Goal: Task Accomplishment & Management: Manage account settings

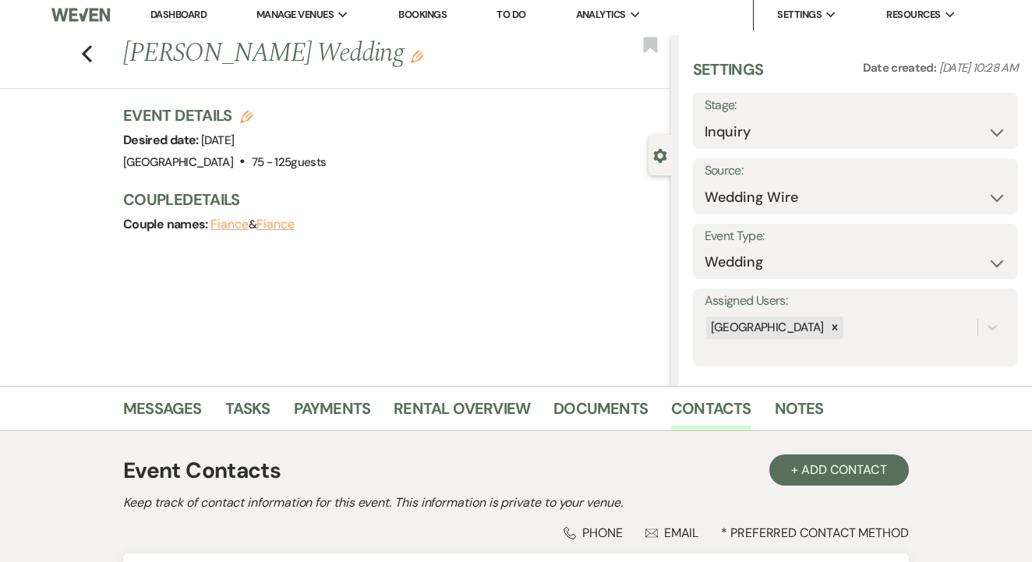
scroll to position [5, 0]
click at [199, 9] on link "Dashboard" at bounding box center [178, 15] width 56 height 15
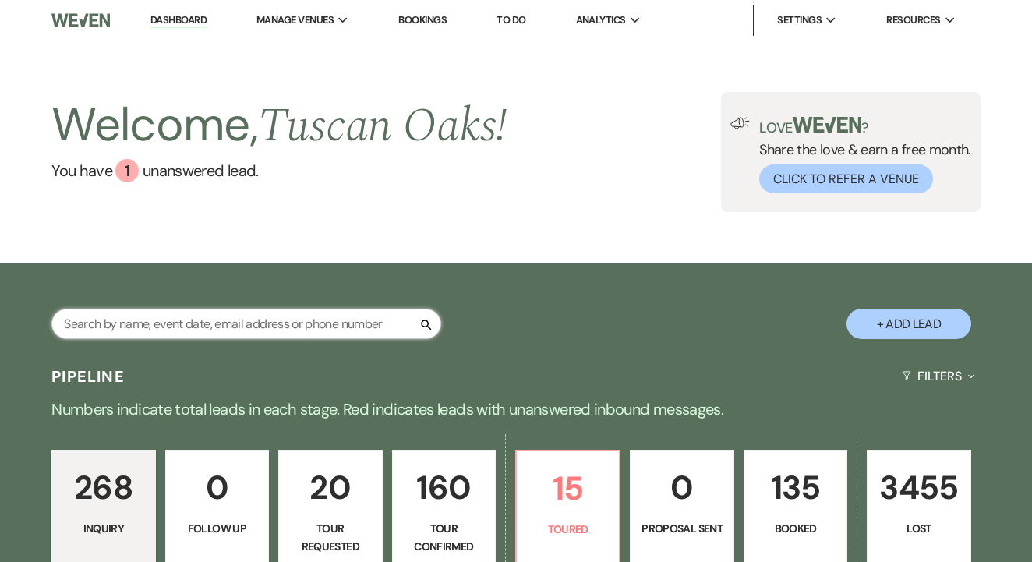
click at [306, 328] on input "text" at bounding box center [246, 324] width 390 height 30
type input "michael"
select select "8"
select select "5"
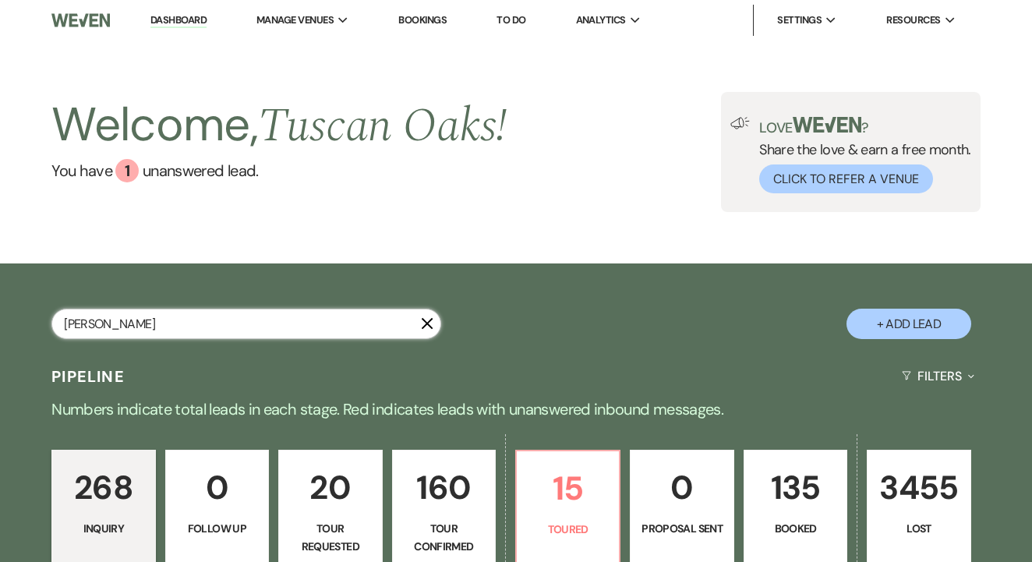
select select "8"
select select "5"
select select "8"
select select "5"
select select "8"
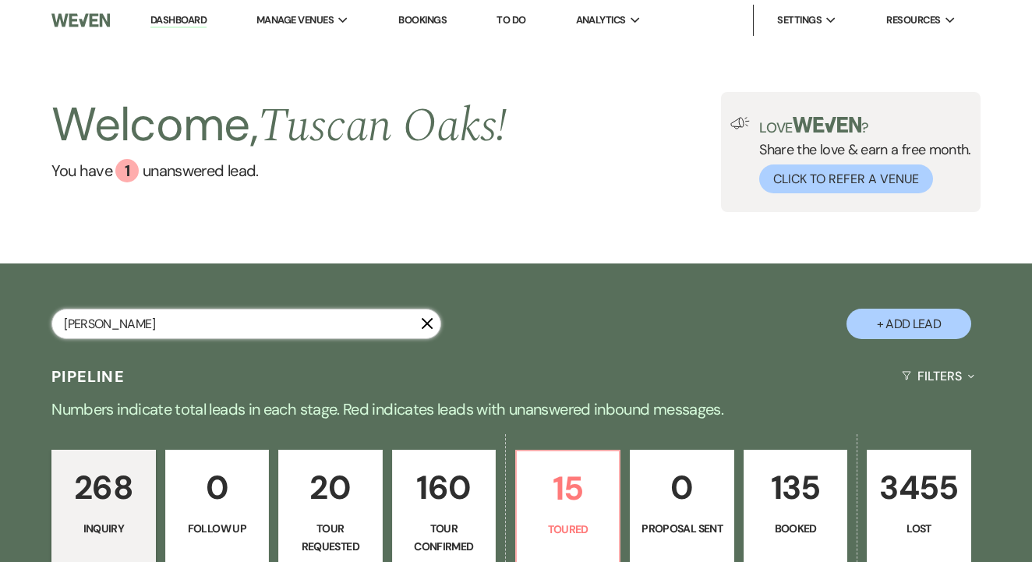
select select "5"
select select "8"
select select "5"
select select "8"
select select "5"
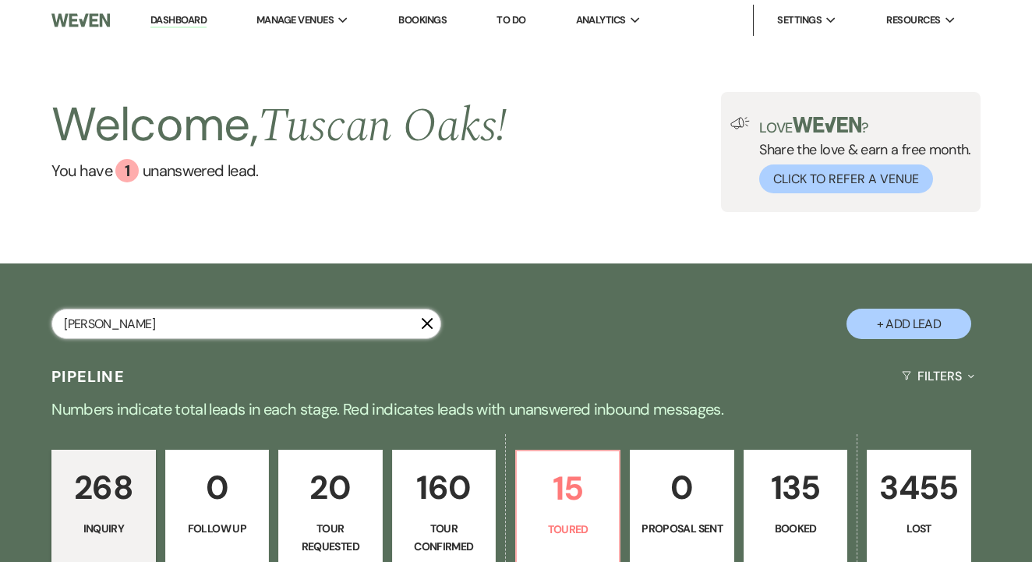
select select "8"
select select "5"
select select "8"
select select "5"
select select "8"
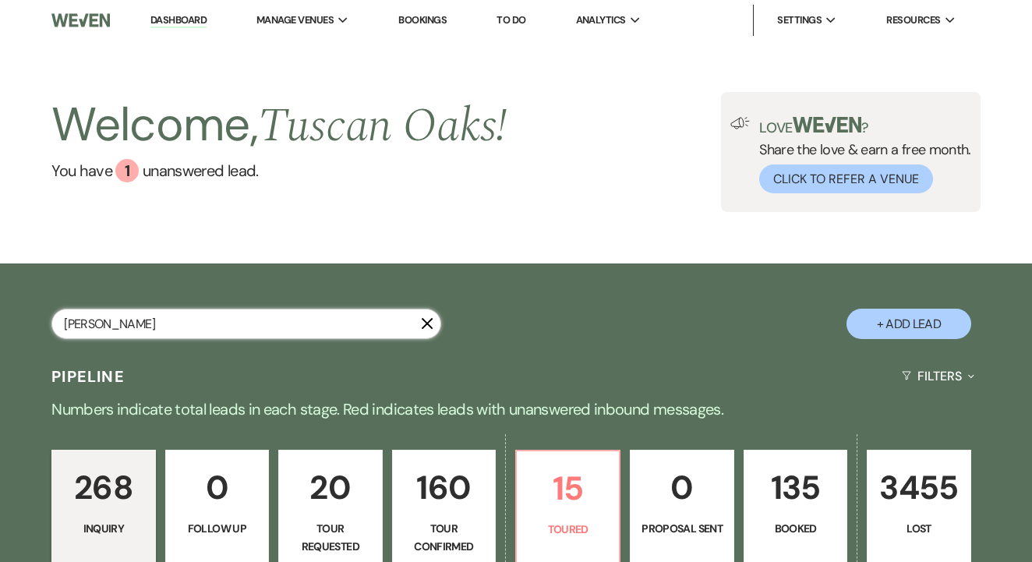
select select "5"
select select "8"
select select "5"
select select "8"
select select "5"
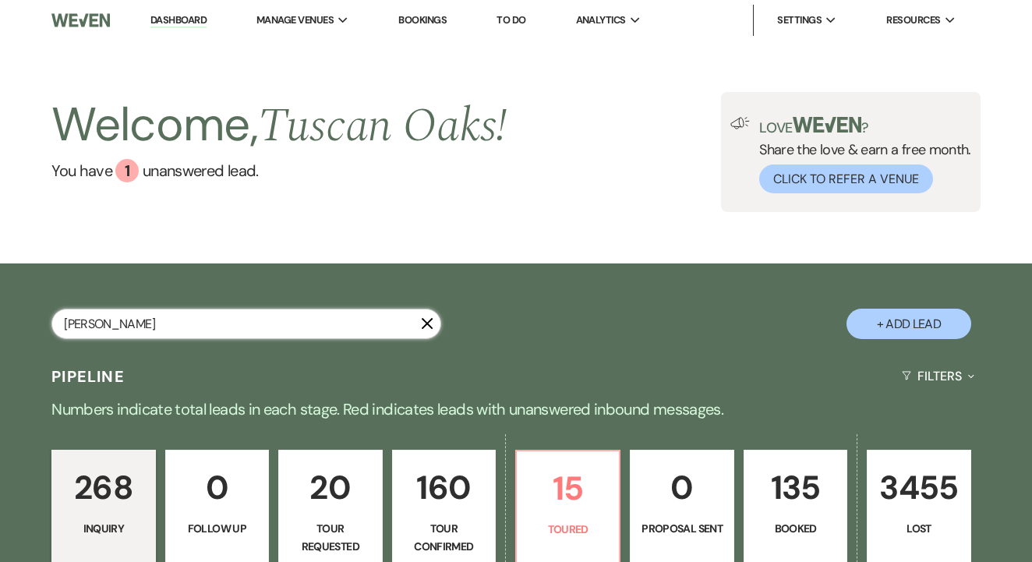
select select "8"
select select "5"
select select "8"
select select "5"
select select "8"
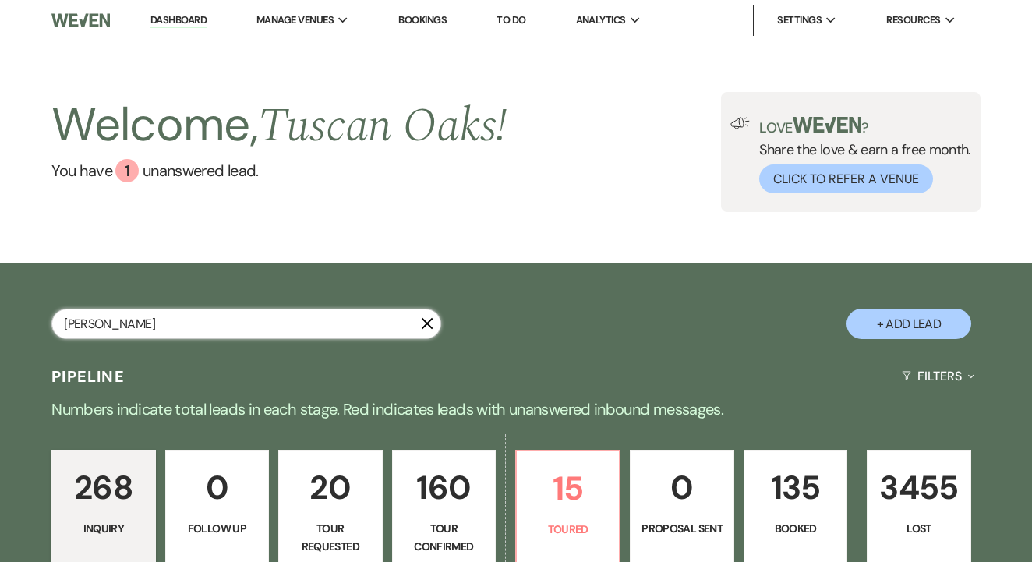
select select "5"
select select "8"
select select "5"
select select "8"
select select "5"
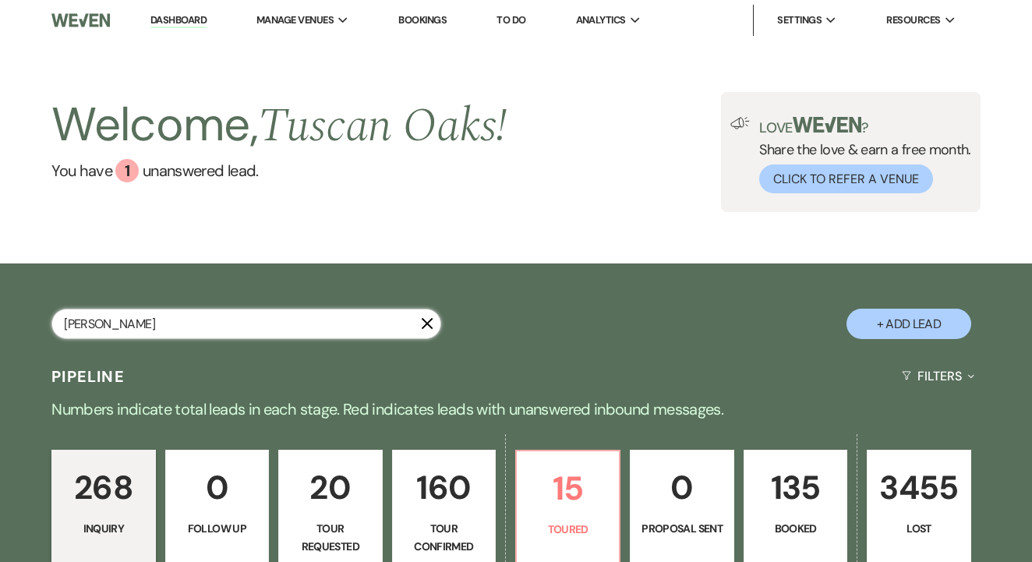
select select "8"
select select "5"
select select "8"
select select "5"
select select "8"
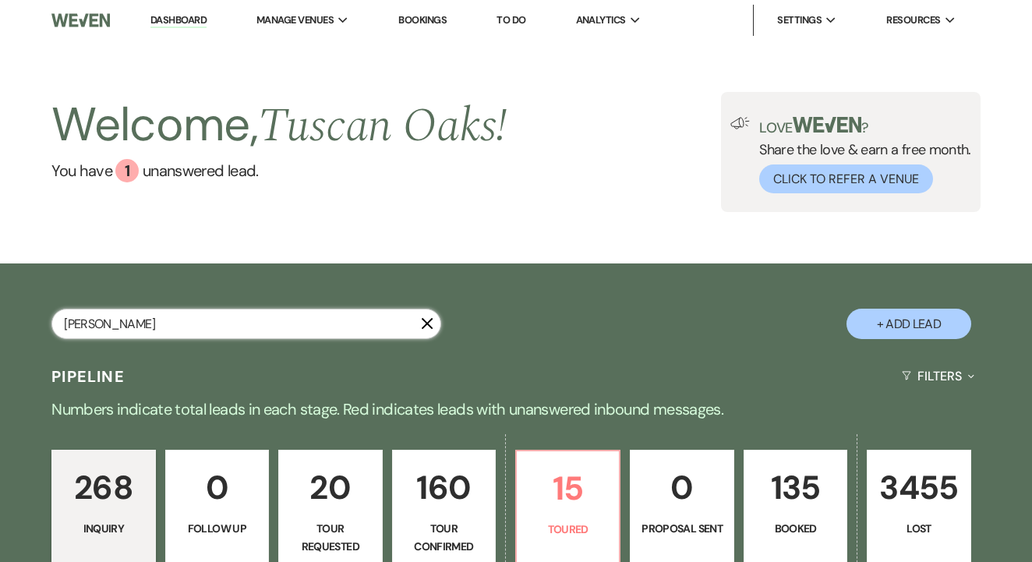
select select "5"
select select "8"
select select "5"
select select "8"
select select "5"
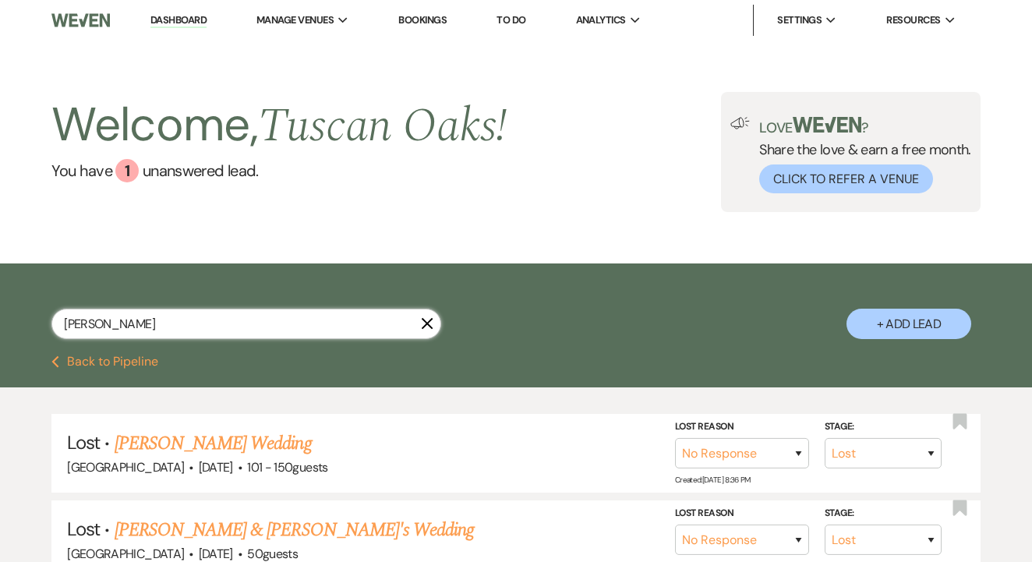
type input "Michael"
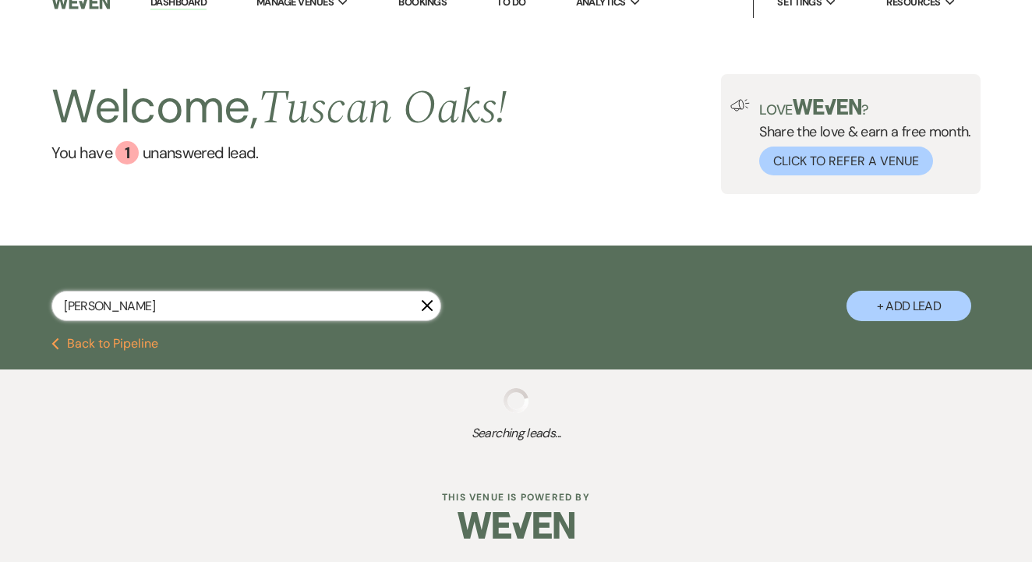
scroll to position [17, 0]
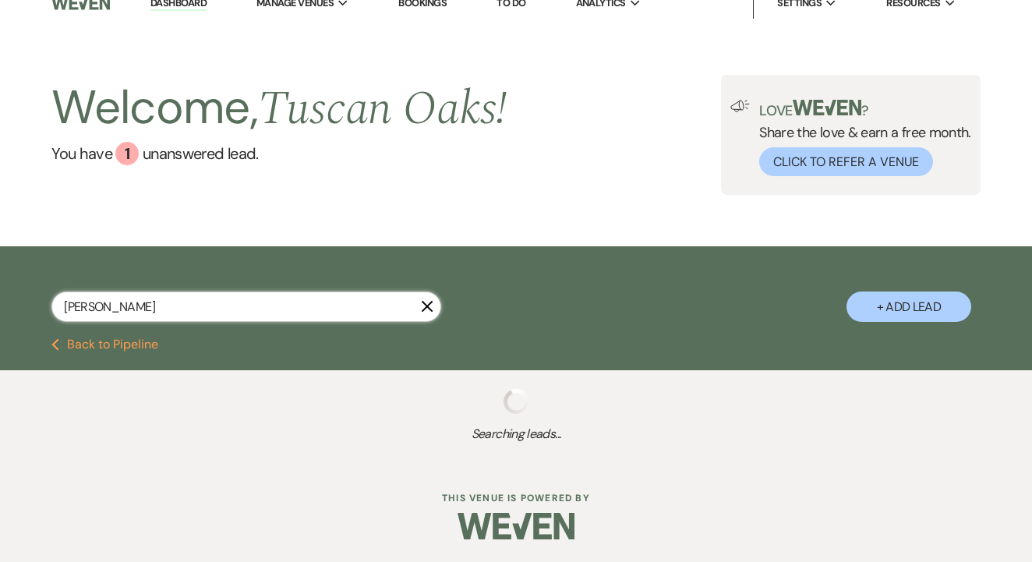
select select "8"
select select "5"
select select "8"
select select "5"
select select "8"
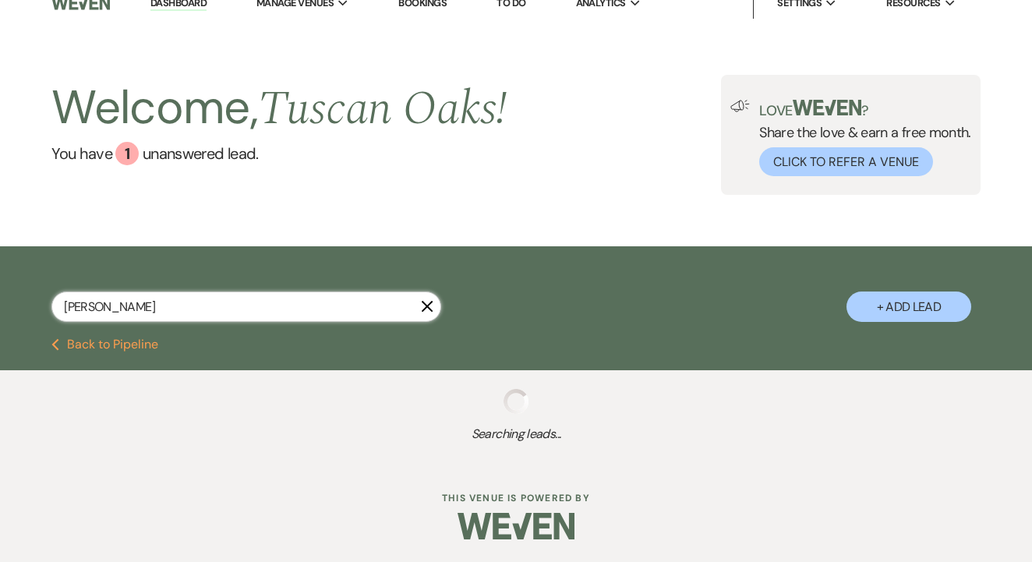
select select "5"
select select "8"
select select "5"
select select "8"
select select "5"
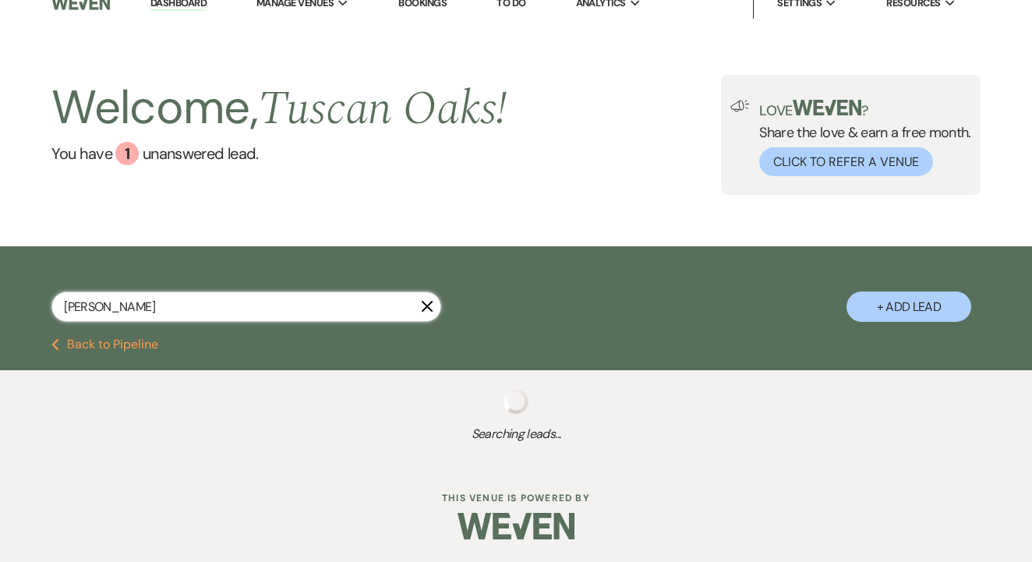
select select "8"
select select "5"
select select "8"
select select "5"
select select "8"
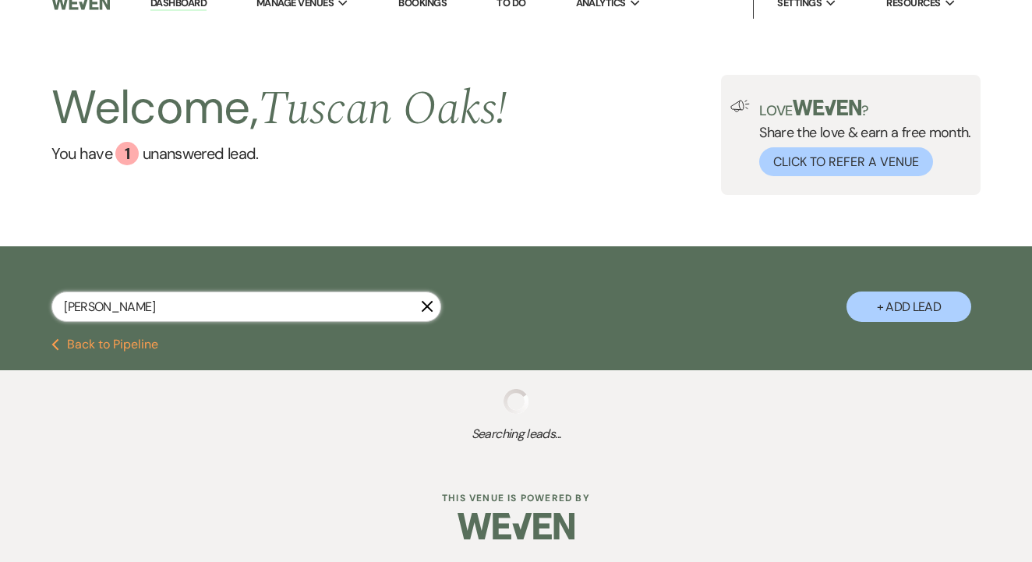
select select "5"
select select "8"
select select "5"
select select "8"
select select "5"
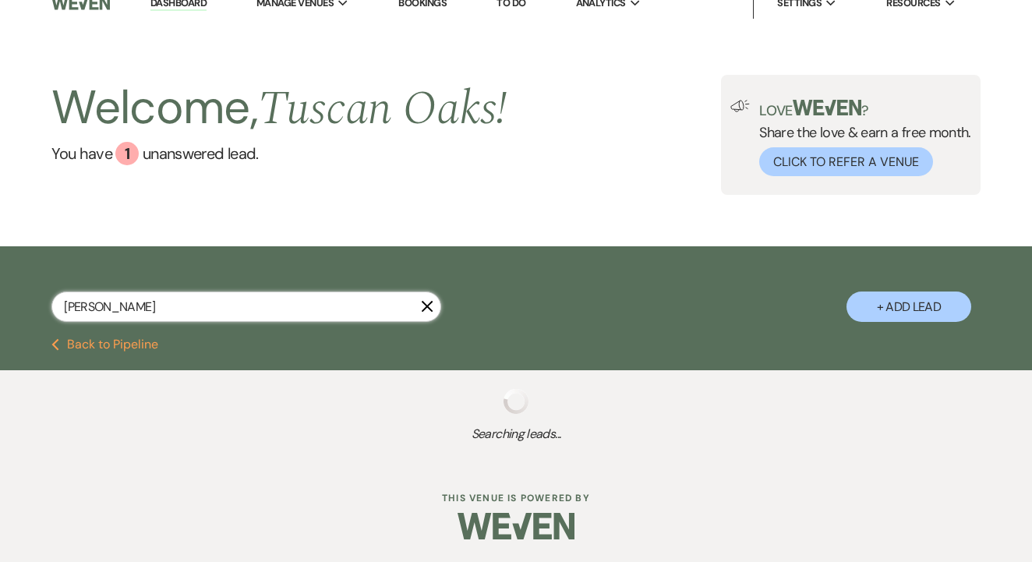
select select "8"
select select "5"
select select "8"
select select "5"
select select "8"
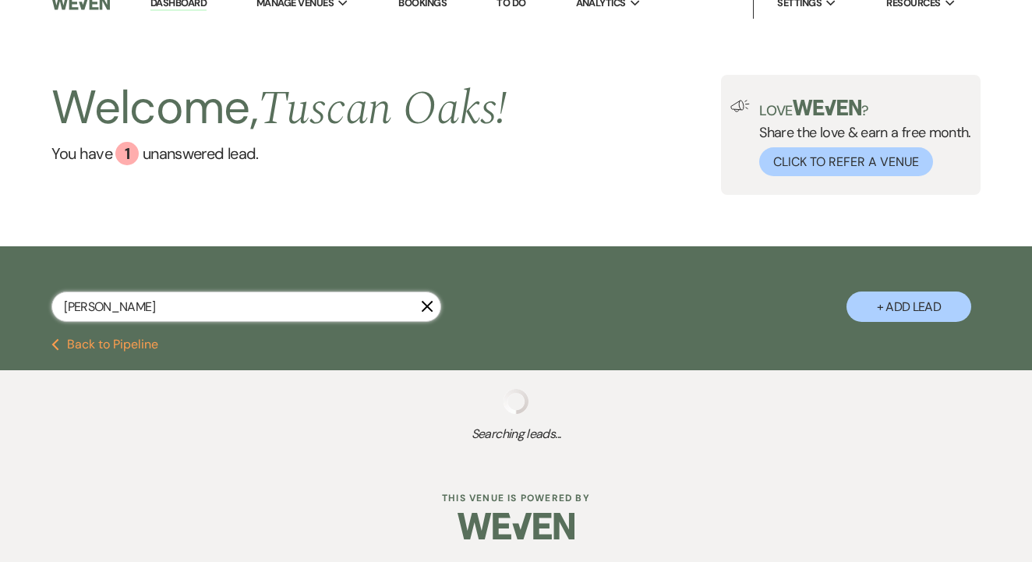
select select "5"
select select "8"
select select "5"
select select "8"
select select "5"
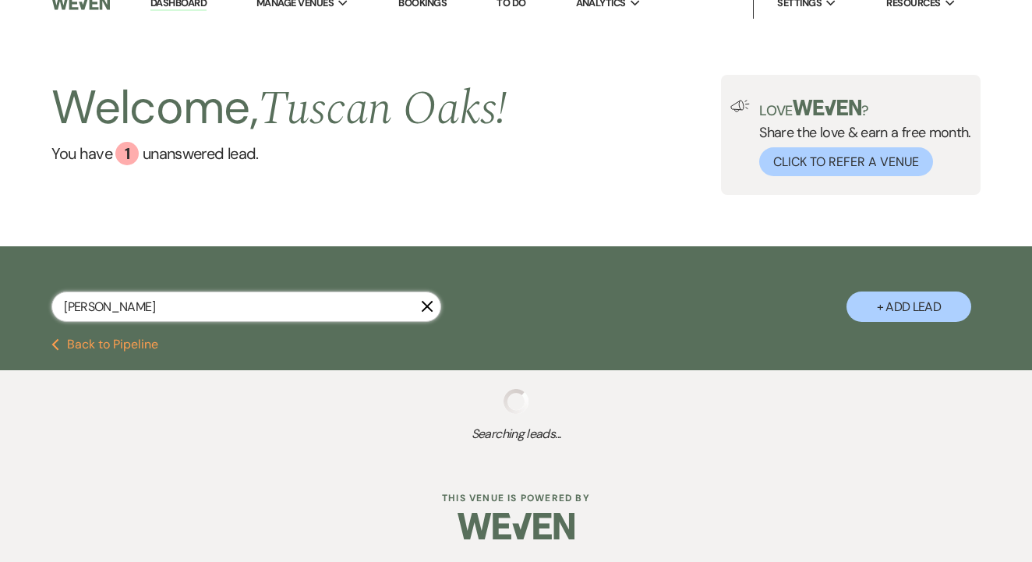
select select "8"
select select "5"
select select "8"
select select "5"
select select "8"
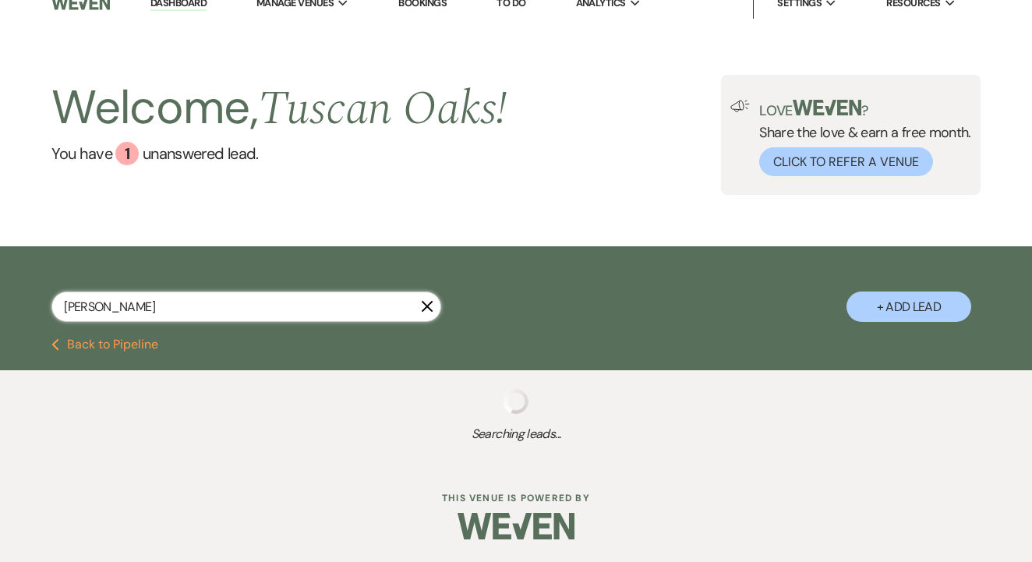
select select "5"
select select "8"
select select "5"
select select "8"
select select "5"
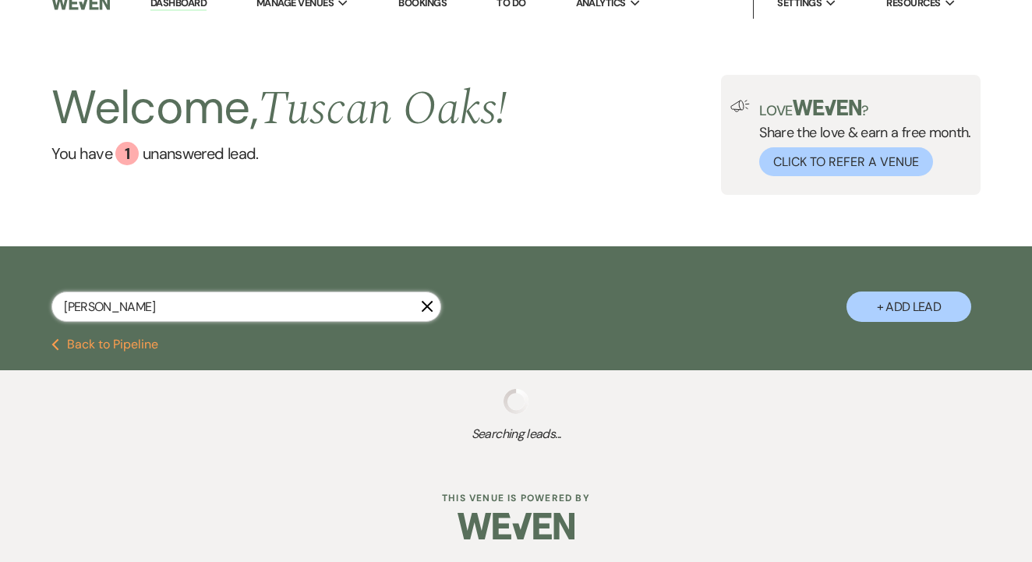
select select "8"
select select "5"
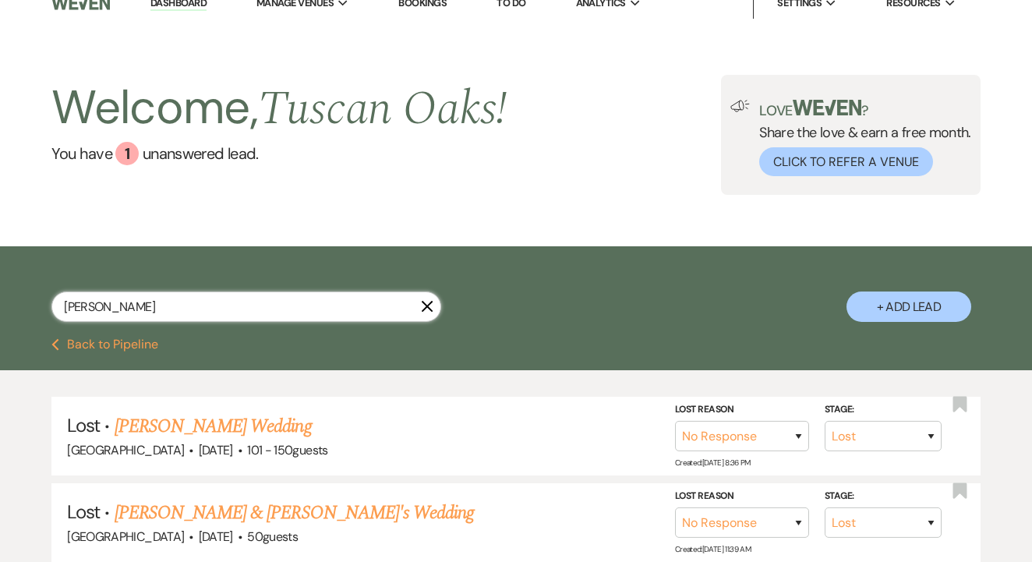
click at [181, 292] on input "Michael" at bounding box center [246, 307] width 390 height 30
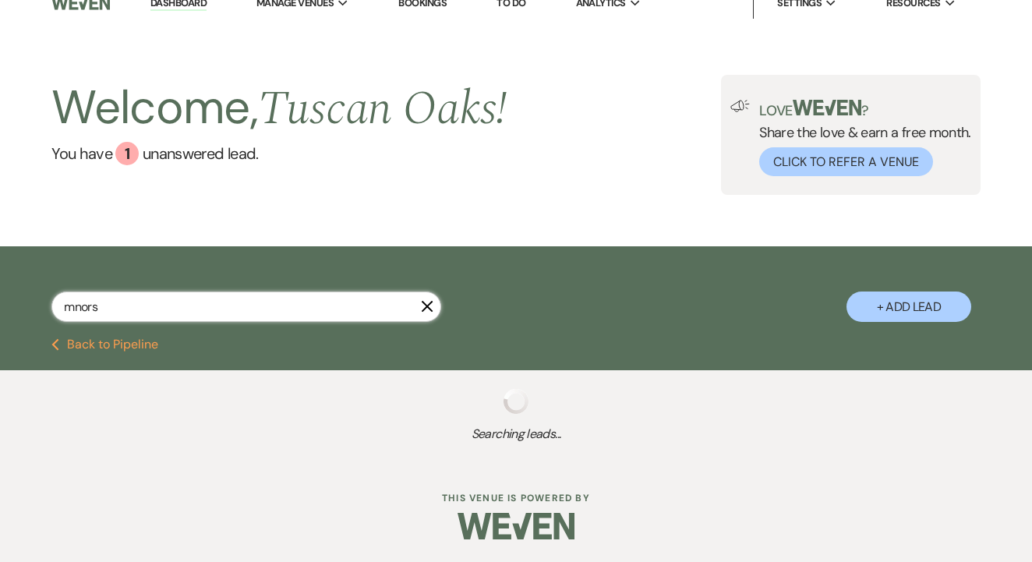
scroll to position [13, 0]
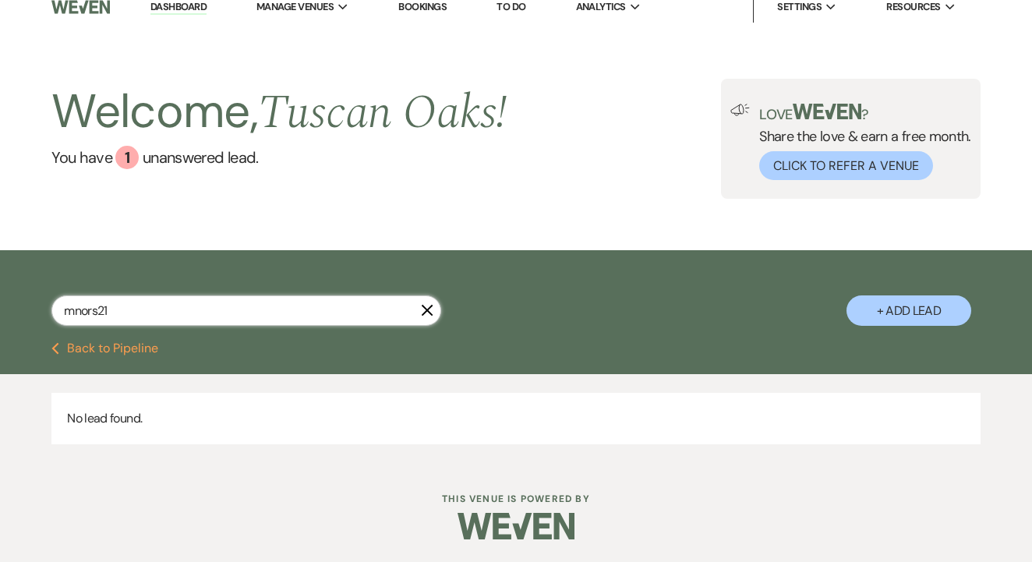
click at [92, 309] on input "mnors21" at bounding box center [246, 310] width 390 height 30
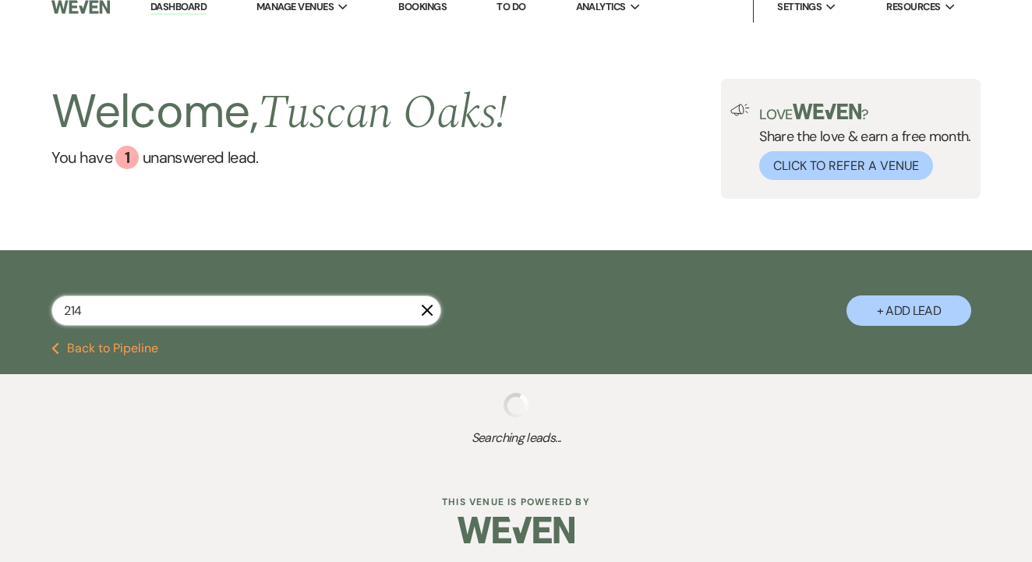
type input "2147"
select select "4"
select select "8"
select select "1"
select select "4"
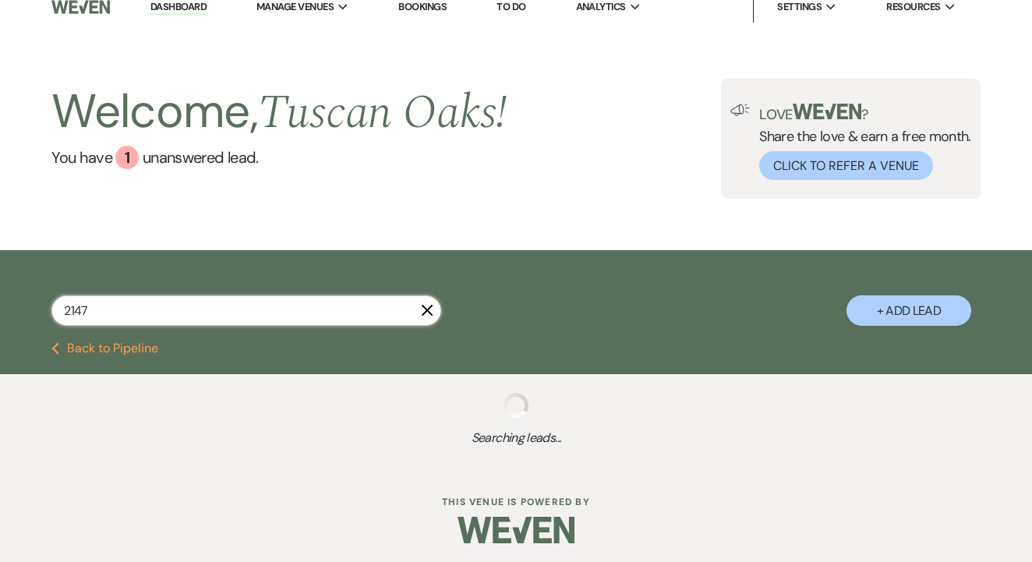
select select "5"
select select "8"
select select "5"
select select "8"
select select "5"
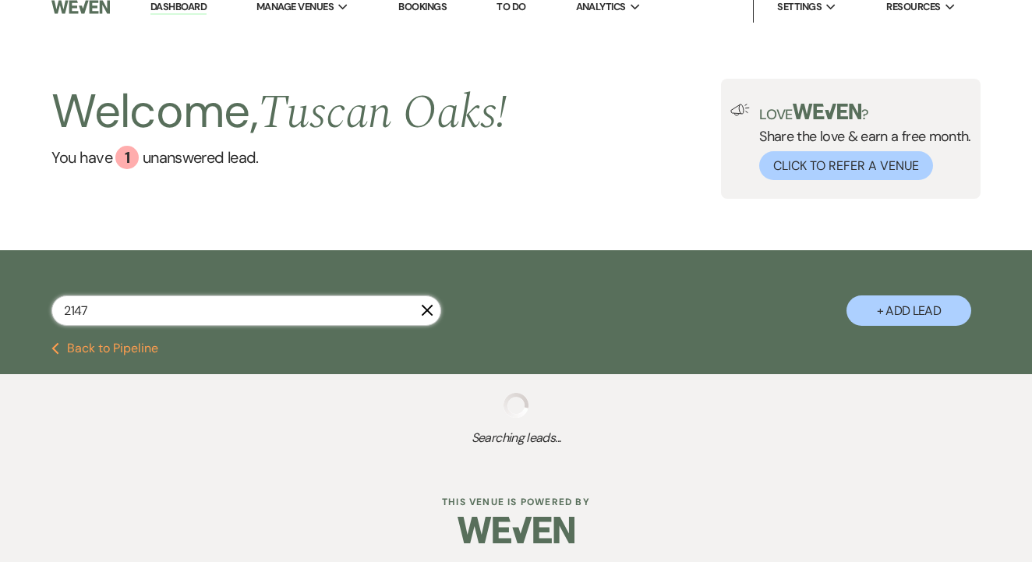
select select "8"
select select "5"
select select "8"
select select "5"
select select "8"
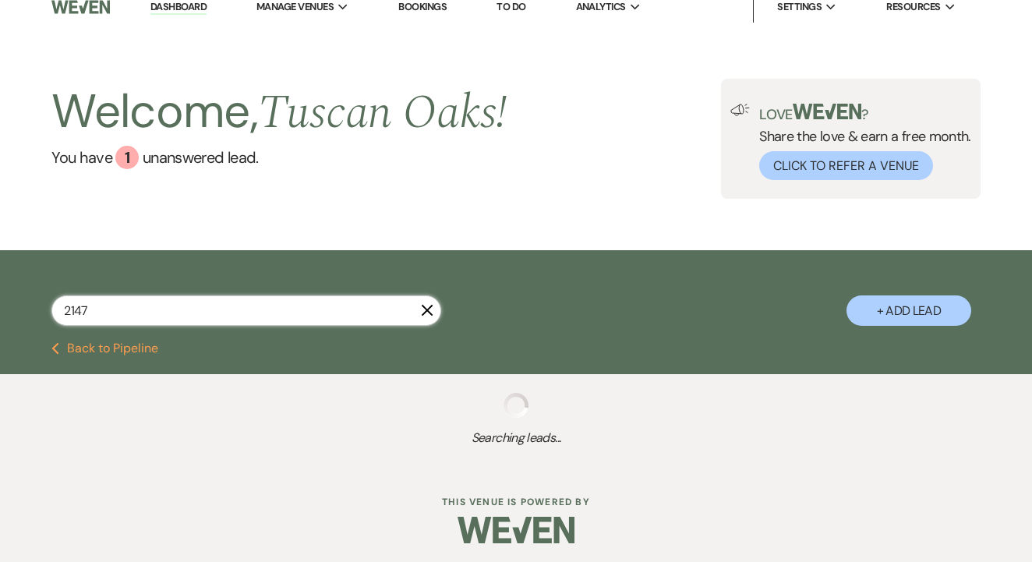
select select "5"
select select "8"
select select "5"
select select "8"
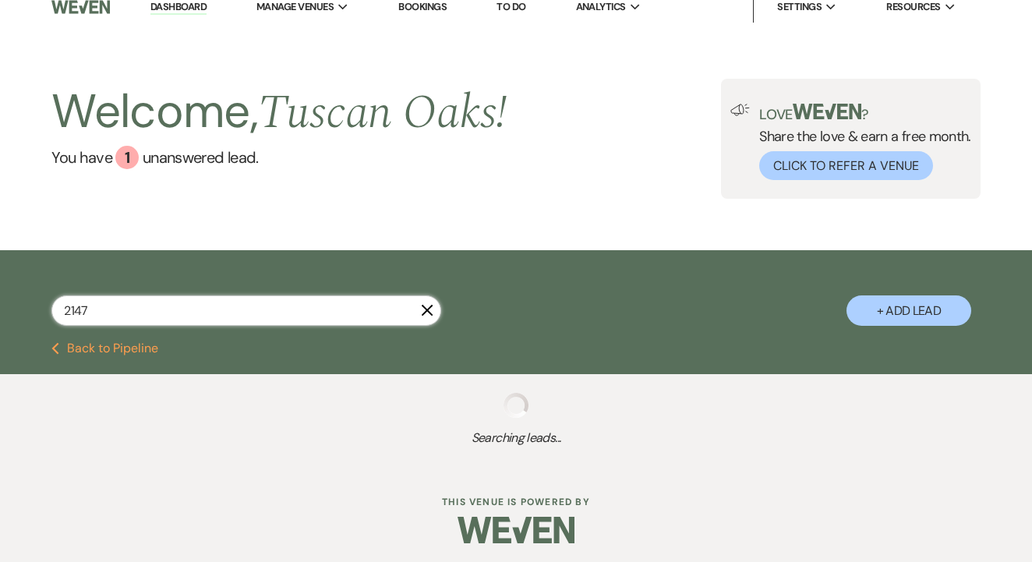
select select "5"
select select "4"
select select "8"
select select "5"
select select "8"
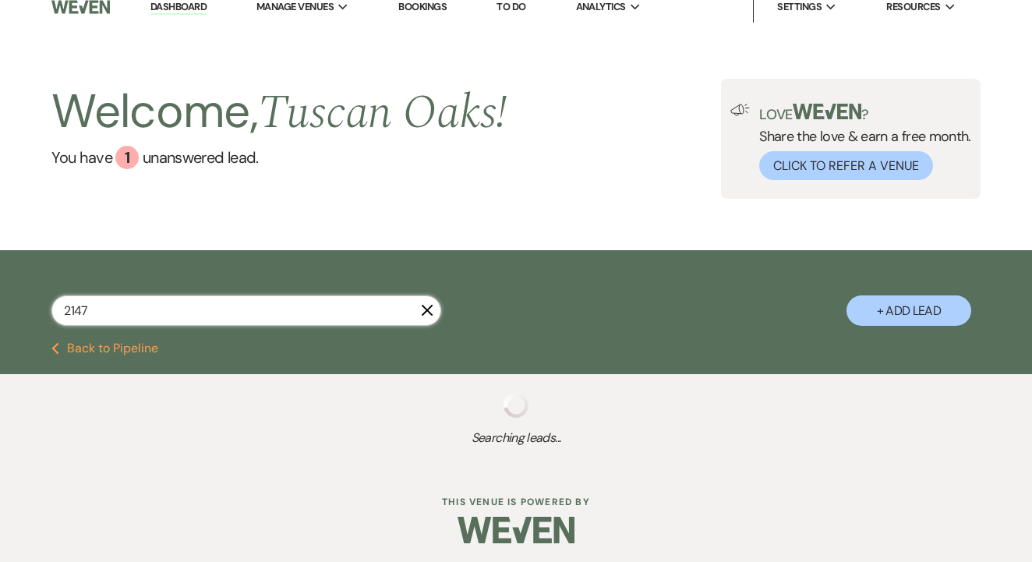
select select "5"
select select "8"
select select "6"
select select "8"
select select "1"
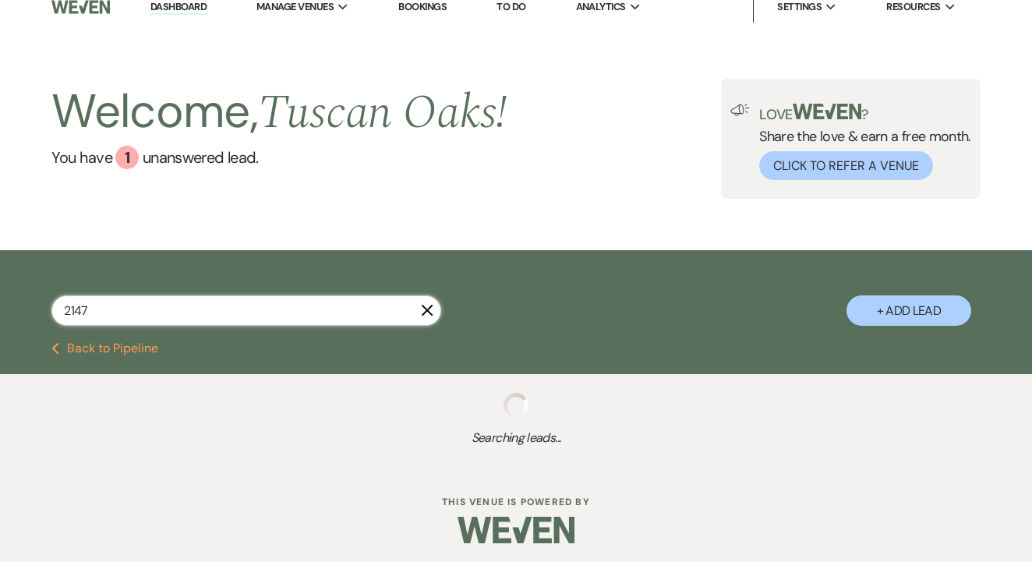
select select "8"
select select "5"
select select "8"
select select "5"
select select "8"
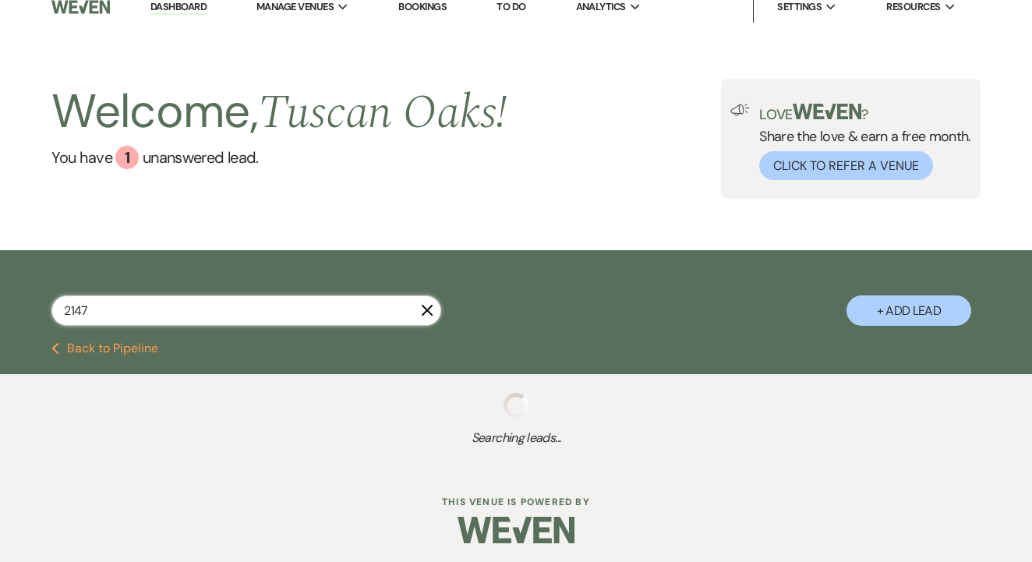
select select "5"
select select "8"
select select "5"
select select "8"
select select "5"
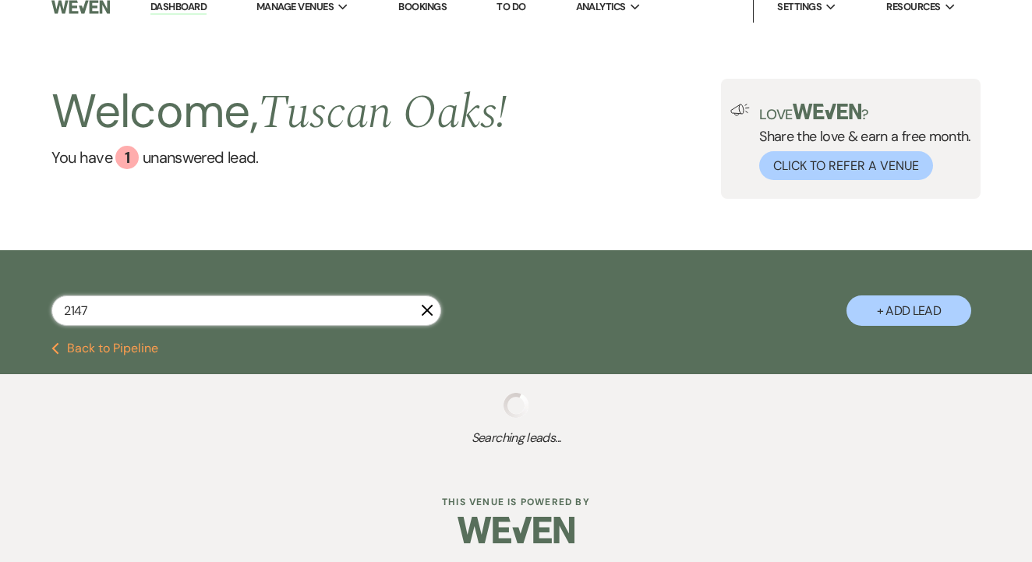
select select "8"
select select "10"
select select "8"
select select "9"
select select "8"
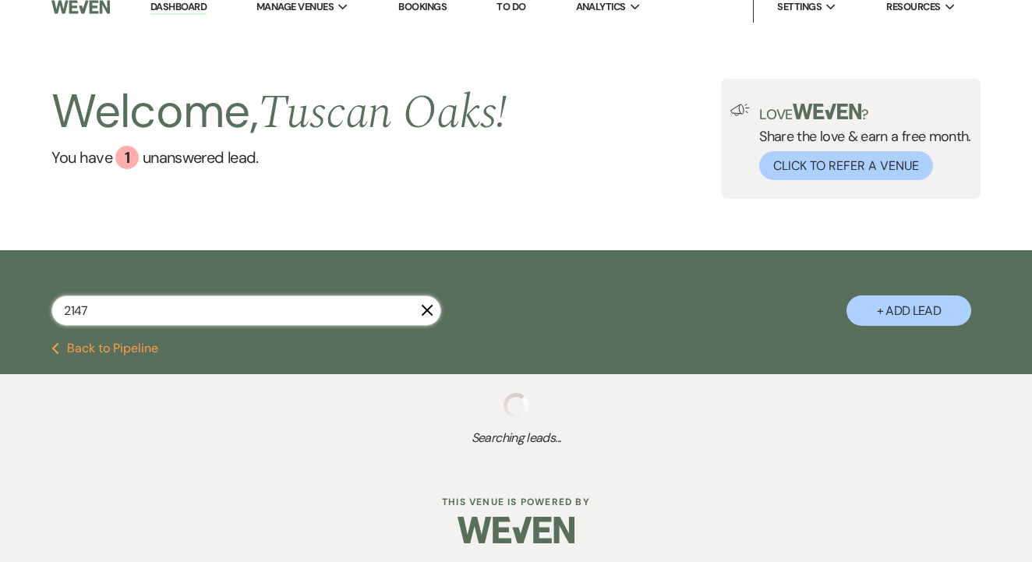
select select "5"
select select "8"
select select "5"
select select "8"
select select "6"
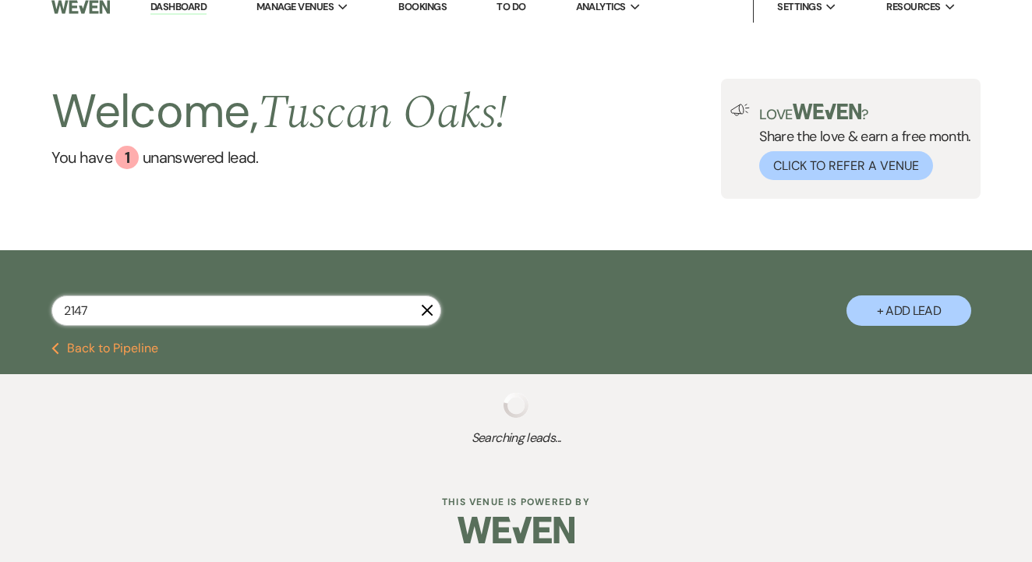
select select "8"
select select "5"
select select "8"
select select "5"
select select "8"
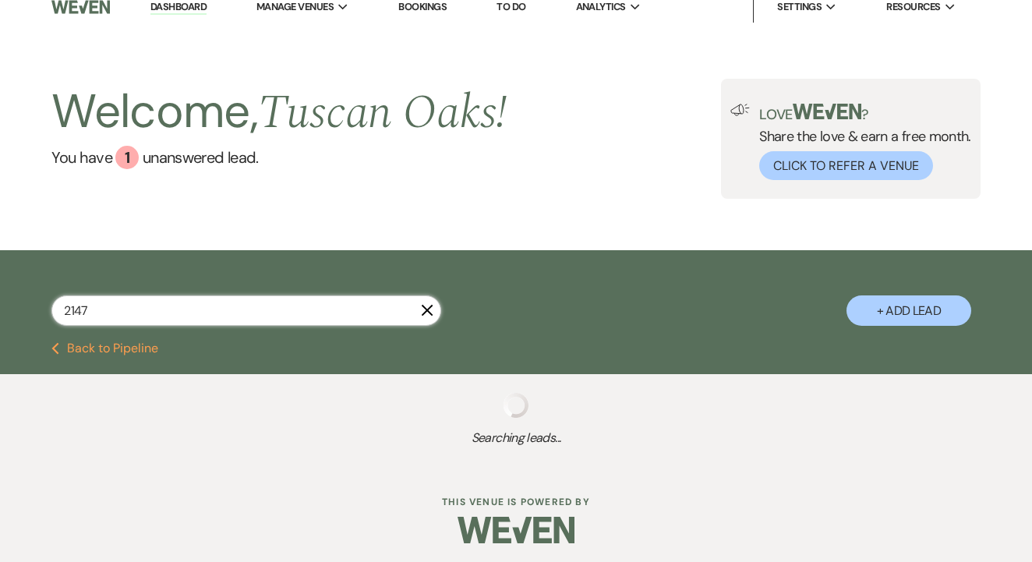
select select "5"
select select "8"
select select "5"
select select "8"
select select "5"
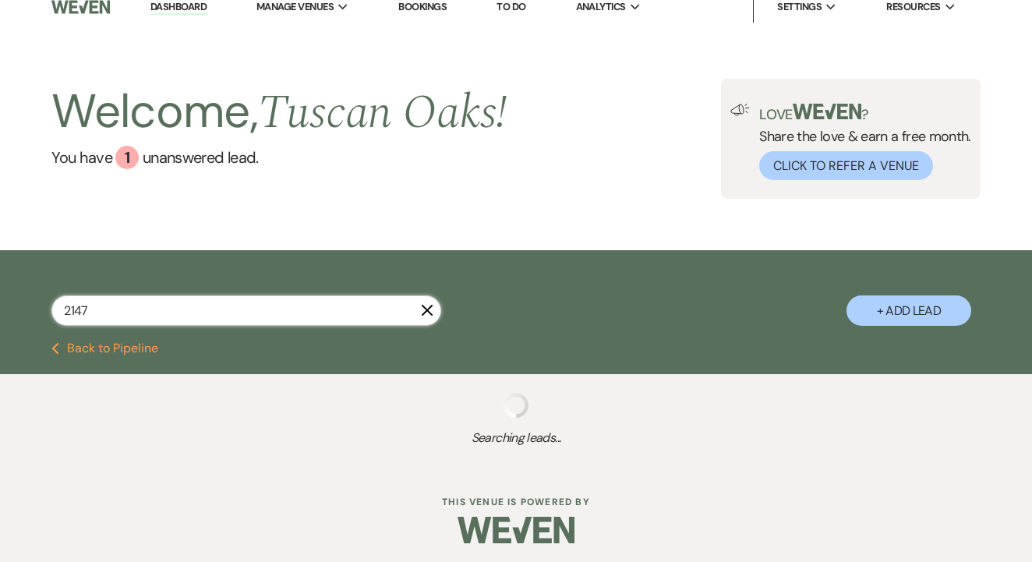
select select "8"
select select "5"
select select "8"
select select "5"
select select "8"
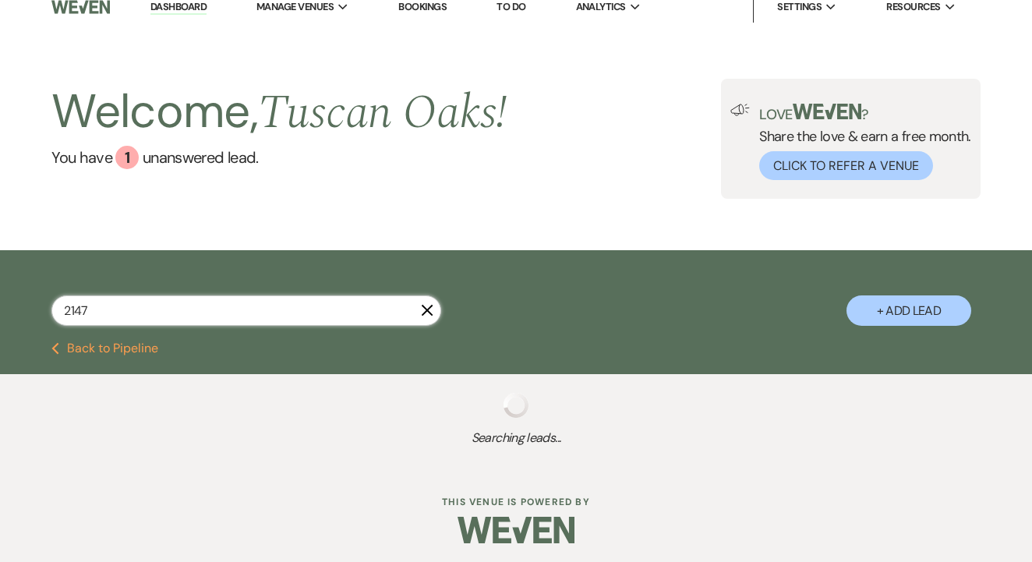
select select "5"
select select "4"
select select "8"
select select "5"
select select "8"
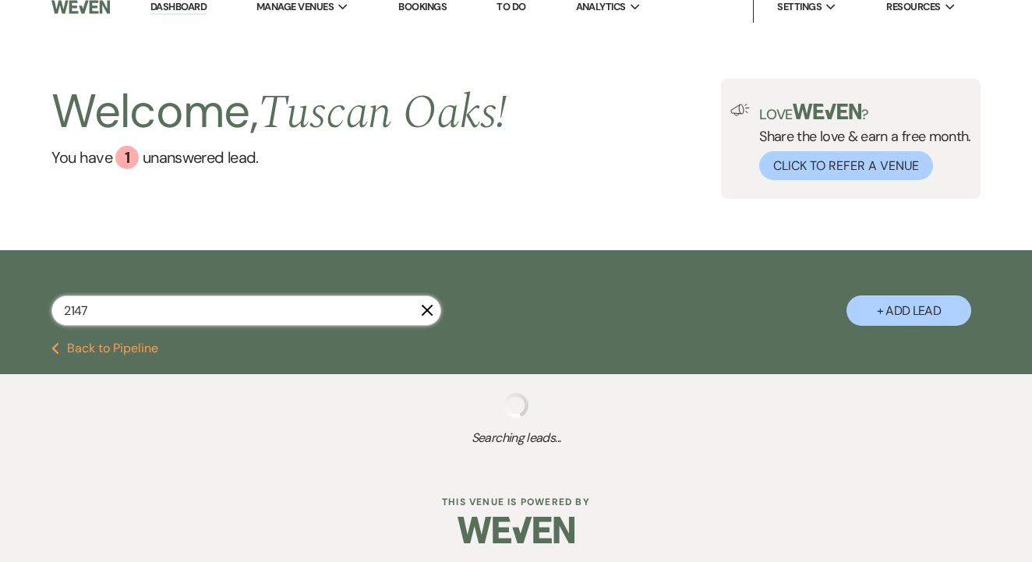
select select "5"
select select "8"
select select "5"
select select "2"
select select "4"
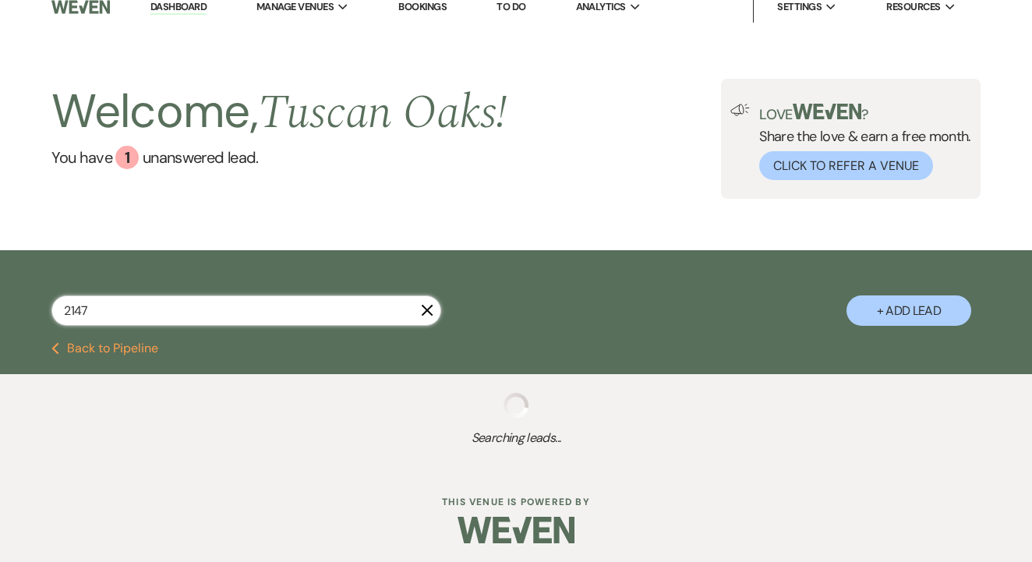
select select "8"
select select "5"
select select "8"
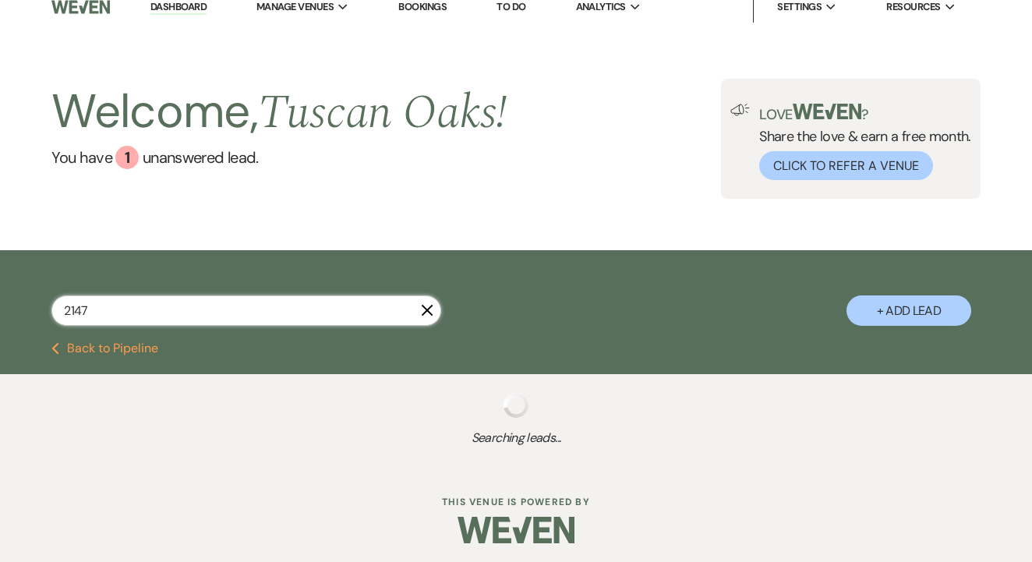
select select "5"
select select "8"
select select "4"
select select "8"
select select "5"
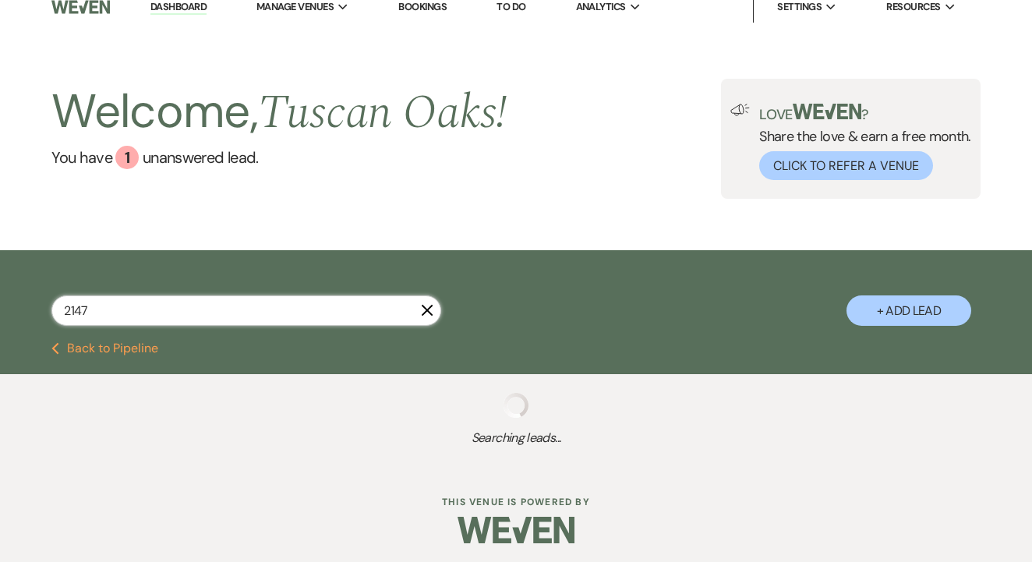
select select "8"
select select "5"
select select "8"
select select "5"
select select "8"
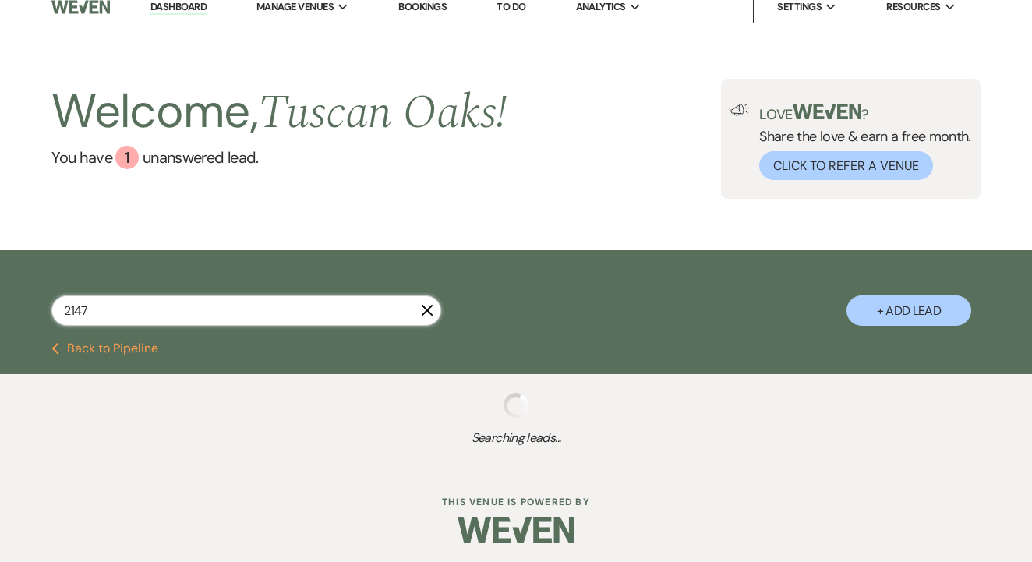
select select "6"
select select "8"
select select "5"
select select "8"
select select "5"
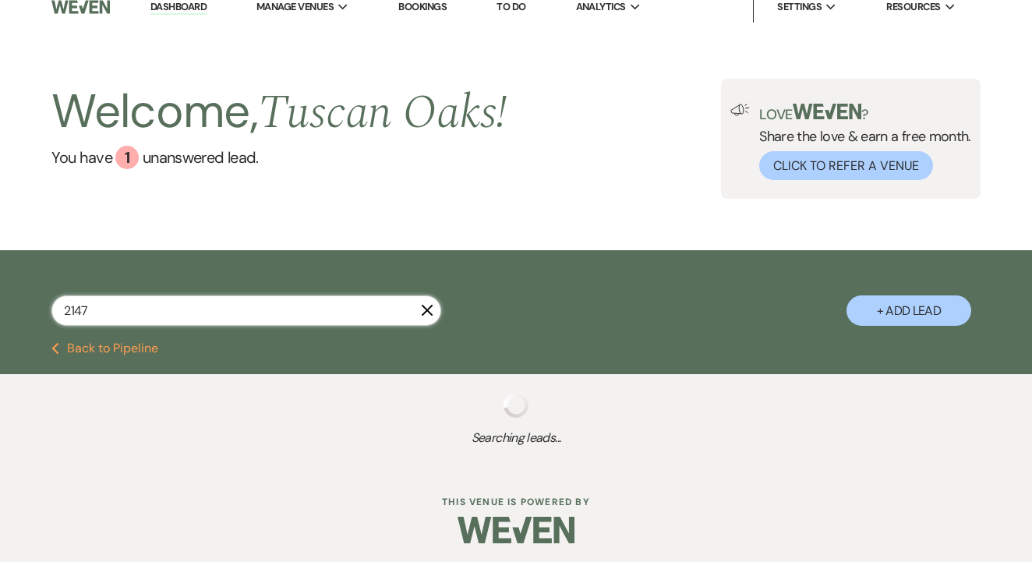
select select "8"
select select "5"
select select "8"
select select "5"
select select "8"
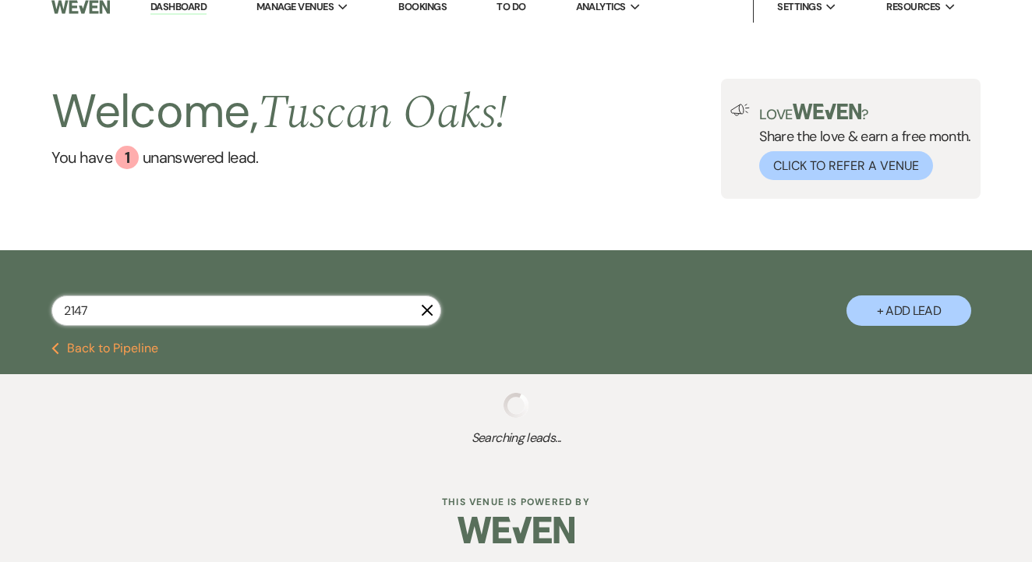
select select "5"
select select "8"
select select "5"
select select "4"
select select "8"
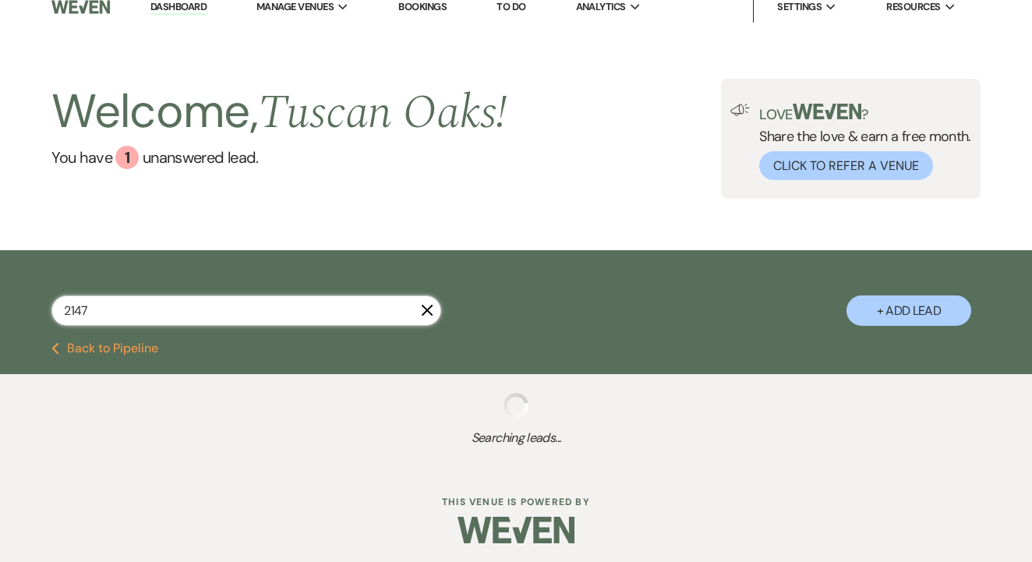
select select "5"
select select "8"
select select "10"
select select "8"
select select "5"
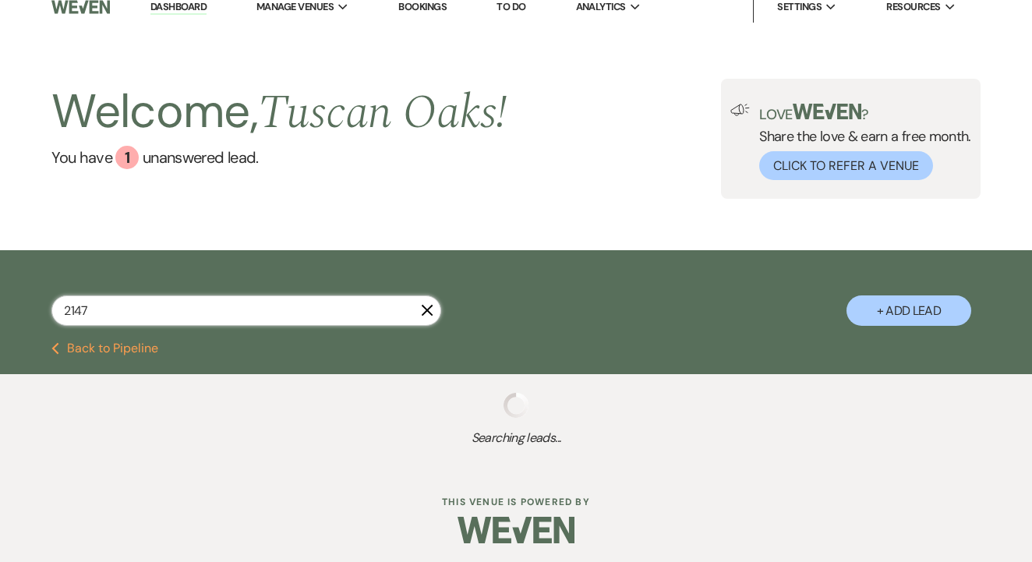
select select "8"
select select "5"
select select "8"
select select "5"
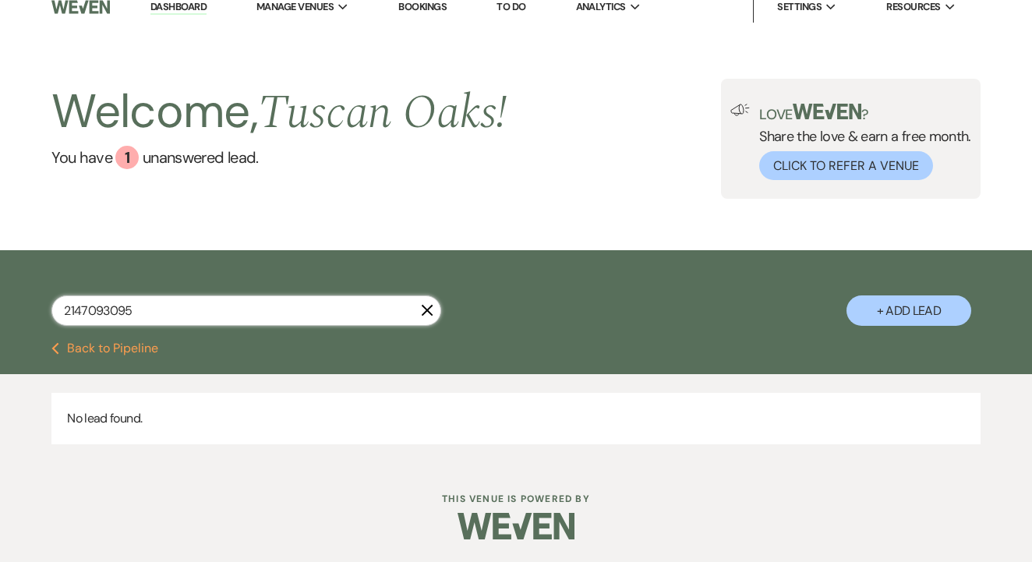
click at [127, 313] on input "2147093095" at bounding box center [246, 310] width 390 height 30
click at [901, 306] on button "+ Add Lead" at bounding box center [909, 310] width 125 height 30
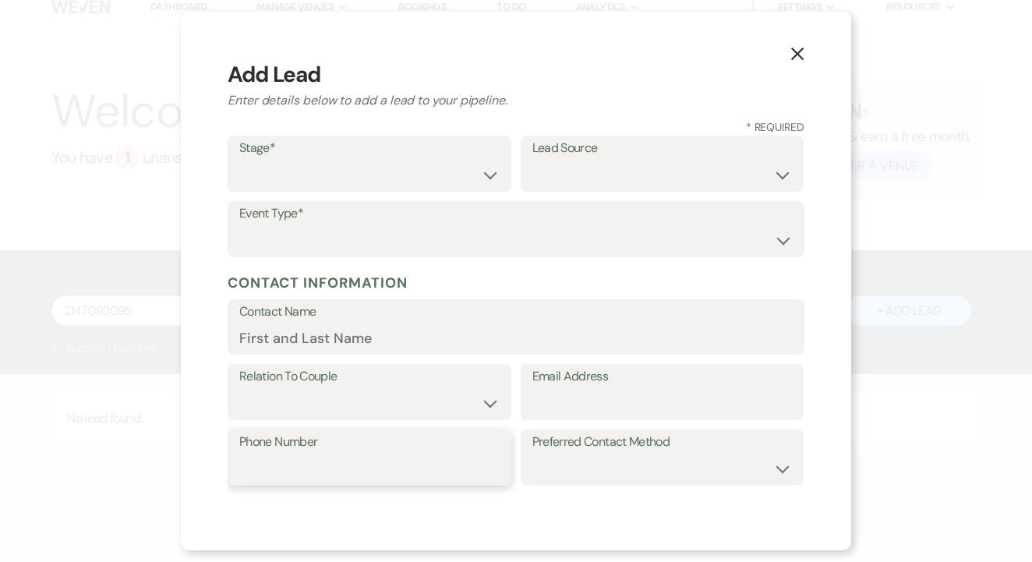
paste input "2147093095"
click at [397, 174] on select "Inquiry Follow Up Tour Requested Tour Confirmed Toured Proposal Sent Booked Lost" at bounding box center [369, 175] width 260 height 30
click at [609, 184] on select "Weven Venue Website Instagram Facebook Pinterest Google The Knot Wedding Wire H…" at bounding box center [662, 175] width 260 height 30
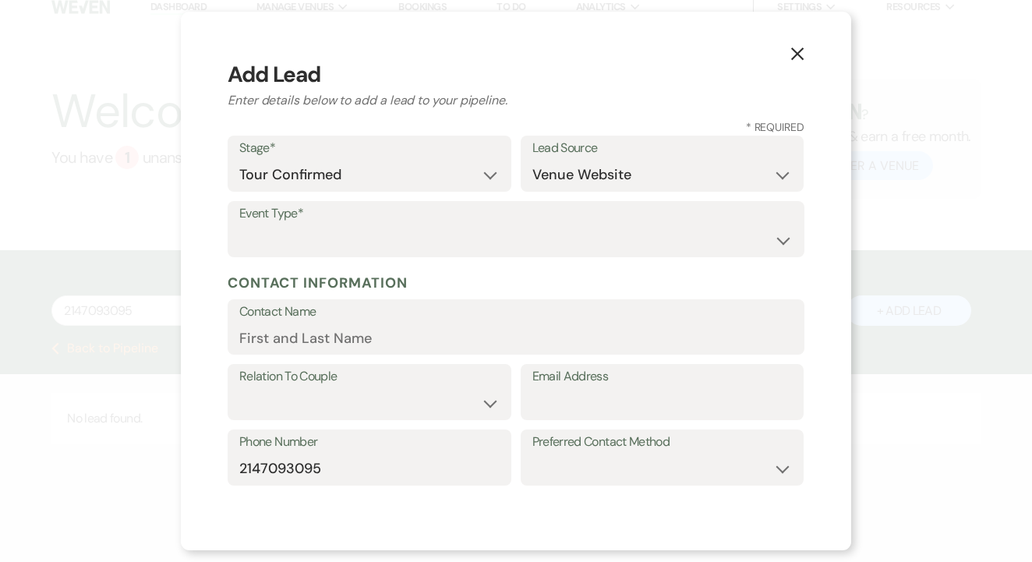
click at [523, 218] on label "Event Type*" at bounding box center [516, 214] width 554 height 23
click at [526, 235] on select "Wedding Anniversary Party Baby Shower Bachelorette / Bachelor Party Birthday Pa…" at bounding box center [516, 240] width 554 height 30
click at [462, 316] on label "Contact Name" at bounding box center [516, 312] width 554 height 23
click at [462, 323] on input "Contact Name" at bounding box center [516, 338] width 554 height 30
click at [462, 316] on label "Contact Name" at bounding box center [516, 312] width 554 height 23
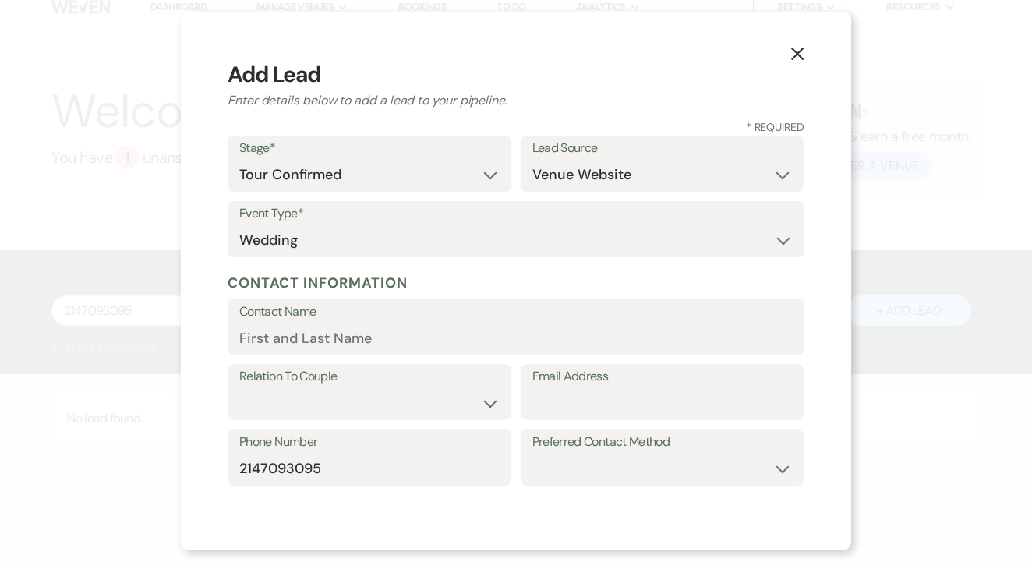
click at [462, 323] on input "Contact Name" at bounding box center [516, 338] width 554 height 30
click at [462, 316] on label "Contact Name" at bounding box center [516, 312] width 554 height 23
click at [462, 323] on input "Contact Name" at bounding box center [516, 338] width 554 height 30
click at [410, 394] on select "Couple Planner Parent of Couple Family Member Friend Other" at bounding box center [369, 403] width 260 height 30
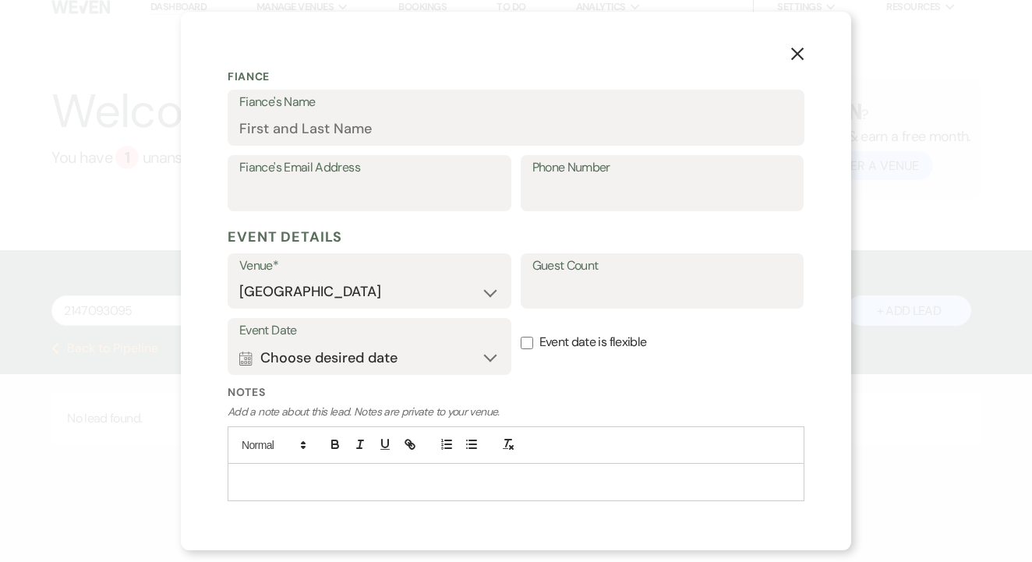
scroll to position [443, 0]
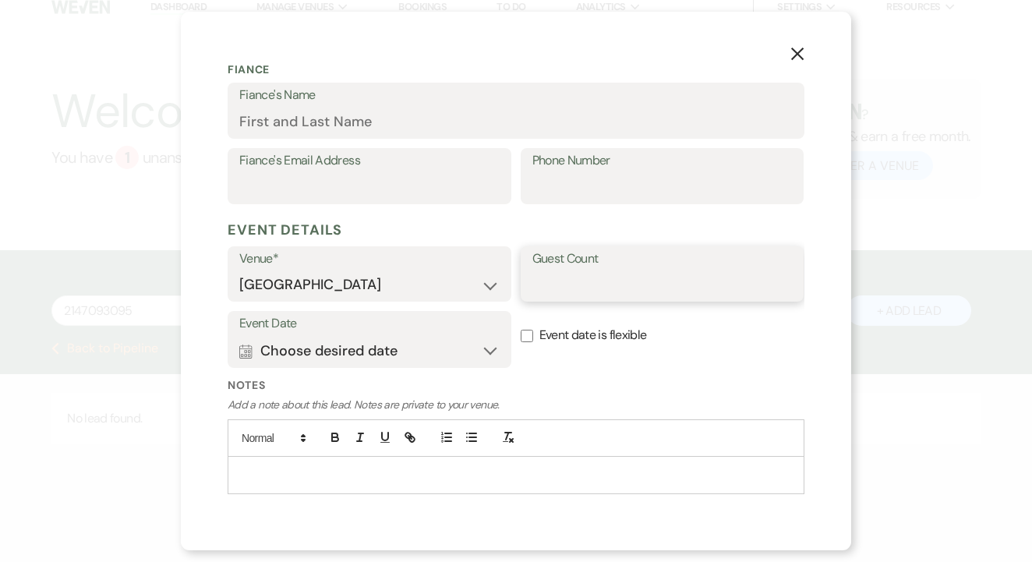
click at [565, 278] on input "Guest Count" at bounding box center [662, 285] width 260 height 30
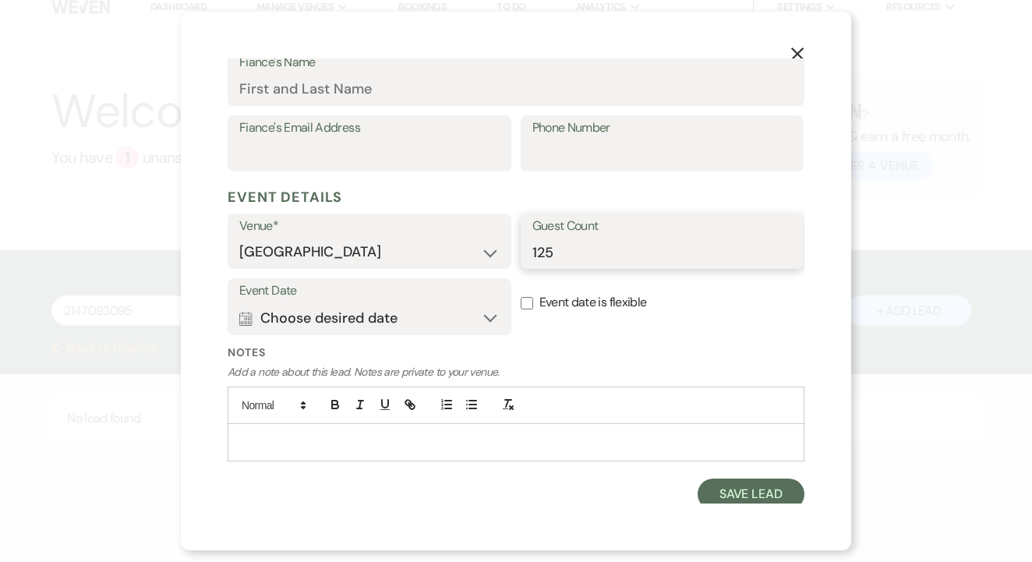
scroll to position [475, 0]
click at [754, 505] on div "X Add Lead Enter details below to add a lead to your pipeline. * Required Stage…" at bounding box center [516, 281] width 670 height 539
click at [752, 492] on button "Save Lead" at bounding box center [751, 494] width 107 height 31
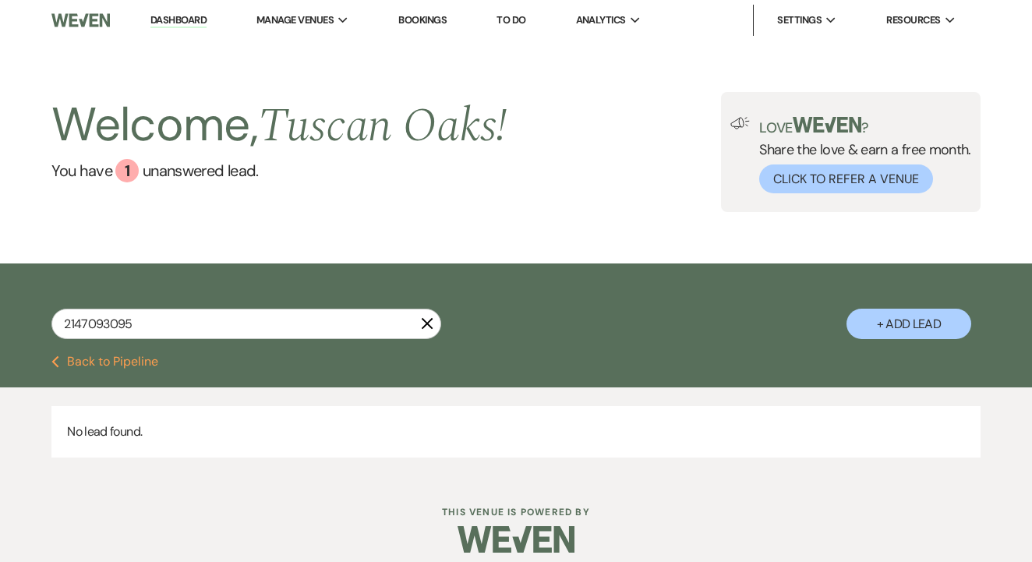
scroll to position [0, 0]
click at [199, 27] on link "Dashboard" at bounding box center [178, 20] width 56 height 15
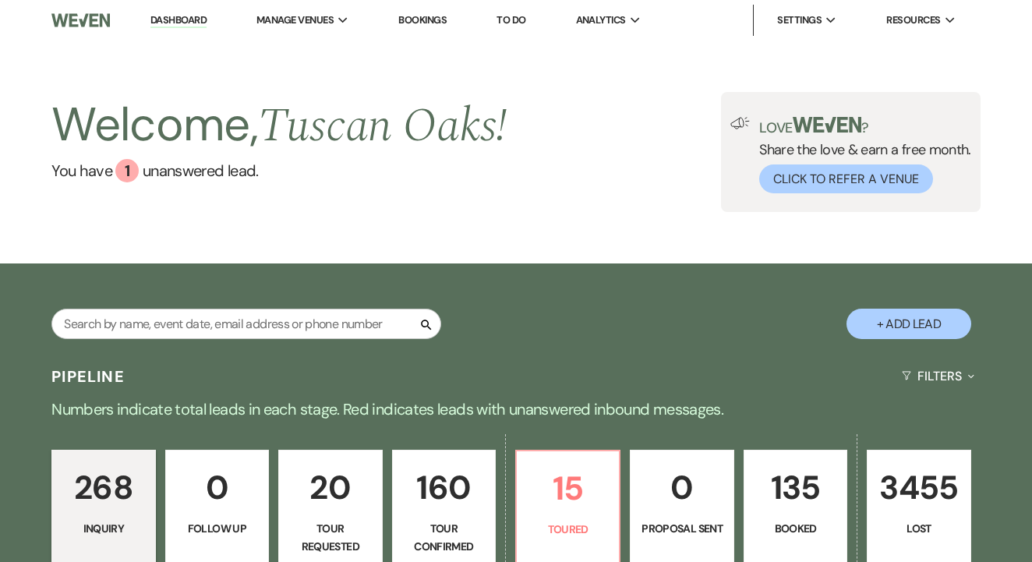
click at [519, 17] on link "To Do" at bounding box center [511, 19] width 29 height 13
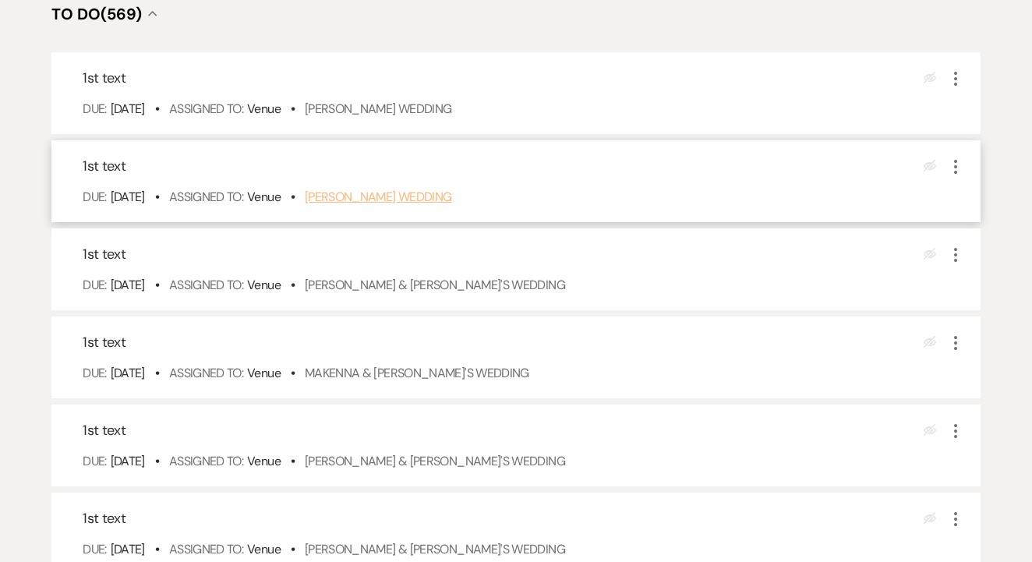
scroll to position [356, 0]
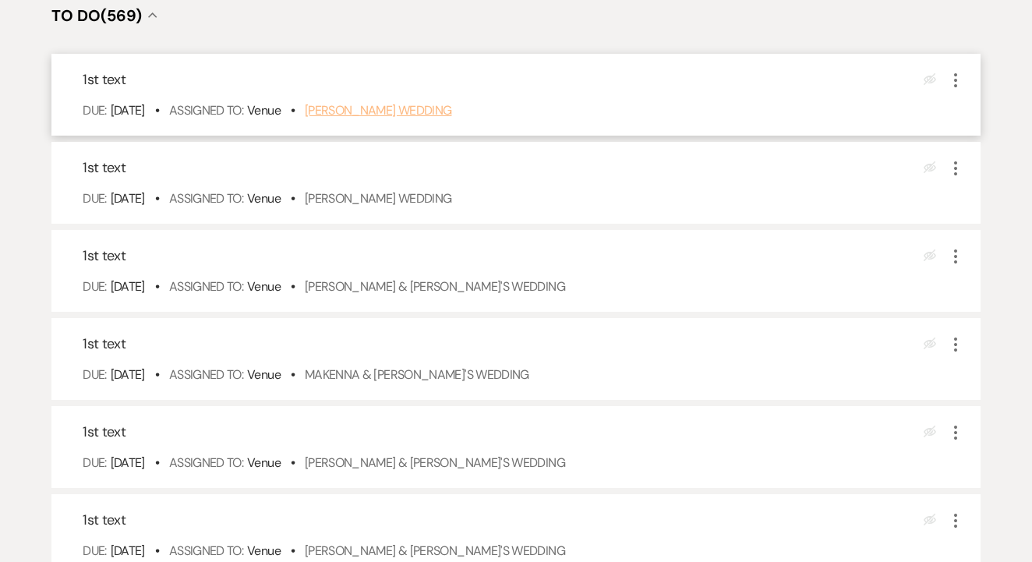
click at [452, 119] on link "Dominique Escoto's Wedding" at bounding box center [378, 110] width 147 height 16
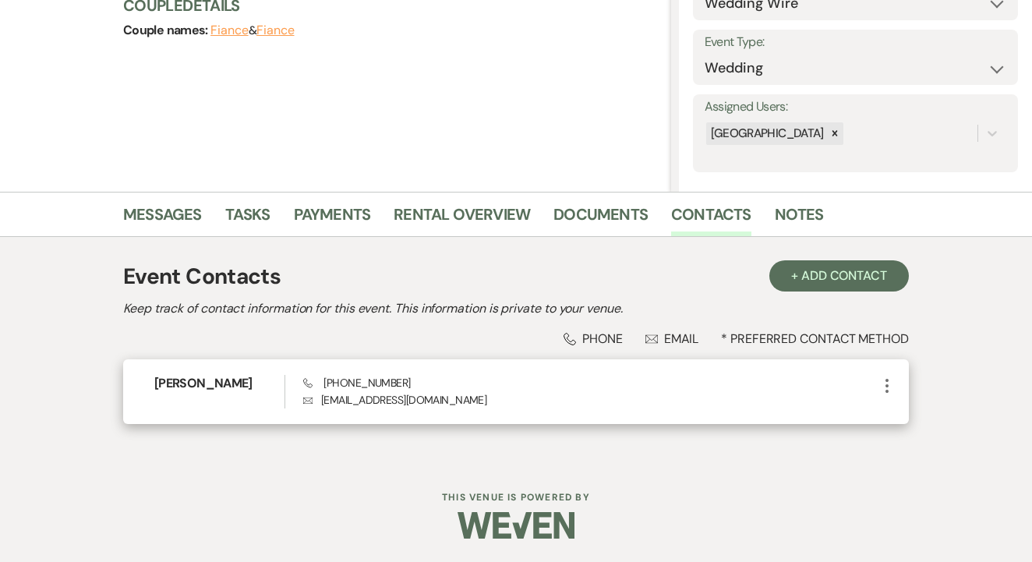
scroll to position [199, 0]
drag, startPoint x: 317, startPoint y: 386, endPoint x: 404, endPoint y: 381, distance: 86.7
click at [404, 381] on div "Phone (817) 875-8002 Envelope dominiquediorescoto@gmail.com" at bounding box center [590, 393] width 575 height 34
copy span "(817) 875-8002"
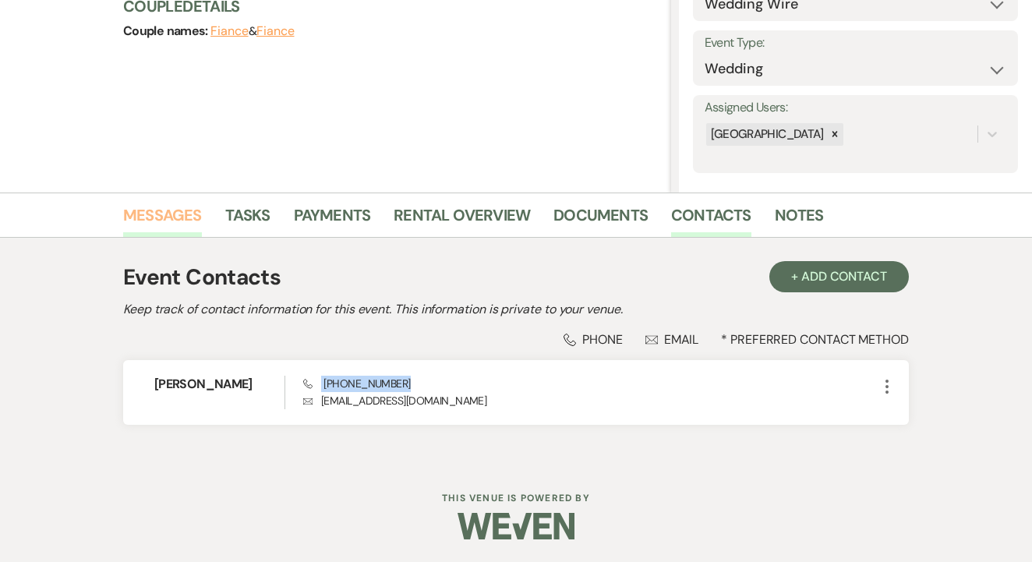
click at [188, 225] on link "Messages" at bounding box center [162, 220] width 79 height 34
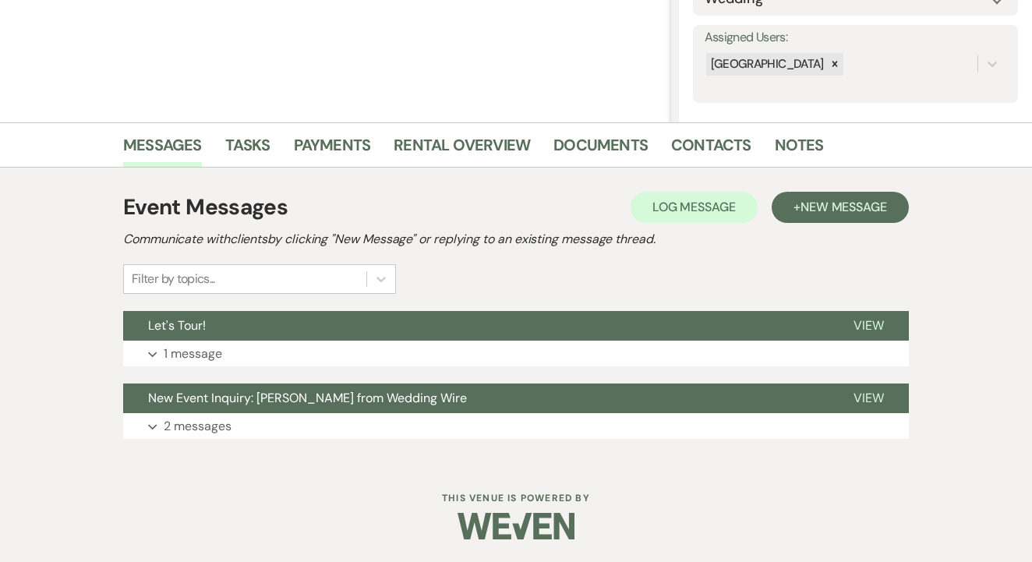
scroll to position [268, 0]
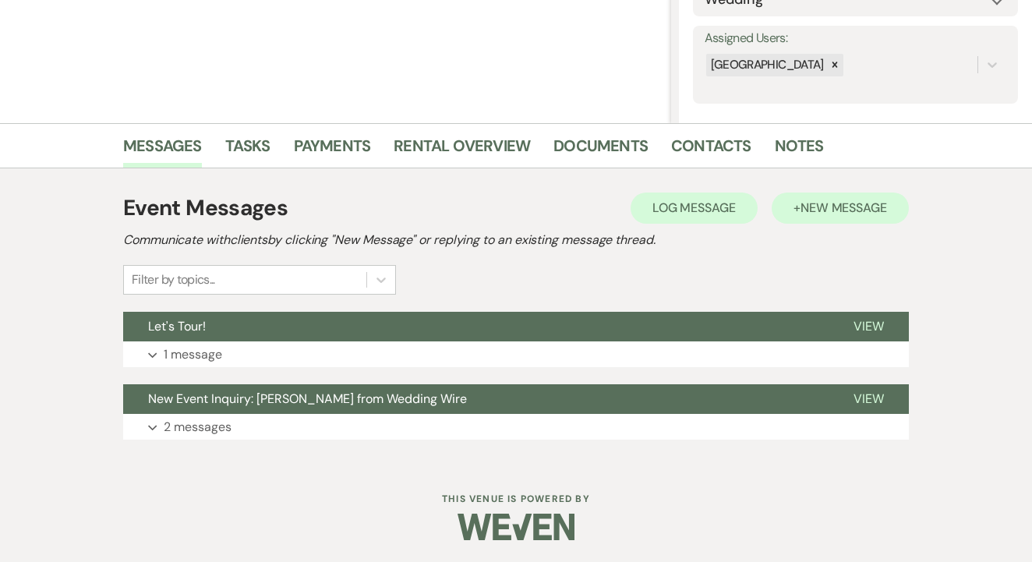
click at [867, 211] on span "New Message" at bounding box center [844, 208] width 87 height 16
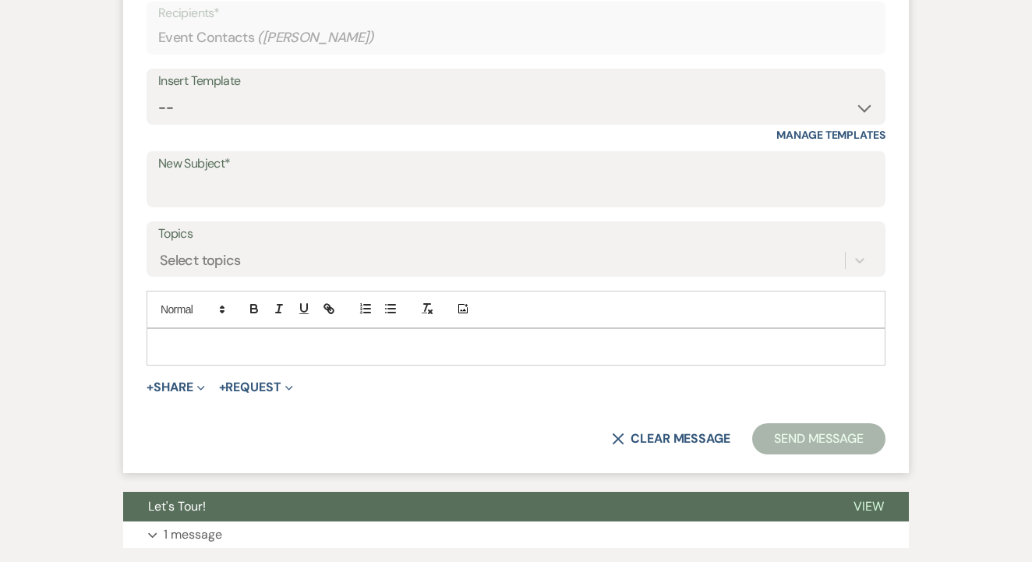
scroll to position [680, 0]
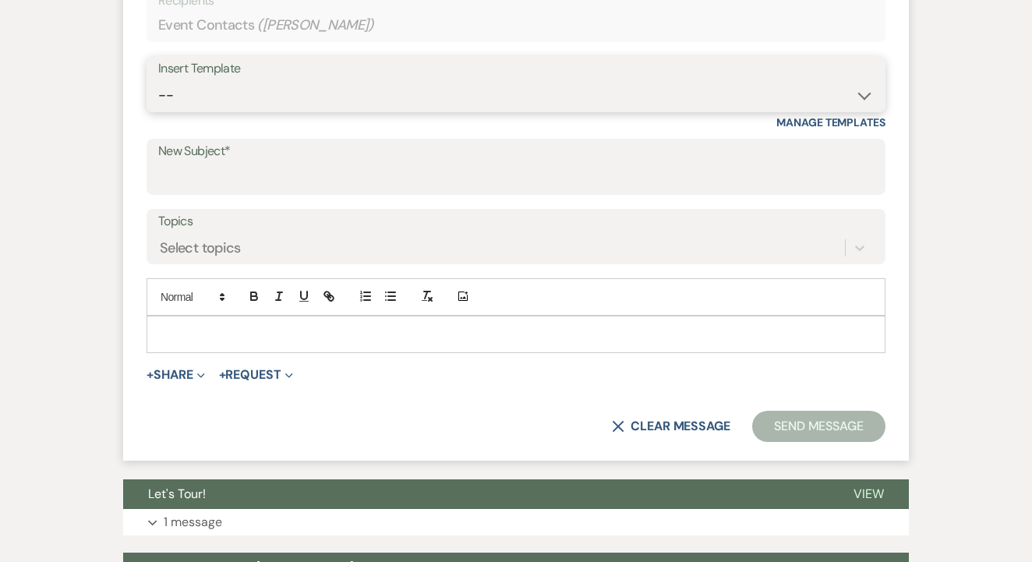
click at [476, 83] on select "-- Lead: Automated Intro Email (Wedding) Lead: 1st Follow Up Email Images Lead:…" at bounding box center [516, 95] width 716 height 30
select select "1206"
type input "1st TEXT"
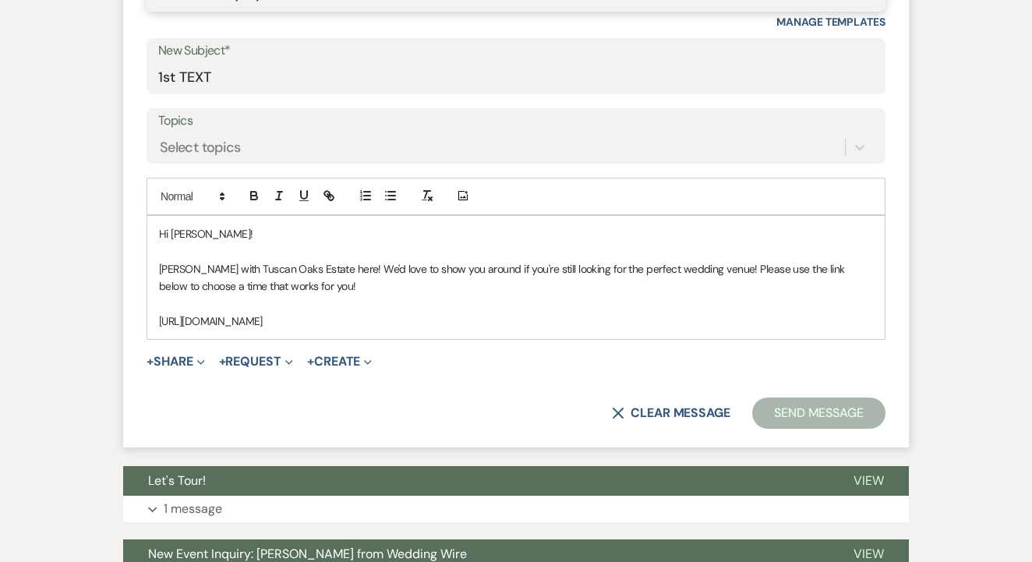
scroll to position [818, 0]
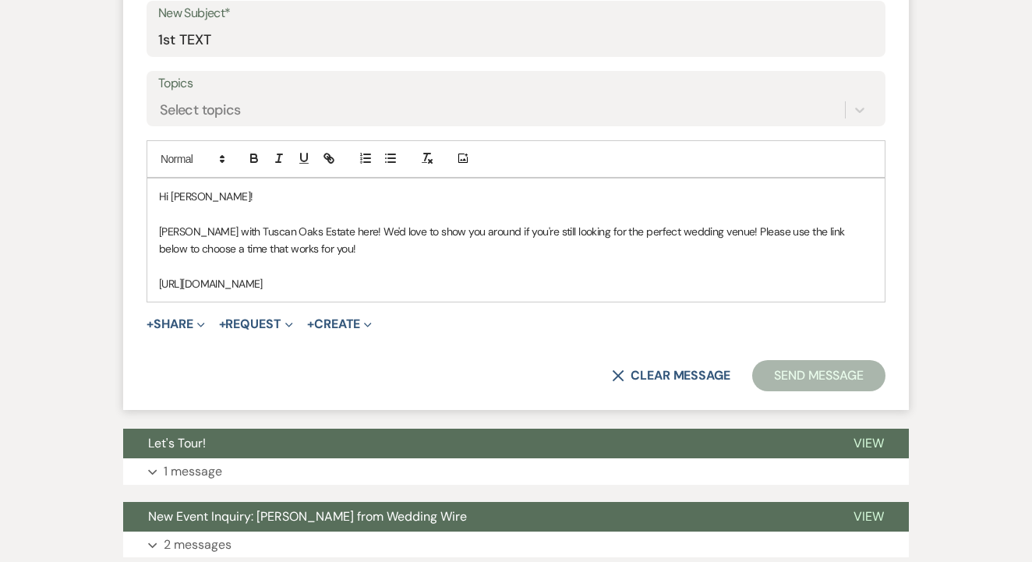
drag, startPoint x: 157, startPoint y: 192, endPoint x: 391, endPoint y: 322, distance: 267.7
click at [391, 322] on form "New Message X Saving draft... Recipients* Event Contacts ( Dominique Escoto ) I…" at bounding box center [516, 101] width 786 height 619
copy div "Hi Dominique! Maggie with Tuscan Oaks Estate here! We'd love to show you around…"
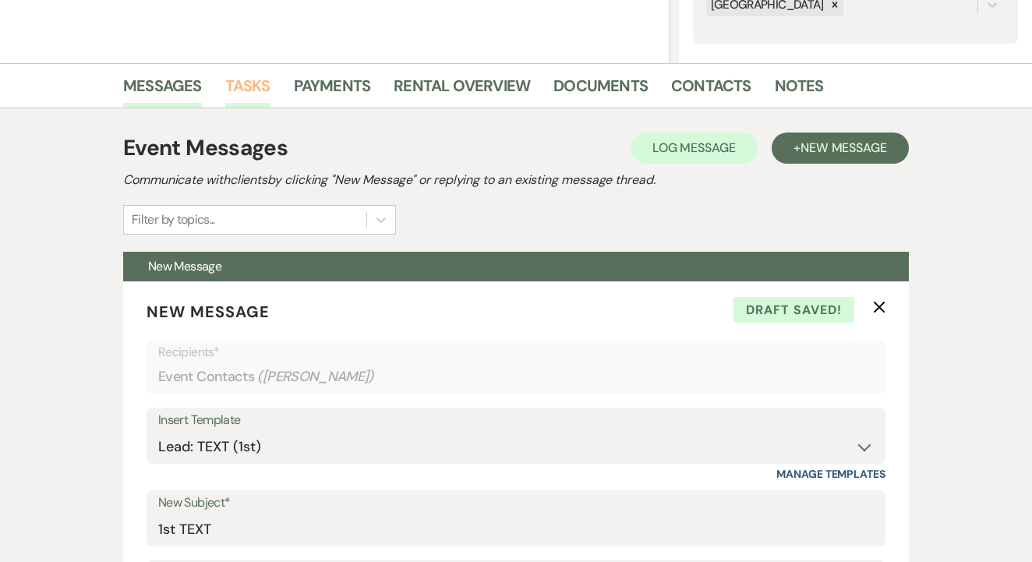
click at [250, 83] on link "Tasks" at bounding box center [247, 90] width 45 height 34
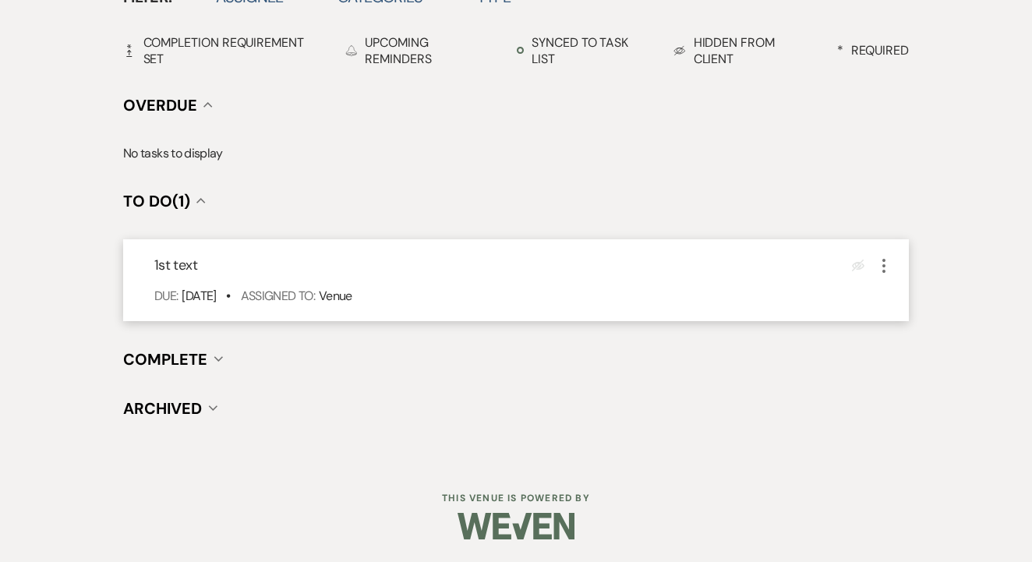
scroll to position [545, 0]
click at [887, 259] on icon "More" at bounding box center [884, 266] width 19 height 19
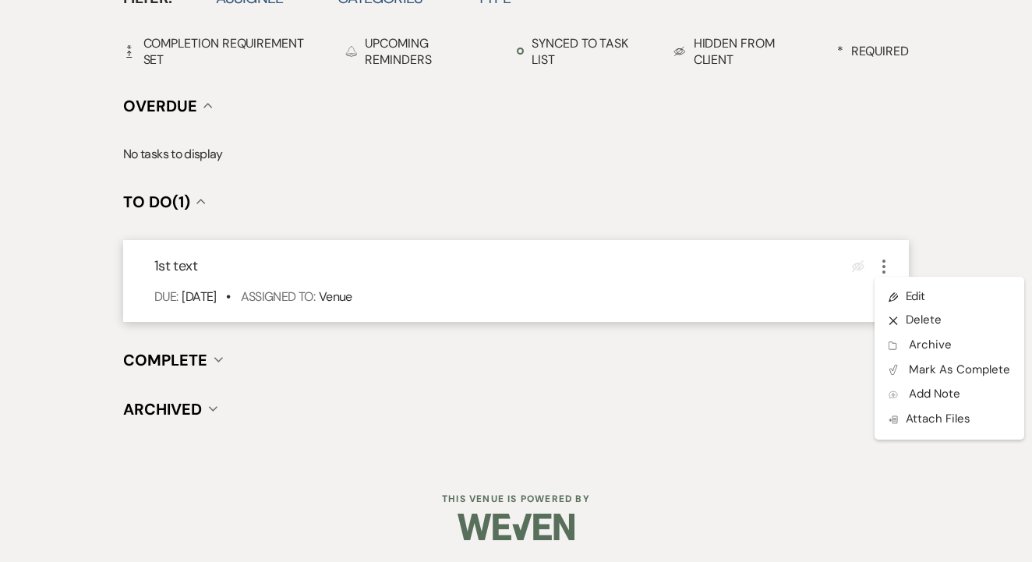
click at [900, 285] on link "Pencil Edit" at bounding box center [950, 296] width 150 height 23
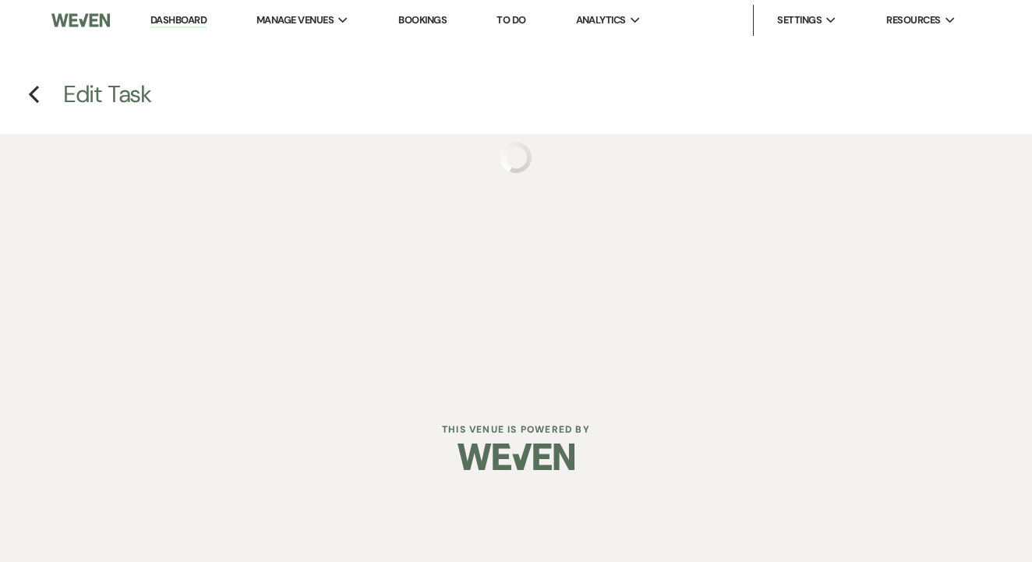
select select "false"
select select "venueHost"
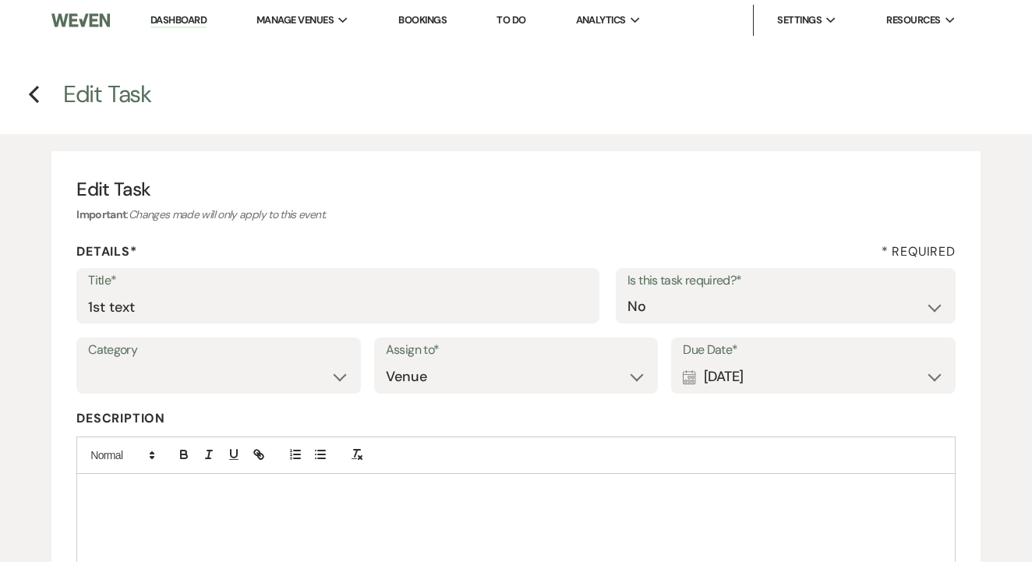
click at [422, 329] on div "Title* 1st text Is this task required?* Yes No" at bounding box center [515, 303] width 879 height 70
click at [437, 301] on input "1st text" at bounding box center [338, 307] width 500 height 30
type input "2nd"
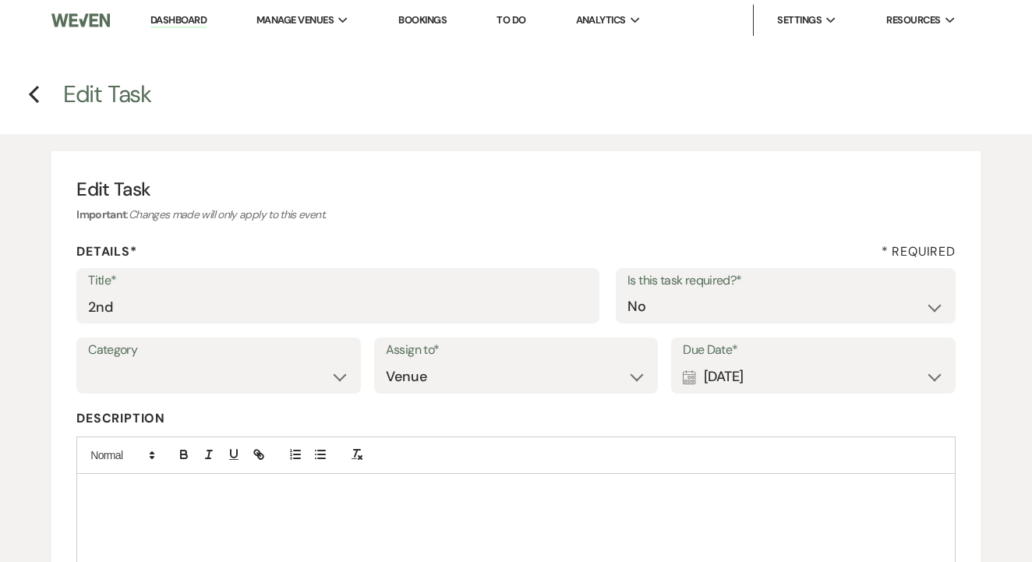
click at [862, 365] on div "Calendar [DATE] Expand" at bounding box center [813, 377] width 261 height 30
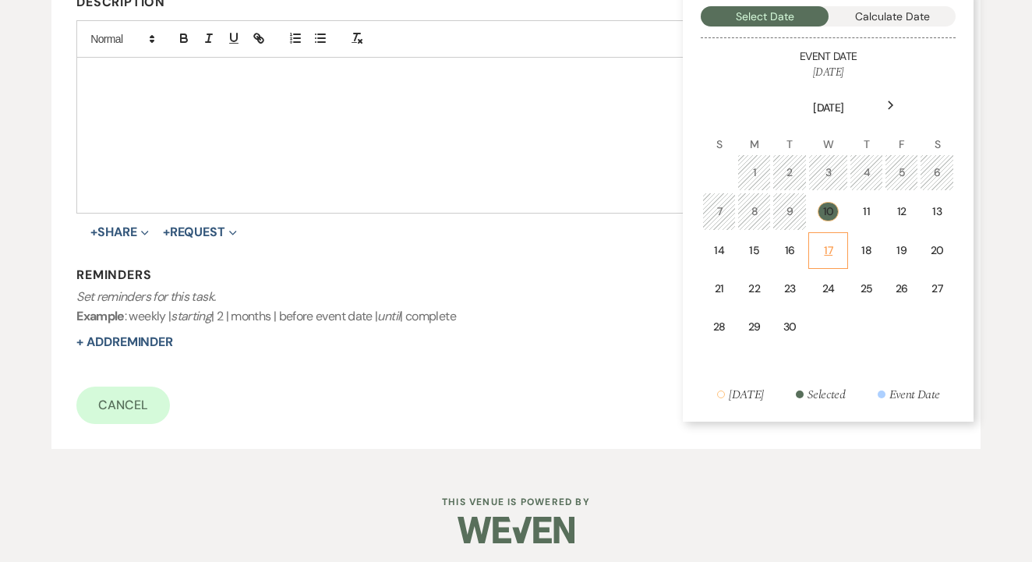
click at [846, 256] on td "17" at bounding box center [828, 250] width 40 height 37
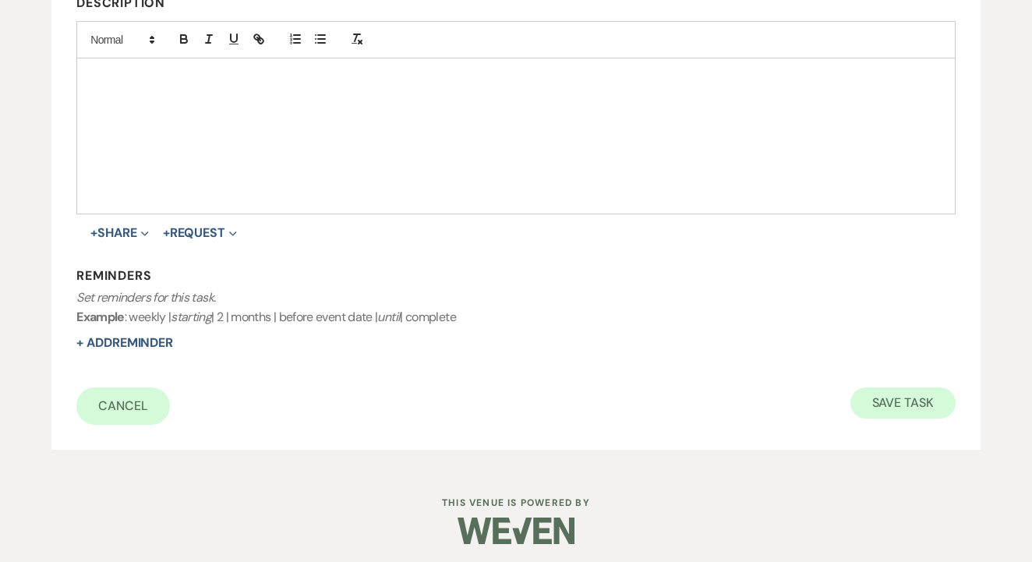
click at [912, 394] on button "Save Task" at bounding box center [903, 402] width 105 height 31
select select "3"
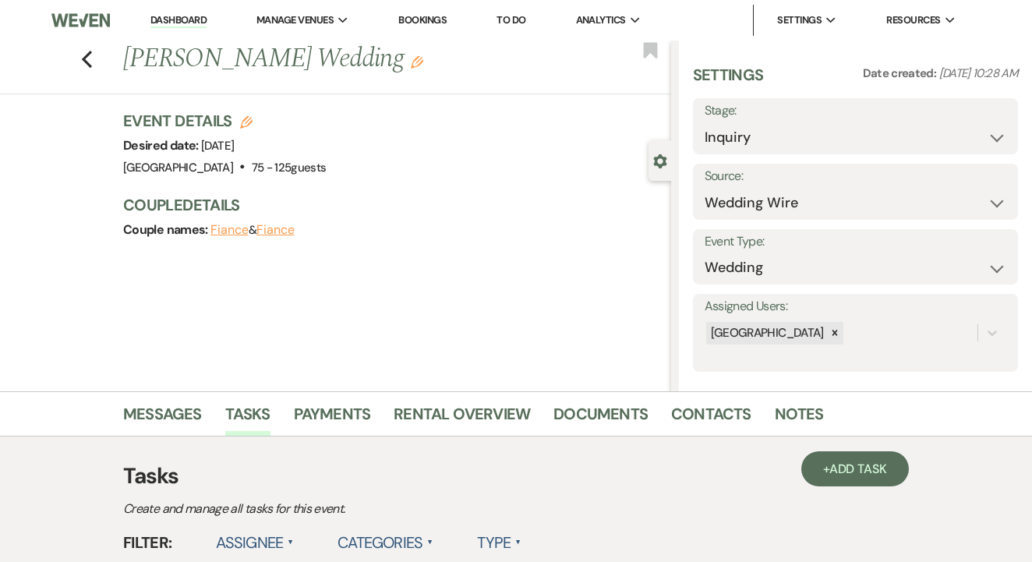
click at [522, 17] on link "To Do" at bounding box center [511, 19] width 29 height 13
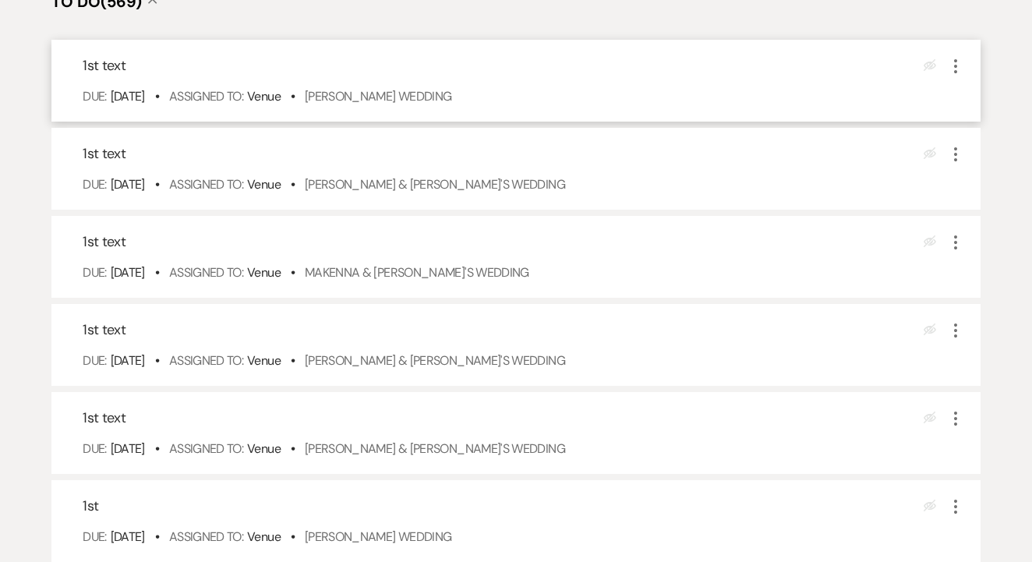
scroll to position [370, 0]
click at [433, 107] on div "Due: Sep 10 25 • Assigned To: Venue • Taylor Luallen's Wedding" at bounding box center [524, 97] width 883 height 19
click at [433, 105] on link "Taylor Luallen's Wedding" at bounding box center [378, 97] width 147 height 16
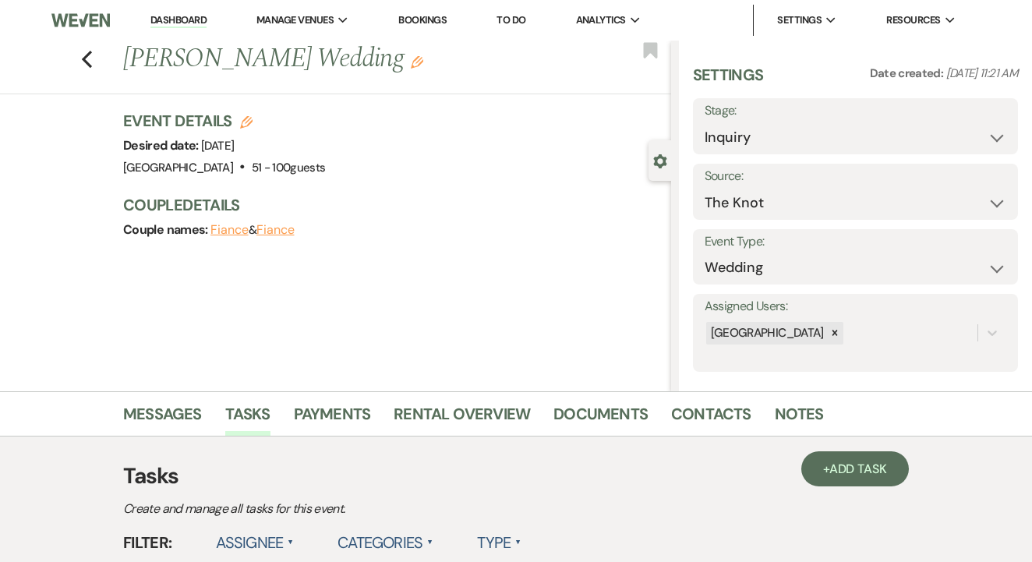
click at [673, 418] on link "Contacts" at bounding box center [711, 419] width 80 height 34
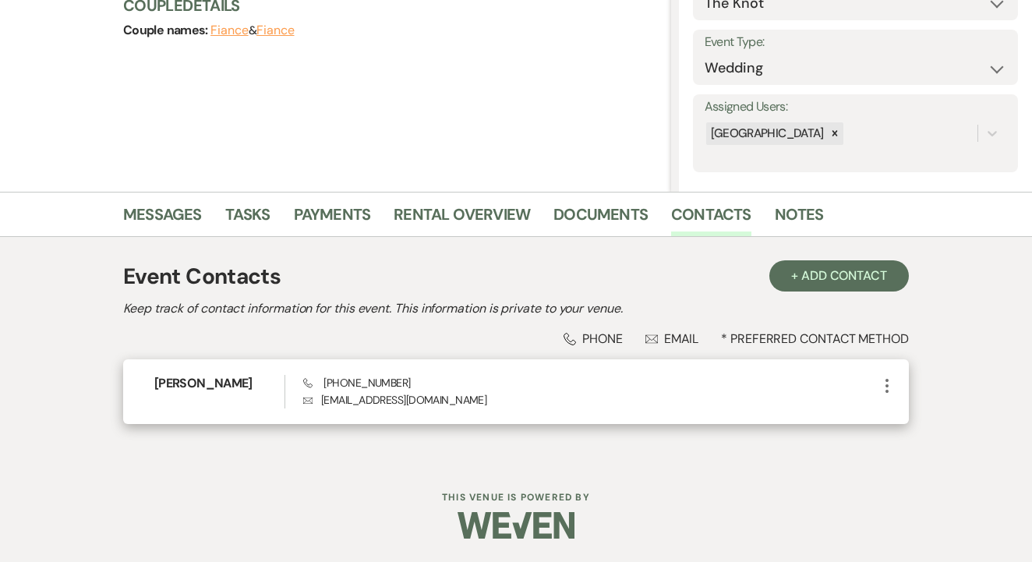
scroll to position [199, 0]
drag, startPoint x: 320, startPoint y: 383, endPoint x: 433, endPoint y: 385, distance: 113.9
click at [433, 385] on div "Phone (469) 910-3833 Envelope alrightkayyy@yahoo.com" at bounding box center [590, 393] width 575 height 34
copy span "(469) 910-3833"
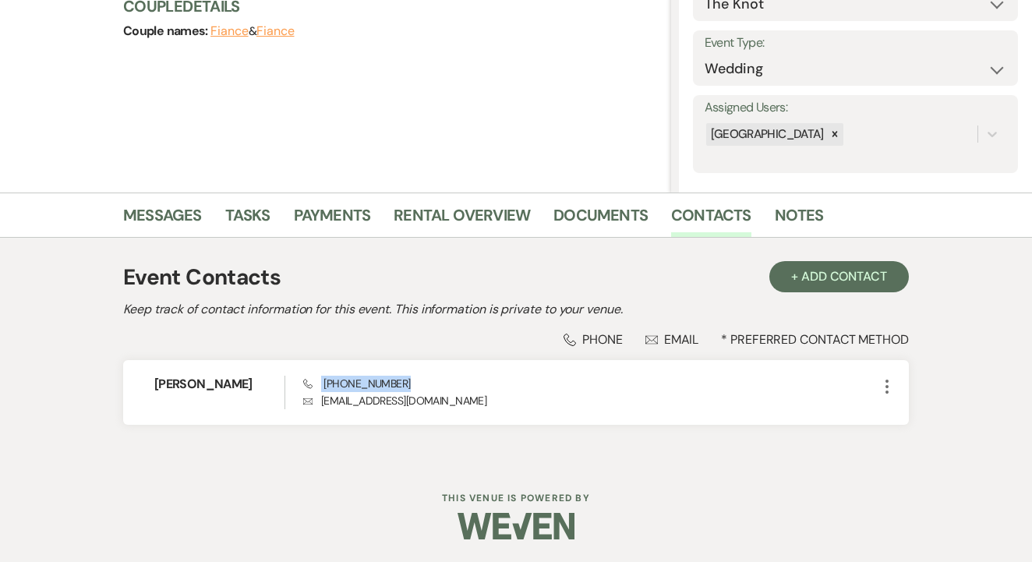
click at [203, 213] on li "Messages" at bounding box center [174, 218] width 102 height 37
click at [175, 214] on link "Messages" at bounding box center [162, 220] width 79 height 34
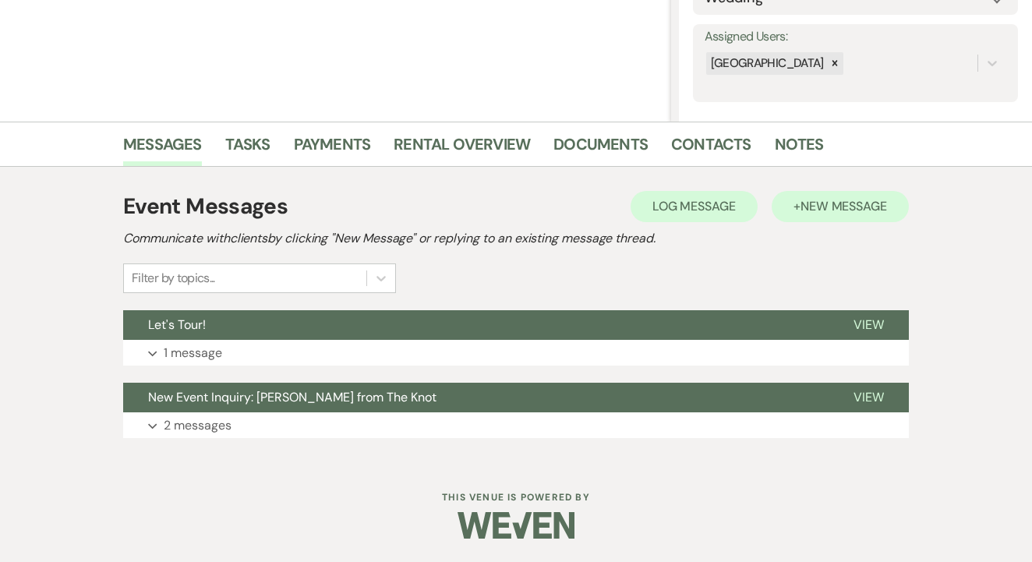
scroll to position [268, 0]
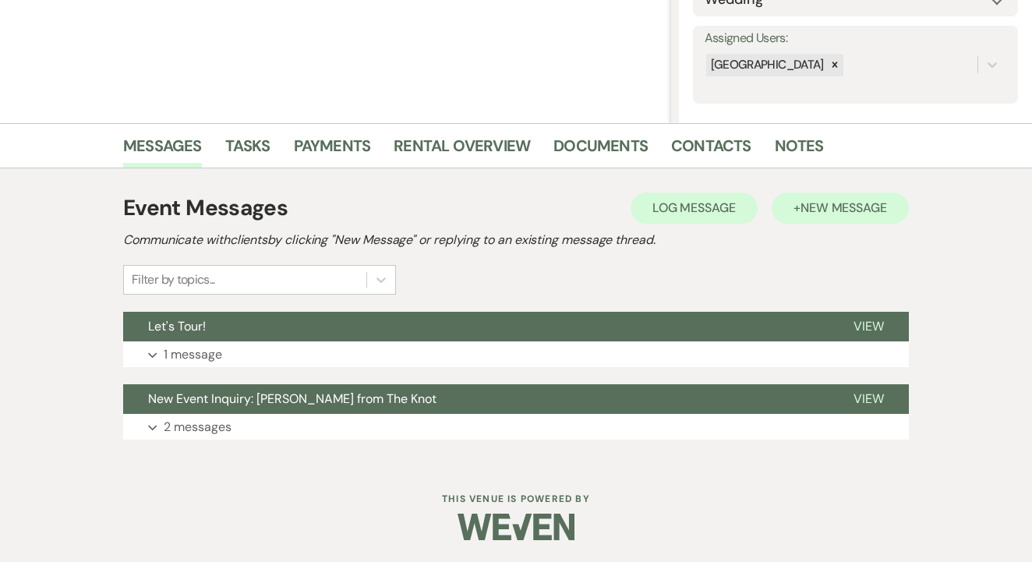
click at [847, 203] on span "New Message" at bounding box center [844, 208] width 87 height 16
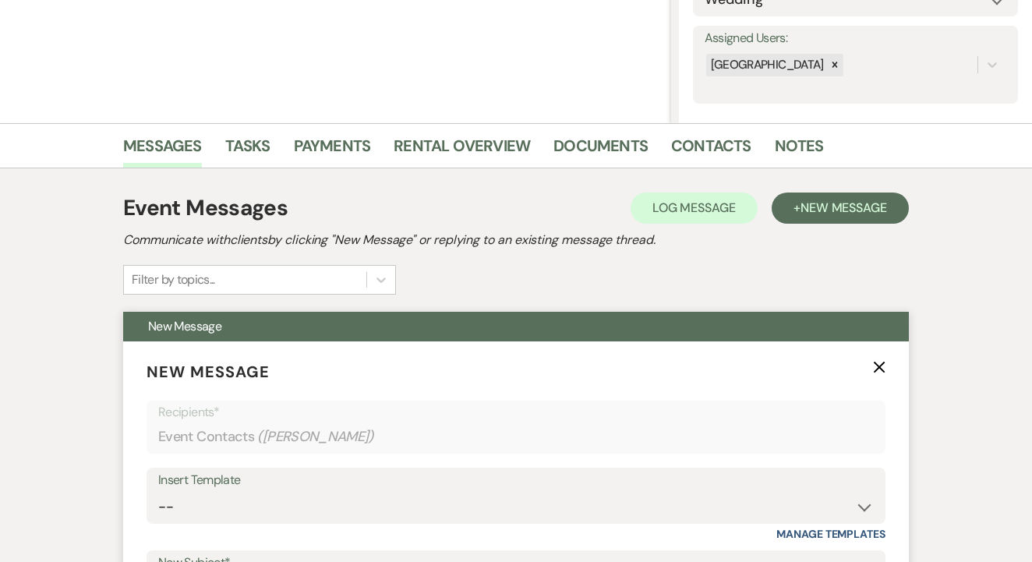
scroll to position [632, 0]
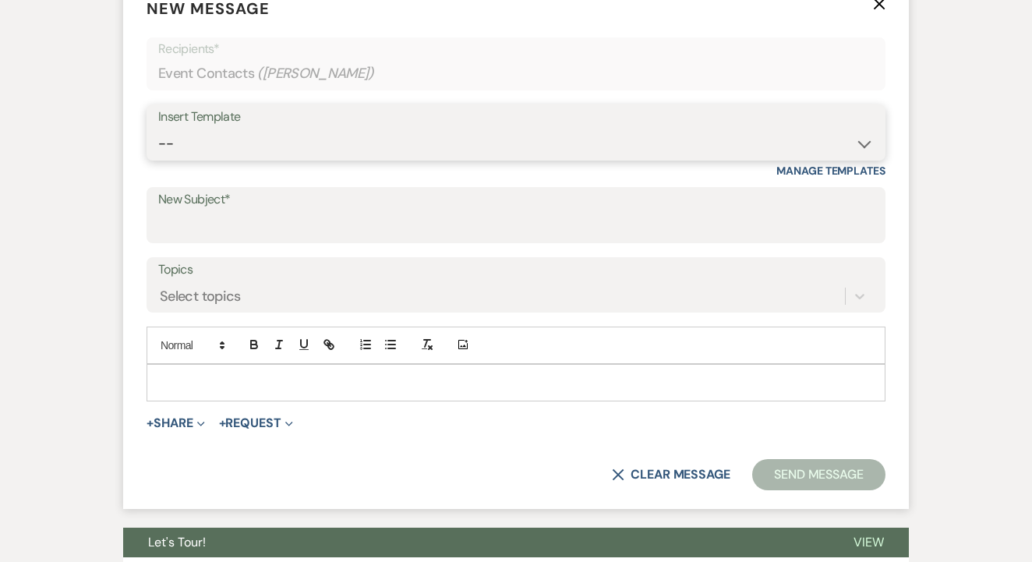
click at [385, 142] on select "-- Lead: Automated Intro Email (Wedding) Lead: 1st Follow Up Email Images Lead:…" at bounding box center [516, 144] width 716 height 30
select select "1206"
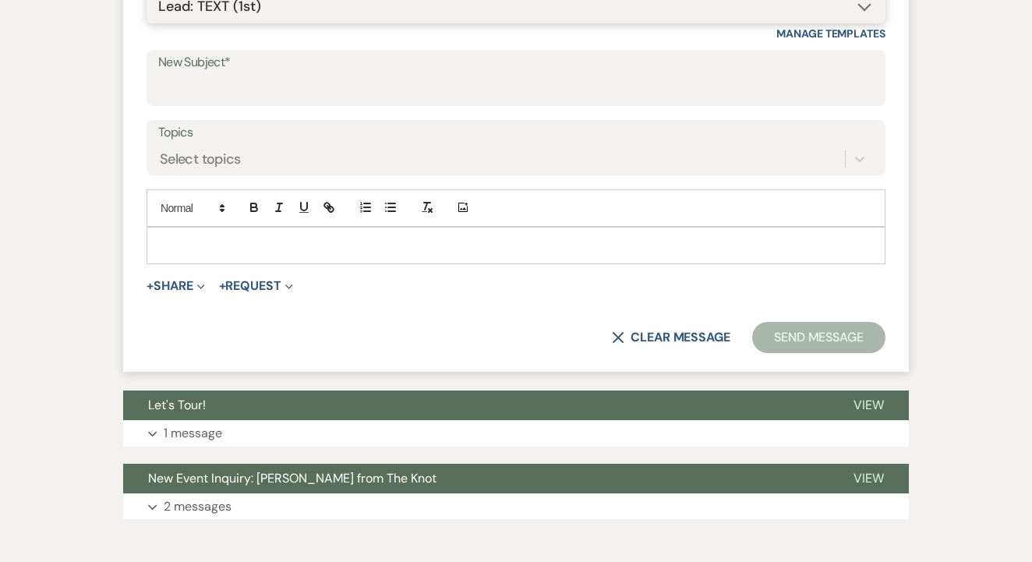
type input "1st TEXT"
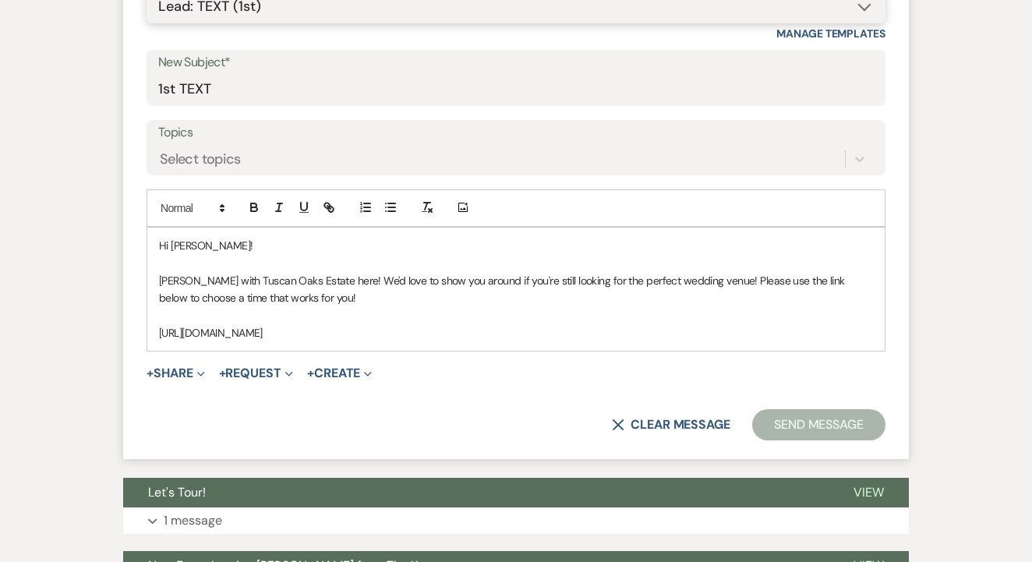
scroll to position [784, 0]
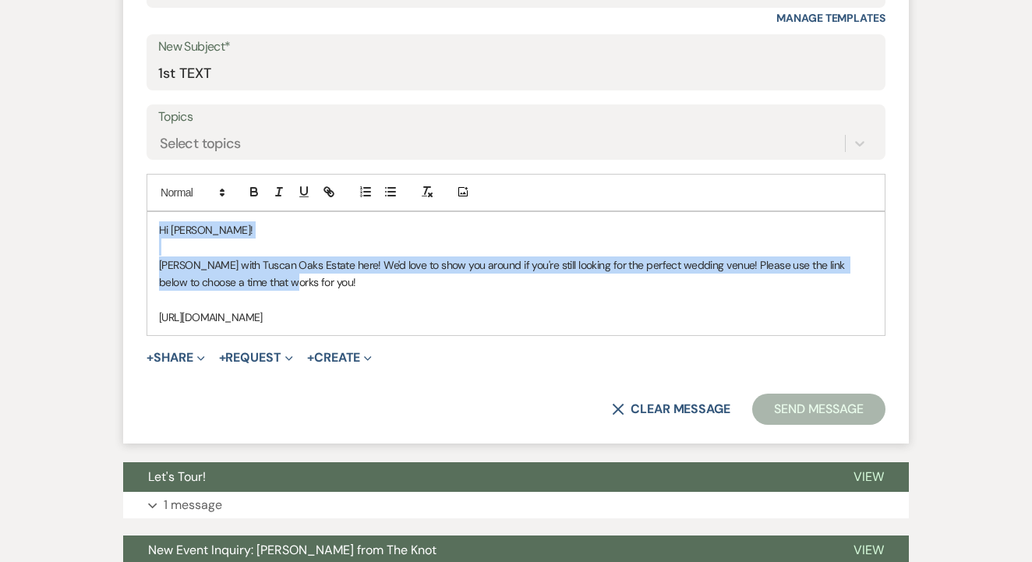
drag, startPoint x: 157, startPoint y: 228, endPoint x: 285, endPoint y: 271, distance: 134.9
click at [285, 271] on div "Hi Taylor! Maggie with Tuscan Oaks Estate here! We'd love to show you around if…" at bounding box center [516, 273] width 738 height 123
click at [143, 225] on form "New Message X Saving draft... Recipients* Event Contacts ( Taylor Luallen ) Ins…" at bounding box center [516, 134] width 786 height 619
click at [165, 230] on p "Hi Taylor!" at bounding box center [516, 229] width 714 height 17
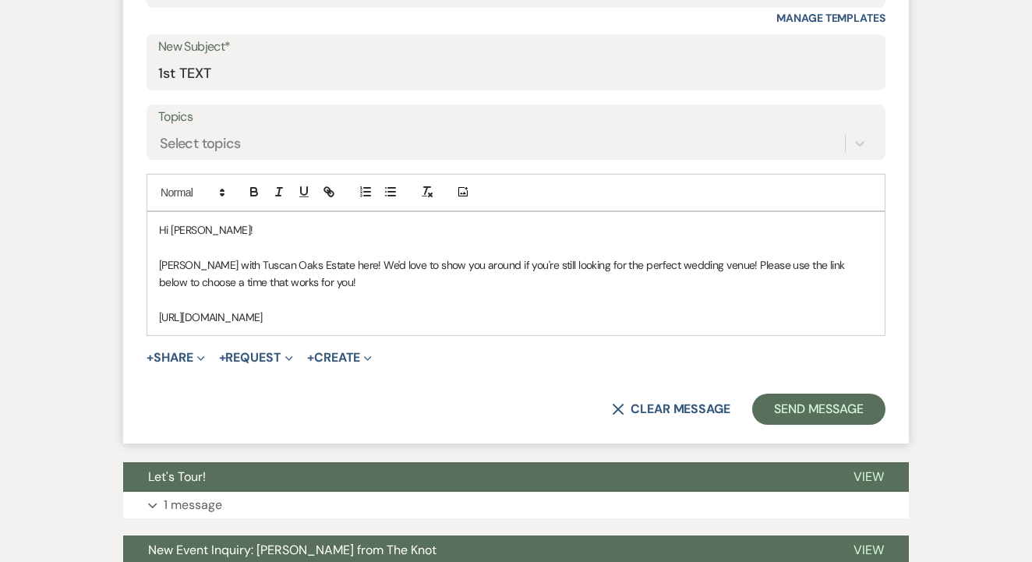
drag, startPoint x: 157, startPoint y: 227, endPoint x: 436, endPoint y: 320, distance: 293.4
click at [436, 320] on div "Hi Taylor! Maggie with Tuscan Oaks Estate here! We'd love to show you around if…" at bounding box center [516, 273] width 738 height 123
copy div "Hi Taylor! Maggie with Tuscan Oaks Estate here! We'd love to show you around if…"
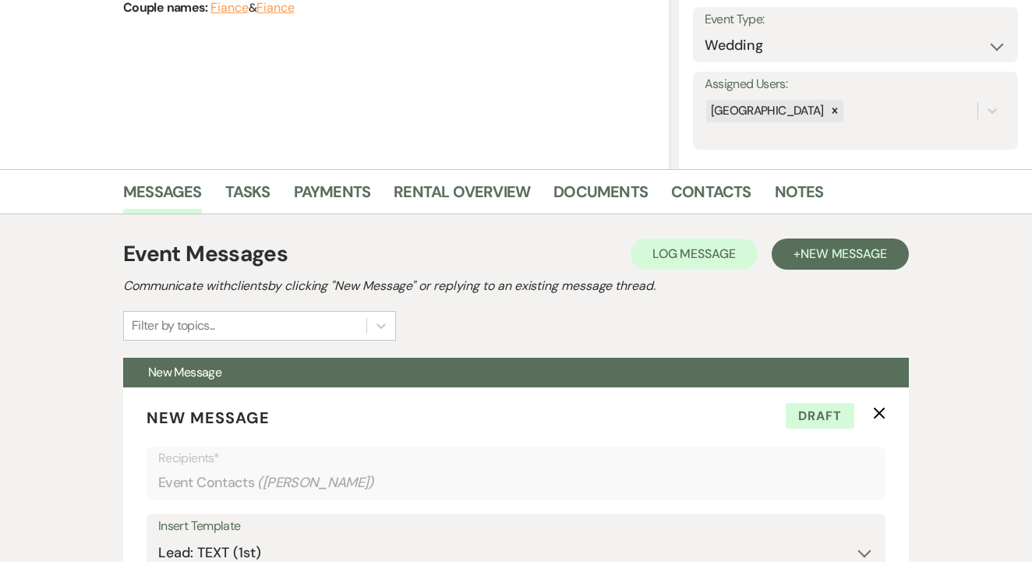
scroll to position [219, 0]
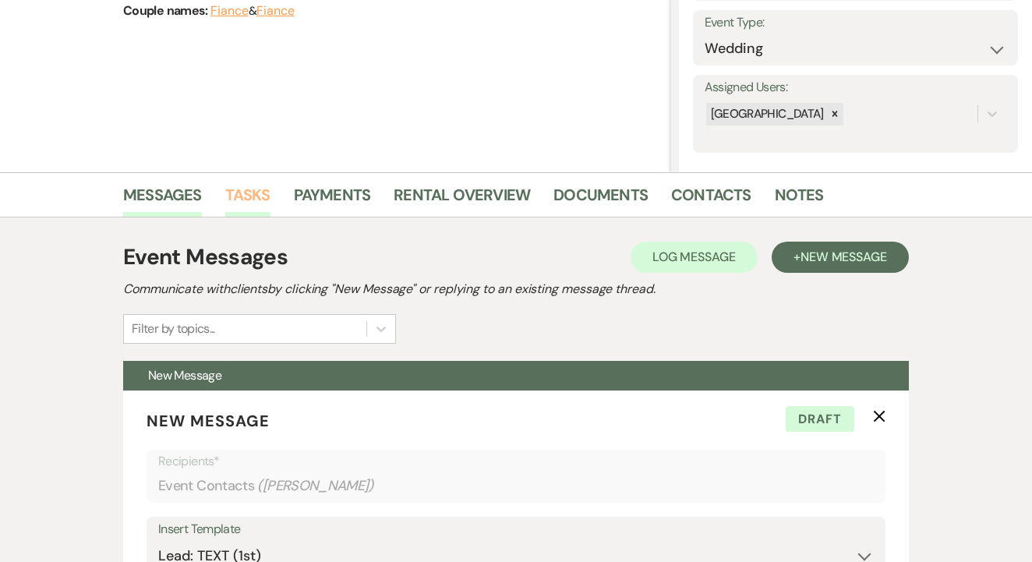
click at [256, 186] on link "Tasks" at bounding box center [247, 199] width 45 height 34
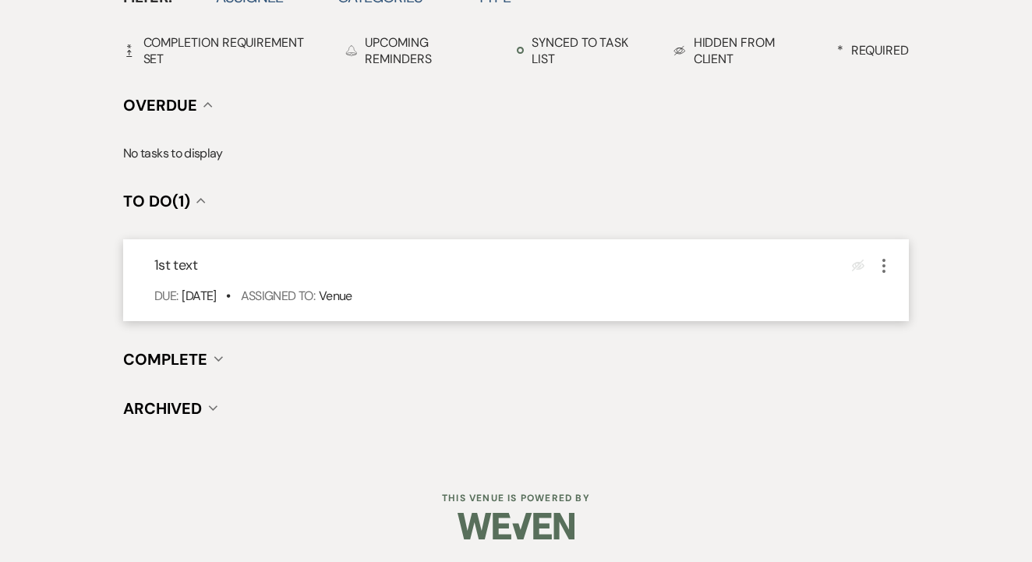
scroll to position [545, 0]
click at [879, 261] on icon "More" at bounding box center [884, 266] width 19 height 19
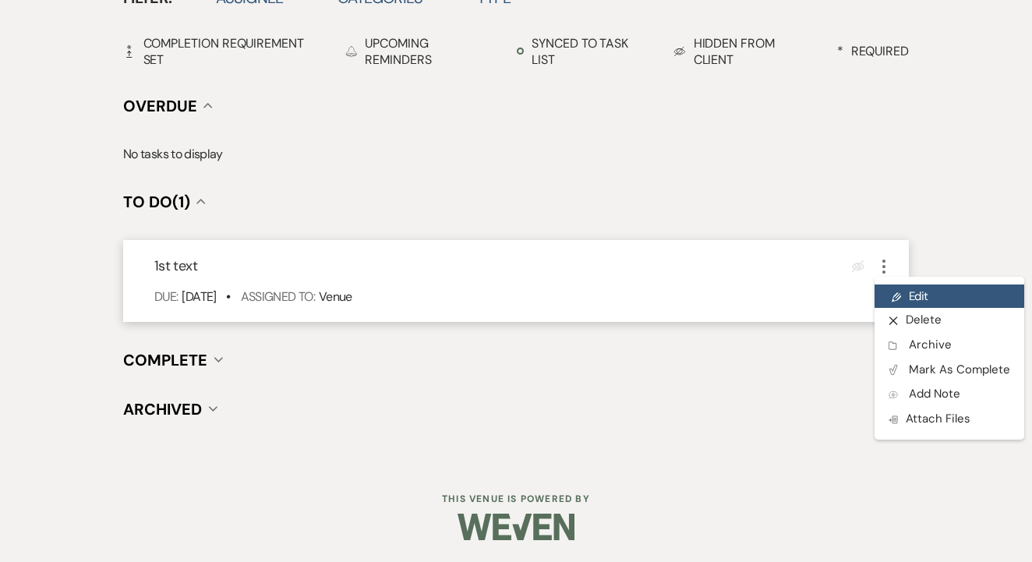
click at [901, 285] on link "Pencil Edit" at bounding box center [950, 296] width 150 height 23
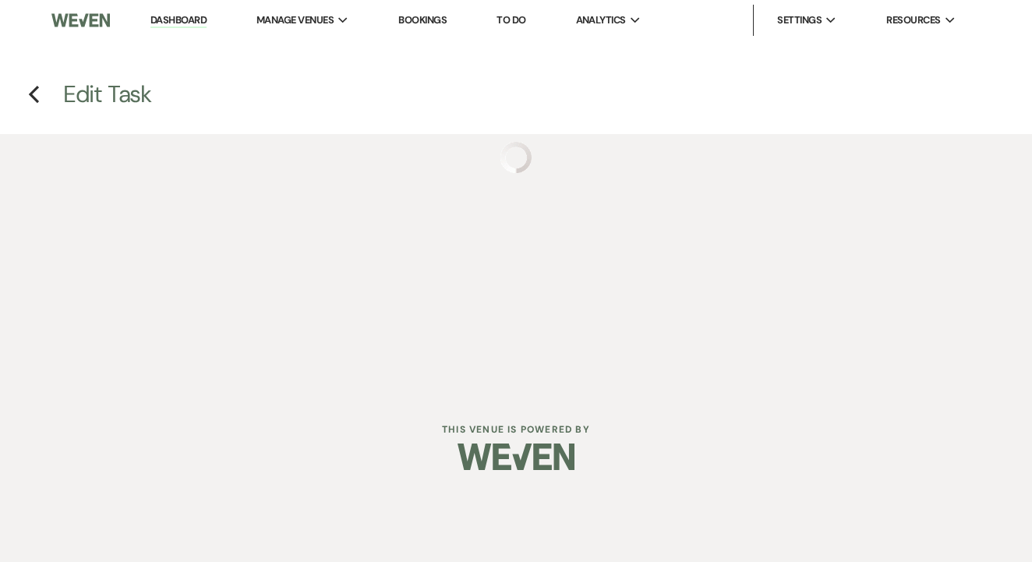
select select "false"
select select "venueHost"
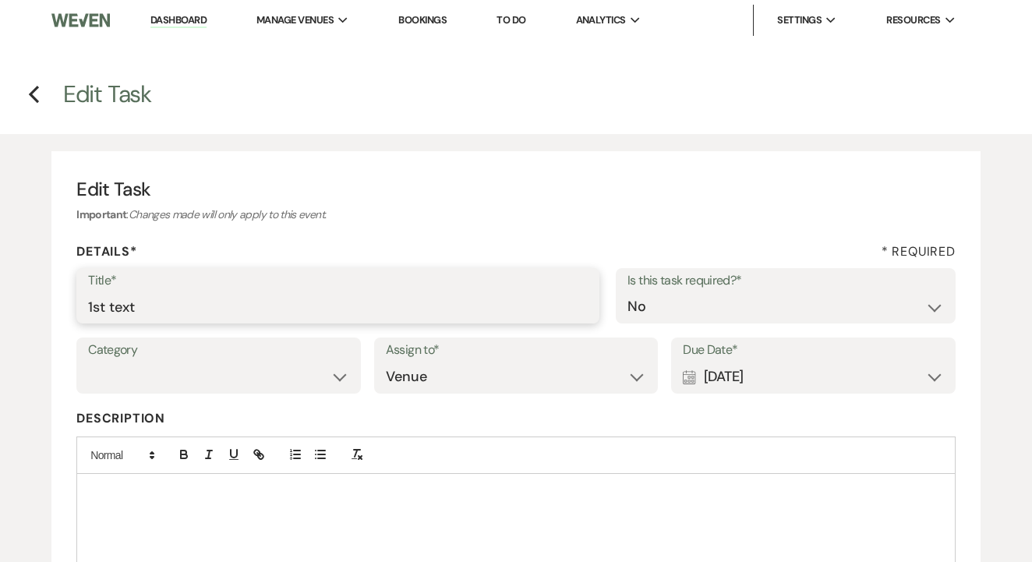
click at [462, 307] on input "1st text" at bounding box center [338, 307] width 500 height 30
type input "2nd"
click at [753, 365] on div "Calendar [DATE] Expand" at bounding box center [813, 377] width 261 height 30
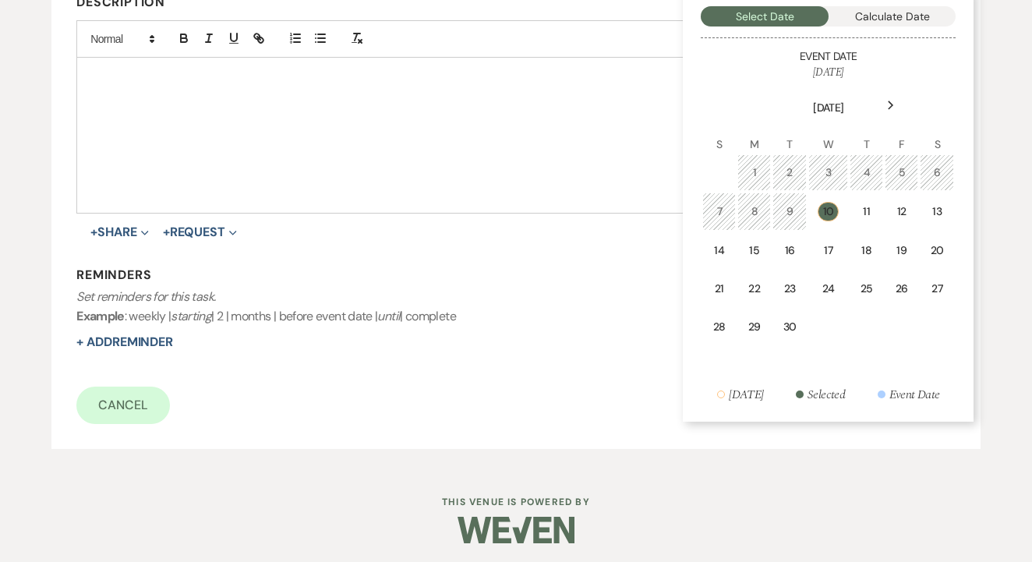
scroll to position [416, 0]
click at [829, 239] on td "17" at bounding box center [828, 251] width 40 height 37
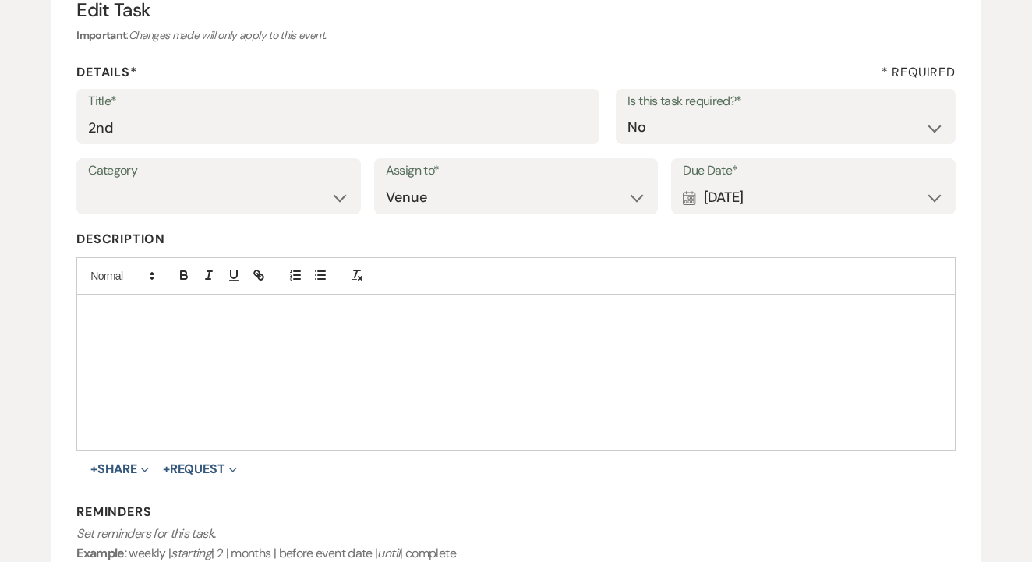
click at [826, 182] on div "Calendar Sep 17, 2025 Expand" at bounding box center [813, 197] width 261 height 30
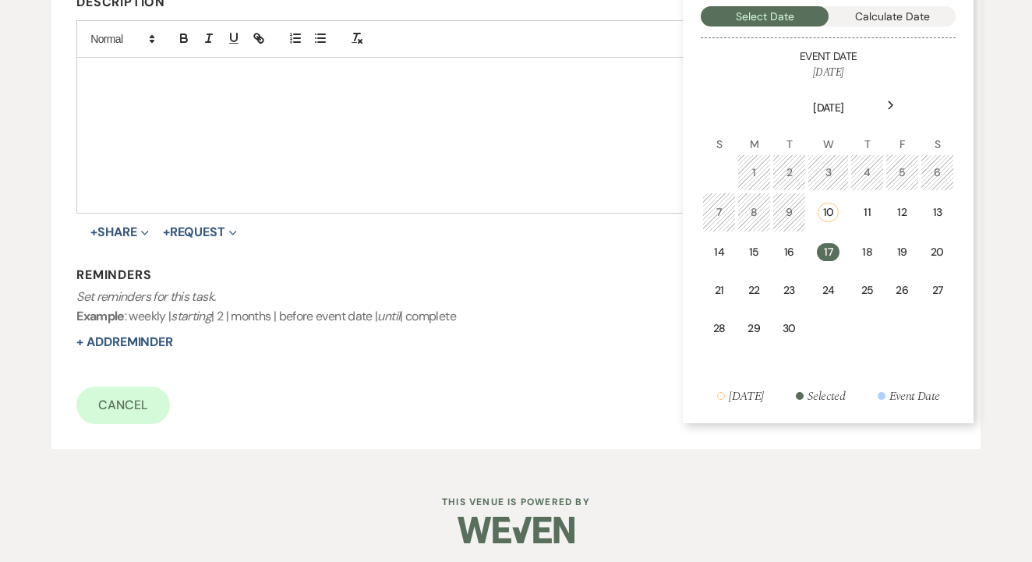
click at [570, 345] on div "Reminders Set reminders for this task. Example : weekly | starting | 2 | months…" at bounding box center [515, 309] width 879 height 85
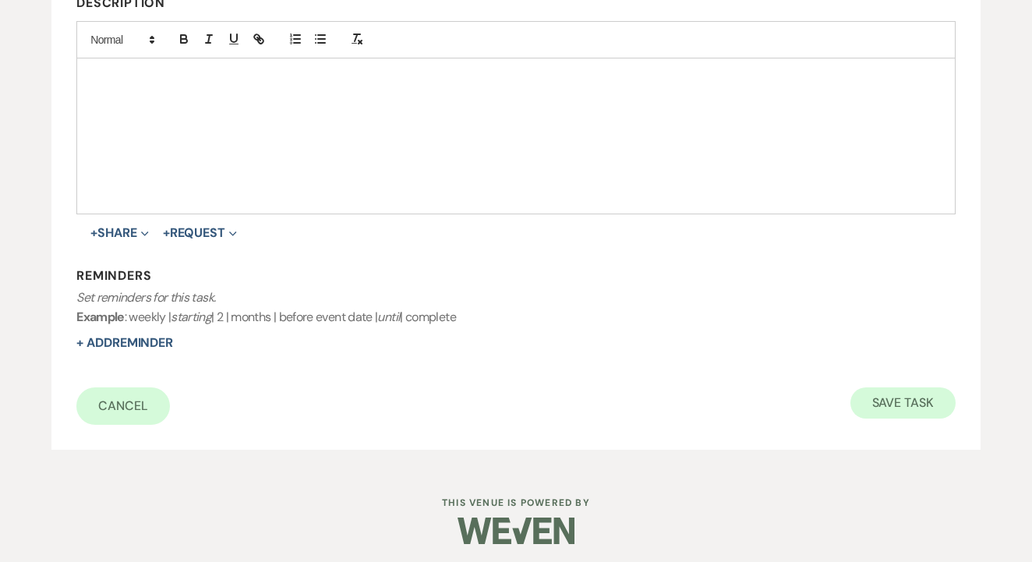
click at [904, 394] on button "Save Task" at bounding box center [903, 402] width 105 height 31
select select "2"
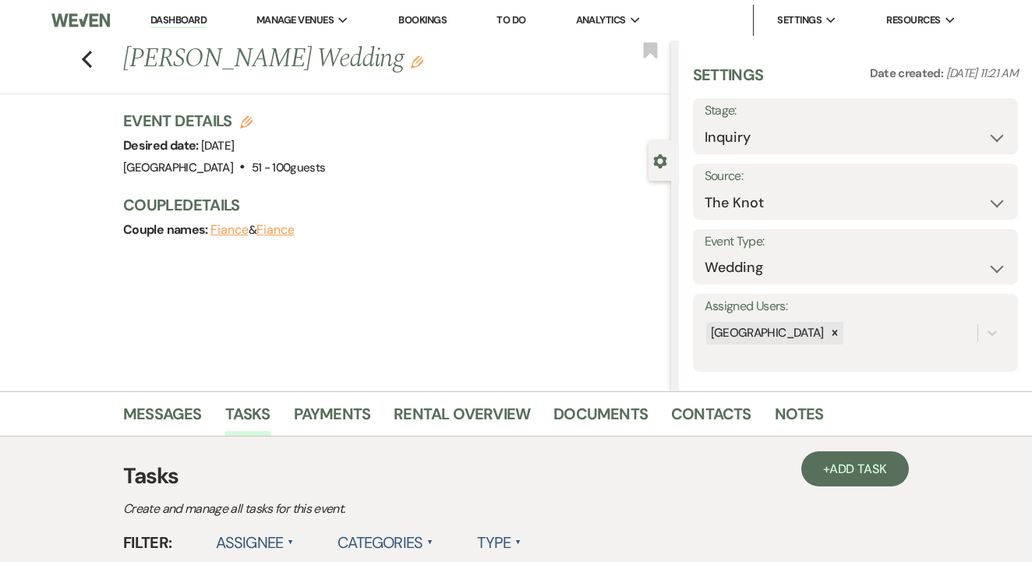
click at [518, 19] on link "To Do" at bounding box center [511, 19] width 29 height 13
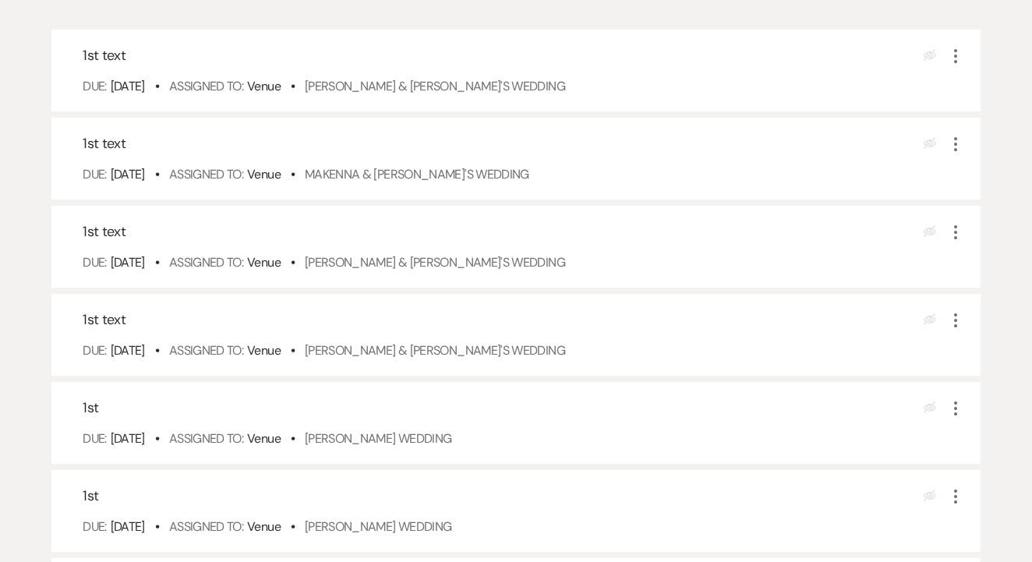
scroll to position [383, 0]
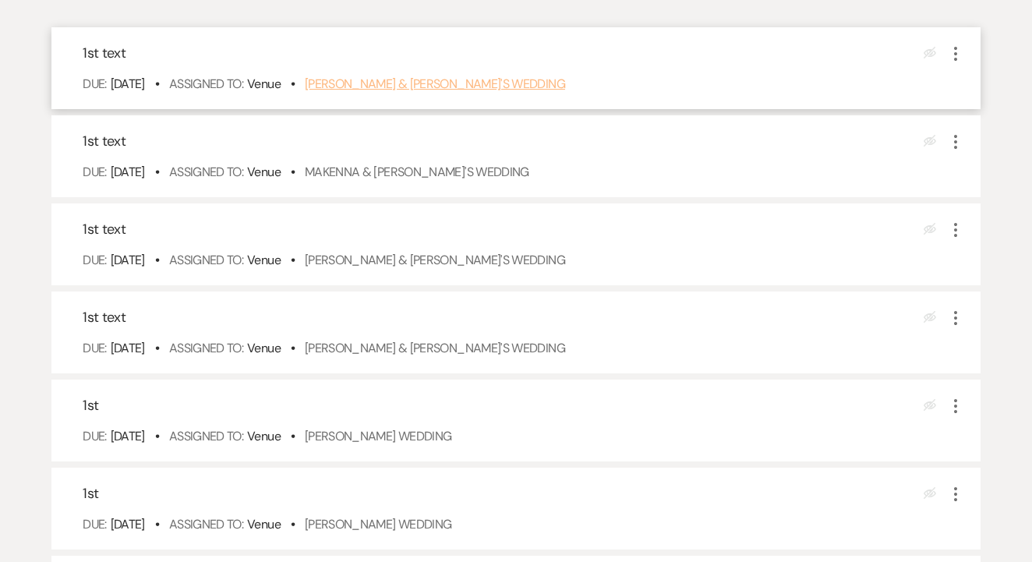
click at [450, 92] on link "Jessica & Fiance's Wedding" at bounding box center [435, 84] width 260 height 16
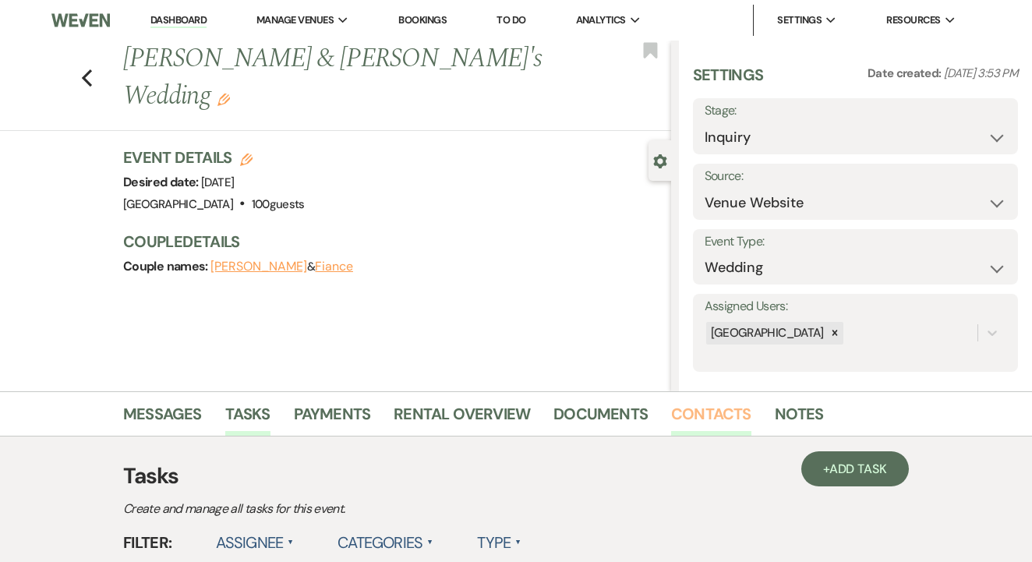
click at [716, 428] on link "Contacts" at bounding box center [711, 419] width 80 height 34
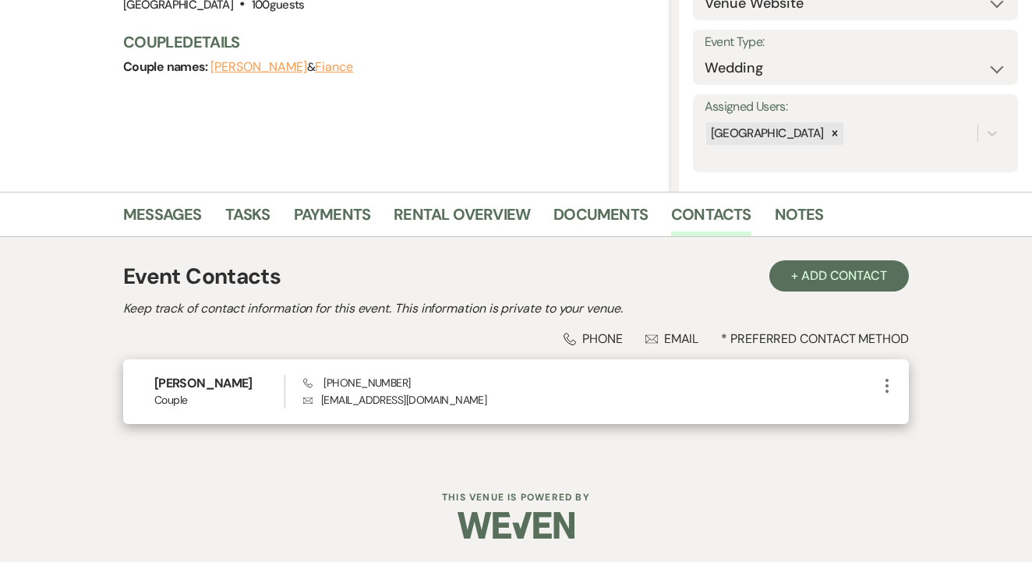
scroll to position [199, 0]
drag, startPoint x: 321, startPoint y: 384, endPoint x: 451, endPoint y: 385, distance: 130.2
click at [451, 385] on div "Phone (408) 493-3588 Envelope jessdqtran@gmail.com" at bounding box center [590, 393] width 575 height 34
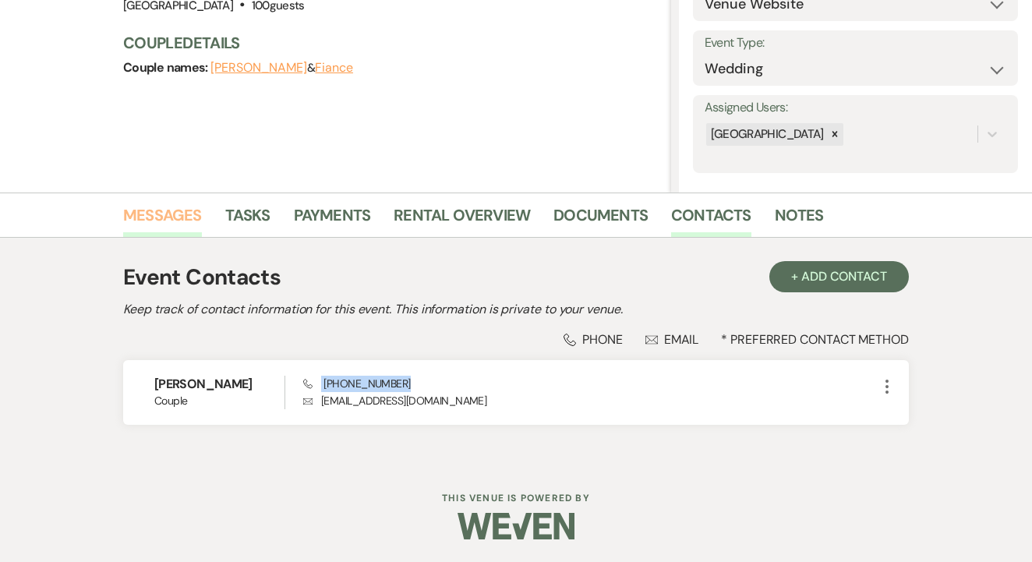
click at [184, 227] on link "Messages" at bounding box center [162, 220] width 79 height 34
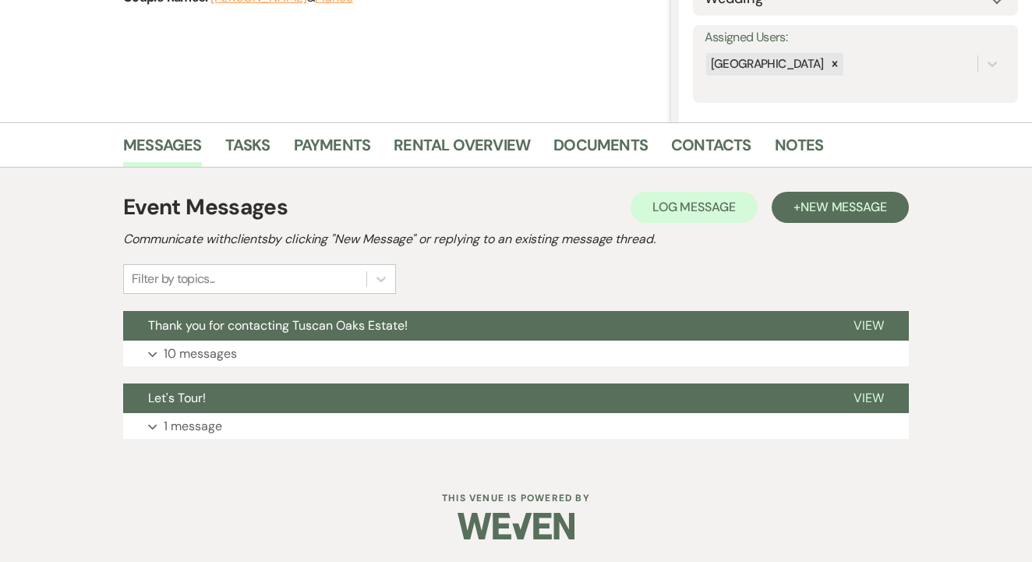
scroll to position [268, 0]
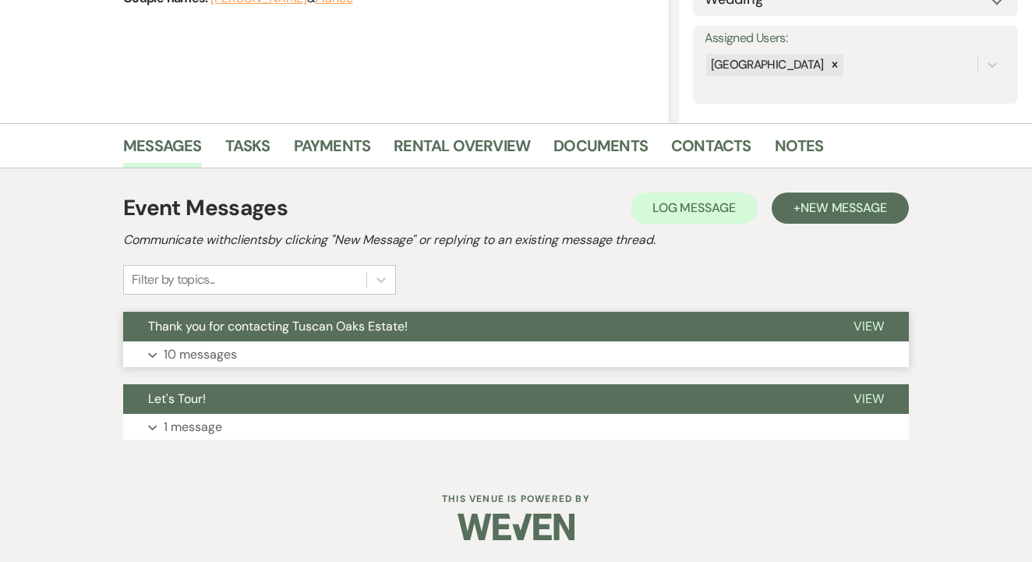
click at [550, 350] on button "Expand 10 messages" at bounding box center [516, 354] width 786 height 27
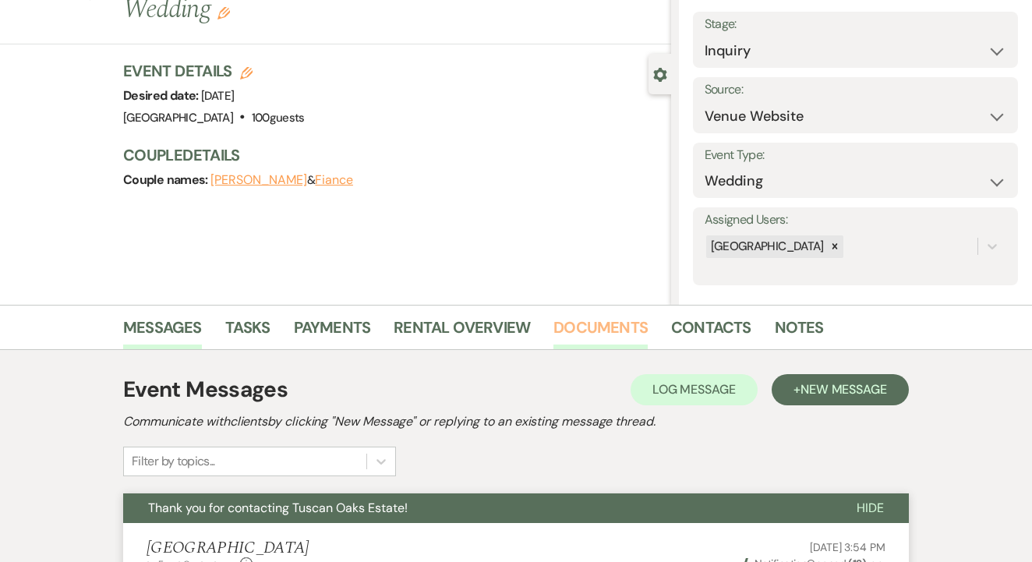
scroll to position [73, 0]
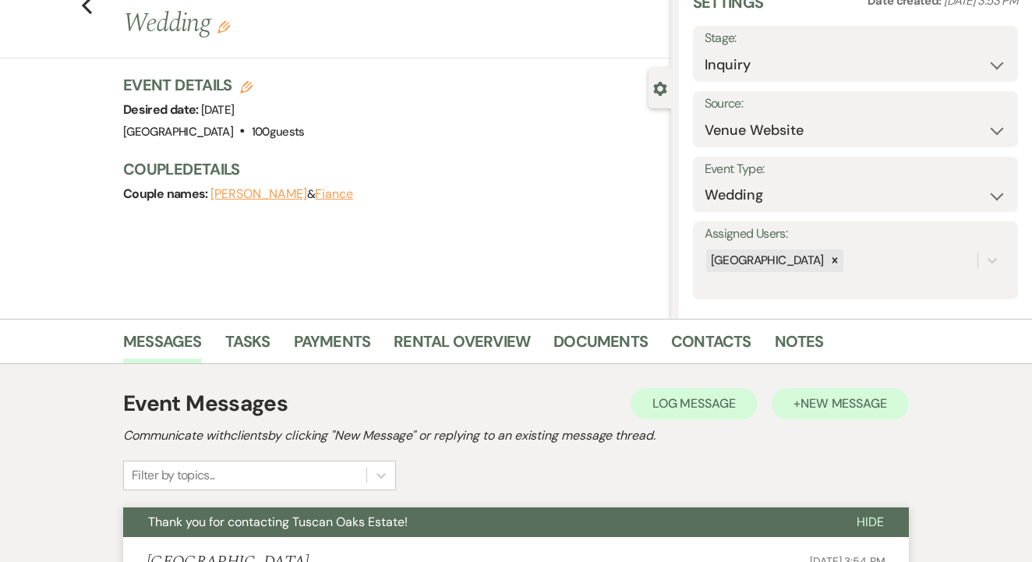
click at [854, 394] on button "+ New Message" at bounding box center [840, 403] width 137 height 31
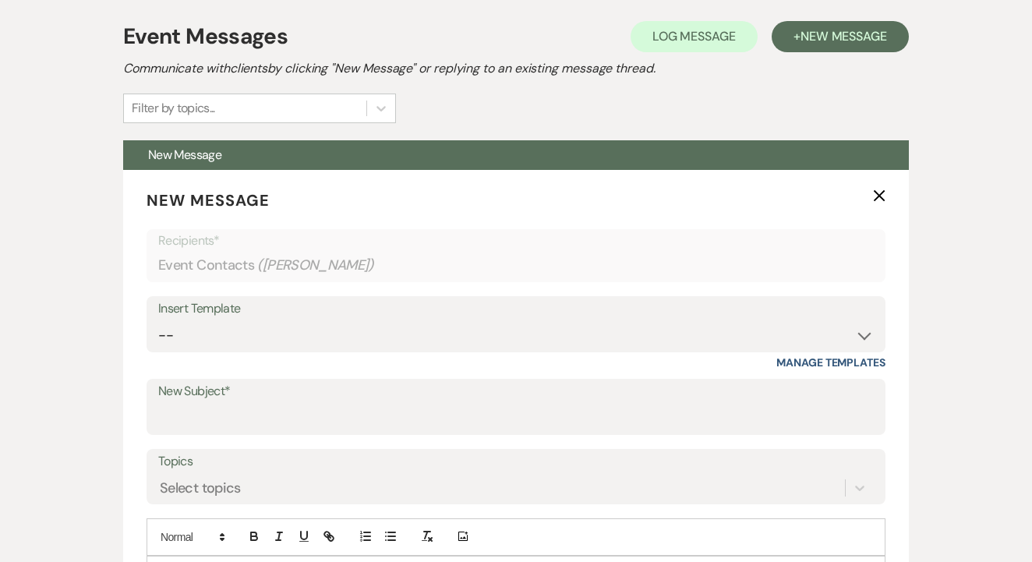
scroll to position [491, 0]
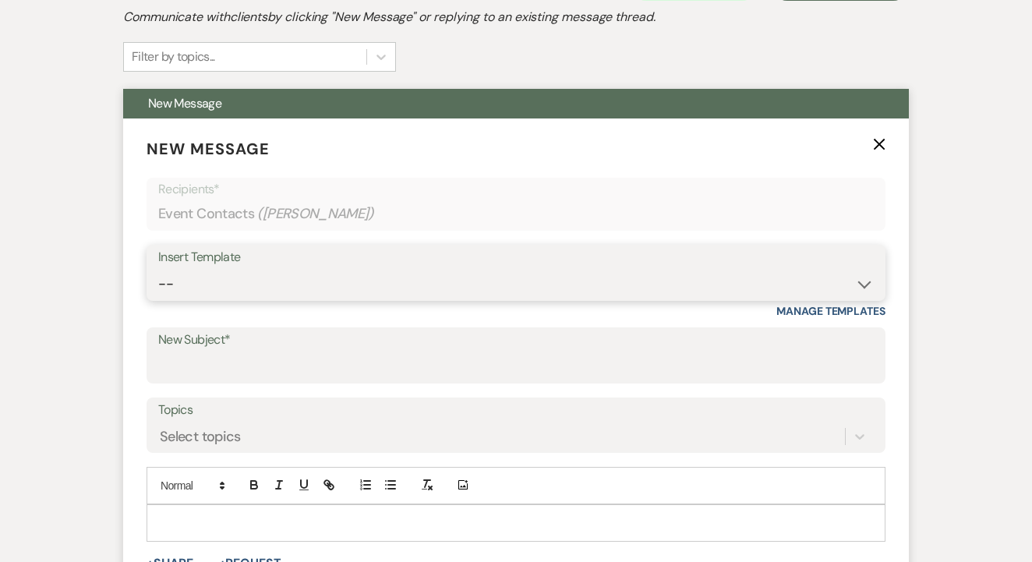
click at [519, 288] on select "-- Lead: Automated Intro Email (Wedding) Lead: 1st Follow Up Email Images Lead:…" at bounding box center [516, 284] width 716 height 30
select select "1206"
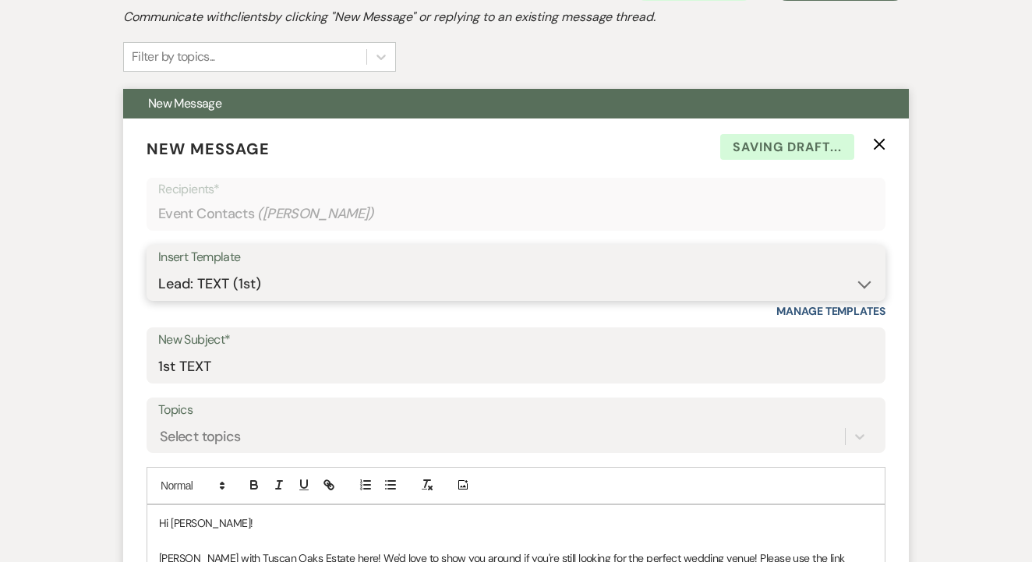
type input "1st TEXT"
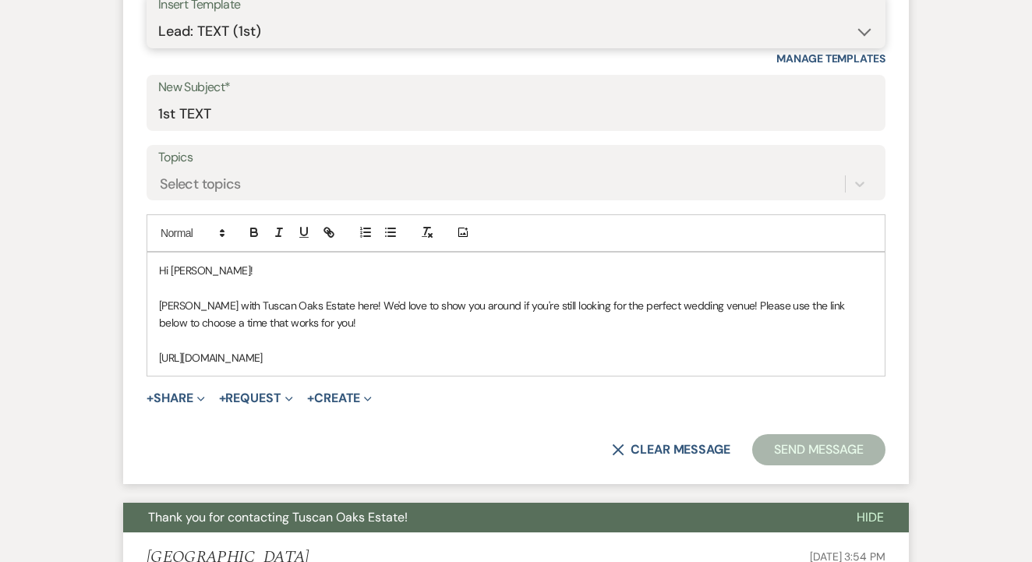
scroll to position [747, 0]
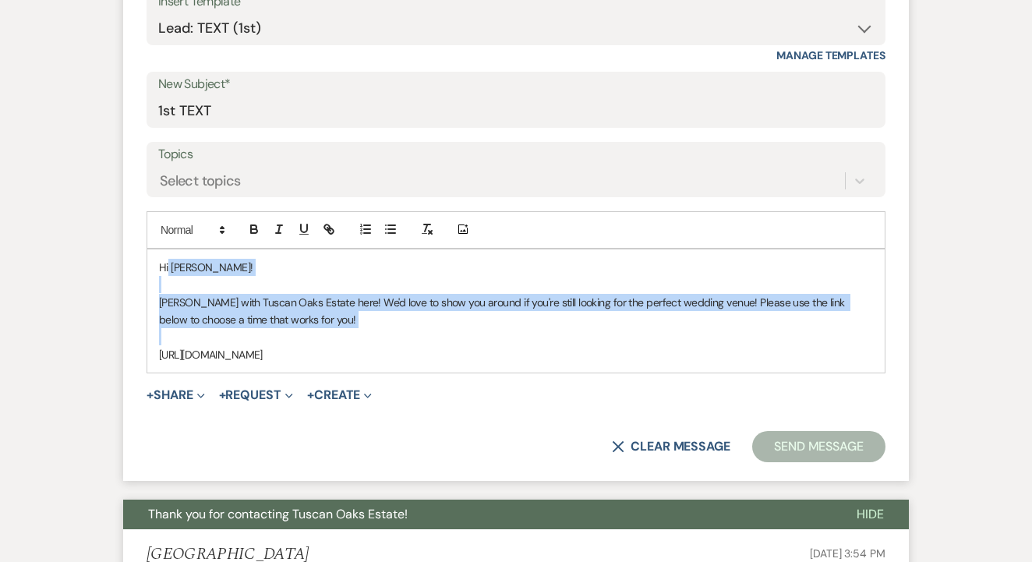
drag, startPoint x: 168, startPoint y: 267, endPoint x: 348, endPoint y: 328, distance: 190.3
click at [348, 328] on div "Hi Jessica! Maggie with Tuscan Oaks Estate here! We'd love to show you around i…" at bounding box center [516, 310] width 738 height 123
click at [347, 328] on p at bounding box center [516, 336] width 714 height 17
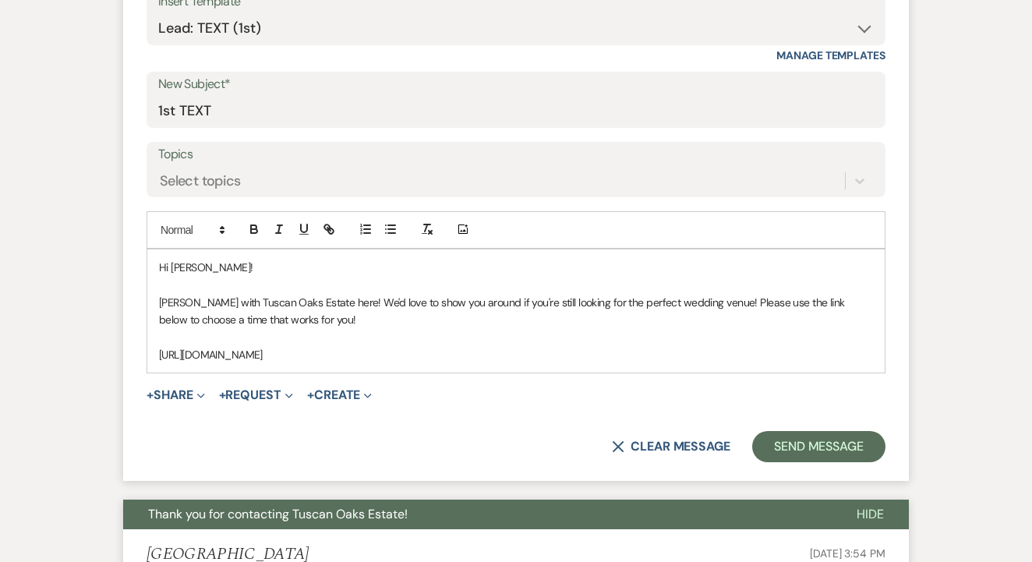
drag, startPoint x: 158, startPoint y: 264, endPoint x: 512, endPoint y: 376, distance: 371.3
click at [512, 376] on form "New Message X Draft saved! Recipients* Event Contacts ( Jessica ) Insert Templa…" at bounding box center [516, 172] width 786 height 619
copy div "Hi Jessica! Maggie with Tuscan Oaks Estate here! We'd love to show you around i…"
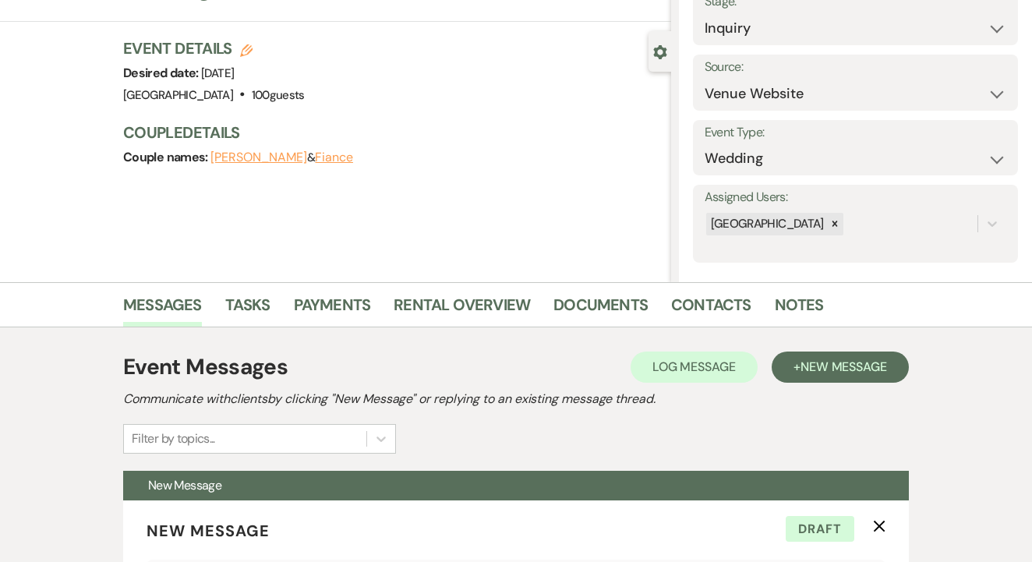
scroll to position [121, 0]
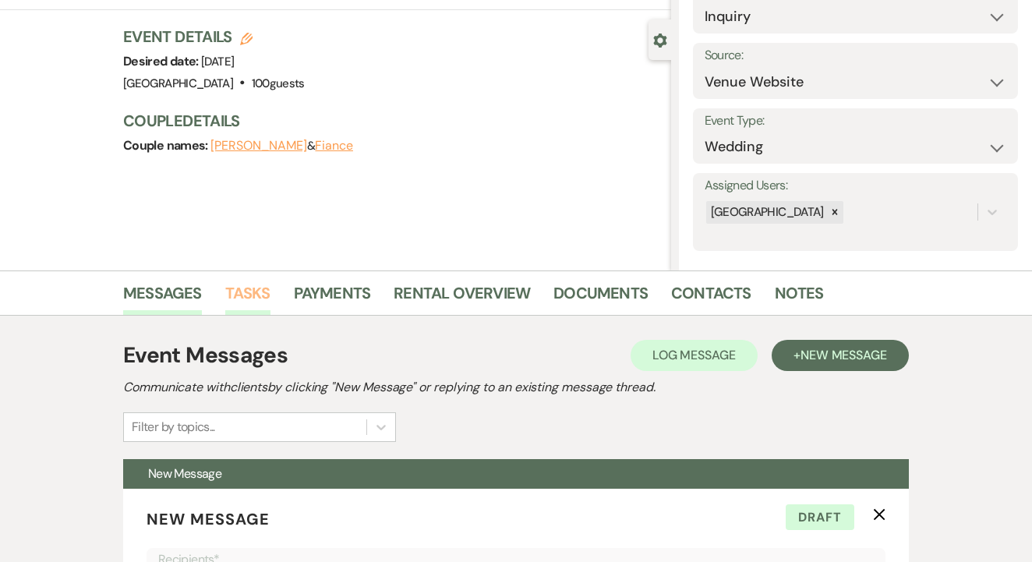
click at [251, 294] on link "Tasks" at bounding box center [247, 298] width 45 height 34
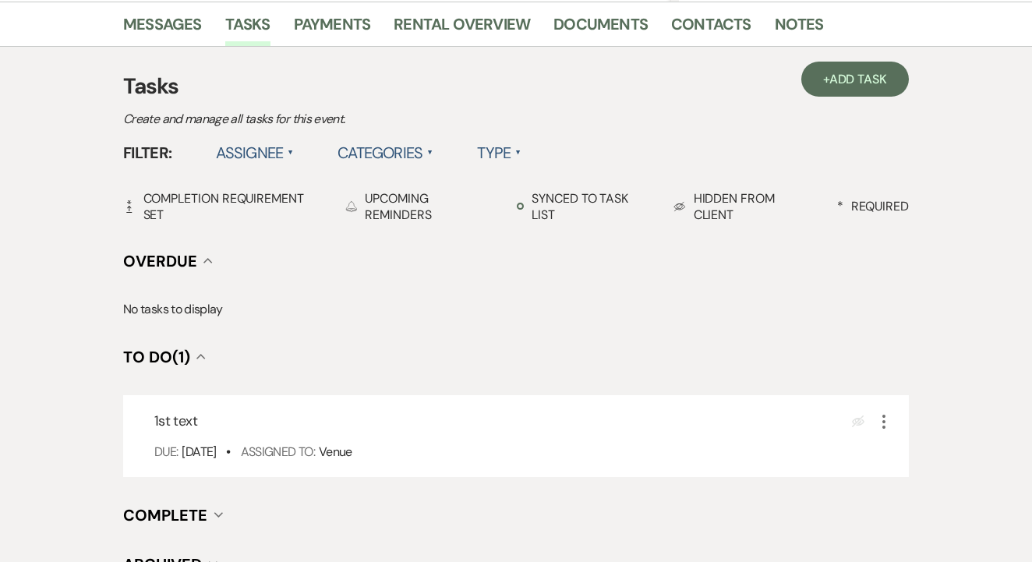
scroll to position [389, 0]
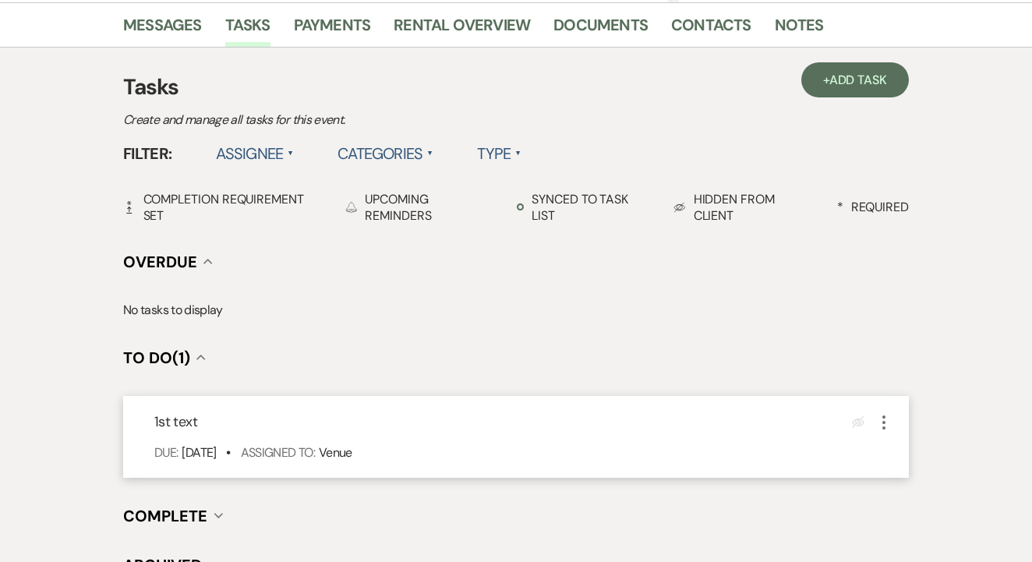
click at [877, 418] on icon "More" at bounding box center [884, 422] width 19 height 19
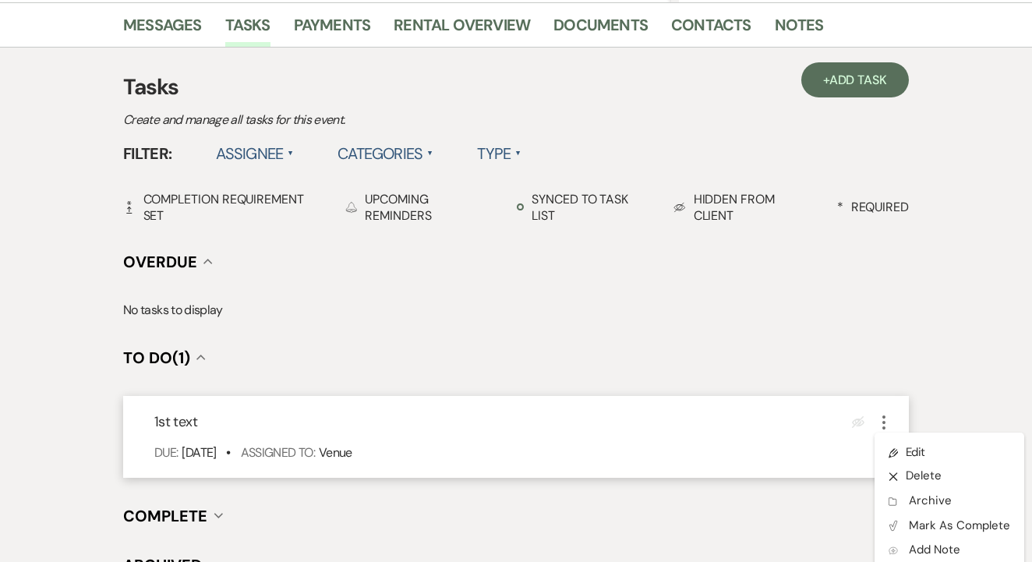
click at [896, 439] on ul "Pencil Edit X Delete Archive Archive Plan Portal Link Mark As Complete Add Note…" at bounding box center [950, 514] width 150 height 163
click at [900, 444] on link "Pencil Edit" at bounding box center [950, 451] width 150 height 23
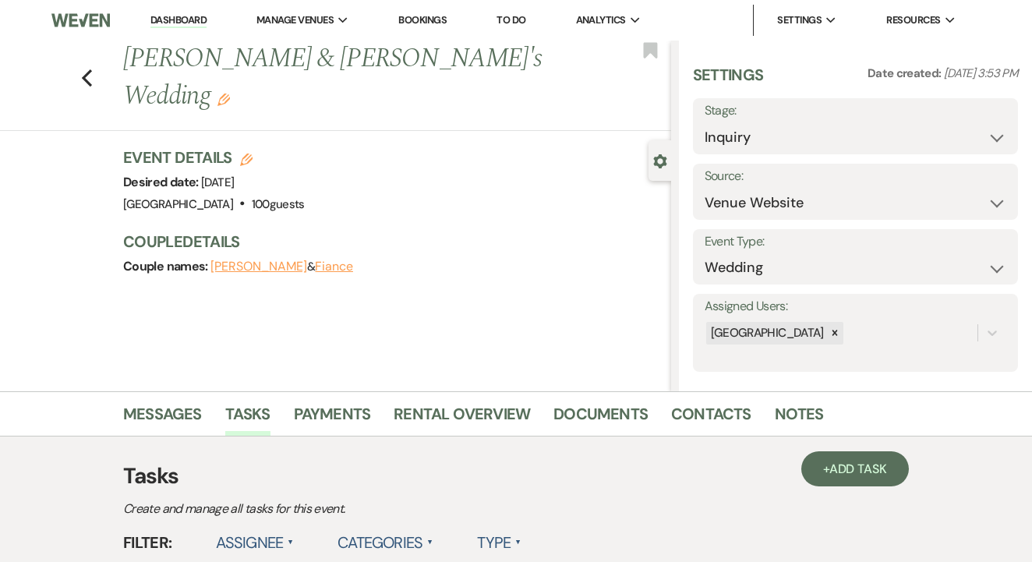
select select "false"
select select "venueHost"
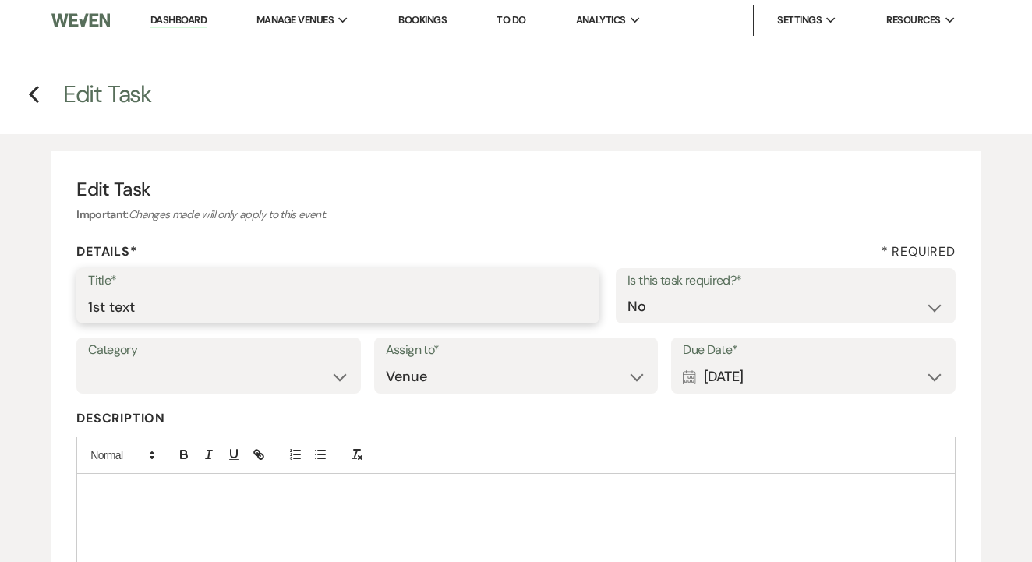
click at [332, 319] on input "1st text" at bounding box center [338, 307] width 500 height 30
type input "2nd"
click at [757, 374] on div "Calendar [DATE] Expand" at bounding box center [813, 377] width 261 height 30
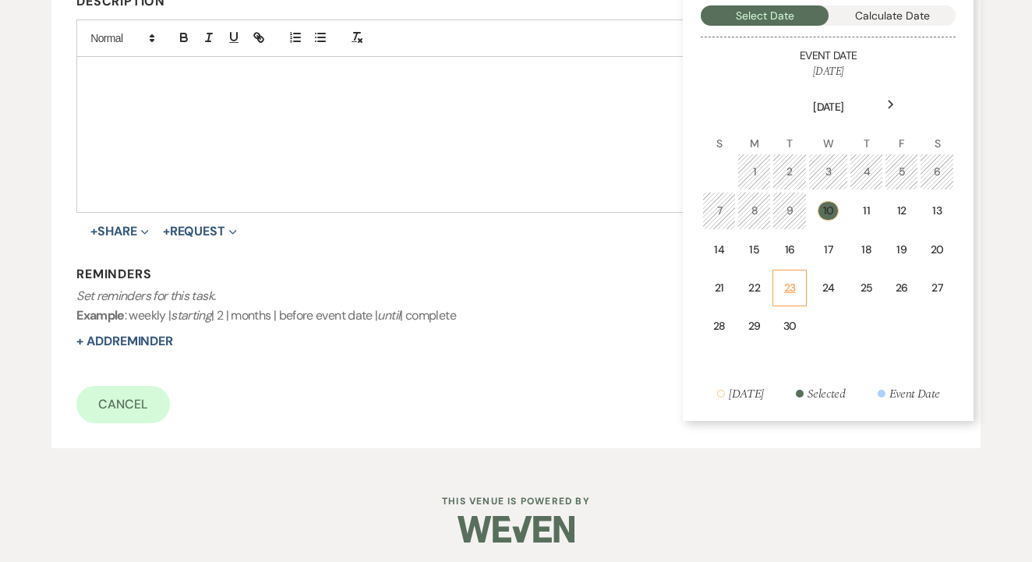
scroll to position [416, 0]
click at [816, 238] on td "17" at bounding box center [828, 251] width 40 height 37
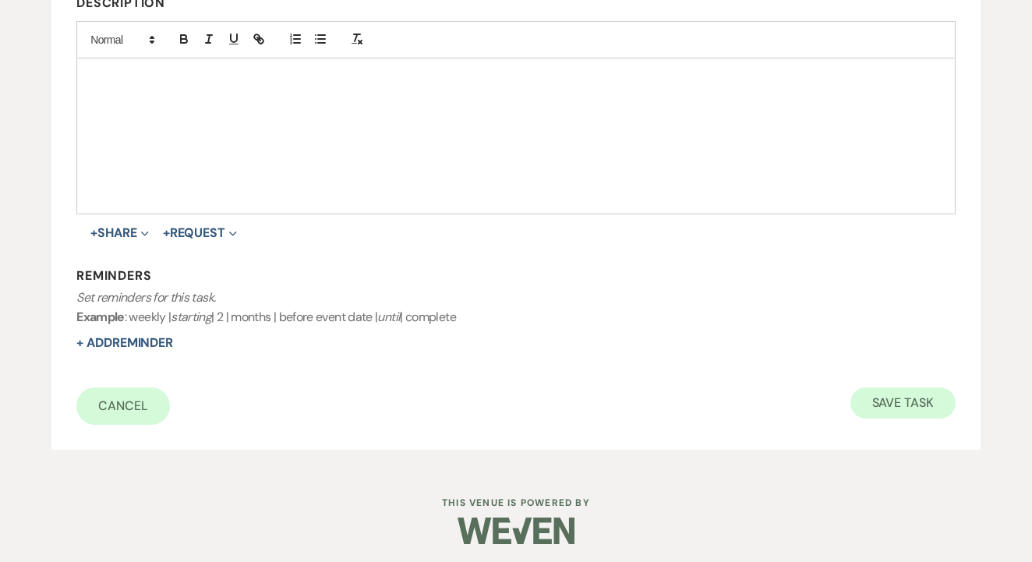
click at [907, 405] on button "Save Task" at bounding box center [903, 402] width 105 height 31
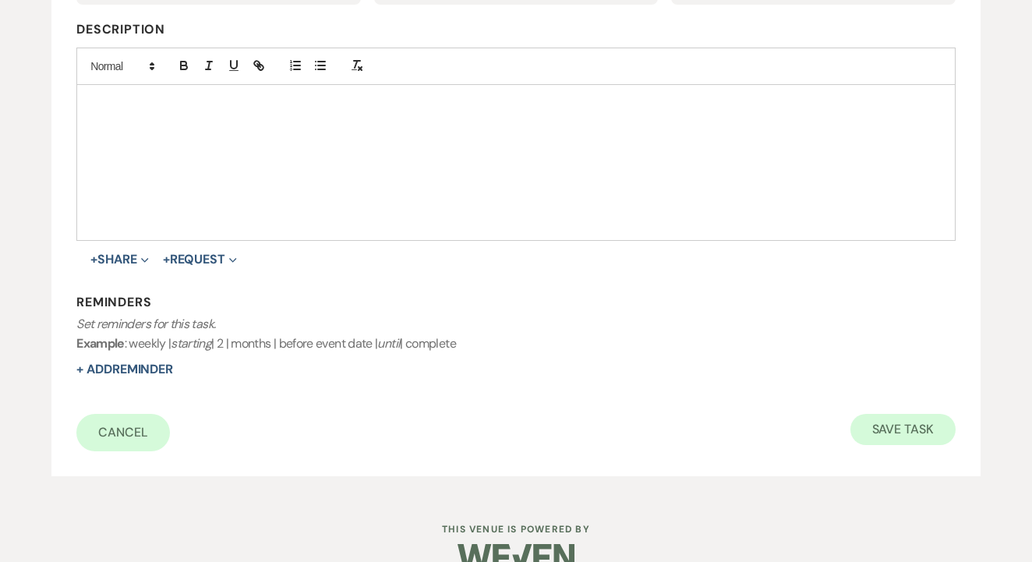
select select "5"
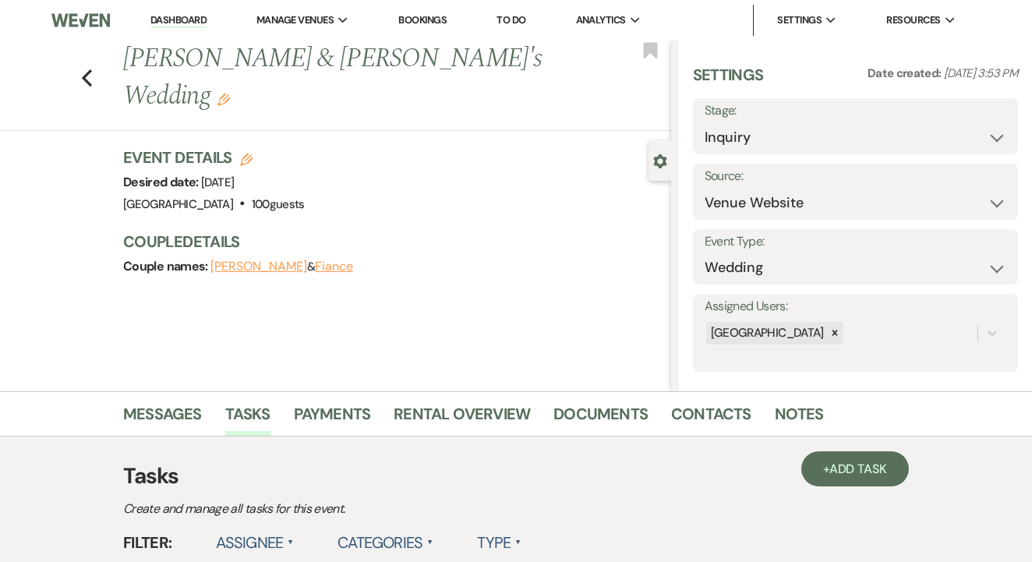
click at [518, 19] on link "To Do" at bounding box center [511, 19] width 29 height 13
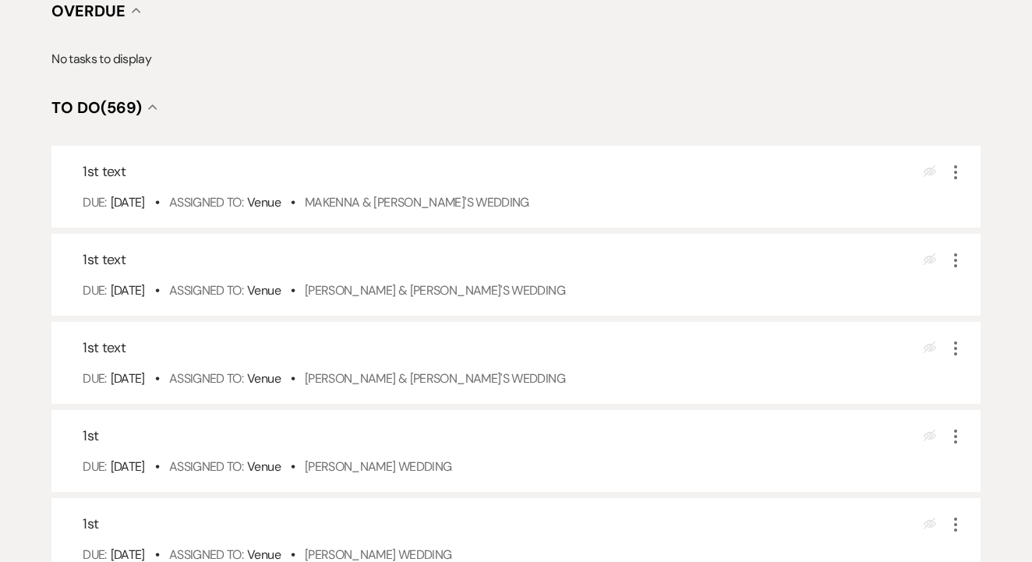
scroll to position [271, 0]
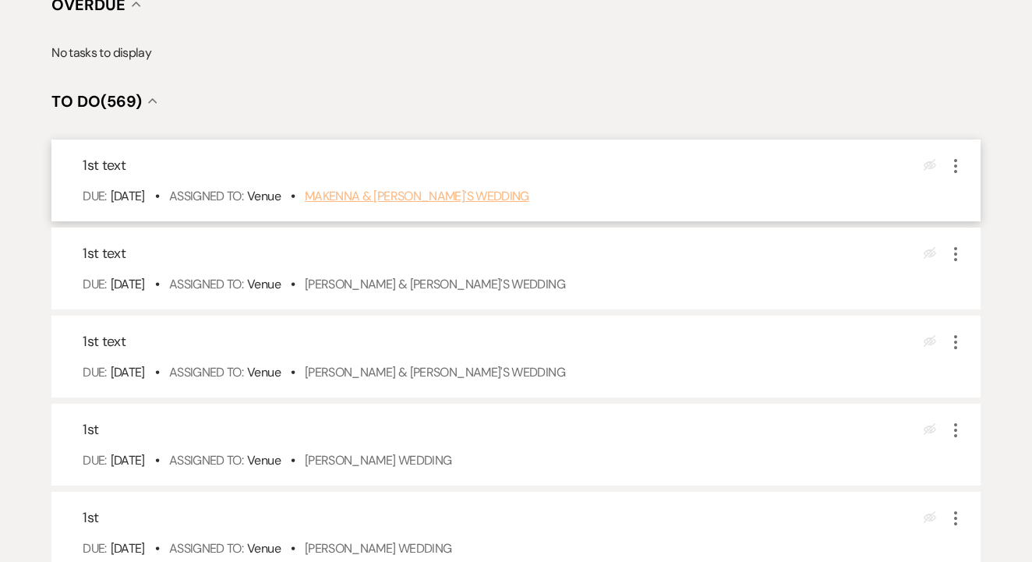
click at [433, 204] on link "Makenna & [PERSON_NAME]'s Wedding" at bounding box center [417, 196] width 225 height 16
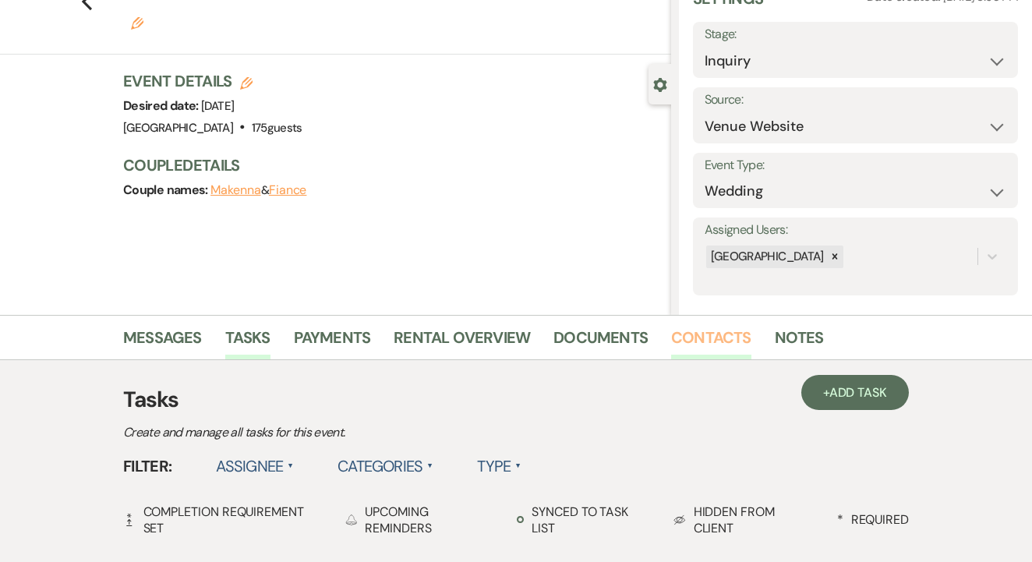
click at [716, 345] on link "Contacts" at bounding box center [711, 342] width 80 height 34
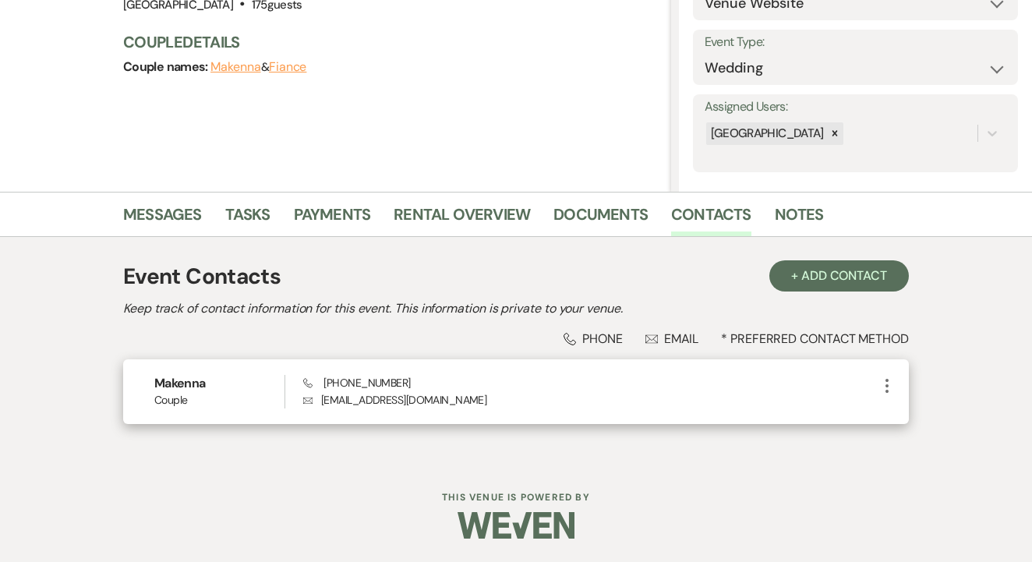
scroll to position [199, 0]
drag, startPoint x: 327, startPoint y: 380, endPoint x: 490, endPoint y: 399, distance: 164.0
click at [491, 399] on div "Phone [PHONE_NUMBER] Envelope [EMAIL_ADDRESS][DOMAIN_NAME]" at bounding box center [590, 393] width 575 height 34
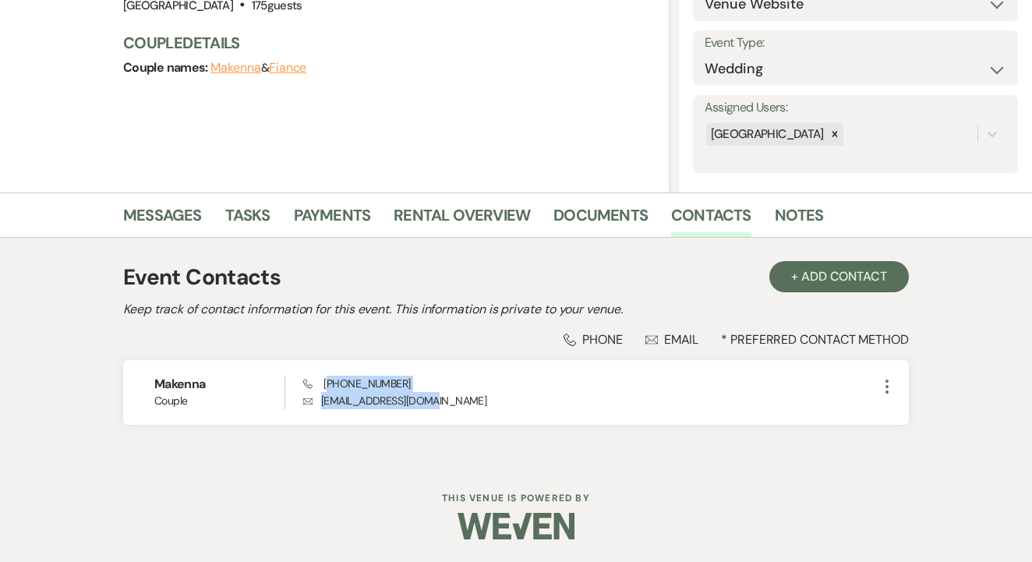
click at [482, 288] on div "Event Contacts + Add Contact" at bounding box center [516, 277] width 786 height 33
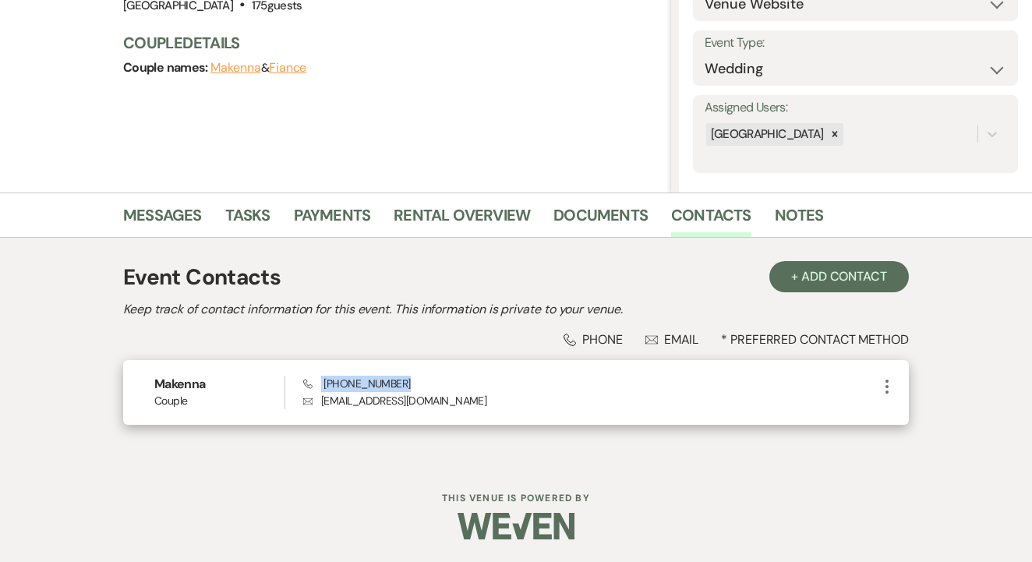
drag, startPoint x: 320, startPoint y: 383, endPoint x: 417, endPoint y: 385, distance: 97.5
click at [417, 385] on div "Phone [PHONE_NUMBER] Envelope [EMAIL_ADDRESS][DOMAIN_NAME]" at bounding box center [590, 393] width 575 height 34
copy span "[PHONE_NUMBER]"
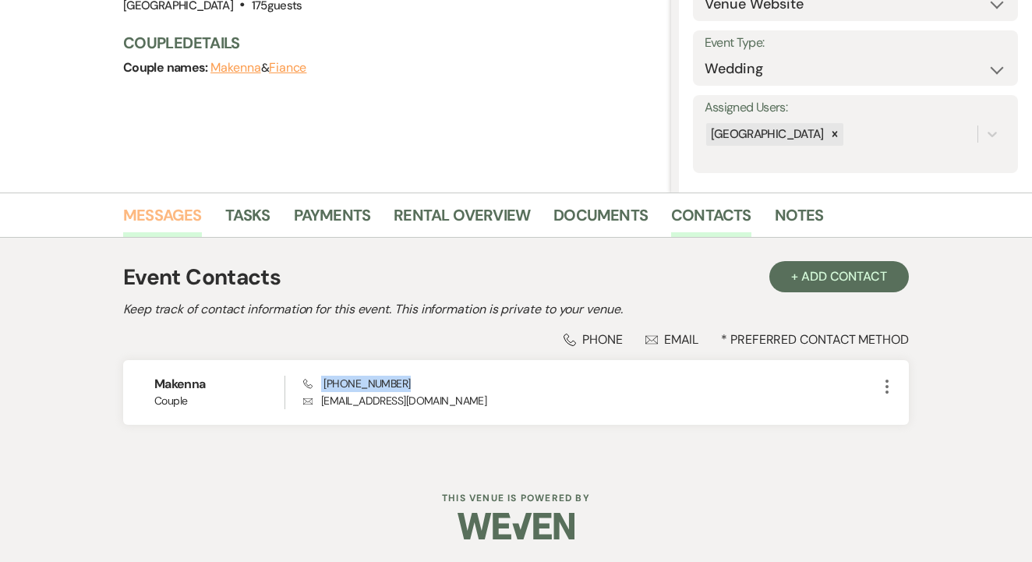
click at [169, 208] on link "Messages" at bounding box center [162, 220] width 79 height 34
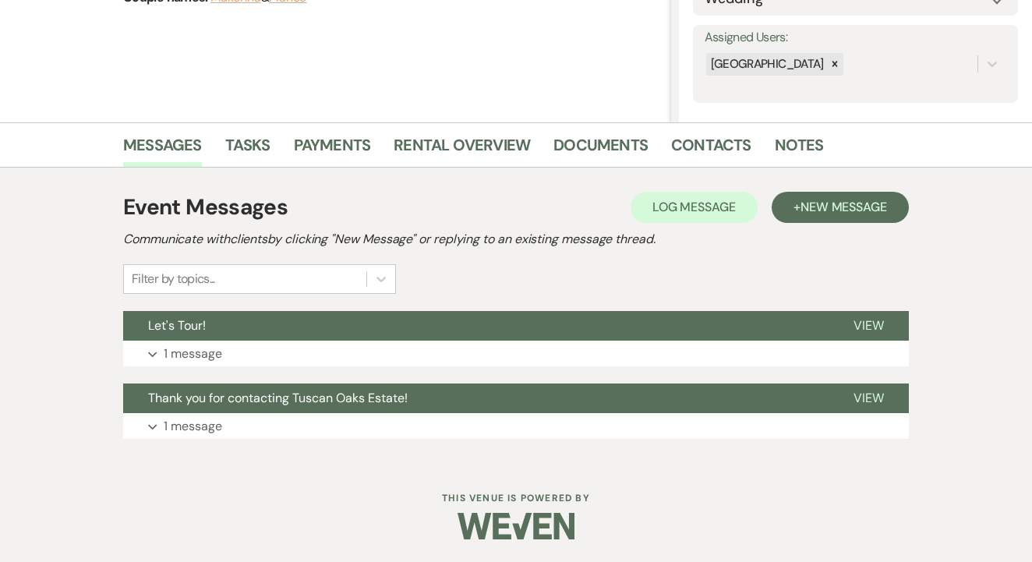
scroll to position [268, 0]
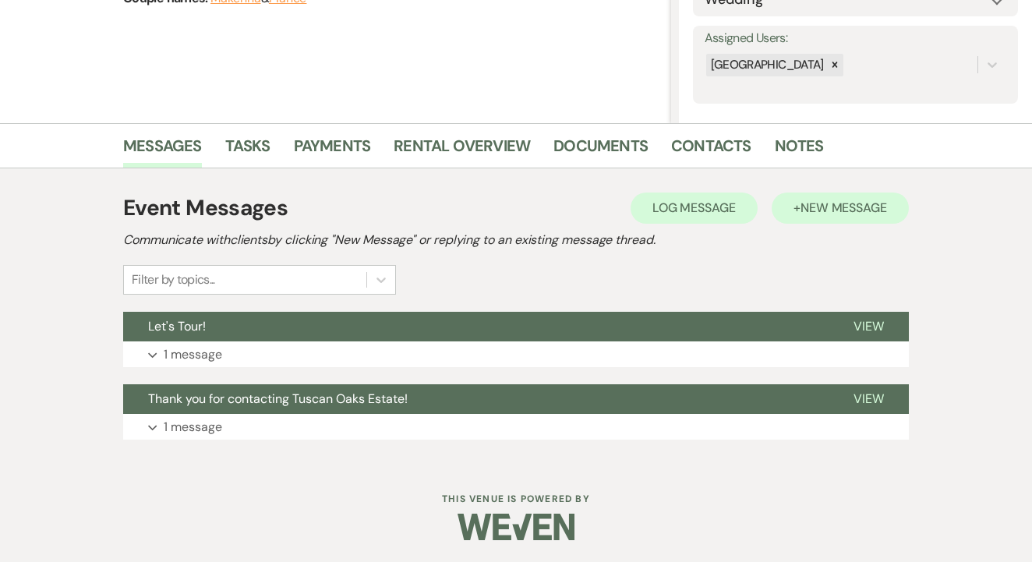
click at [866, 214] on span "New Message" at bounding box center [844, 208] width 87 height 16
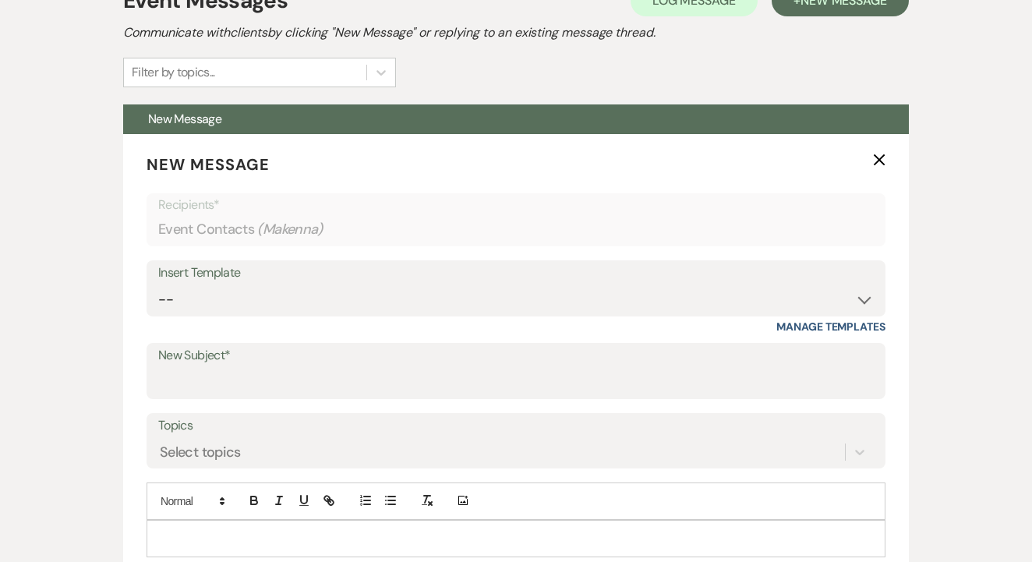
scroll to position [589, 0]
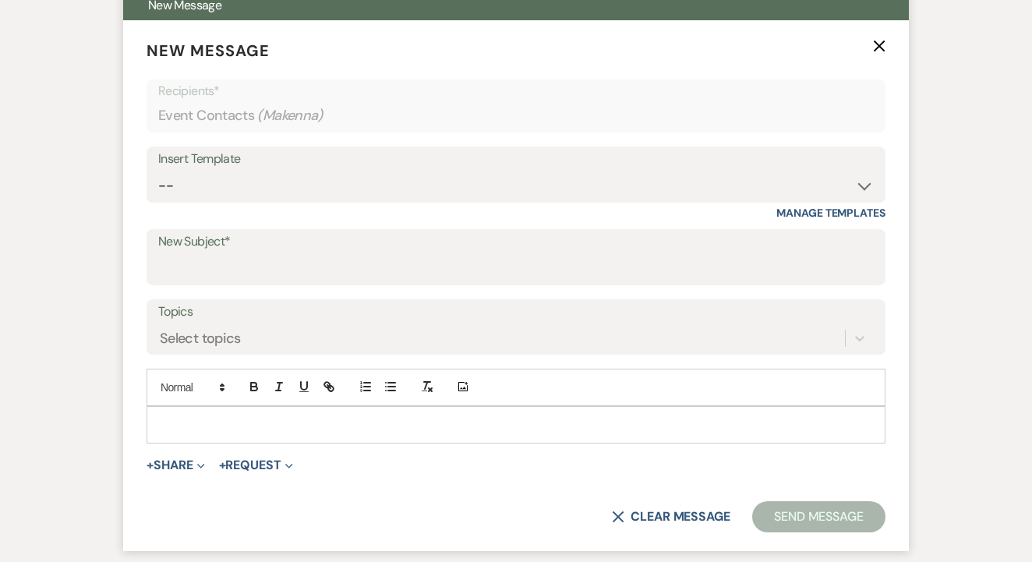
click at [349, 167] on div "Insert Template" at bounding box center [516, 159] width 716 height 23
click at [354, 196] on select "-- Lead: Automated Intro Email (Wedding) Lead: 1st Follow Up Email Images Lead:…" at bounding box center [516, 186] width 716 height 30
select select "1206"
type input "1st TEXT"
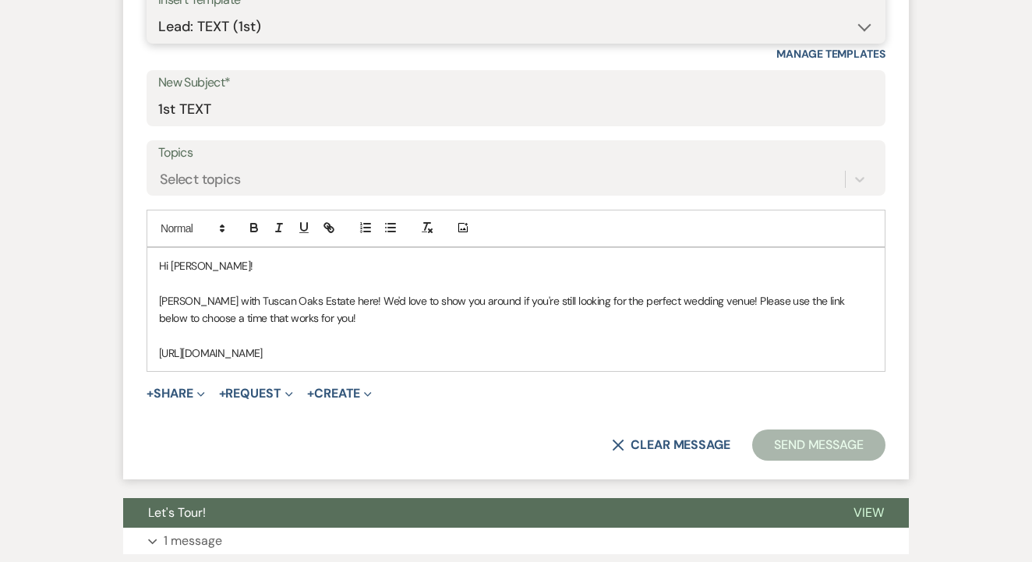
scroll to position [766, 0]
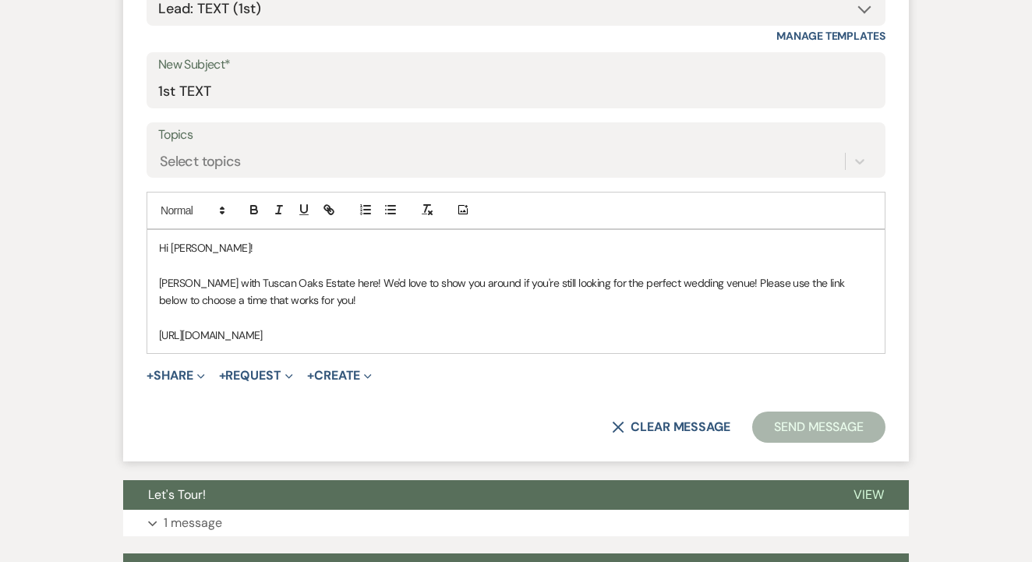
drag, startPoint x: 158, startPoint y: 240, endPoint x: 426, endPoint y: 377, distance: 300.6
click at [426, 377] on form "New Message X Saving draft... Recipients* Event Contacts ( Makenna ) Insert Tem…" at bounding box center [516, 152] width 786 height 619
copy div "Hi Makenna! Maggie with Tuscan Oaks Estate here! We'd love to show you around i…"
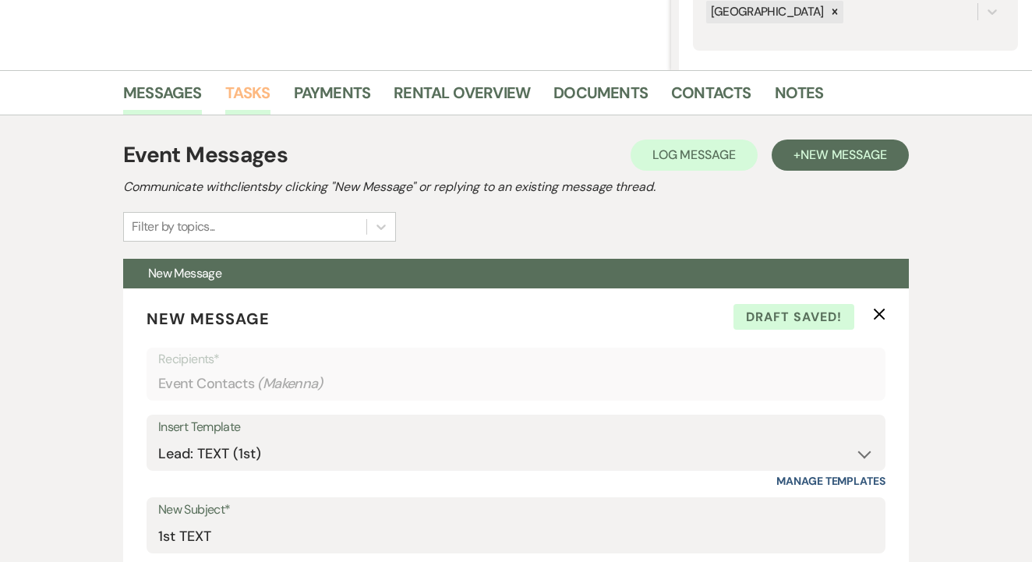
click at [253, 101] on link "Tasks" at bounding box center [247, 97] width 45 height 34
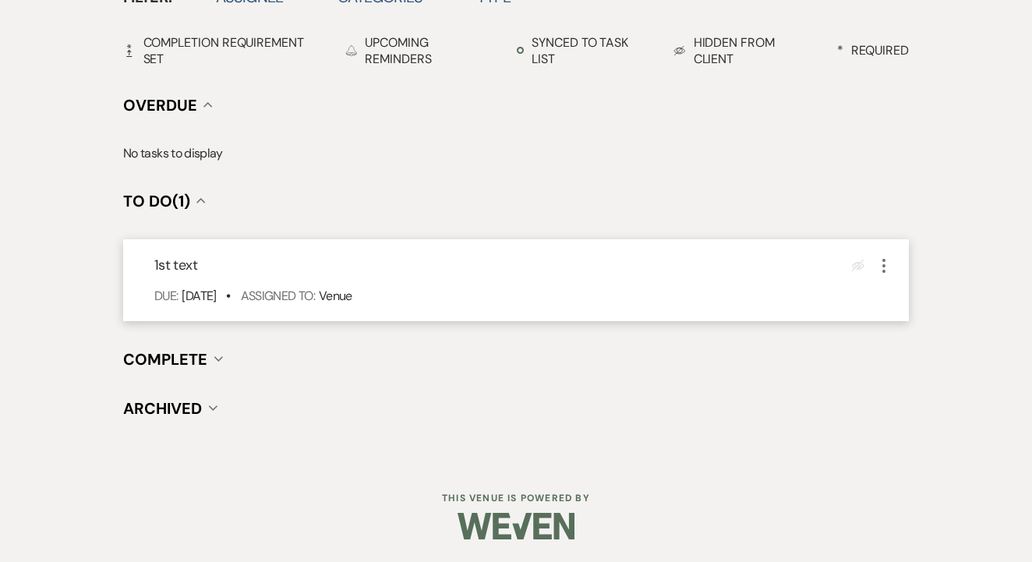
scroll to position [545, 0]
click at [888, 264] on icon "More" at bounding box center [884, 266] width 19 height 19
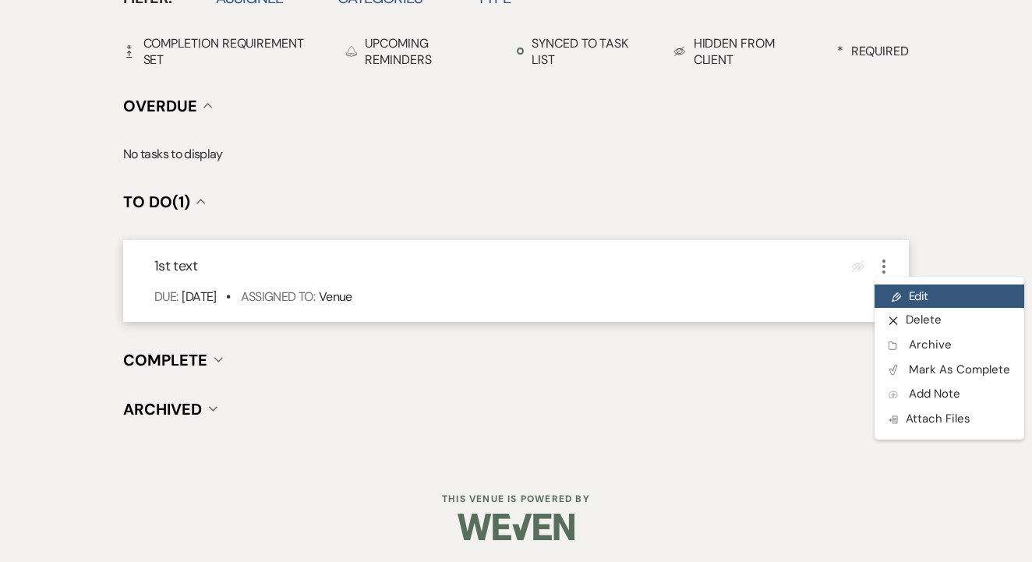
click at [903, 292] on link "Pencil Edit" at bounding box center [950, 296] width 150 height 23
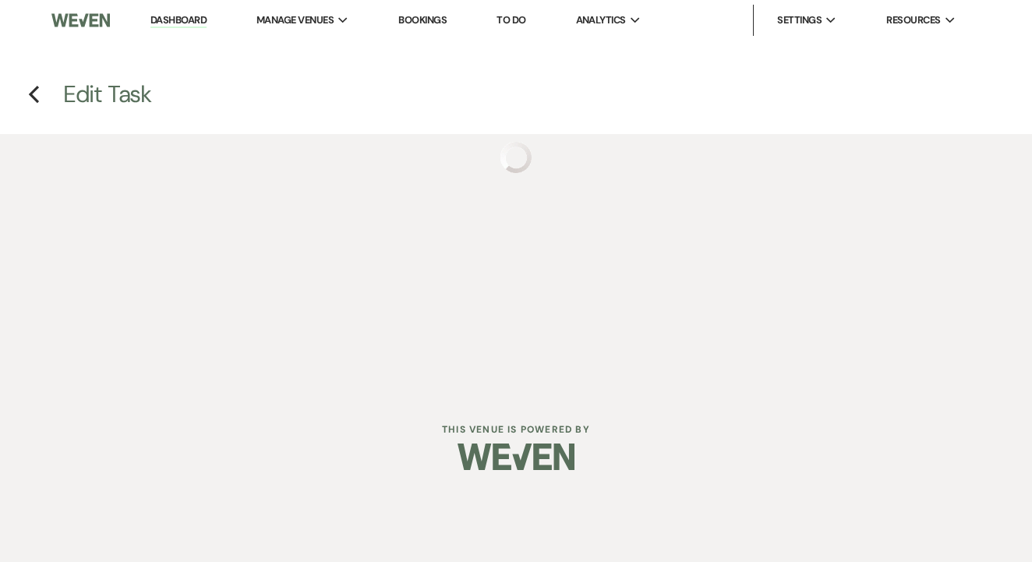
select select "false"
select select "venueHost"
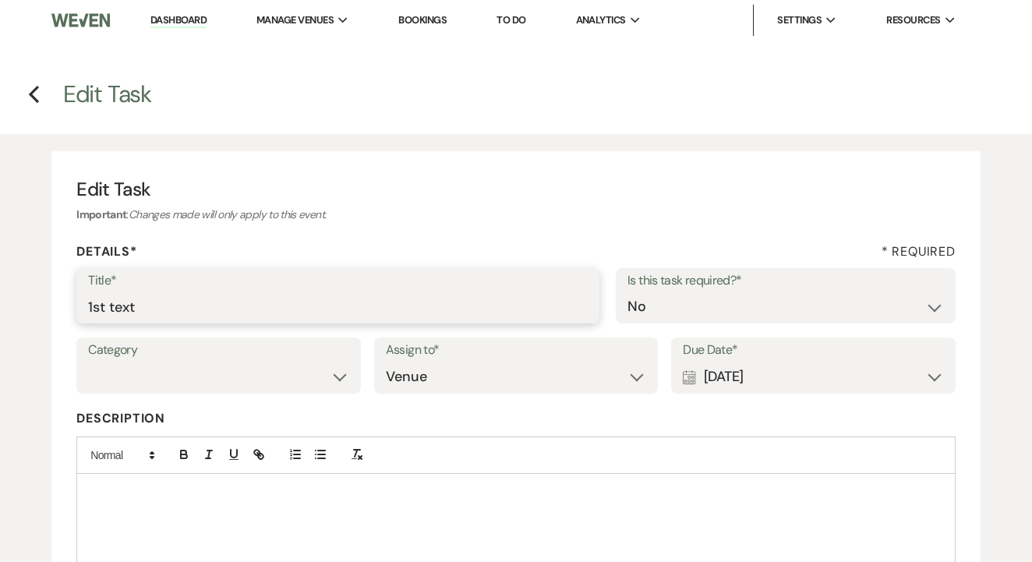
click at [145, 310] on input "1st text" at bounding box center [338, 307] width 500 height 30
type input "2nd"
click at [748, 366] on div "Calendar [DATE] Expand" at bounding box center [813, 377] width 261 height 30
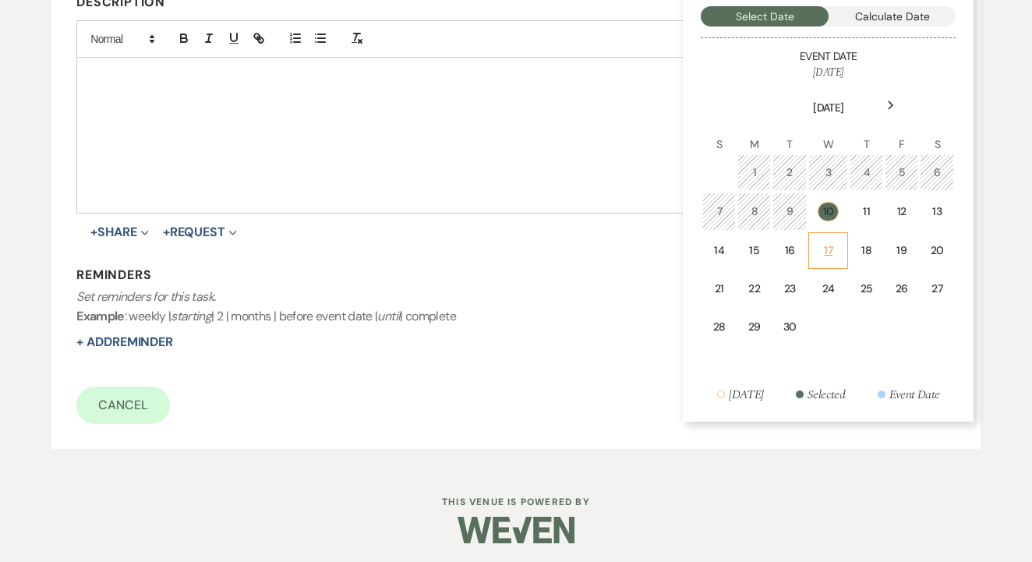
scroll to position [416, 0]
click at [827, 249] on div "17" at bounding box center [828, 251] width 19 height 16
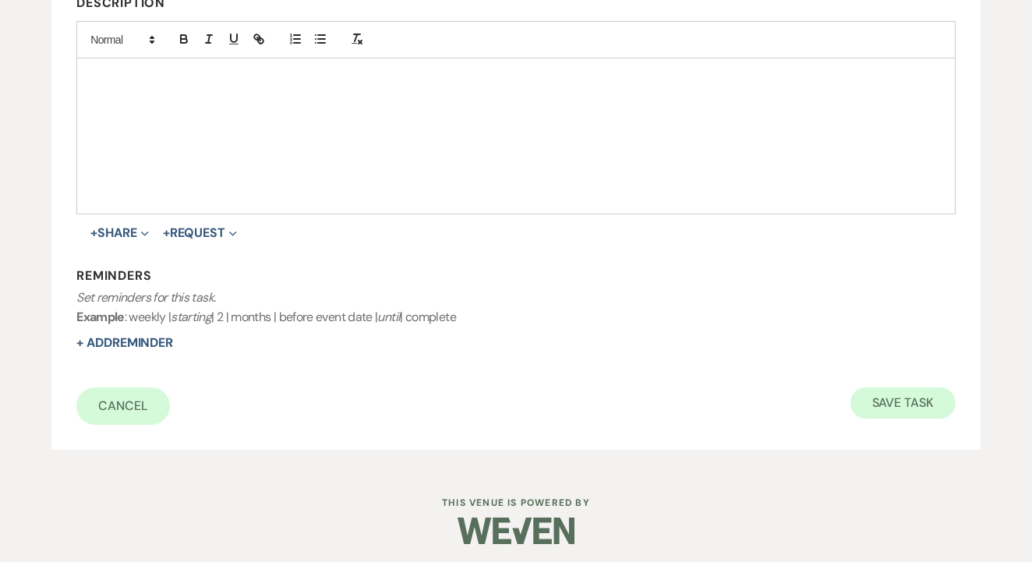
click at [914, 409] on button "Save Task" at bounding box center [903, 402] width 105 height 31
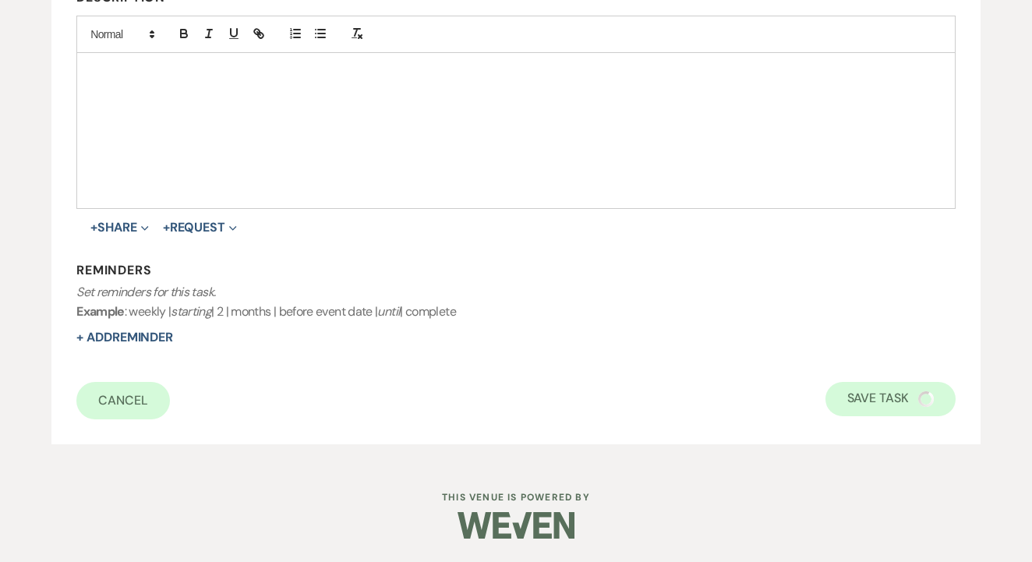
select select "5"
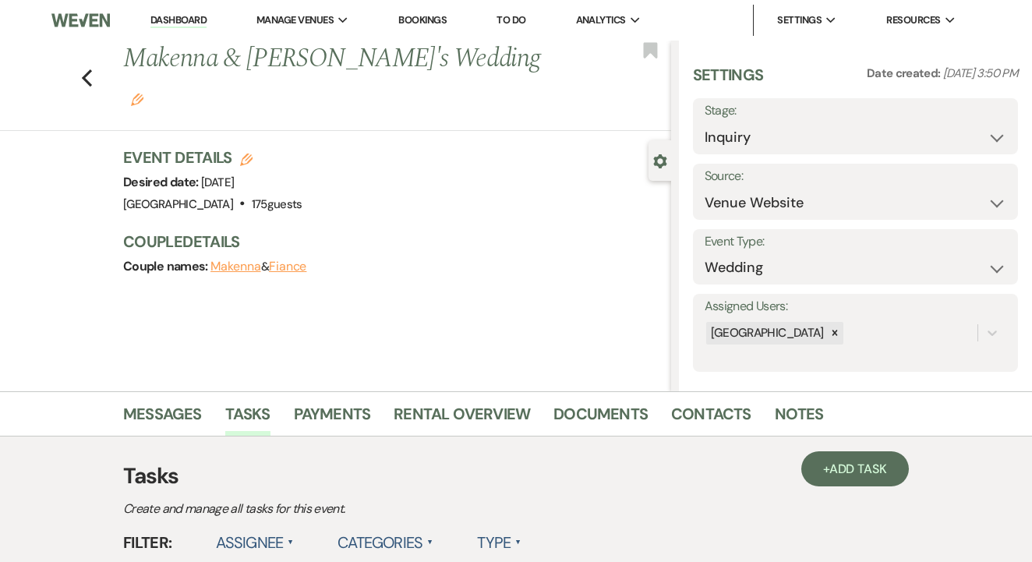
scroll to position [0, 0]
click at [525, 26] on link "To Do" at bounding box center [511, 19] width 29 height 13
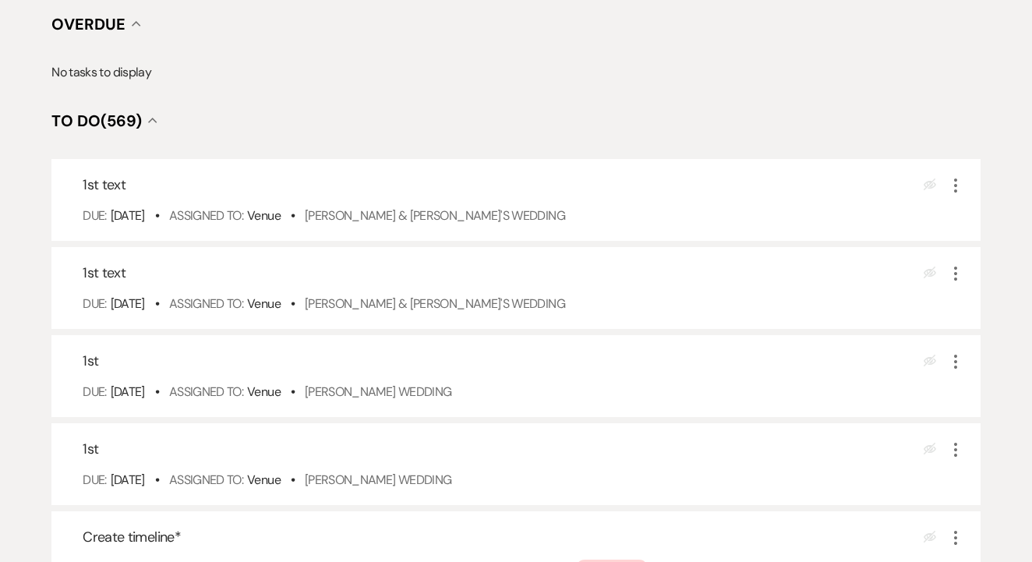
scroll to position [253, 0]
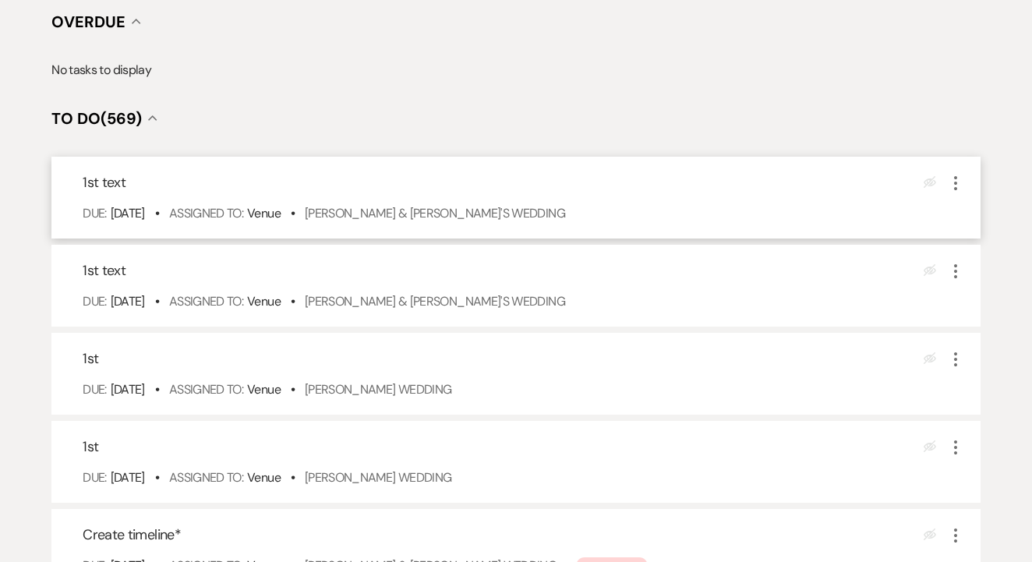
click at [479, 221] on div "1st text Eye Blocked More Due: Sep 10 25 • Assigned To: Venue • Samantha Petty …" at bounding box center [515, 198] width 929 height 82
click at [483, 221] on link "Samantha Petty & Fiance's Wedding" at bounding box center [435, 213] width 260 height 16
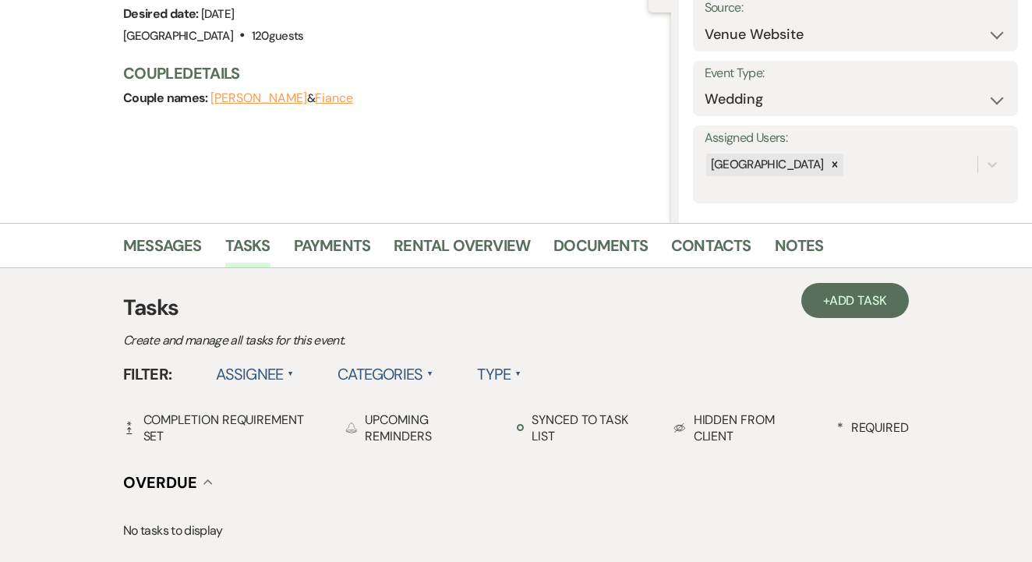
click at [698, 244] on link "Contacts" at bounding box center [711, 250] width 80 height 34
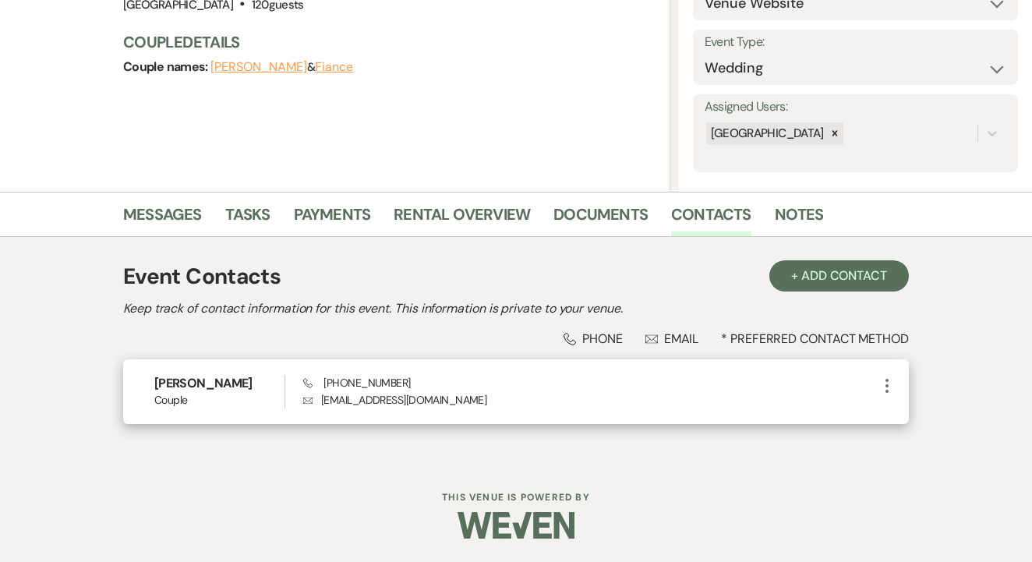
scroll to position [199, 0]
drag, startPoint x: 320, startPoint y: 379, endPoint x: 440, endPoint y: 394, distance: 121.1
click at [440, 394] on div "Phone [PHONE_NUMBER] Envelope [EMAIL_ADDRESS][DOMAIN_NAME]" at bounding box center [590, 393] width 575 height 34
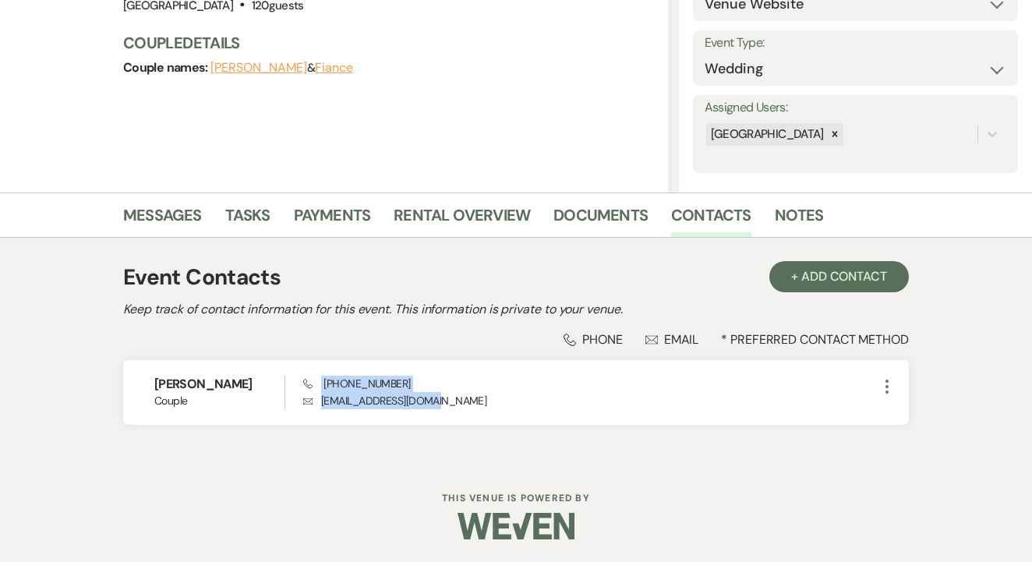
click at [435, 309] on h2 "Keep track of contact information for this event. This information is private t…" at bounding box center [516, 309] width 786 height 19
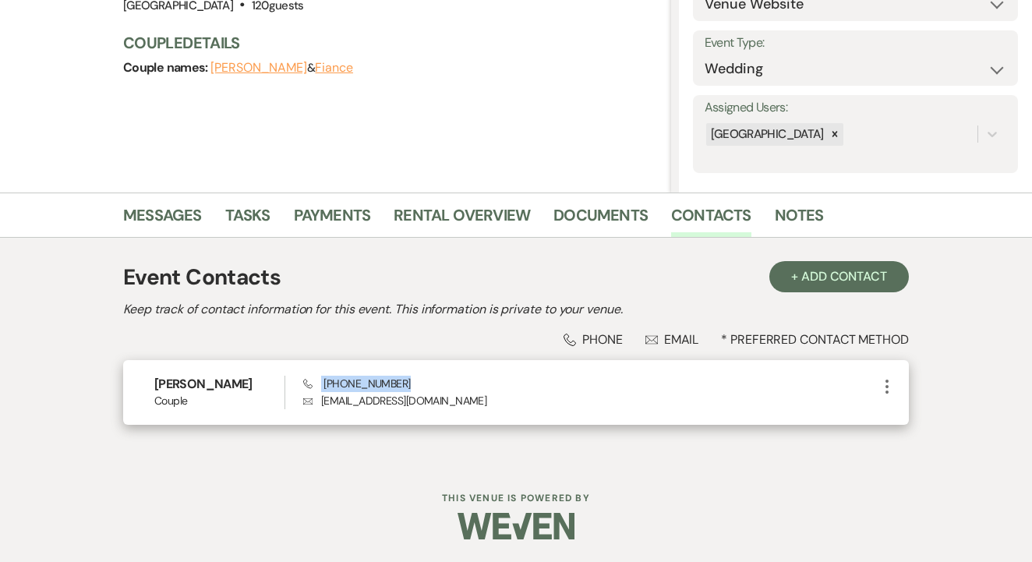
drag, startPoint x: 317, startPoint y: 385, endPoint x: 445, endPoint y: 379, distance: 128.8
click at [448, 379] on div "Phone [PHONE_NUMBER] Envelope [EMAIL_ADDRESS][DOMAIN_NAME]" at bounding box center [590, 393] width 575 height 34
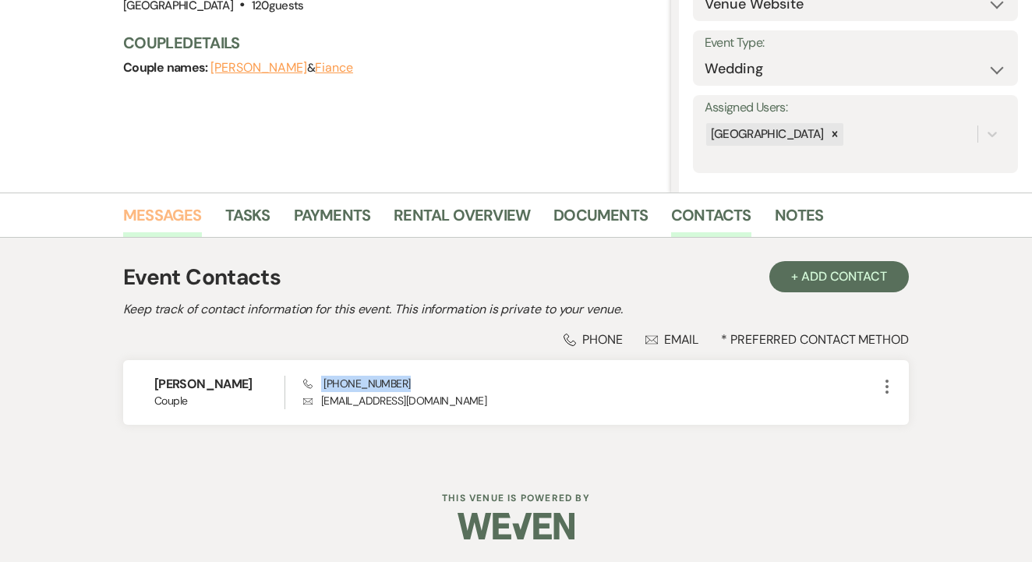
click at [185, 209] on link "Messages" at bounding box center [162, 220] width 79 height 34
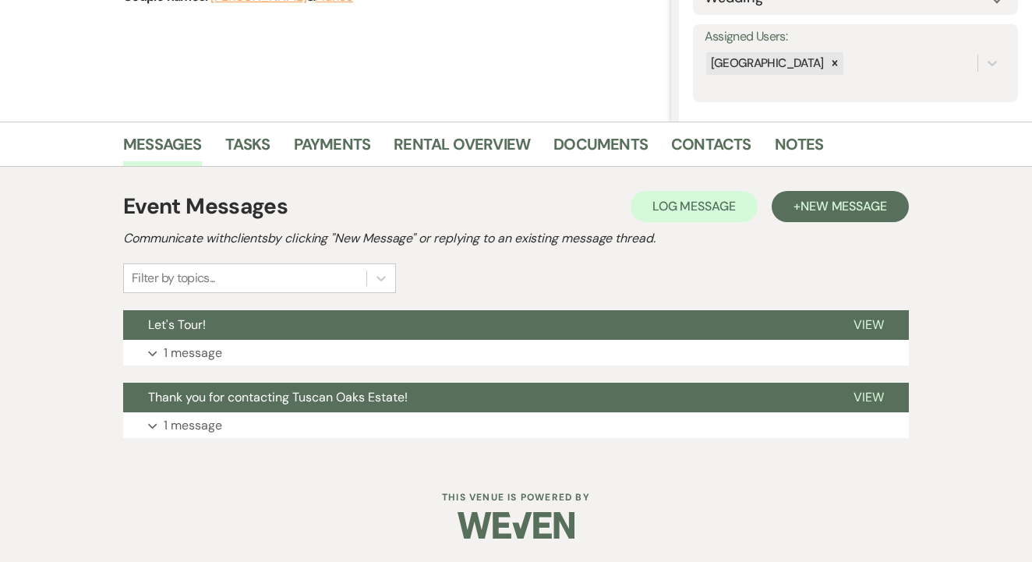
scroll to position [268, 0]
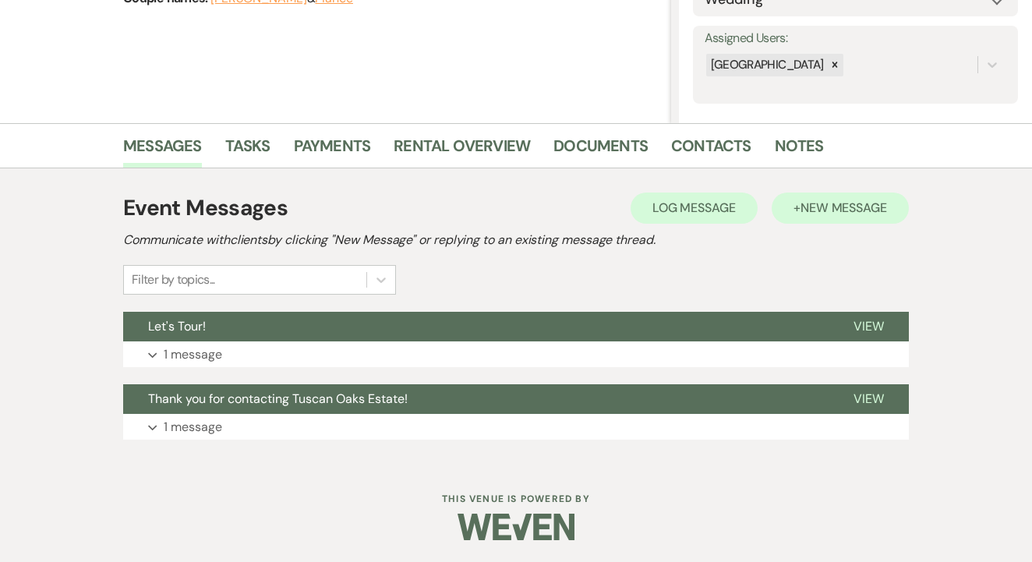
click at [823, 214] on span "New Message" at bounding box center [844, 208] width 87 height 16
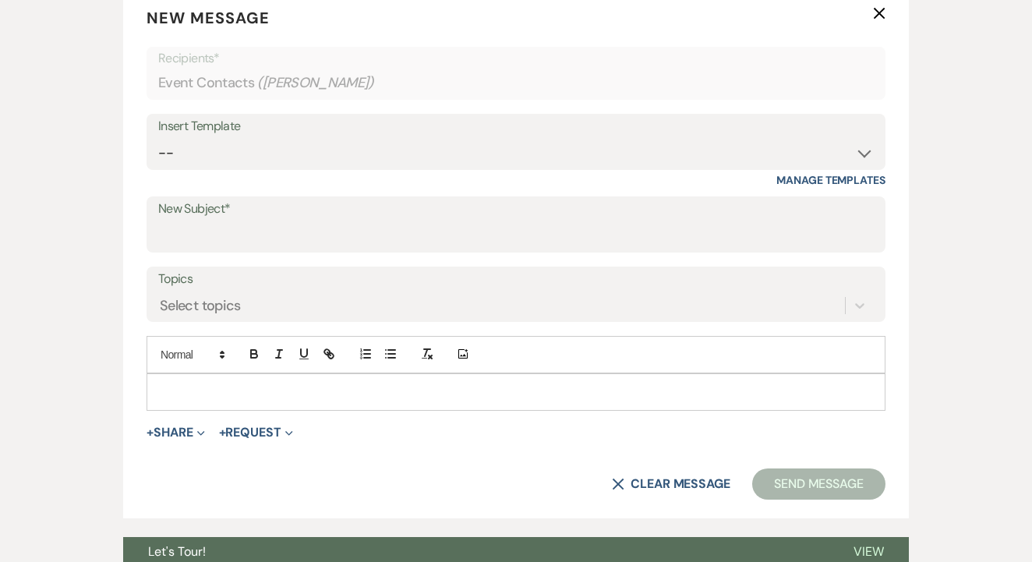
scroll to position [647, 0]
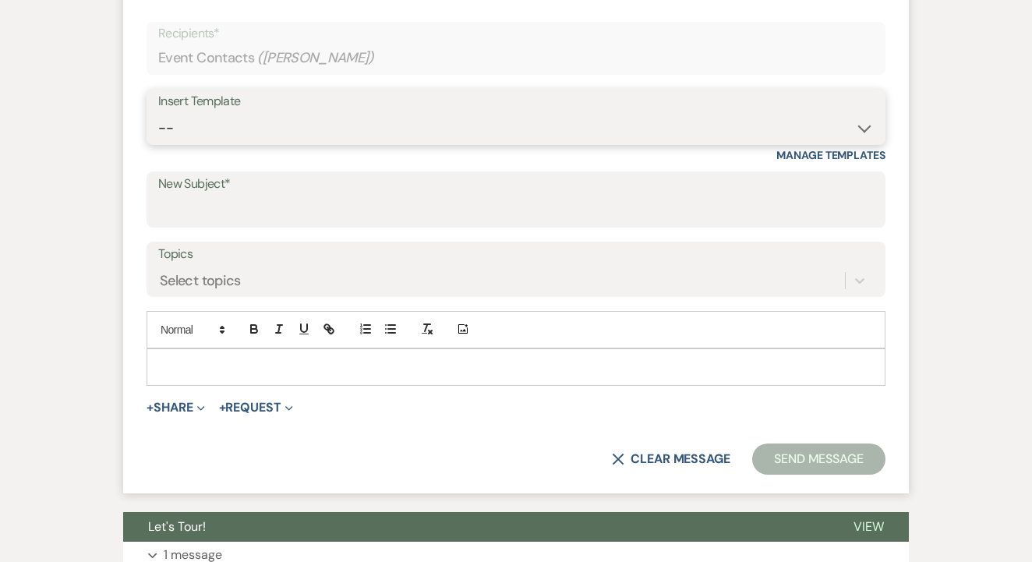
click at [437, 124] on select "-- Lead: Automated Intro Email (Wedding) Lead: 1st Follow Up Email Images Lead:…" at bounding box center [516, 128] width 716 height 30
select select "1206"
type input "1st TEXT"
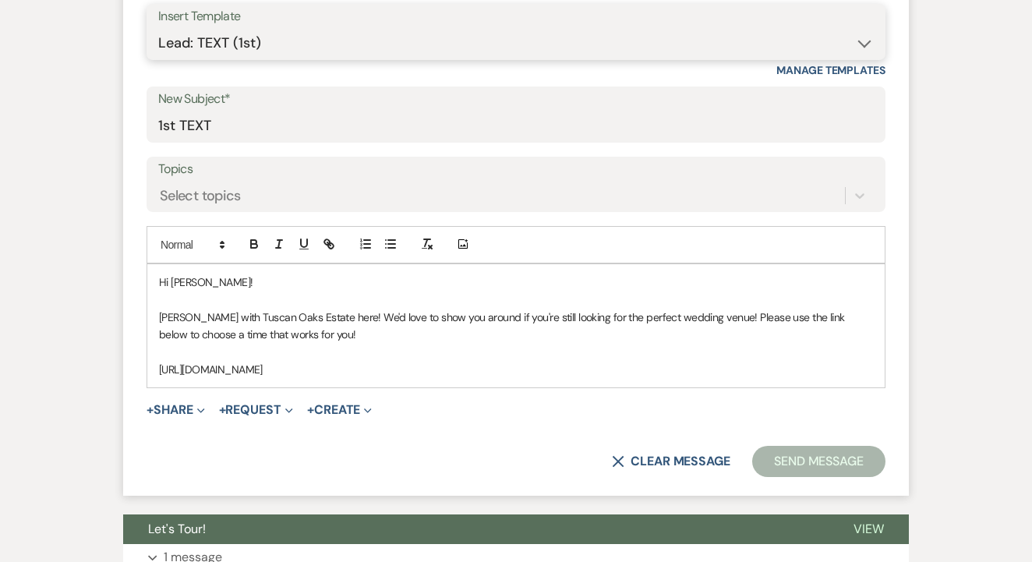
scroll to position [761, 0]
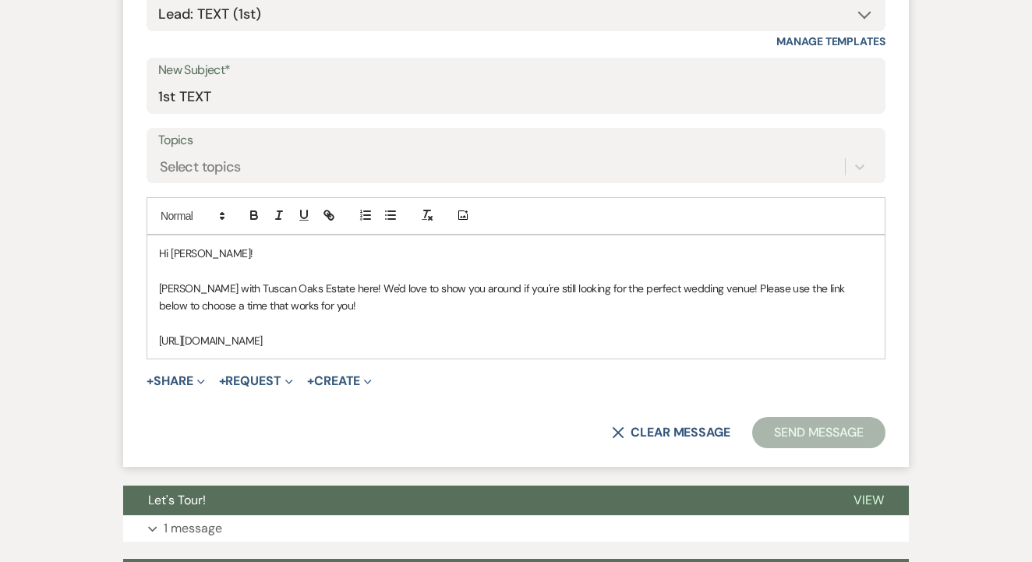
drag, startPoint x: 154, startPoint y: 249, endPoint x: 597, endPoint y: 360, distance: 457.2
click at [597, 360] on form "New Message X Saving draft... Recipients* Event Contacts ( [PERSON_NAME] ) Inse…" at bounding box center [516, 158] width 786 height 619
copy div "Hi [PERSON_NAME]! [PERSON_NAME] with Tuscan Oaks Estate here! We'd love to show…"
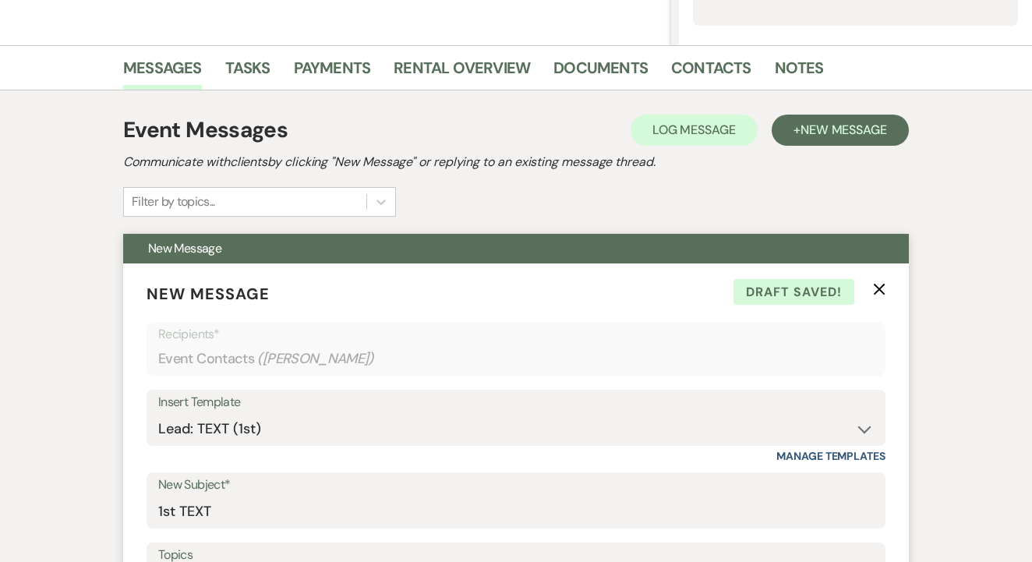
scroll to position [327, 1]
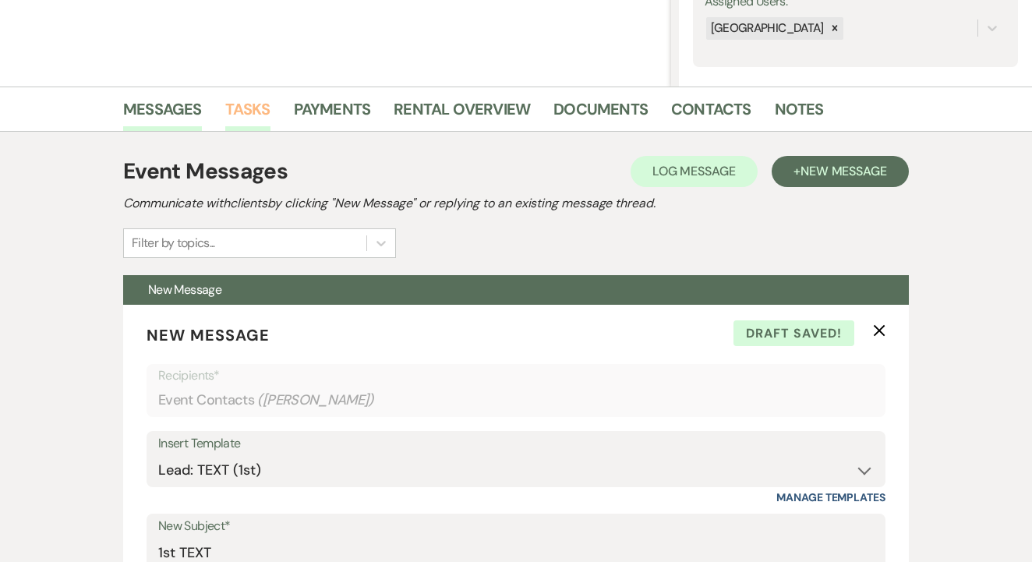
click at [261, 115] on link "Tasks" at bounding box center [247, 114] width 45 height 34
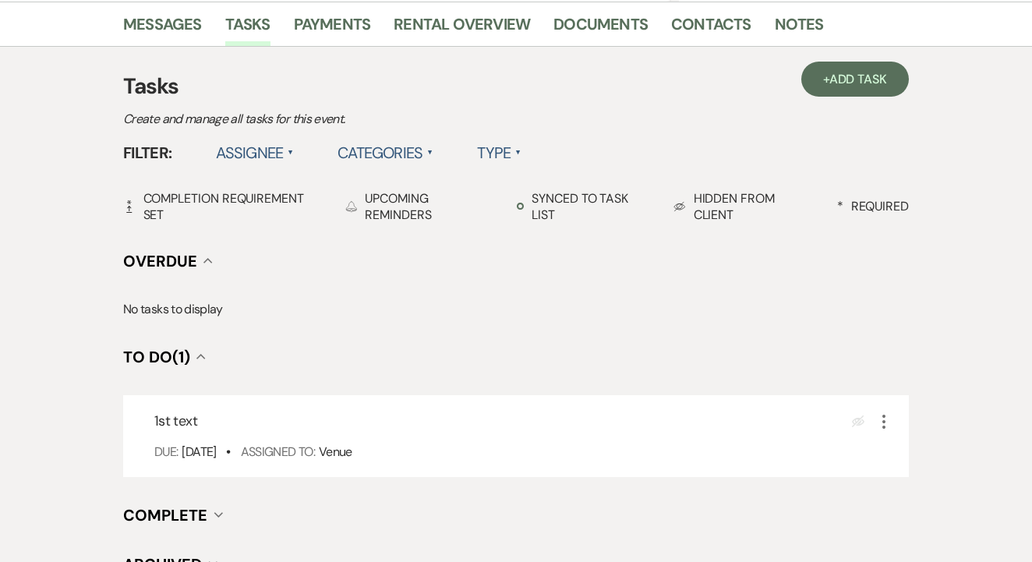
scroll to position [389, 0]
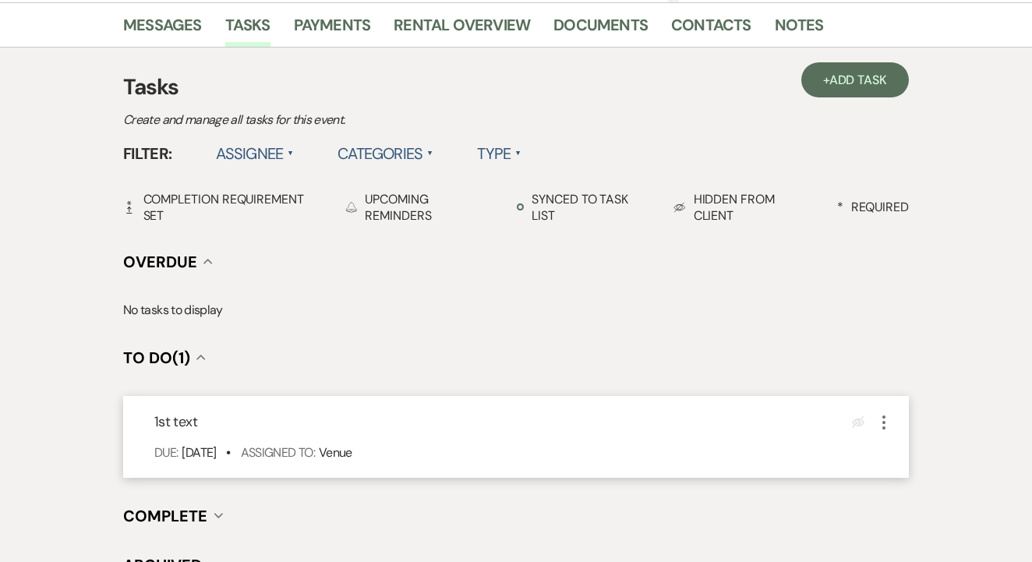
click at [883, 424] on icon "More" at bounding box center [884, 422] width 19 height 19
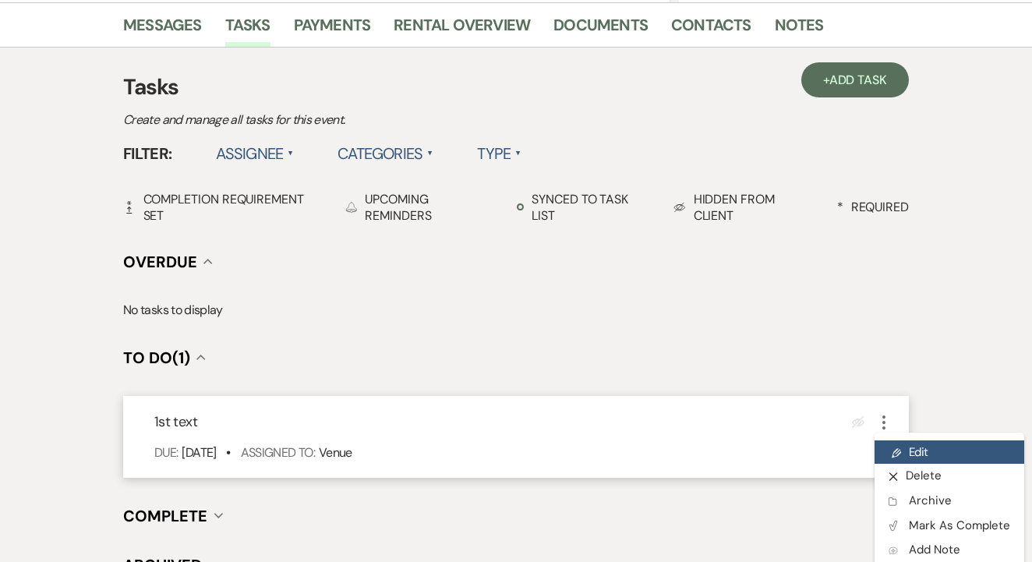
click at [896, 448] on icon "Pencil" at bounding box center [896, 454] width 9 height 12
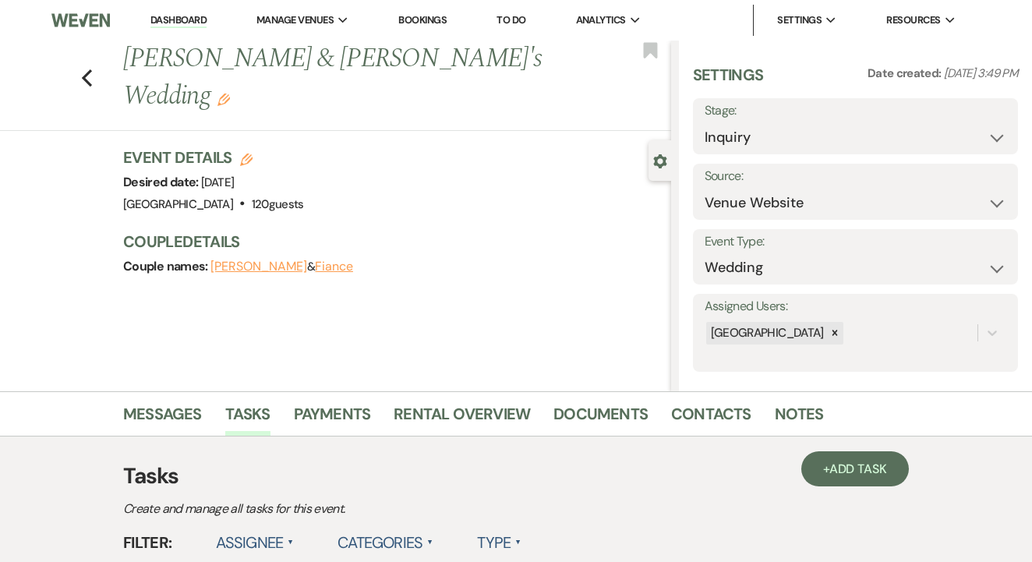
select select "false"
select select "venueHost"
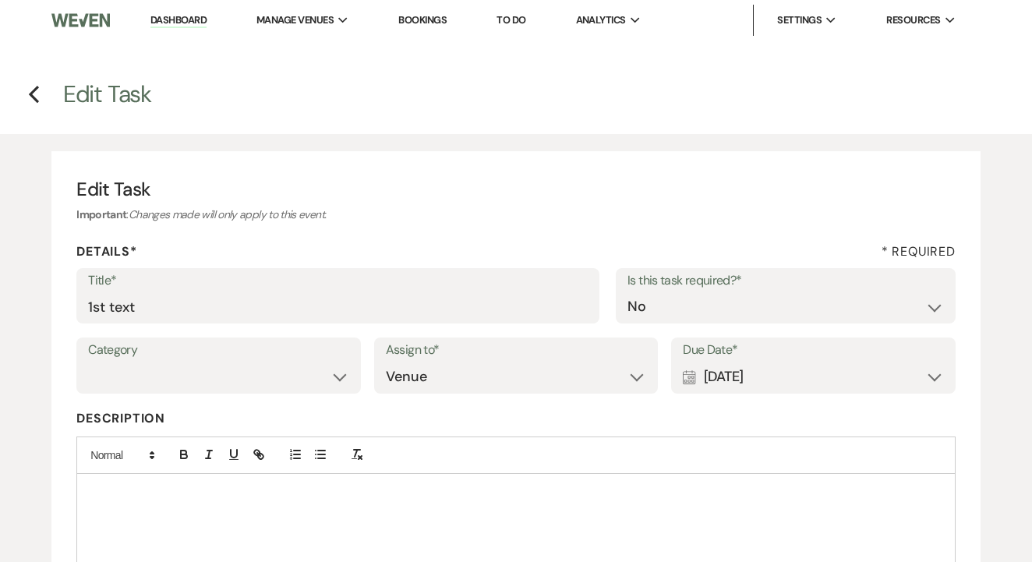
click at [327, 333] on div "Title* 1st text Is this task required?* Yes No" at bounding box center [515, 303] width 879 height 70
click at [334, 320] on div "Title* 1st text" at bounding box center [337, 296] width 523 height 56
click at [351, 307] on input "1st text" at bounding box center [338, 307] width 500 height 30
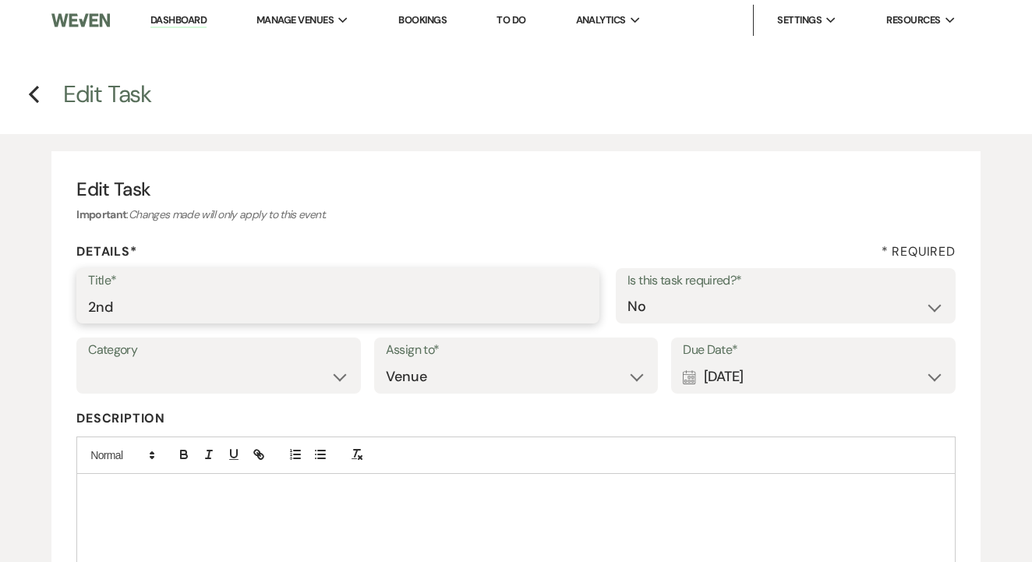
type input "2nd"
click at [820, 363] on div "Calendar [DATE] Expand" at bounding box center [813, 377] width 261 height 30
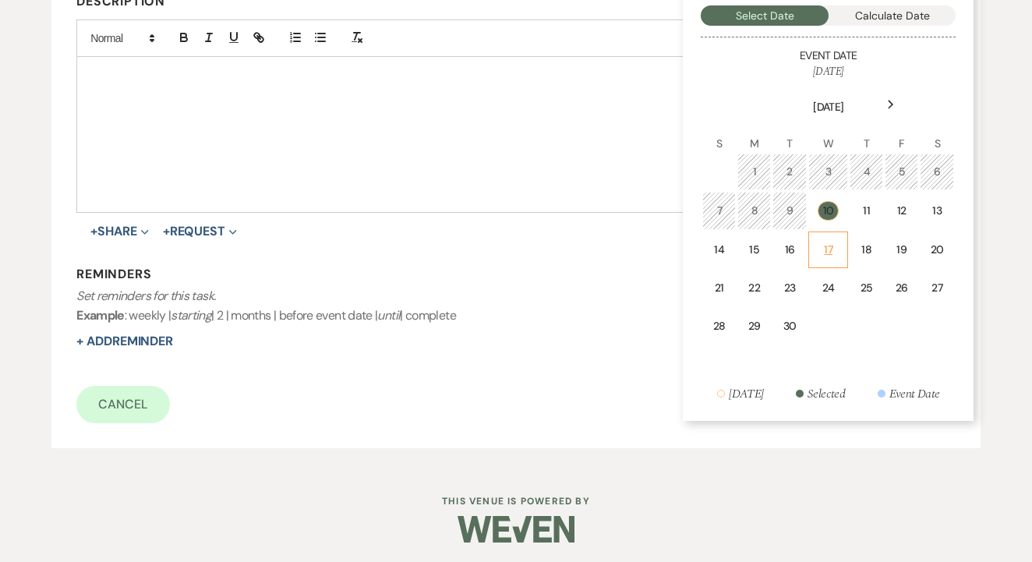
scroll to position [416, 0]
click at [823, 233] on td "17" at bounding box center [828, 251] width 40 height 37
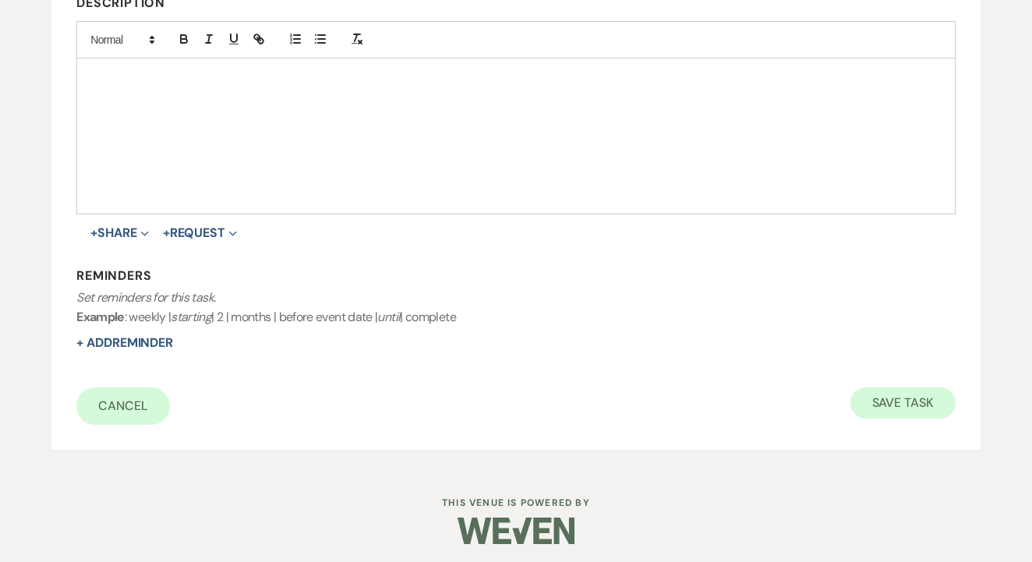
click at [886, 400] on button "Save Task" at bounding box center [903, 402] width 105 height 31
select select "5"
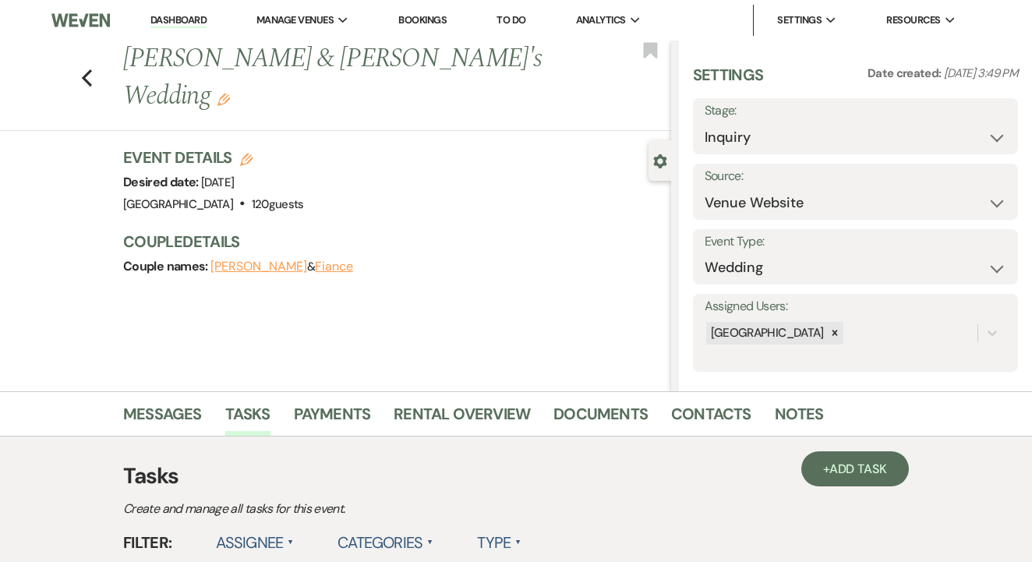
click at [525, 16] on link "To Do" at bounding box center [511, 19] width 29 height 13
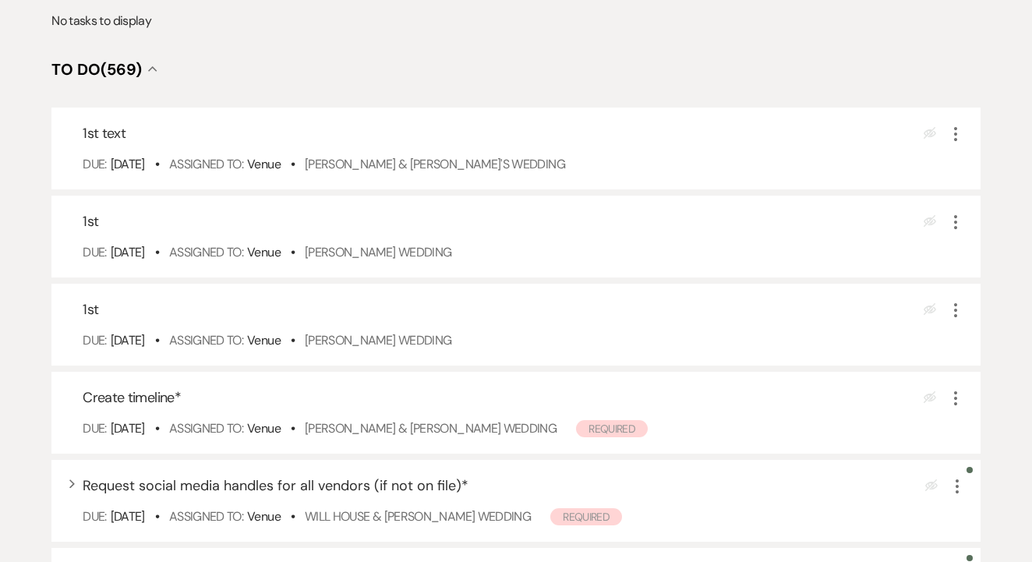
scroll to position [306, 0]
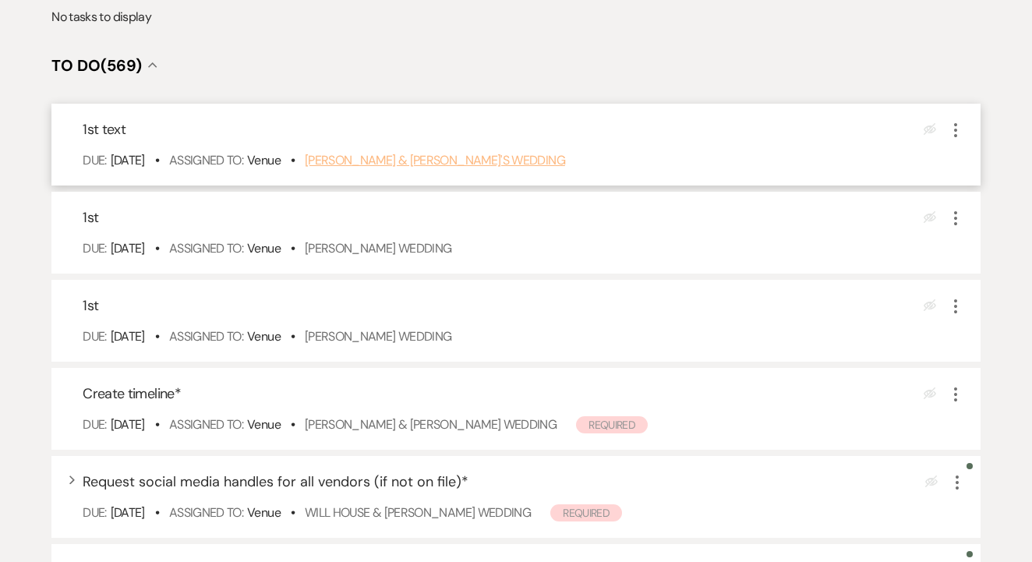
click at [430, 168] on link "[PERSON_NAME] & [PERSON_NAME]'s Wedding" at bounding box center [435, 160] width 260 height 16
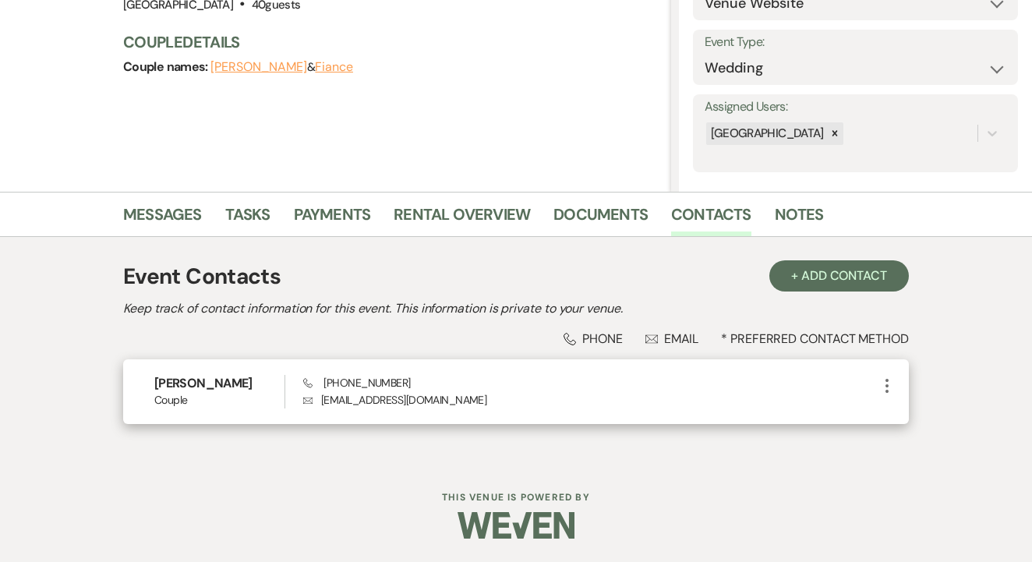
scroll to position [199, 0]
drag, startPoint x: 321, startPoint y: 381, endPoint x: 443, endPoint y: 383, distance: 121.6
click at [458, 384] on div "Phone [PHONE_NUMBER] Envelope [EMAIL_ADDRESS][DOMAIN_NAME]" at bounding box center [590, 393] width 575 height 34
copy span "[PHONE_NUMBER]"
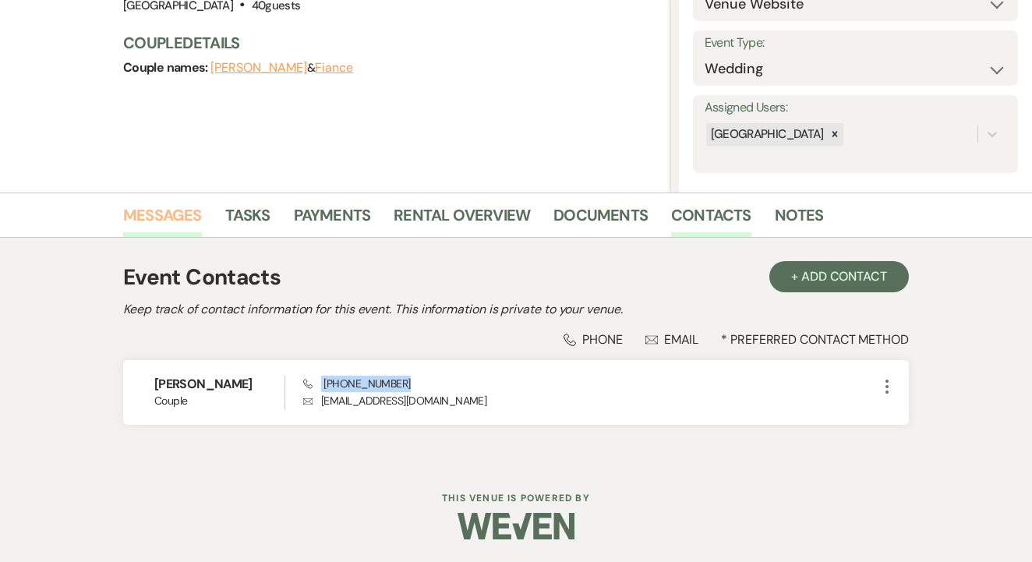
click at [194, 214] on link "Messages" at bounding box center [162, 220] width 79 height 34
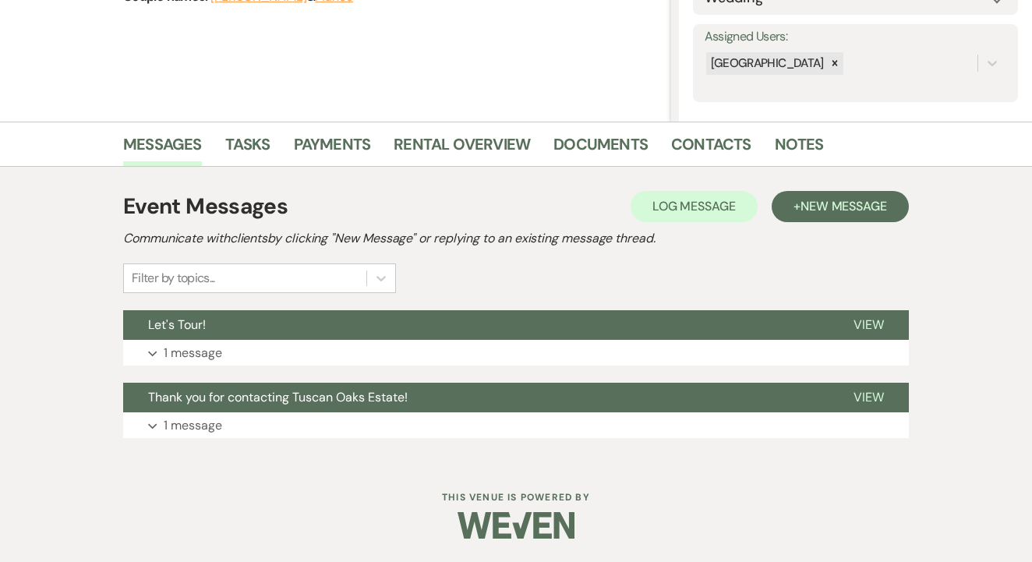
scroll to position [268, 0]
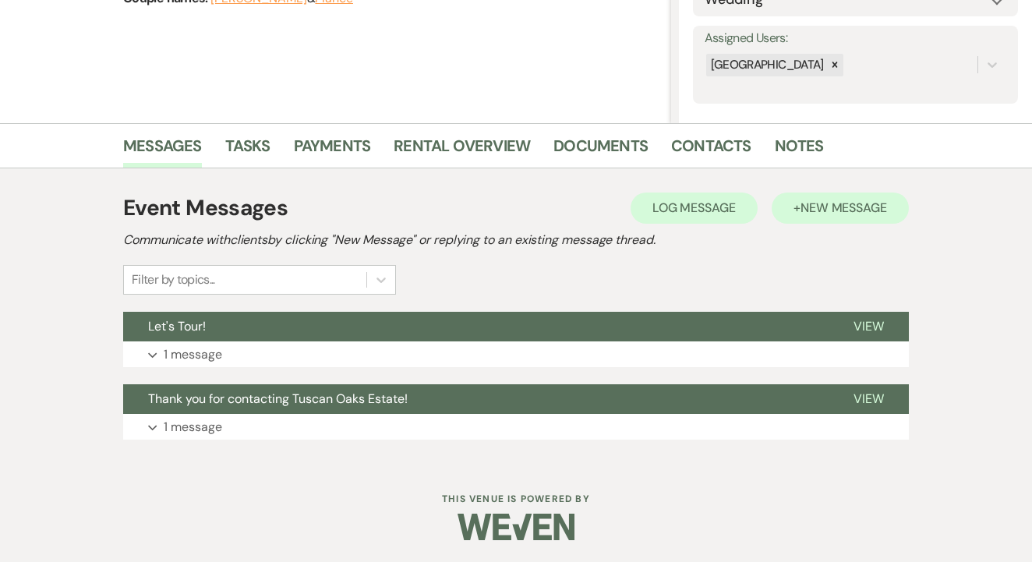
click at [803, 210] on span "New Message" at bounding box center [844, 208] width 87 height 16
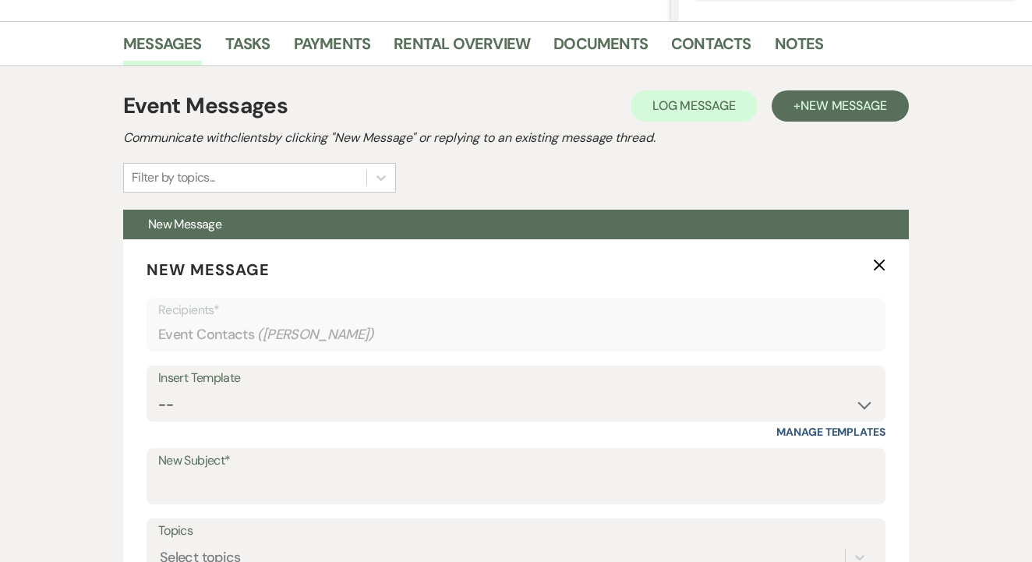
scroll to position [631, 0]
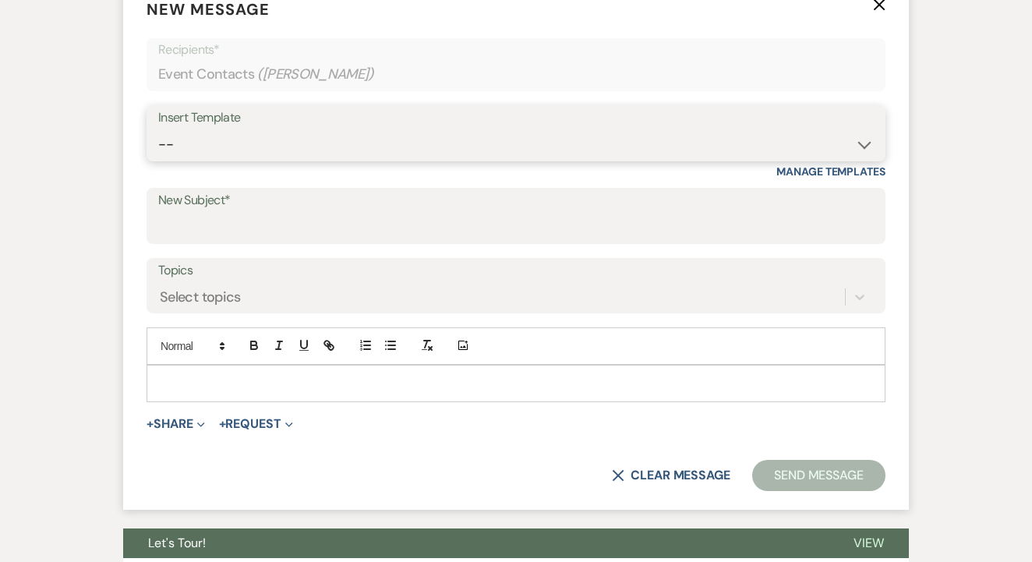
click at [373, 139] on select "-- Lead: Automated Intro Email (Wedding) Lead: 1st Follow Up Email Images Lead:…" at bounding box center [516, 144] width 716 height 30
select select "1206"
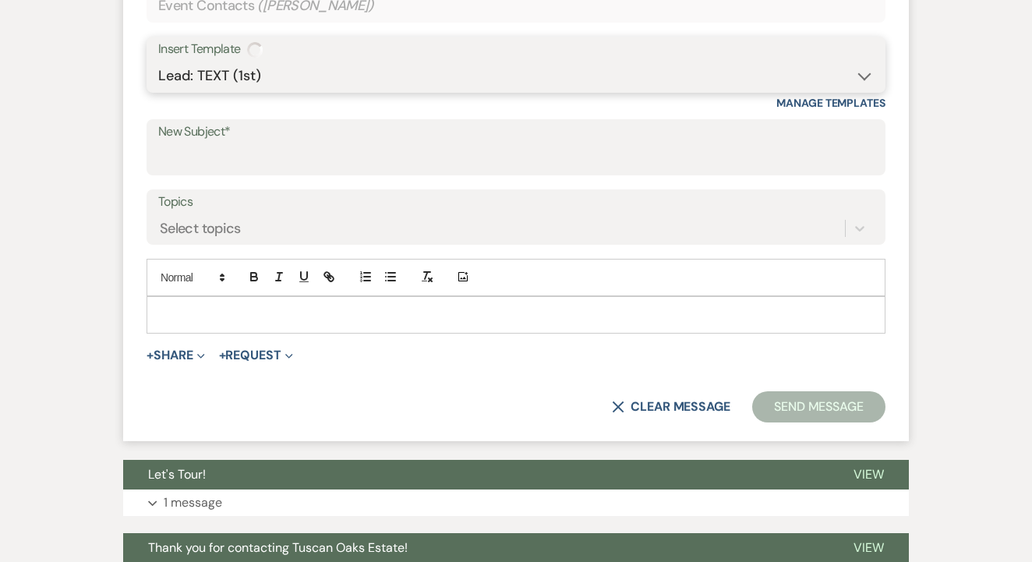
type input "1st TEXT"
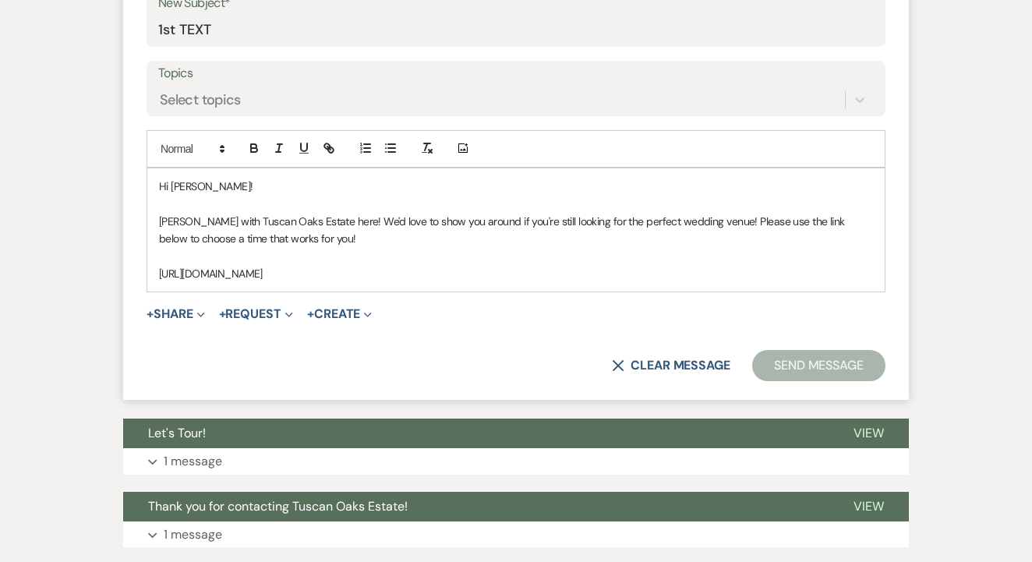
scroll to position [832, 0]
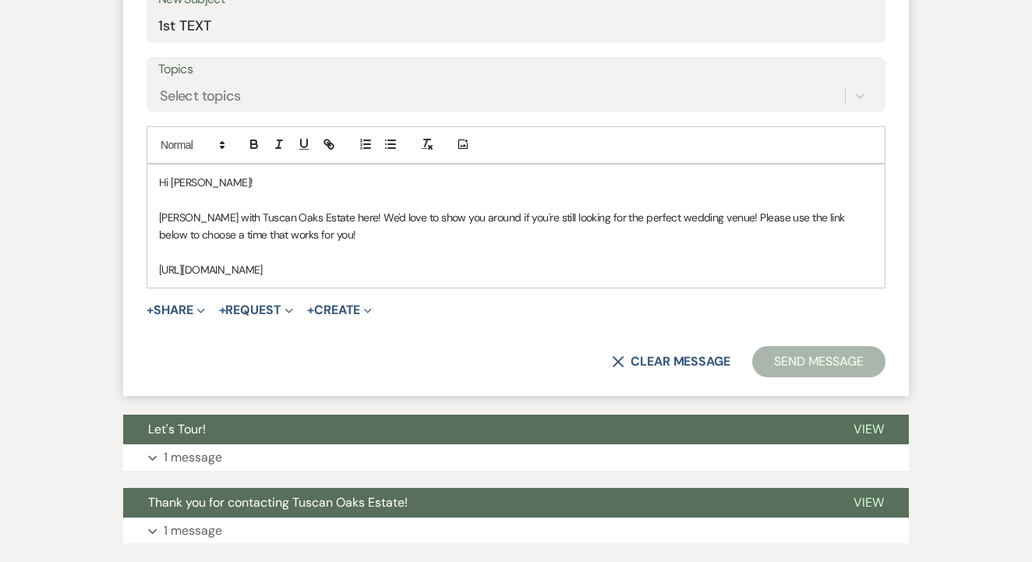
click at [172, 191] on p at bounding box center [516, 199] width 714 height 17
drag, startPoint x: 152, startPoint y: 175, endPoint x: 378, endPoint y: 293, distance: 255.3
click at [378, 293] on form "New Message X Saving draft... Recipients* Event Contacts ( [PERSON_NAME] ) Inse…" at bounding box center [516, 87] width 786 height 619
copy div "Hi [PERSON_NAME]! [PERSON_NAME] with Tuscan Oaks Estate here! We'd love to show…"
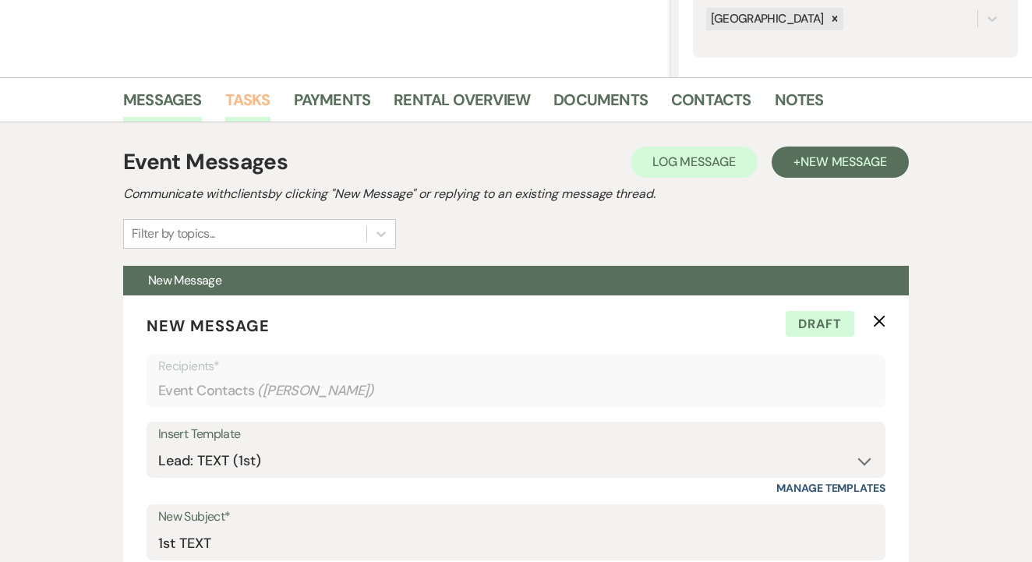
click at [249, 111] on link "Tasks" at bounding box center [247, 104] width 45 height 34
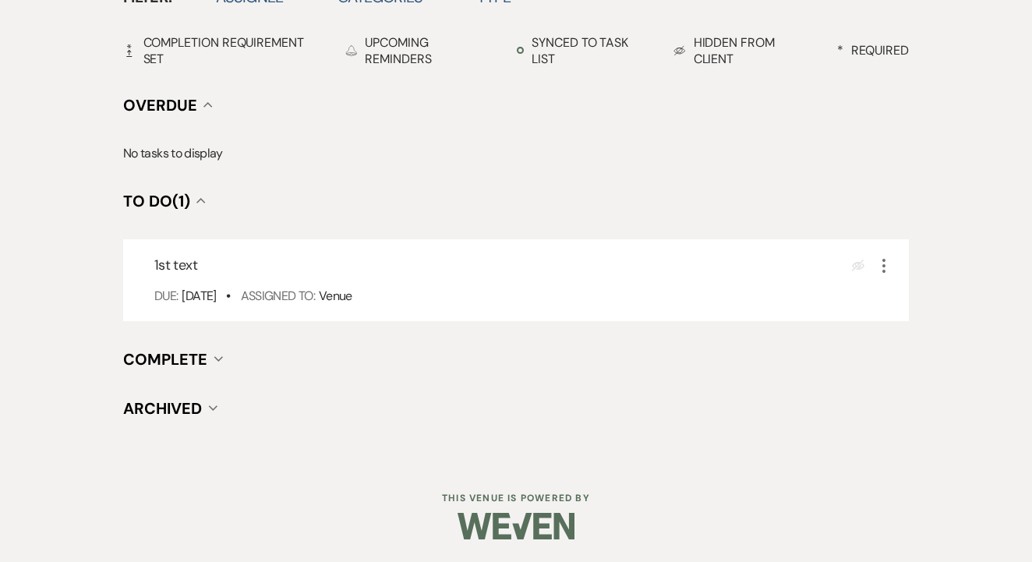
scroll to position [545, 0]
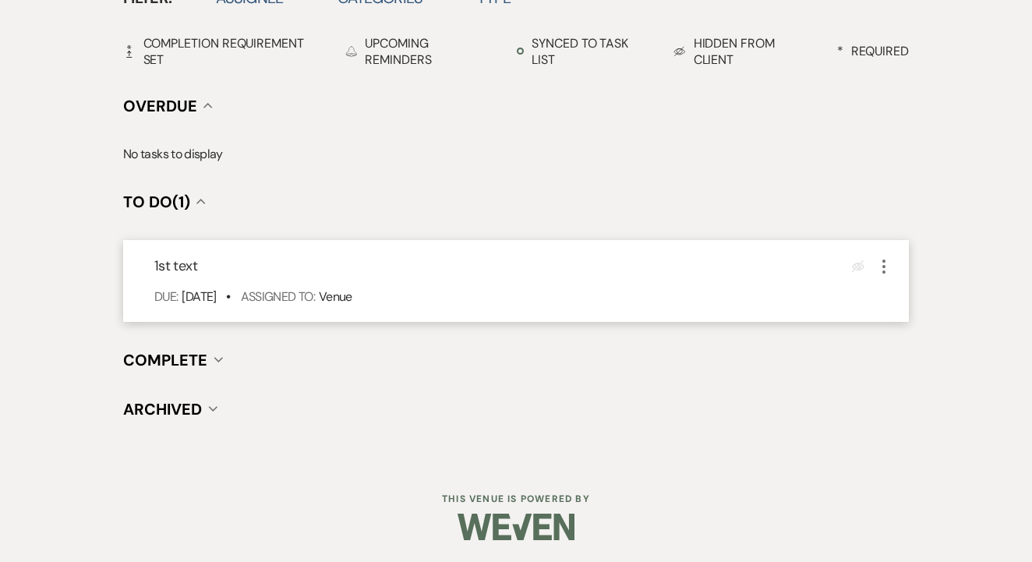
click at [880, 262] on icon "More" at bounding box center [884, 266] width 19 height 19
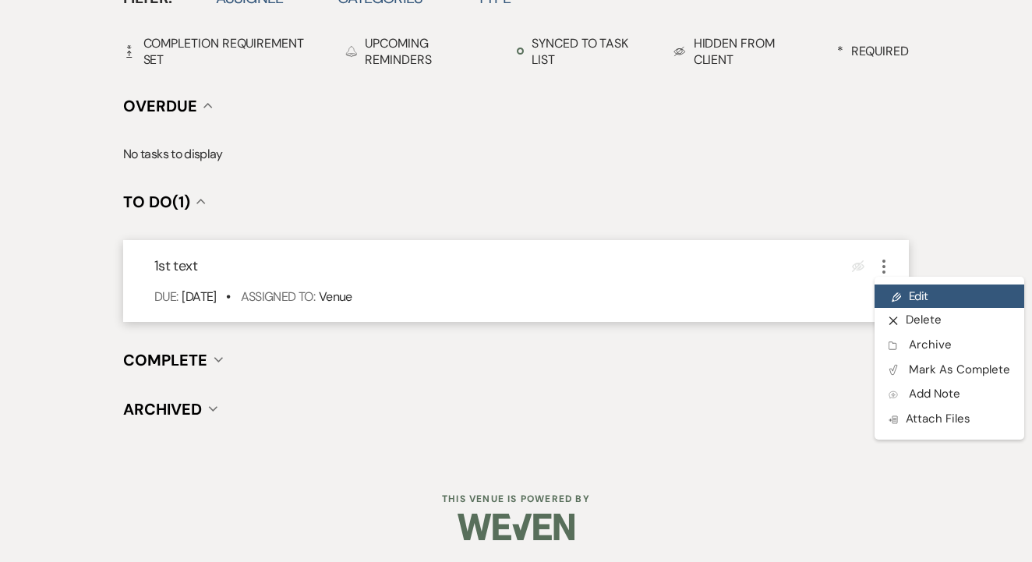
click at [909, 295] on link "Pencil Edit" at bounding box center [950, 296] width 150 height 23
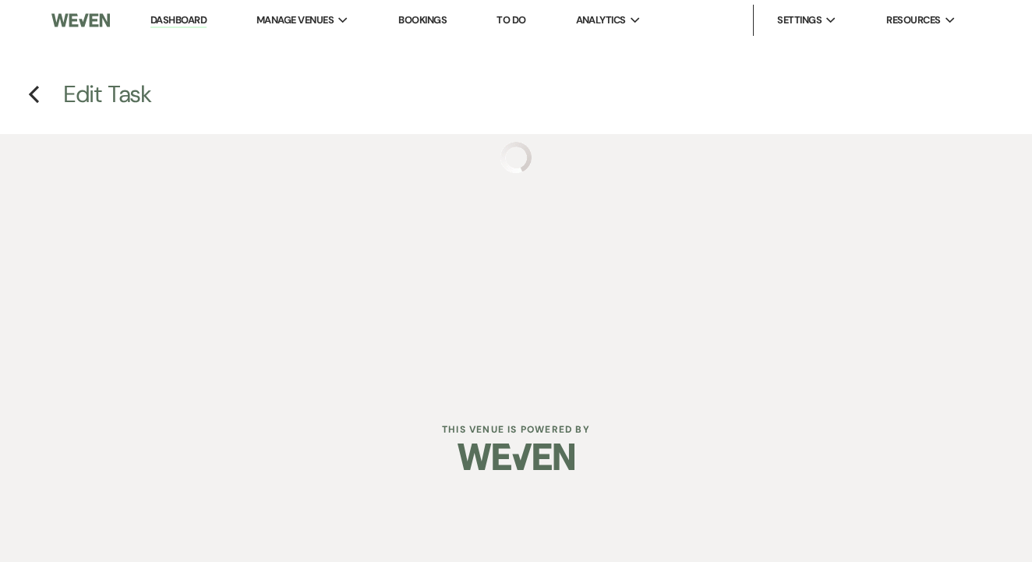
select select "false"
select select "venueHost"
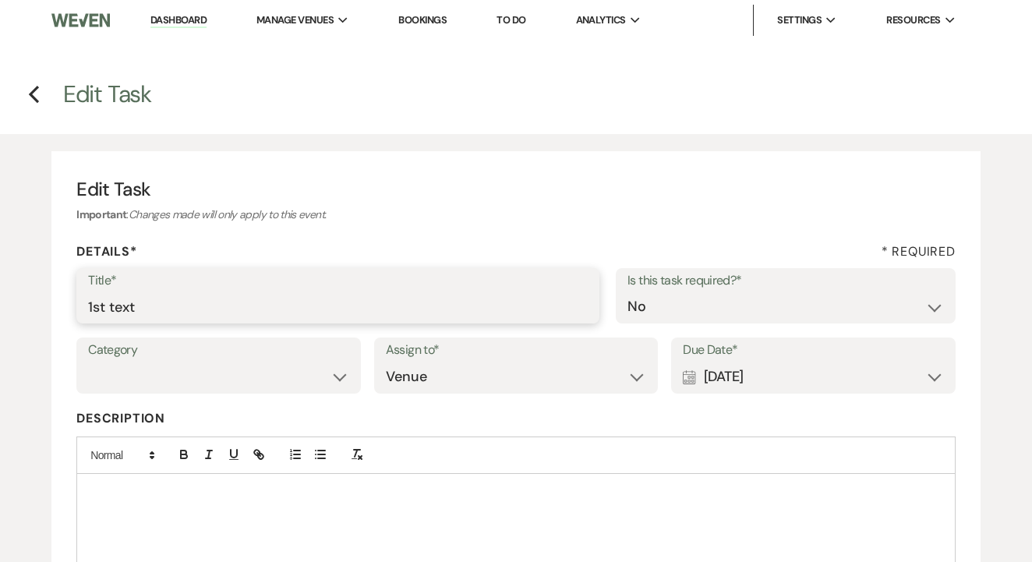
click at [303, 309] on input "1st text" at bounding box center [338, 307] width 500 height 30
type input "2nd"
click at [827, 372] on div "Calendar [DATE] Expand" at bounding box center [813, 377] width 261 height 30
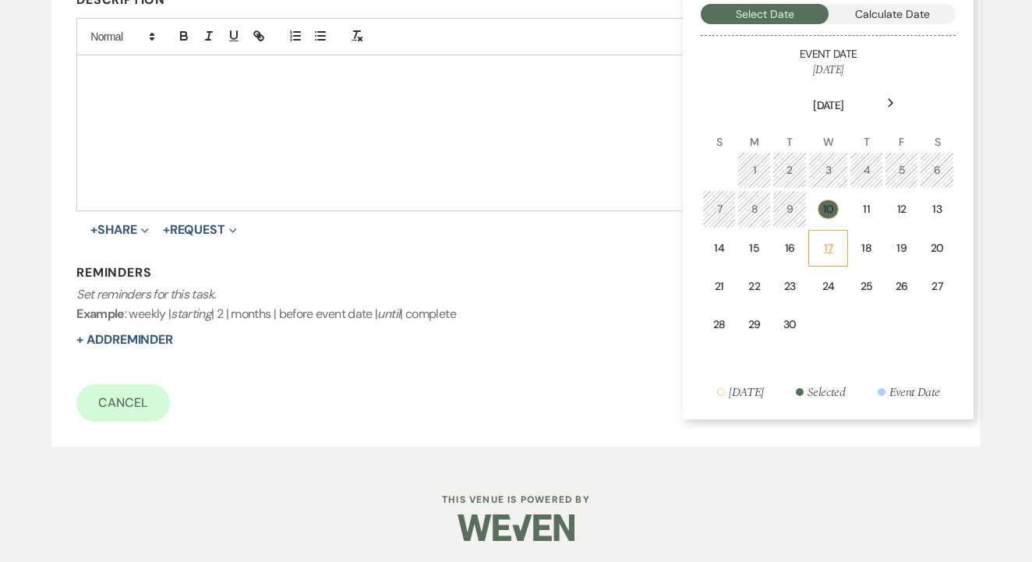
scroll to position [416, 0]
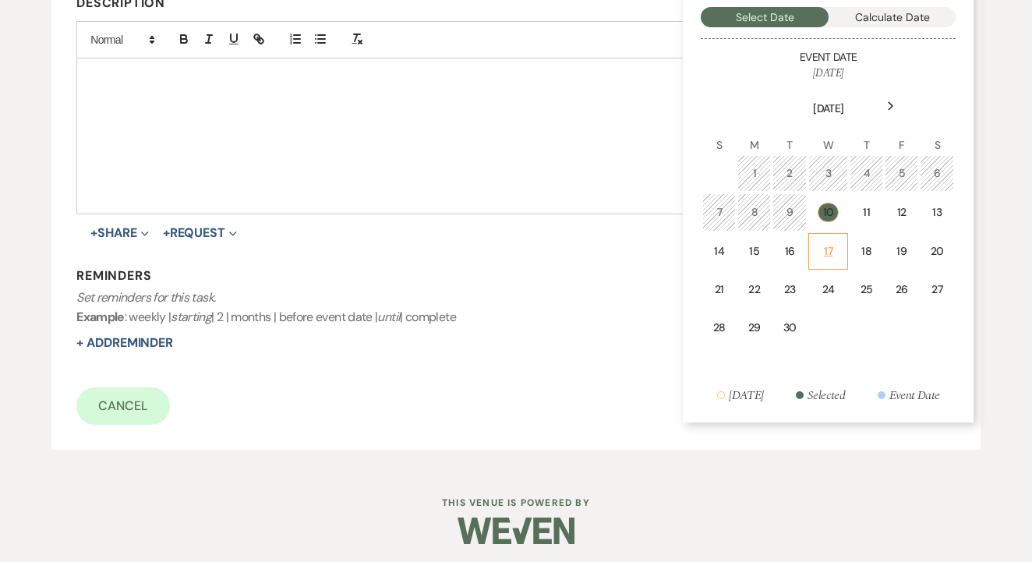
click at [830, 243] on div "17" at bounding box center [828, 251] width 19 height 16
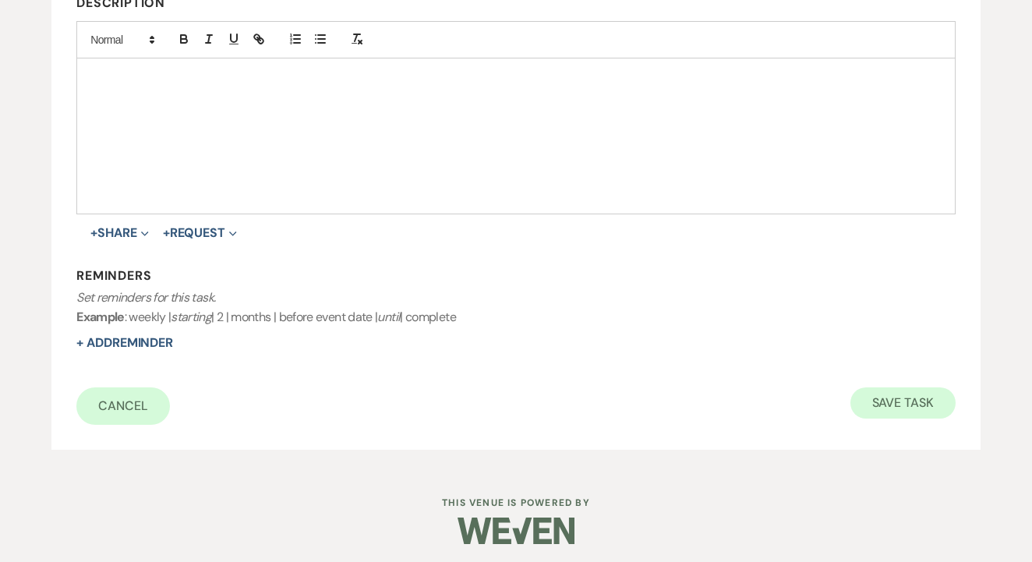
click at [911, 387] on button "Save Task" at bounding box center [903, 402] width 105 height 31
select select "5"
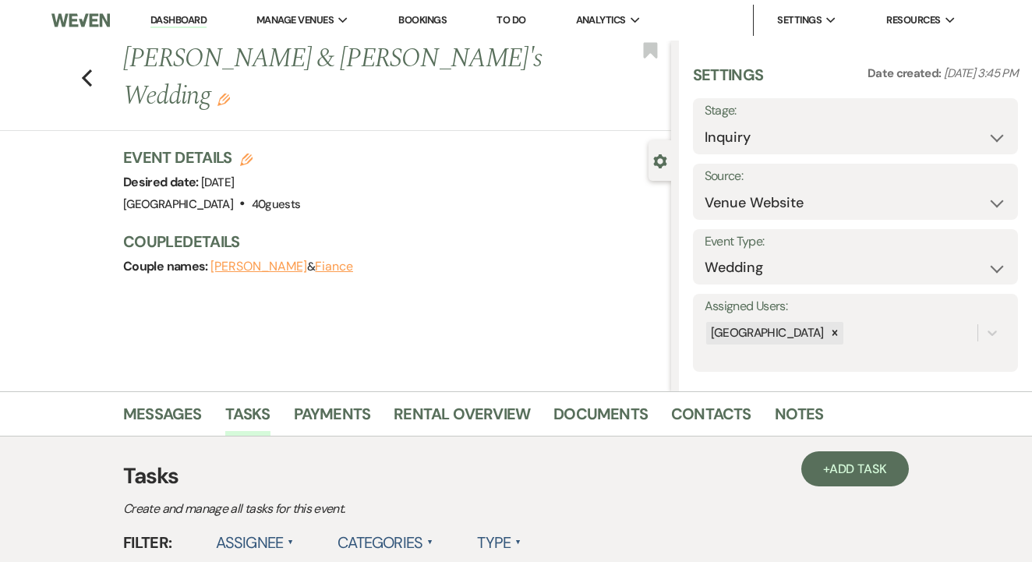
click at [525, 13] on link "To Do" at bounding box center [511, 19] width 29 height 13
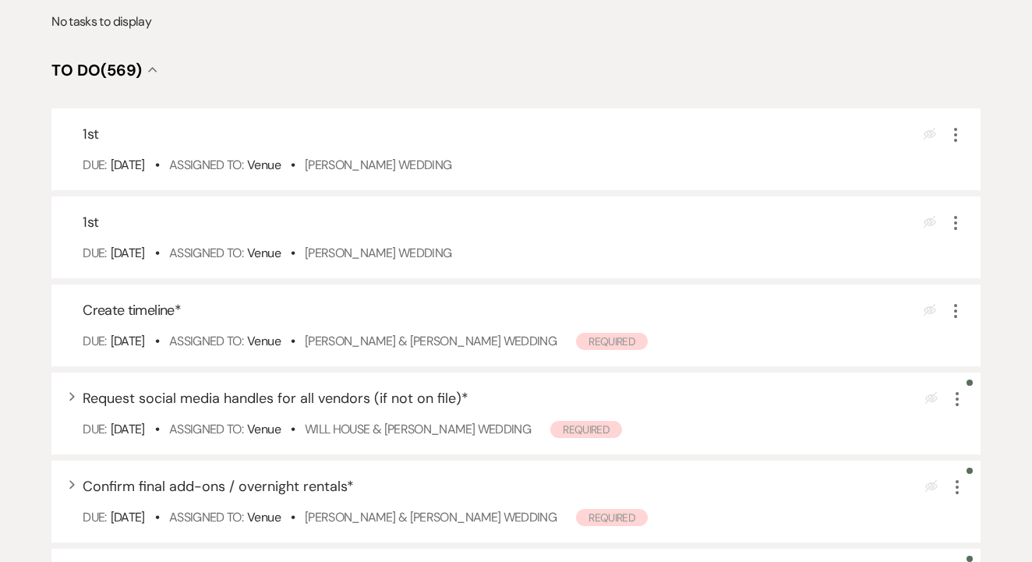
scroll to position [303, 0]
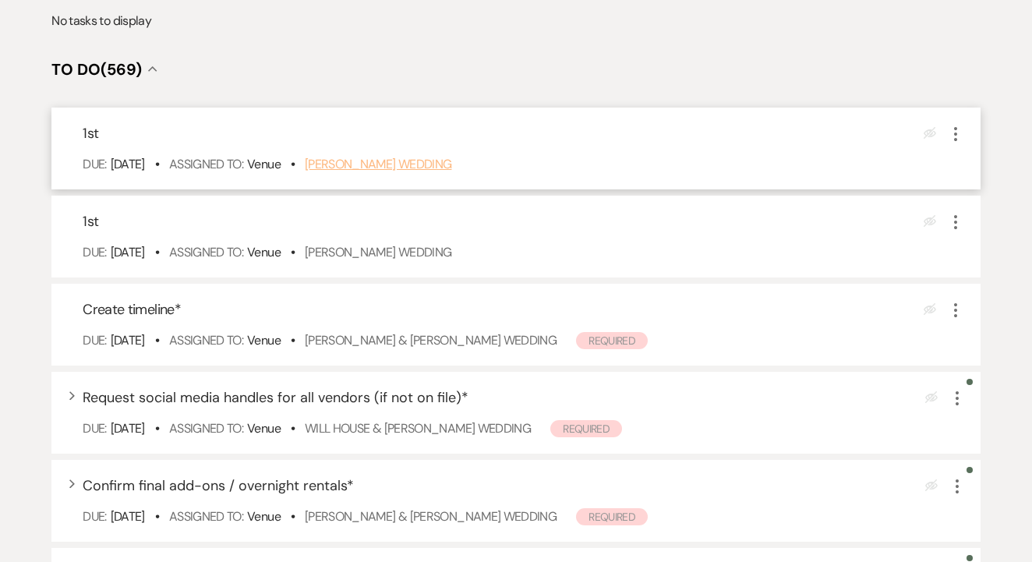
click at [428, 172] on link "[PERSON_NAME] Wedding" at bounding box center [378, 164] width 147 height 16
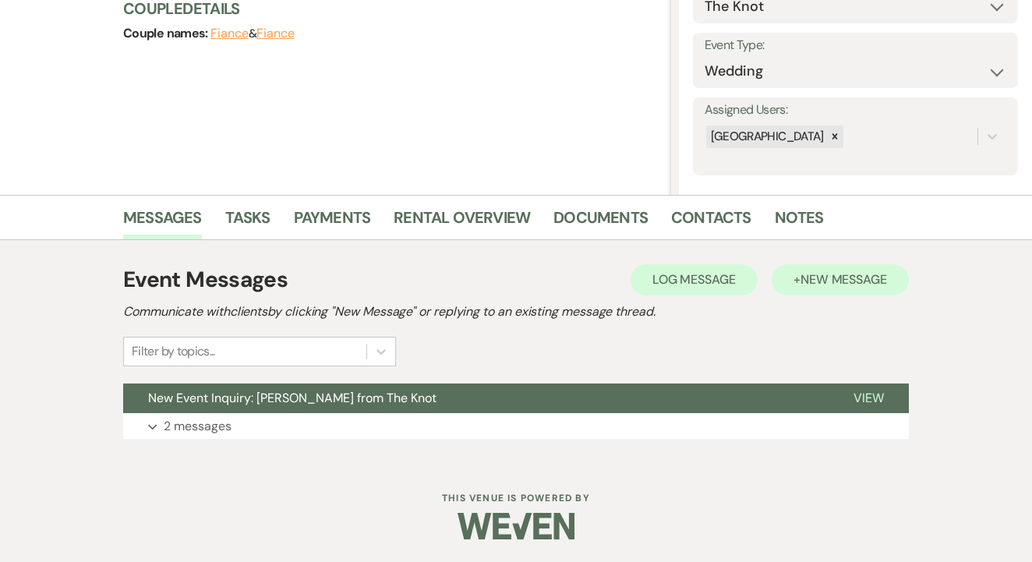
click at [834, 275] on span "New Message" at bounding box center [844, 279] width 87 height 16
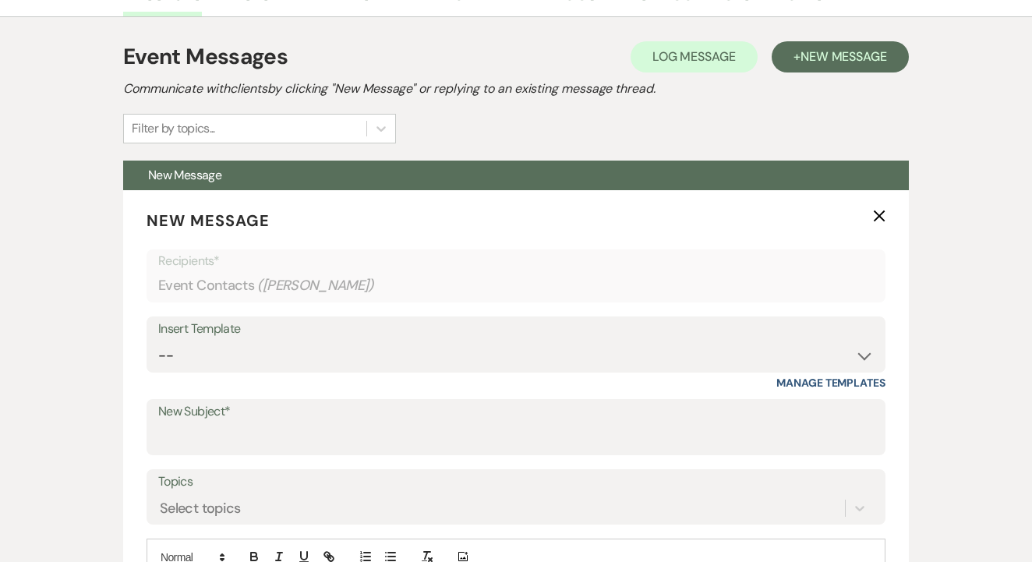
scroll to position [582, 0]
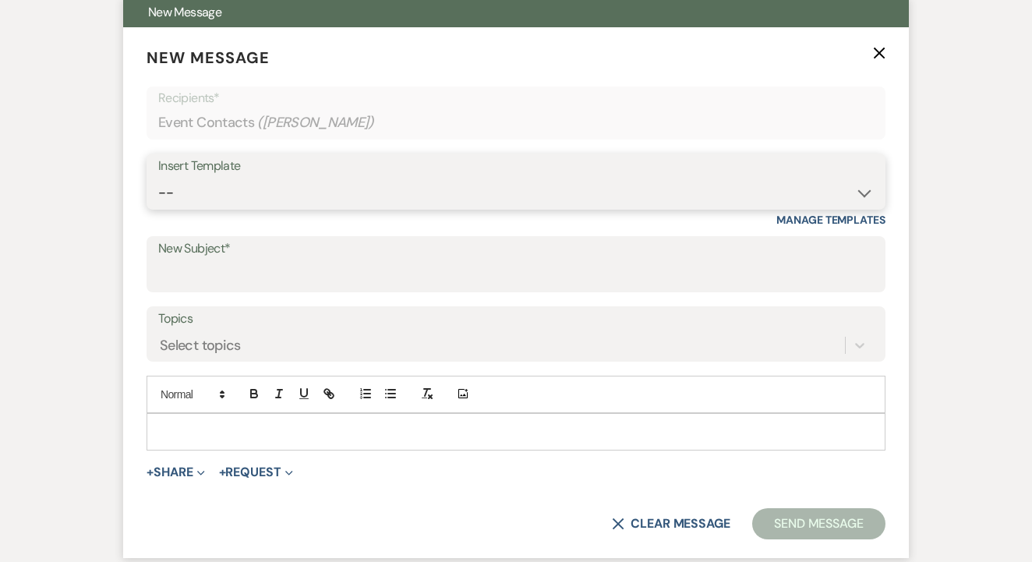
click at [339, 193] on select "-- Lead: Automated Intro Email (Wedding) Lead: 1st Follow Up Email Images Lead:…" at bounding box center [516, 193] width 716 height 30
select select "1174"
type input "Let's Tour!"
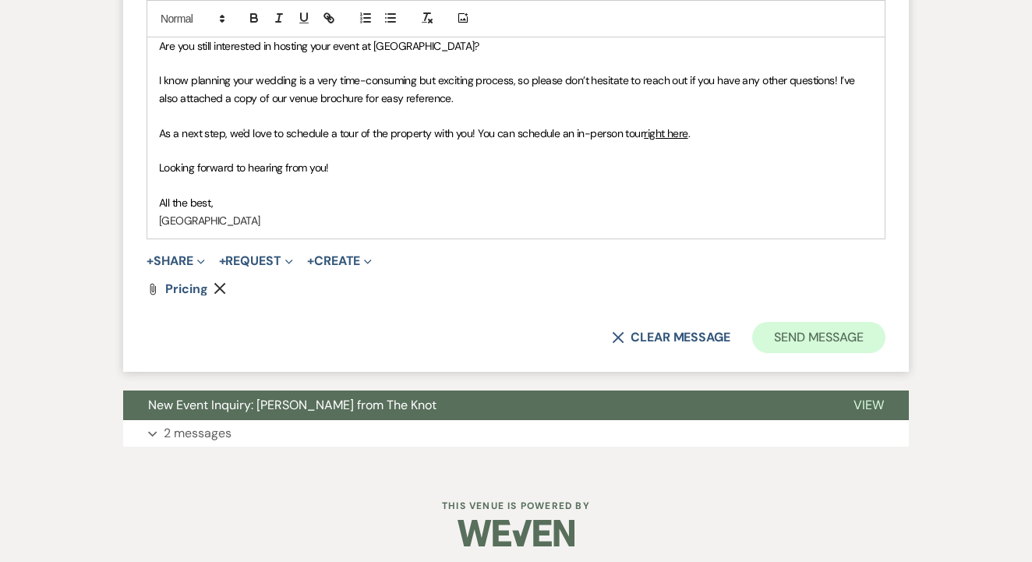
click at [834, 341] on button "Send Message" at bounding box center [818, 337] width 133 height 31
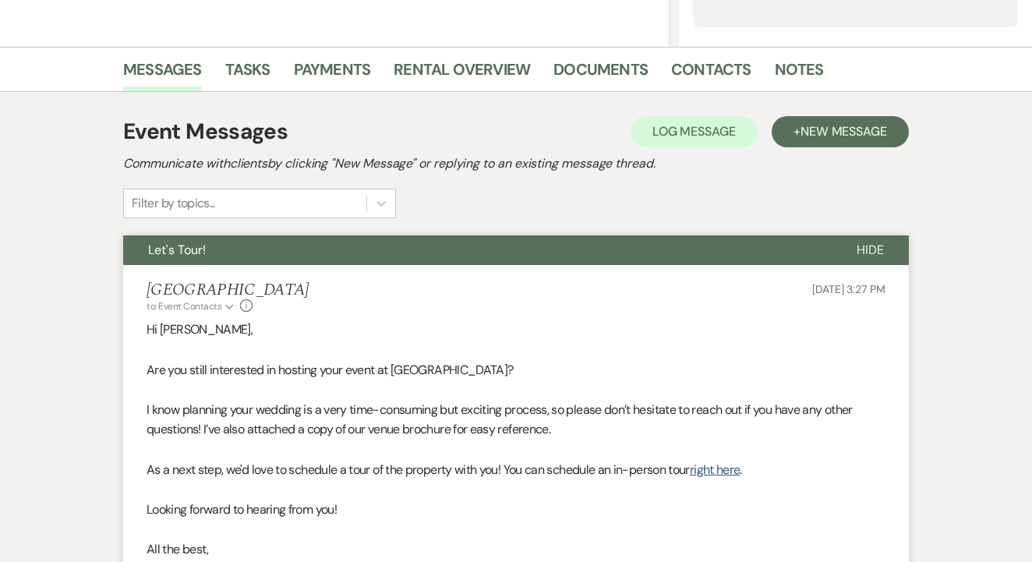
scroll to position [344, 0]
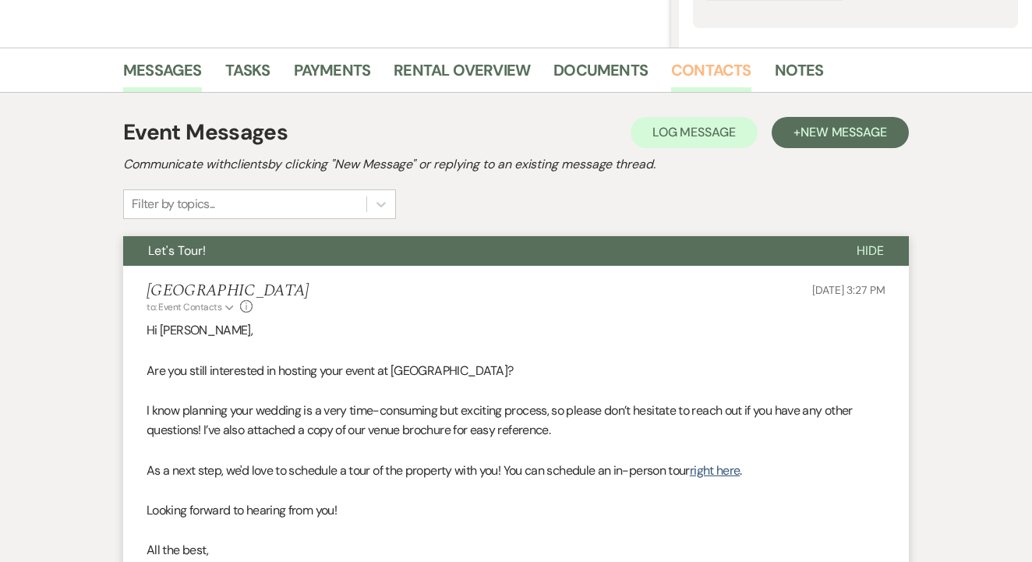
click at [678, 91] on link "Contacts" at bounding box center [711, 75] width 80 height 34
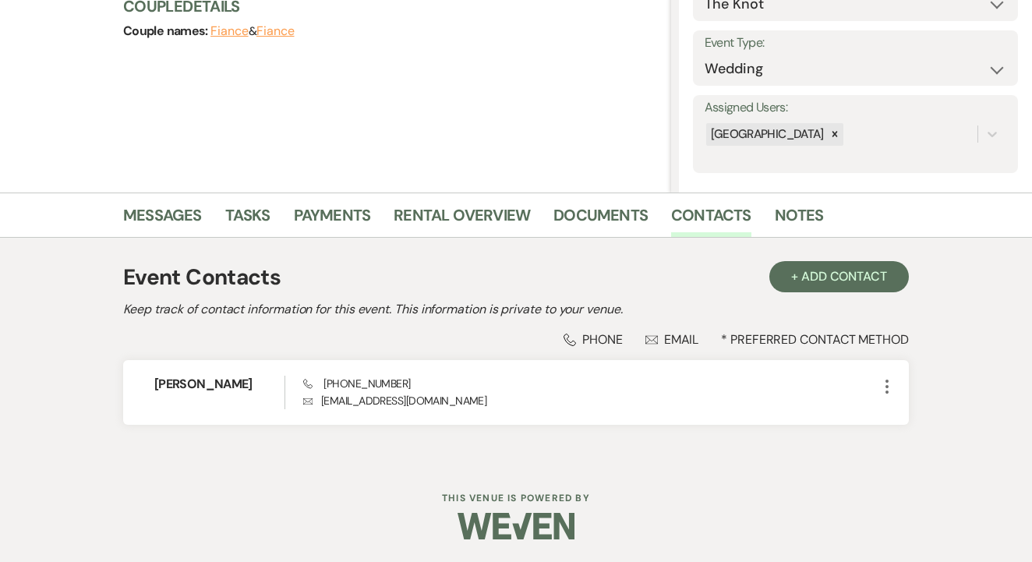
click at [220, 225] on li "Messages" at bounding box center [174, 218] width 102 height 37
click at [240, 228] on link "Tasks" at bounding box center [247, 220] width 45 height 34
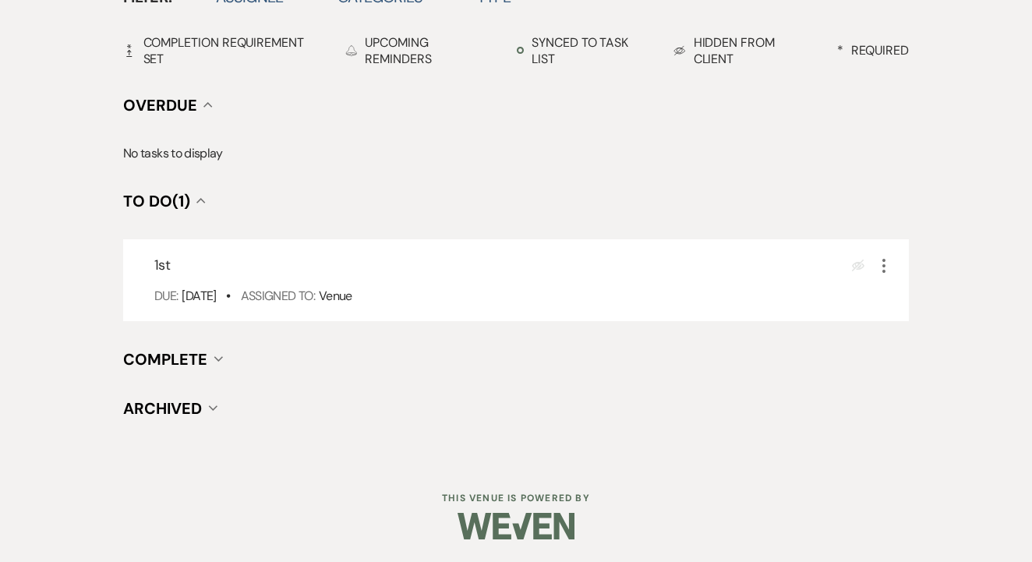
scroll to position [545, 0]
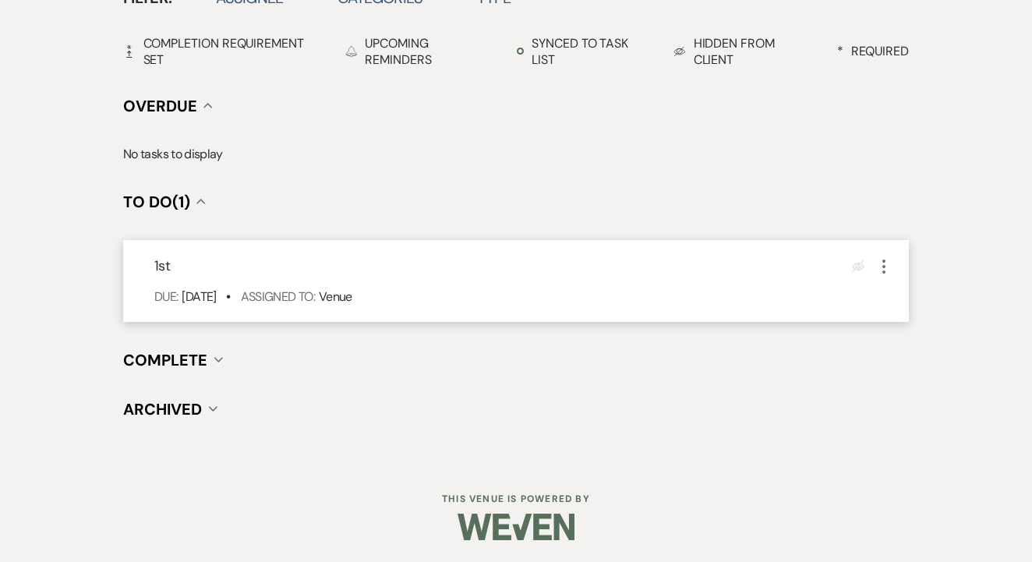
click at [889, 259] on icon "More" at bounding box center [884, 266] width 19 height 19
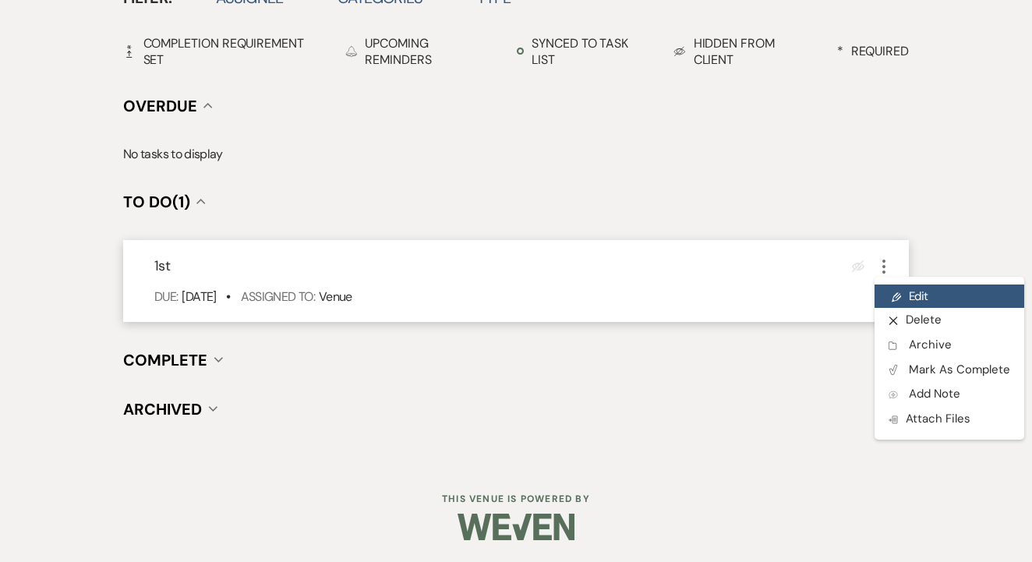
click at [908, 286] on link "Pencil Edit" at bounding box center [950, 296] width 150 height 23
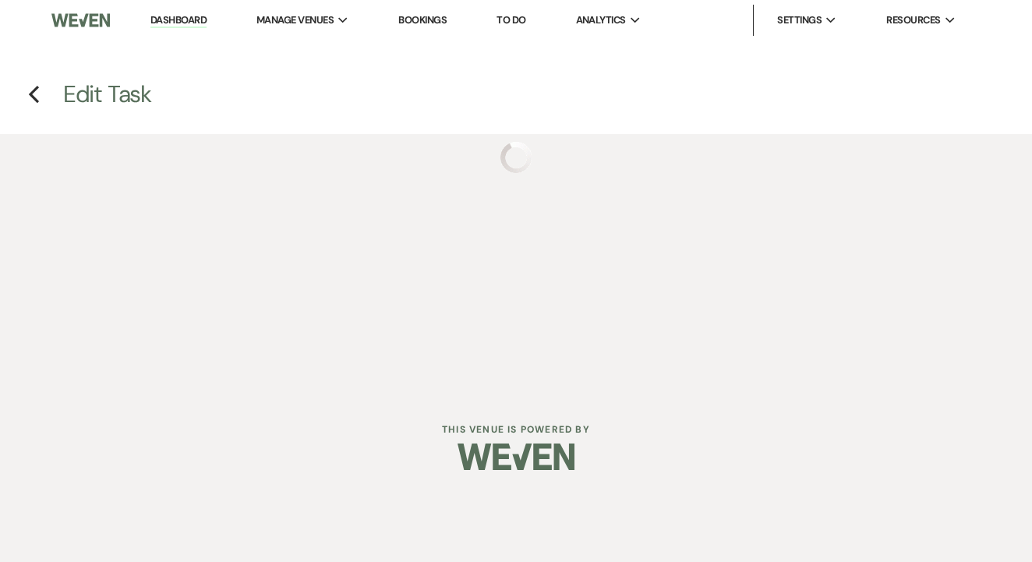
select select "false"
select select "venueHost"
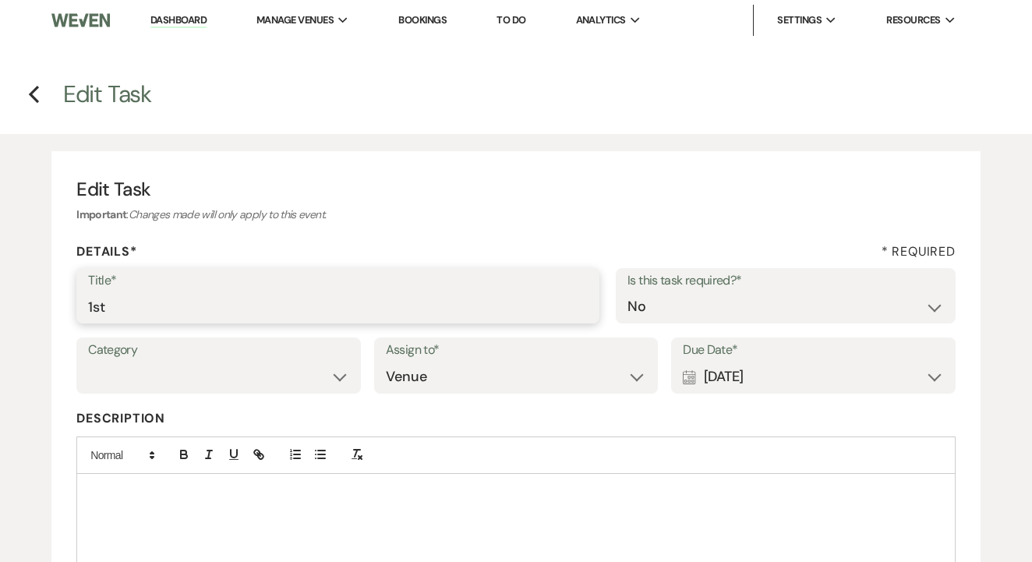
click at [444, 309] on input "1st" at bounding box center [338, 307] width 500 height 30
type input "1st text"
click at [889, 369] on div "Calendar [DATE] Expand" at bounding box center [813, 377] width 261 height 30
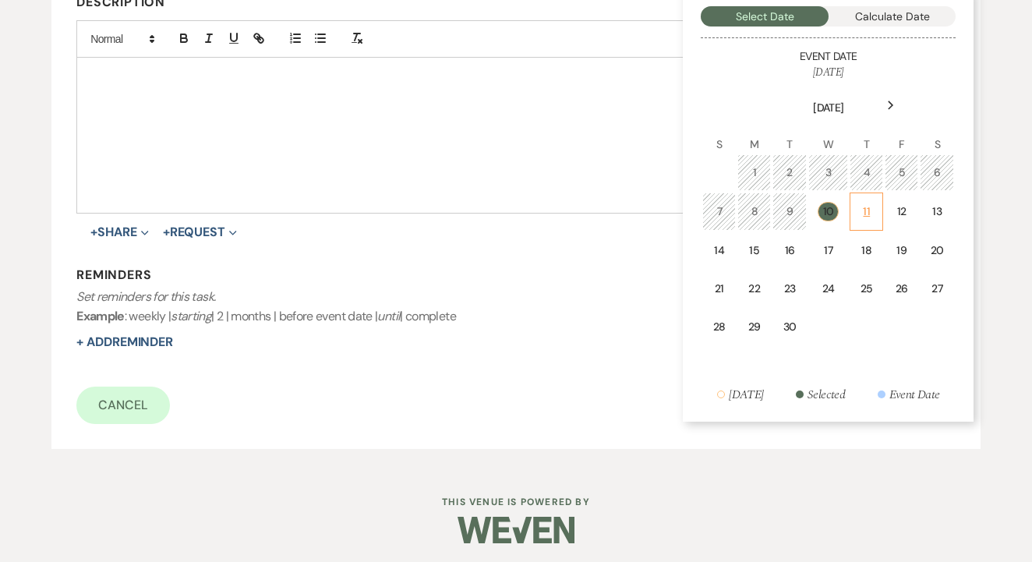
scroll to position [416, 0]
click at [893, 213] on td "12" at bounding box center [902, 212] width 34 height 38
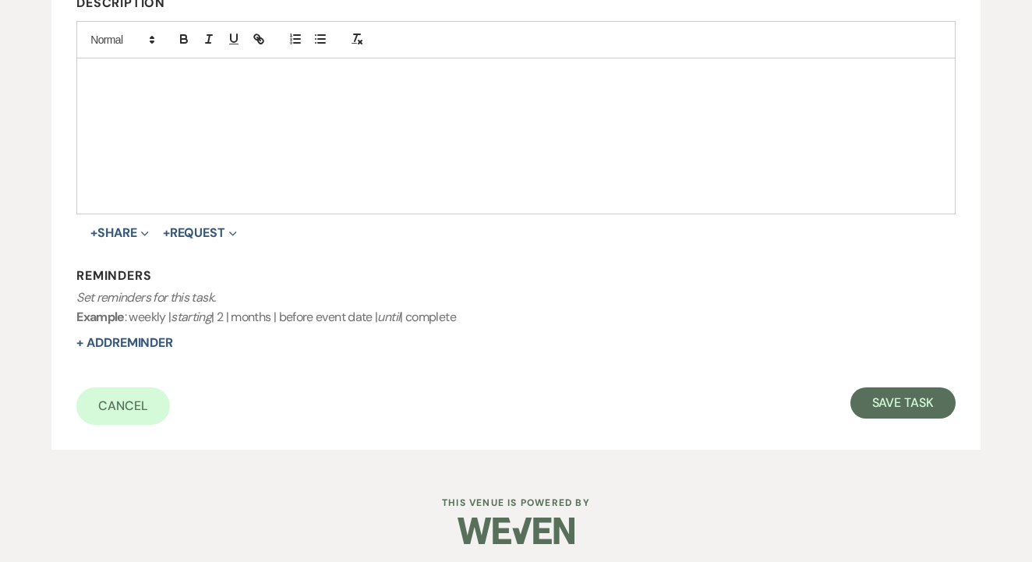
click at [907, 381] on form "Title* 1st text Is this task required?* Yes No Category Venue Vendors Guests De…" at bounding box center [515, 139] width 879 height 572
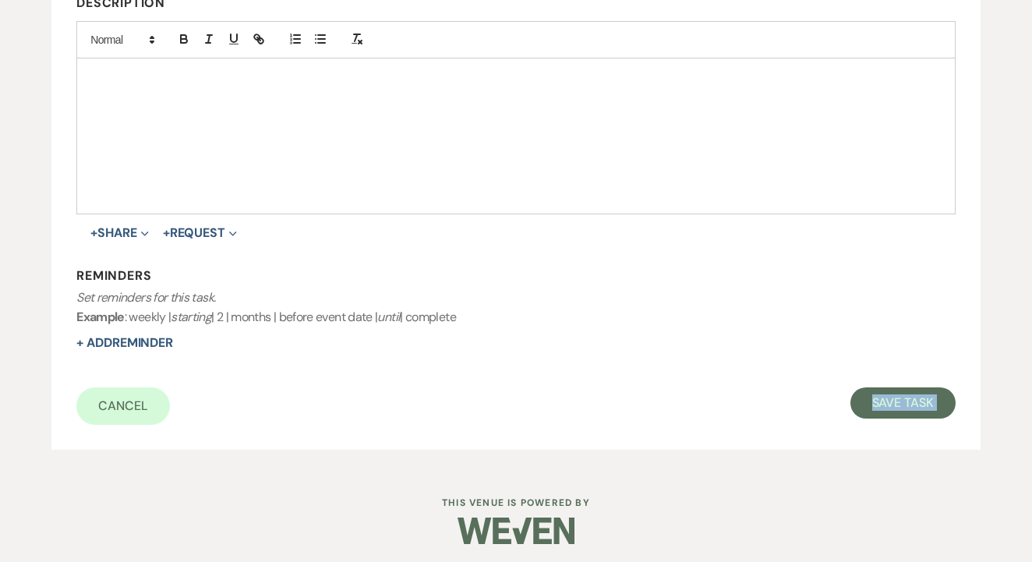
click at [897, 317] on p "Set reminders for this task. Example : weekly | starting | 2 | months | before …" at bounding box center [515, 308] width 879 height 40
click at [915, 387] on button "Save Task" at bounding box center [903, 402] width 105 height 31
select select "2"
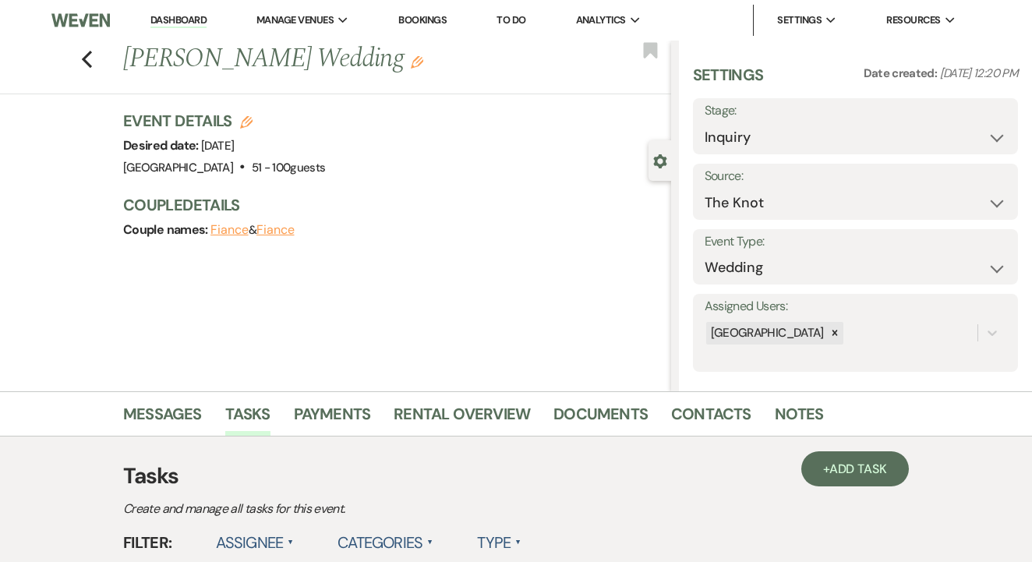
click at [525, 21] on link "To Do" at bounding box center [511, 19] width 29 height 13
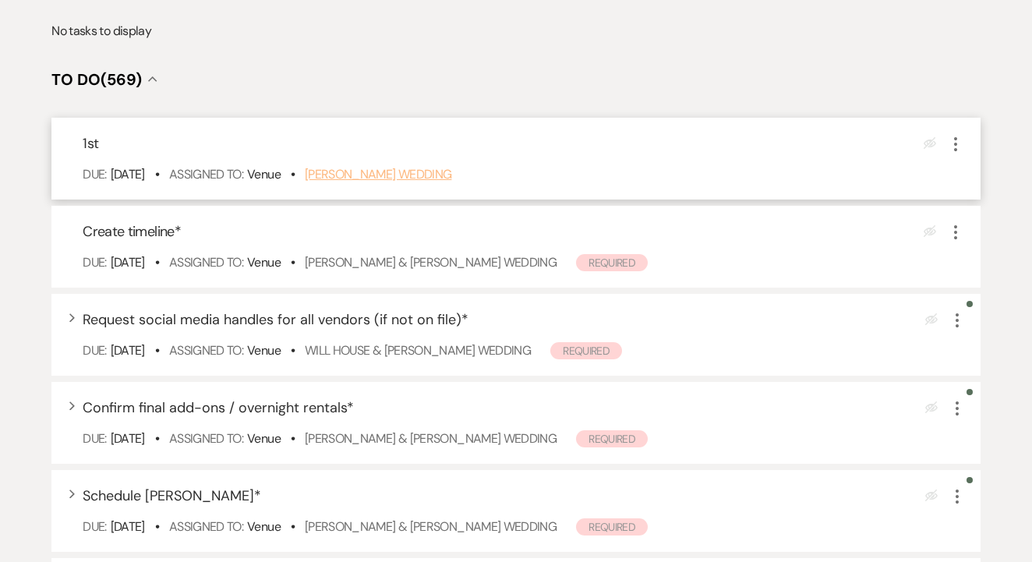
scroll to position [296, 0]
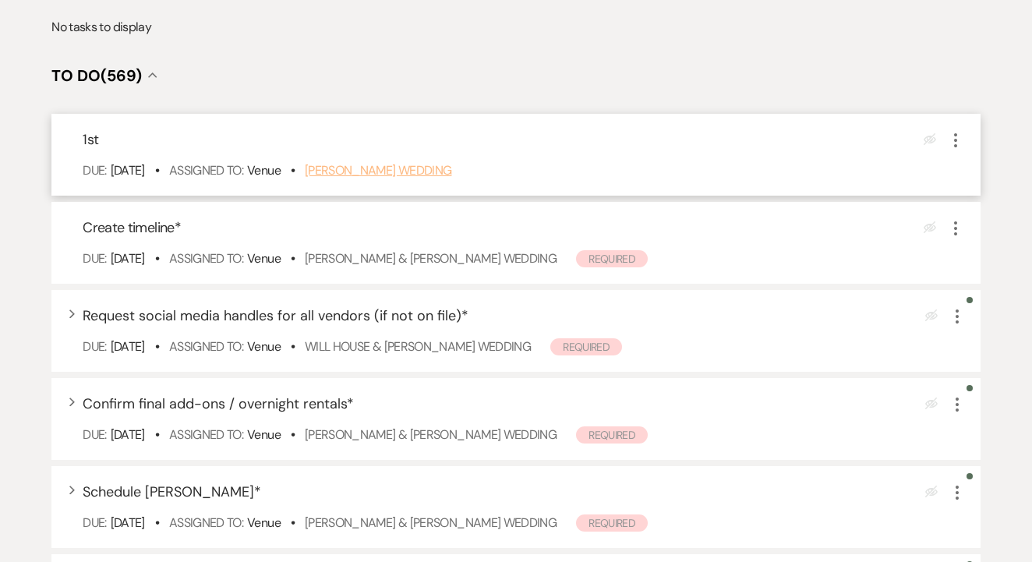
click at [447, 179] on link "[PERSON_NAME] Wedding" at bounding box center [378, 170] width 147 height 16
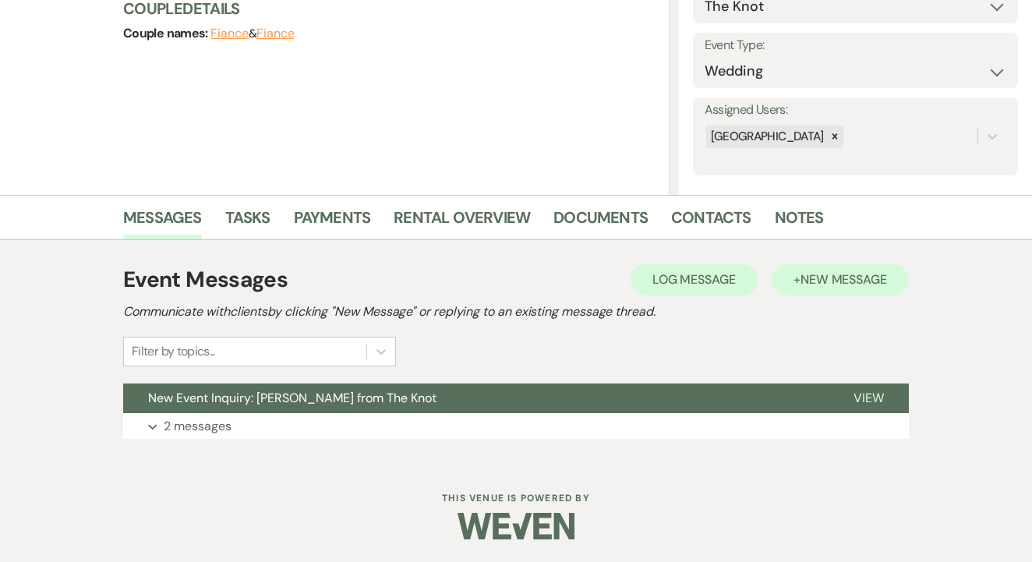
click at [798, 286] on button "+ New Message" at bounding box center [840, 279] width 137 height 31
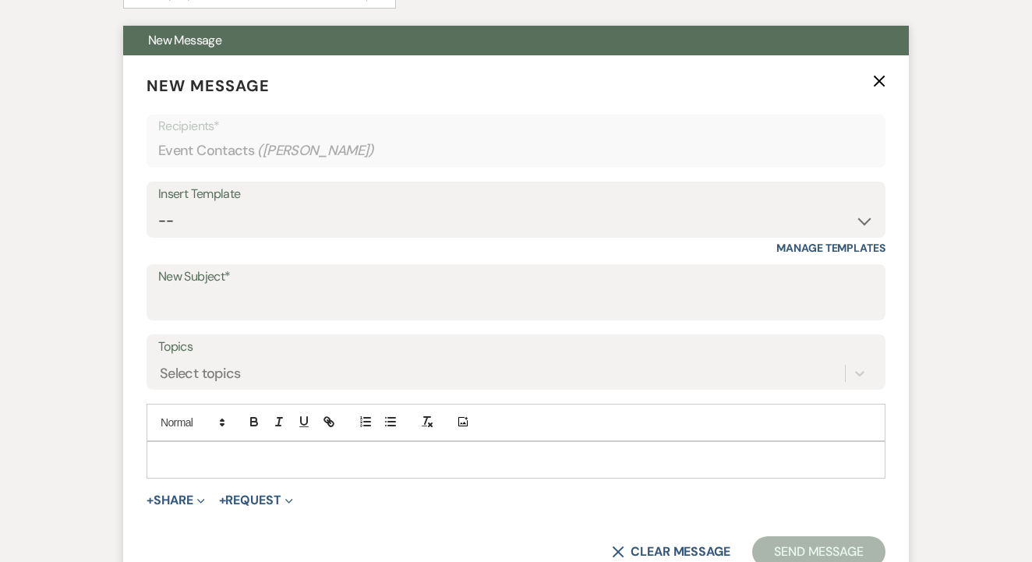
scroll to position [563, 0]
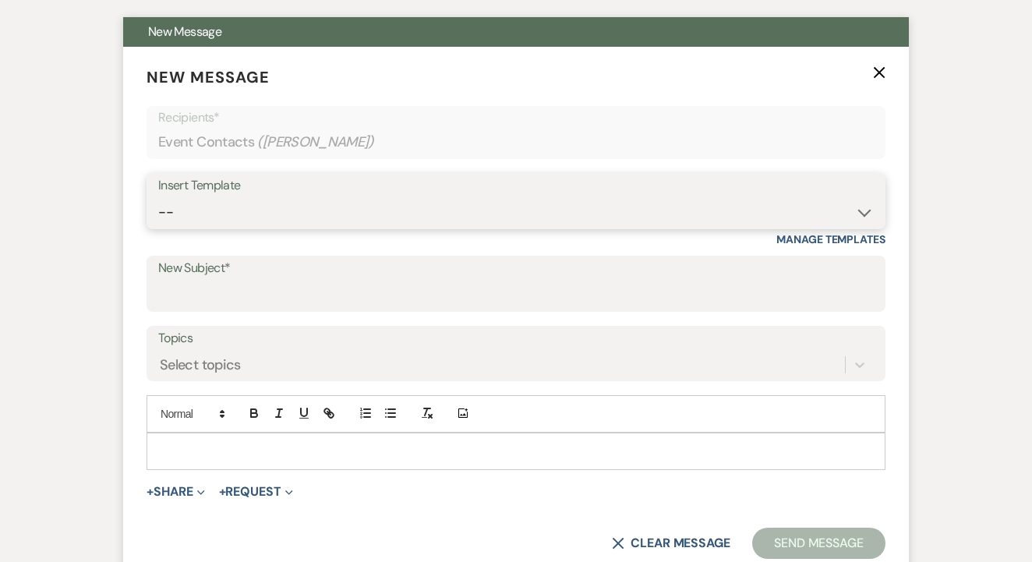
click at [412, 218] on select "-- Lead: Automated Intro Email (Wedding) Lead: 1st Follow Up Email Images Lead:…" at bounding box center [516, 212] width 716 height 30
select select "1174"
type input "Let's Tour!"
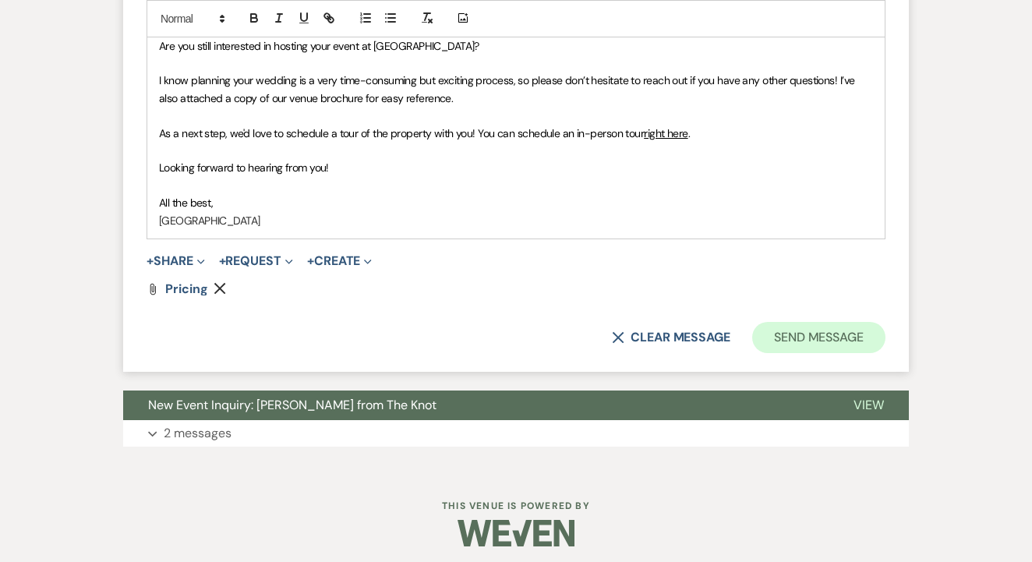
click at [822, 322] on button "Send Message" at bounding box center [818, 337] width 133 height 31
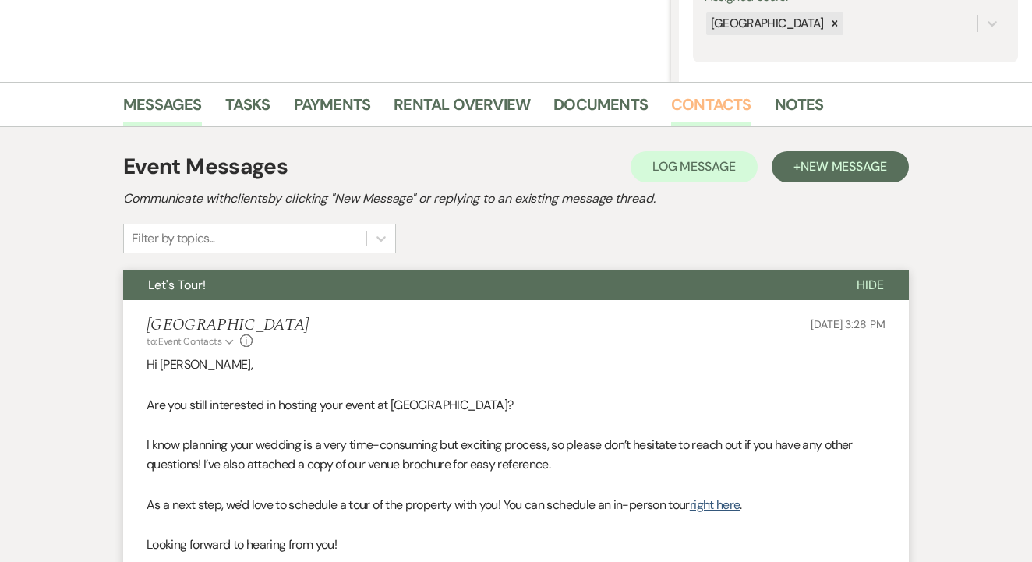
click at [694, 105] on link "Contacts" at bounding box center [711, 109] width 80 height 34
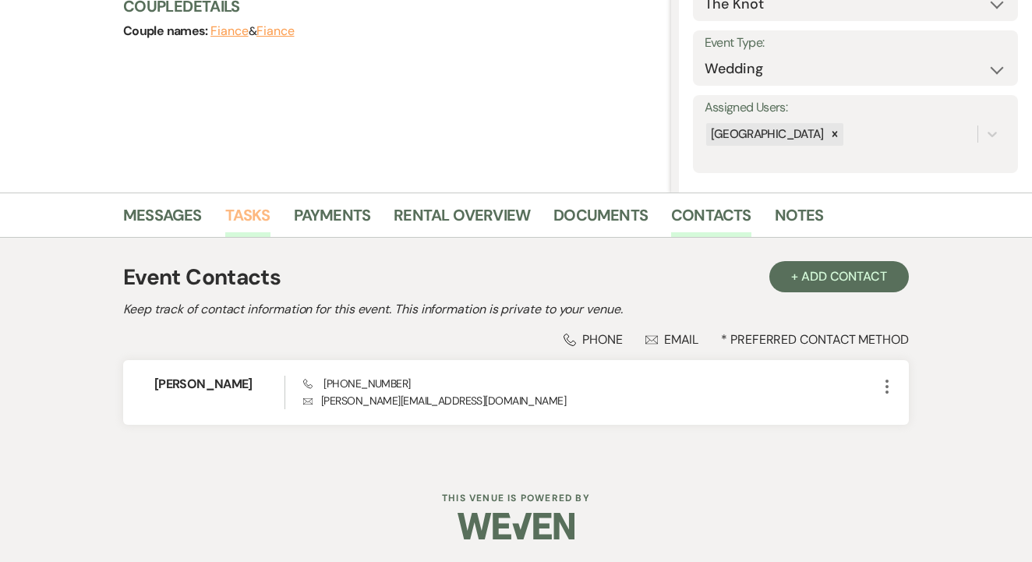
click at [227, 218] on link "Tasks" at bounding box center [247, 220] width 45 height 34
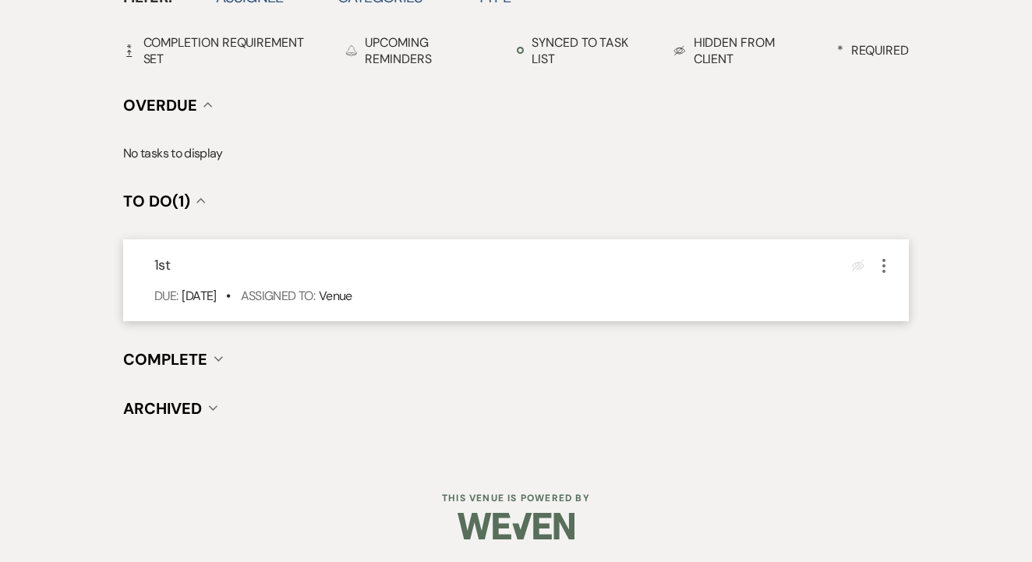
scroll to position [545, 0]
click at [877, 274] on icon "More" at bounding box center [884, 266] width 19 height 19
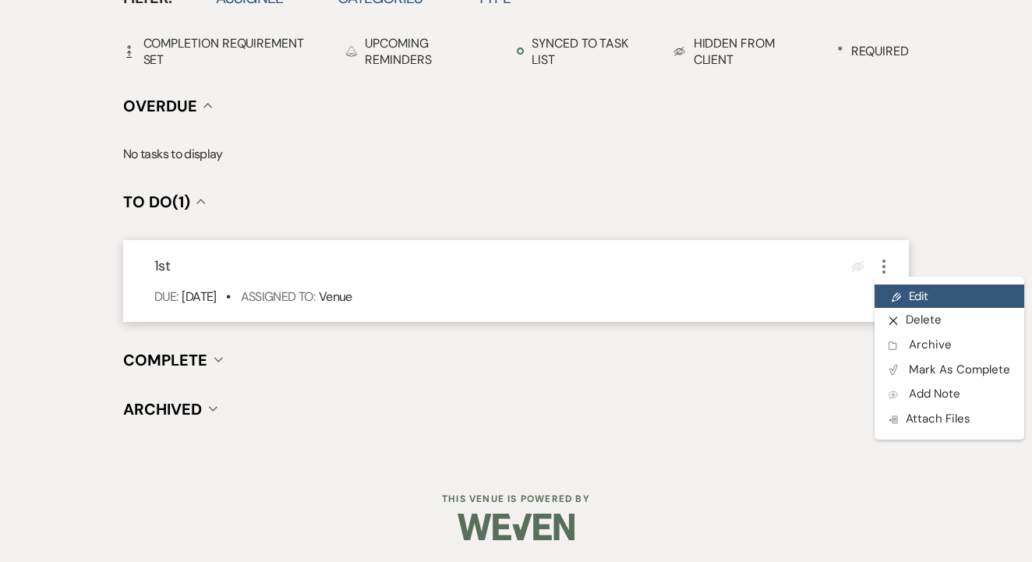
click at [898, 292] on use at bounding box center [896, 296] width 9 height 9
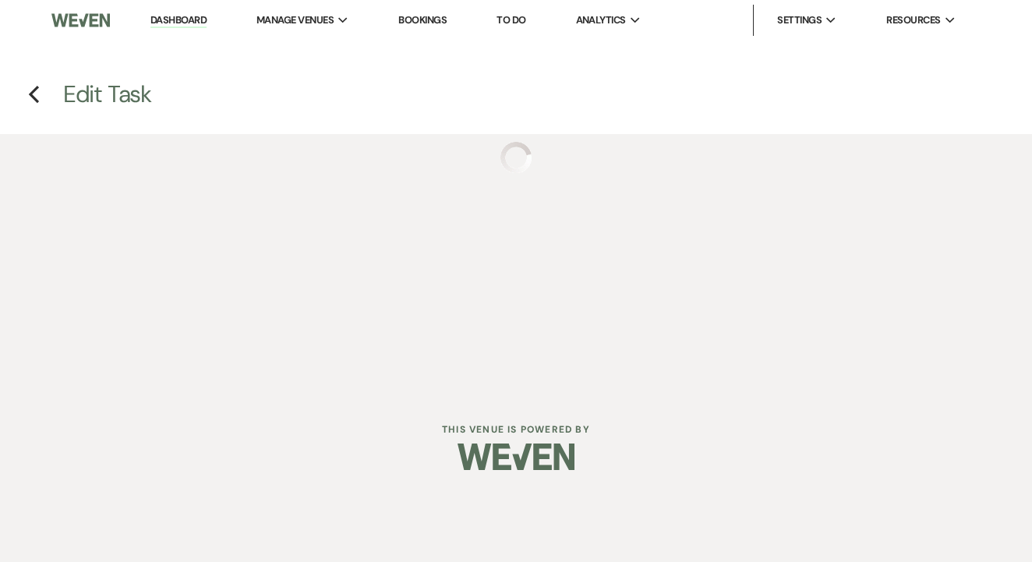
select select "false"
select select "venueHost"
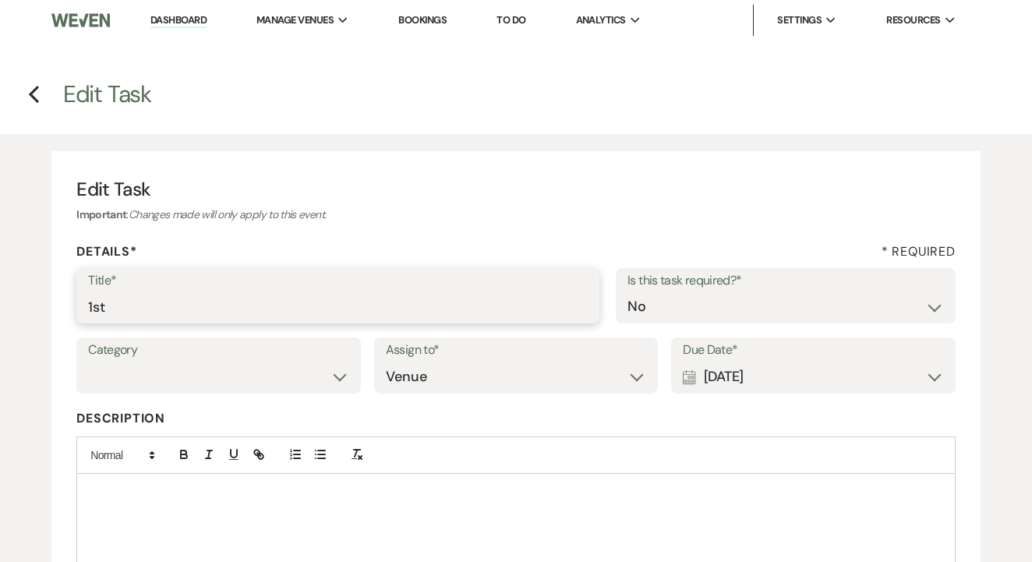
click at [317, 294] on input "1st" at bounding box center [338, 307] width 500 height 30
type input "1st text"
click at [748, 377] on div "Calendar [DATE] Expand" at bounding box center [813, 377] width 261 height 30
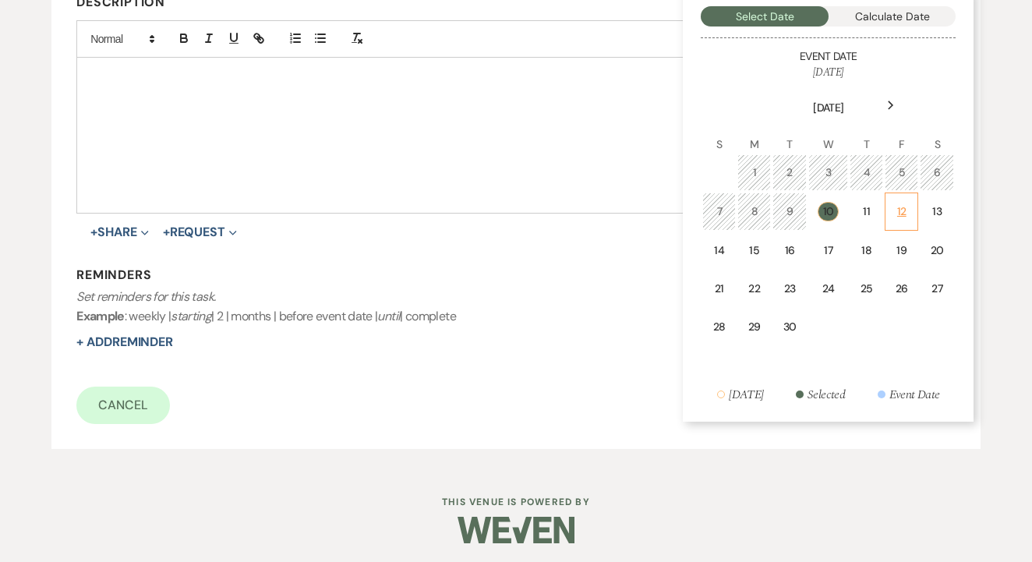
scroll to position [416, 0]
click at [905, 216] on div "12" at bounding box center [901, 212] width 13 height 16
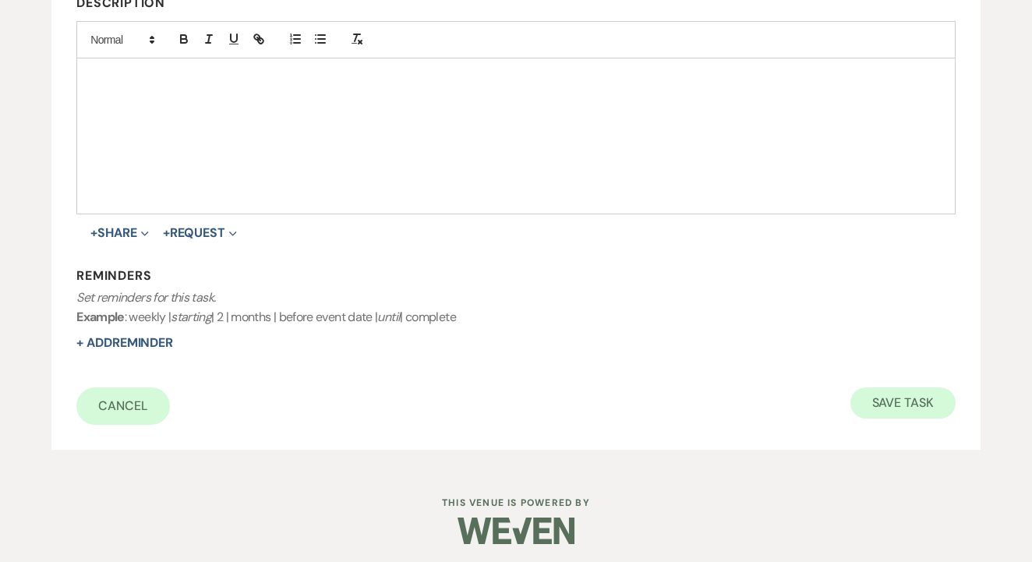
click at [922, 394] on button "Save Task" at bounding box center [903, 402] width 105 height 31
select select "2"
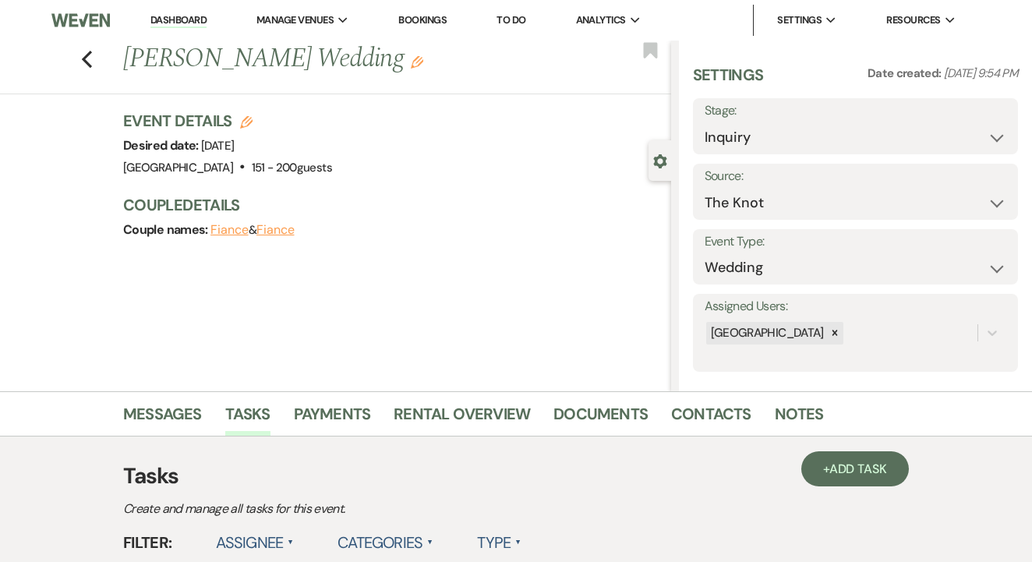
click at [512, 23] on link "To Do" at bounding box center [511, 19] width 29 height 13
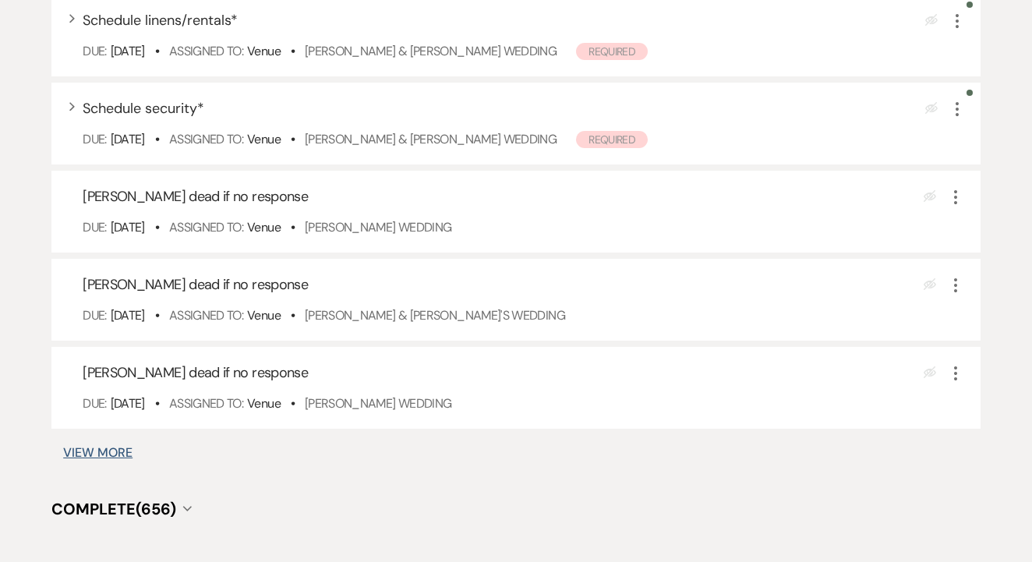
scroll to position [855, 0]
